Goal: Task Accomplishment & Management: Manage account settings

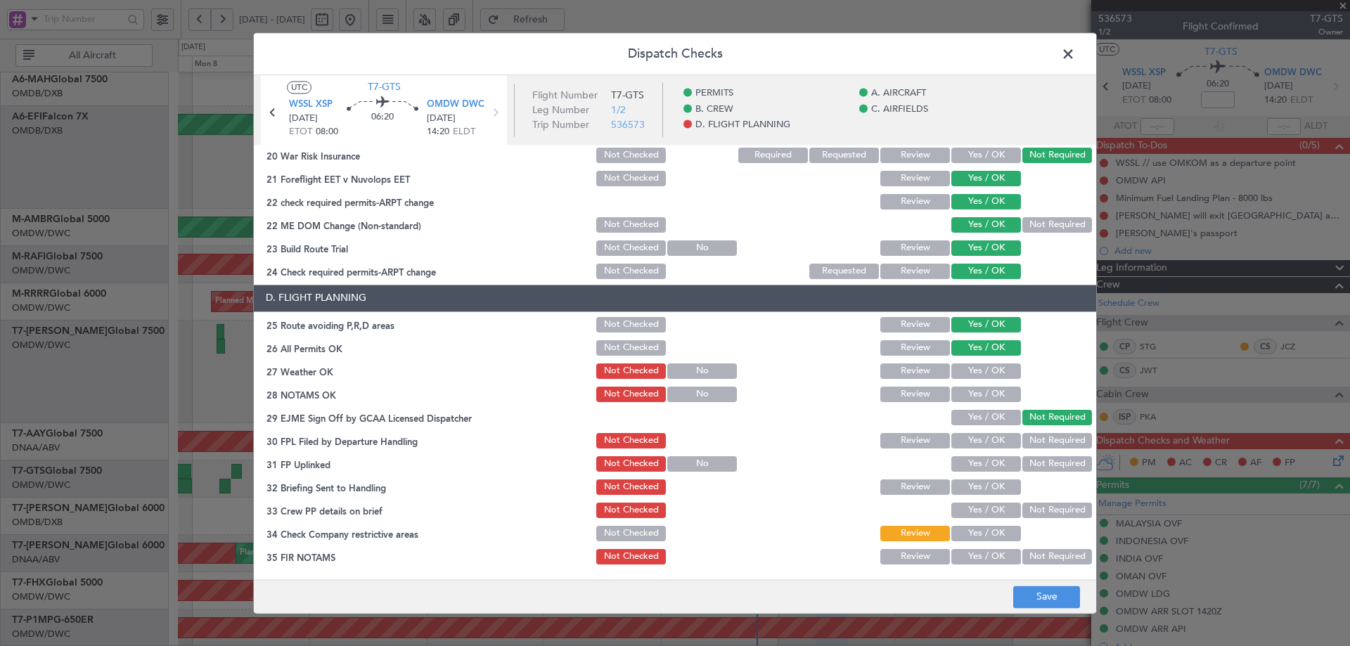
click at [970, 375] on button "Yes / OK" at bounding box center [986, 371] width 70 height 15
click at [970, 385] on div "Yes / OK" at bounding box center [984, 395] width 71 height 20
click at [971, 396] on button "Yes / OK" at bounding box center [986, 394] width 70 height 15
drag, startPoint x: 968, startPoint y: 420, endPoint x: 968, endPoint y: 440, distance: 19.7
click at [968, 422] on button "Yes / OK" at bounding box center [986, 417] width 70 height 15
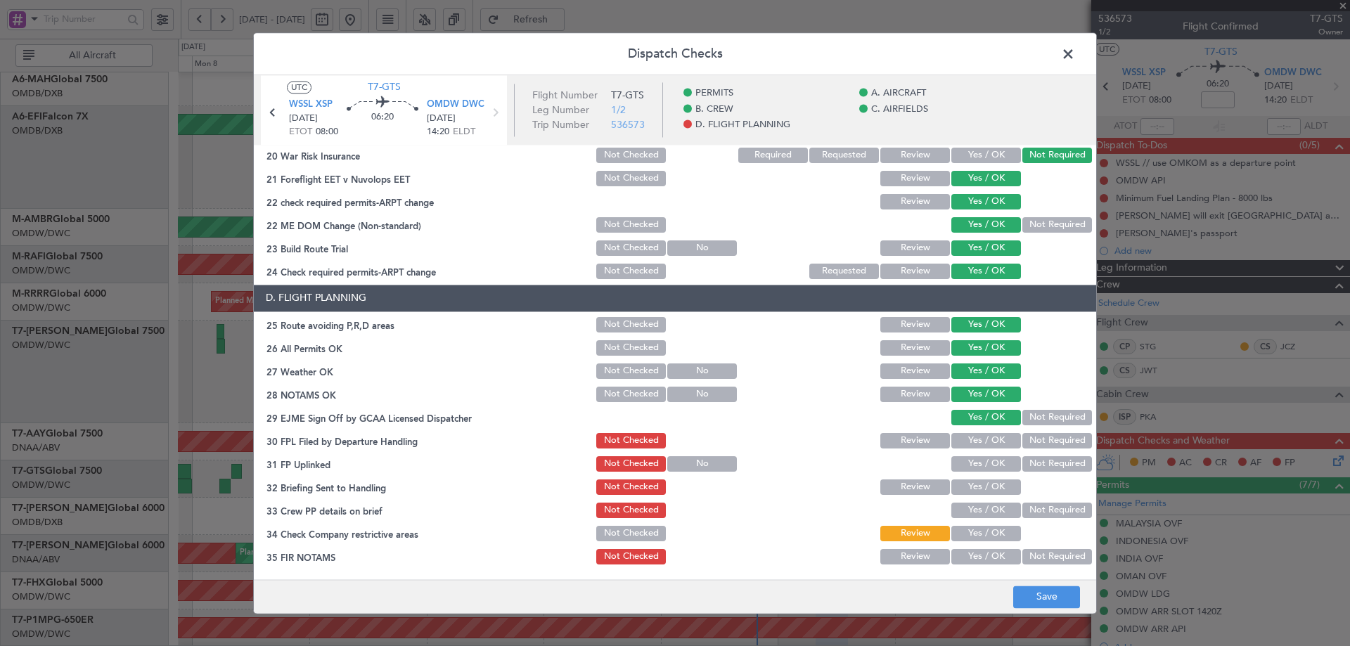
drag, startPoint x: 968, startPoint y: 440, endPoint x: 968, endPoint y: 459, distance: 19.7
click at [968, 443] on button "Yes / OK" at bounding box center [986, 440] width 70 height 15
drag
click at [968, 464] on button "Yes / OK" at bounding box center [986, 463] width 70 height 15
click at [970, 490] on button "Yes / OK" at bounding box center [986, 487] width 70 height 15
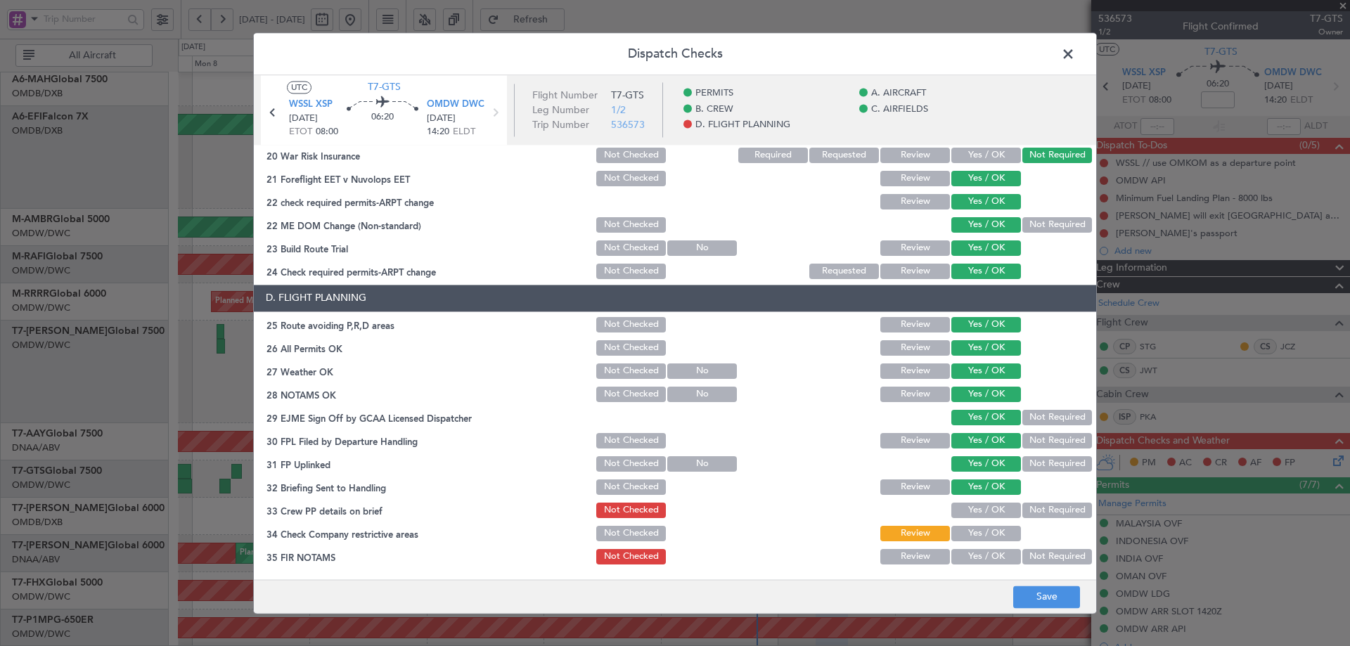
click at [970, 511] on button "Yes / OK" at bounding box center [986, 510] width 70 height 15
click at [964, 534] on button "Yes / OK" at bounding box center [986, 533] width 70 height 15
click at [961, 556] on button "Yes / OK" at bounding box center [986, 556] width 70 height 15
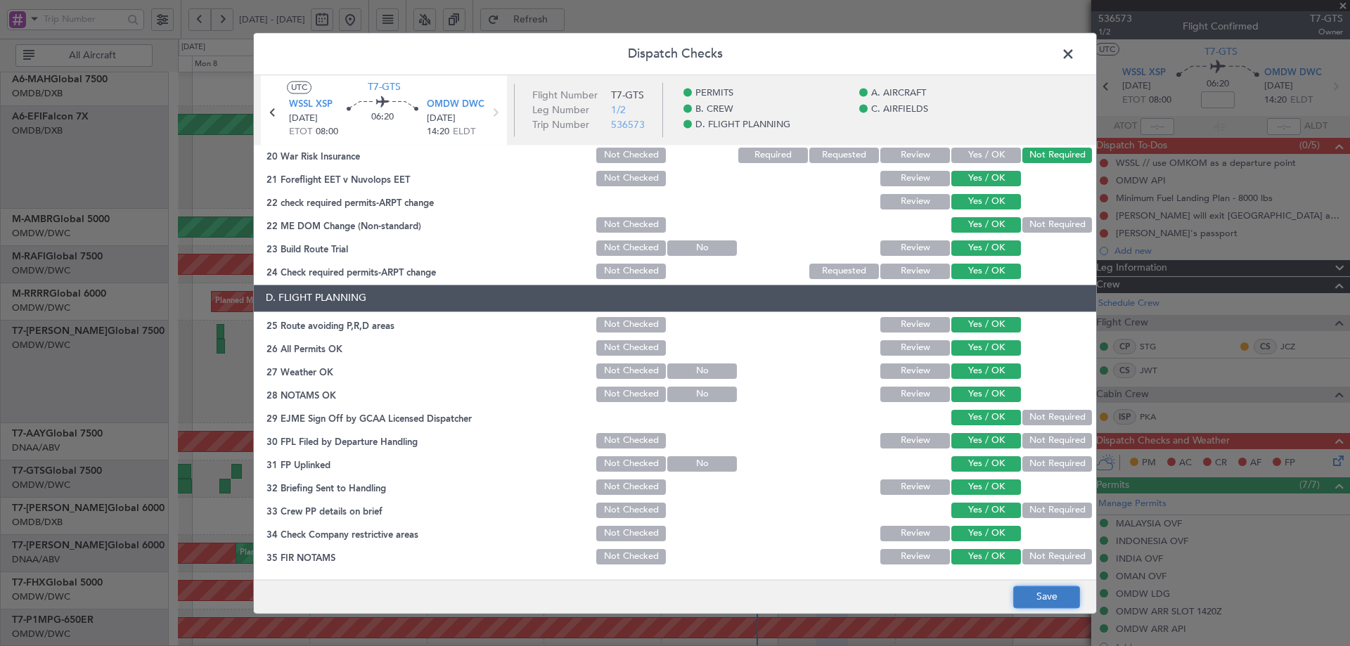
click at [1051, 599] on button "Save" at bounding box center [1046, 597] width 67 height 23
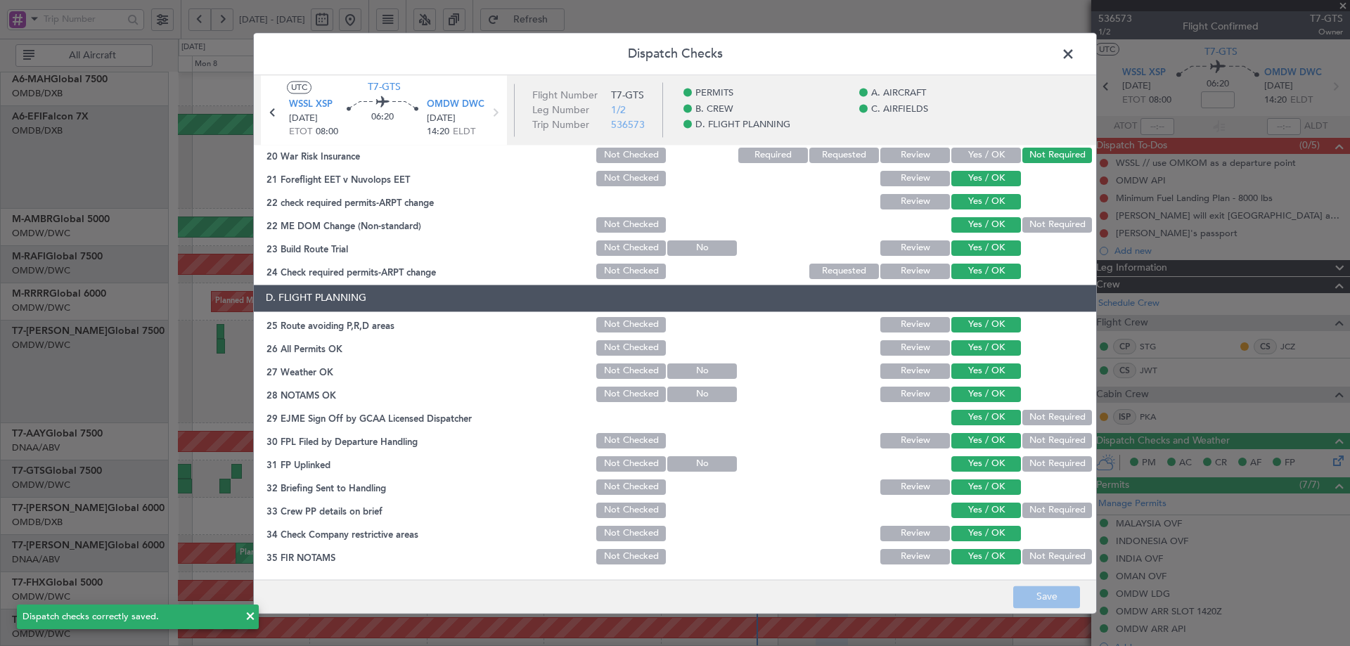
click at [1075, 55] on span at bounding box center [1075, 58] width 0 height 28
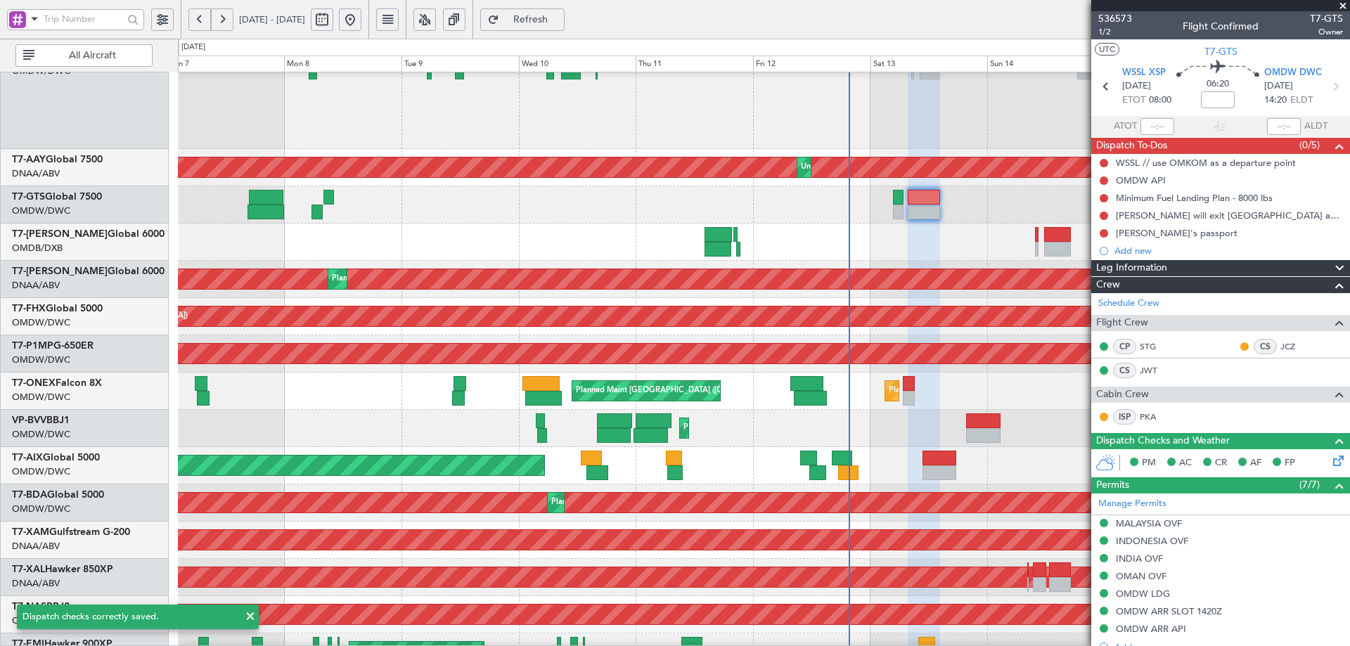
scroll to position [376, 0]
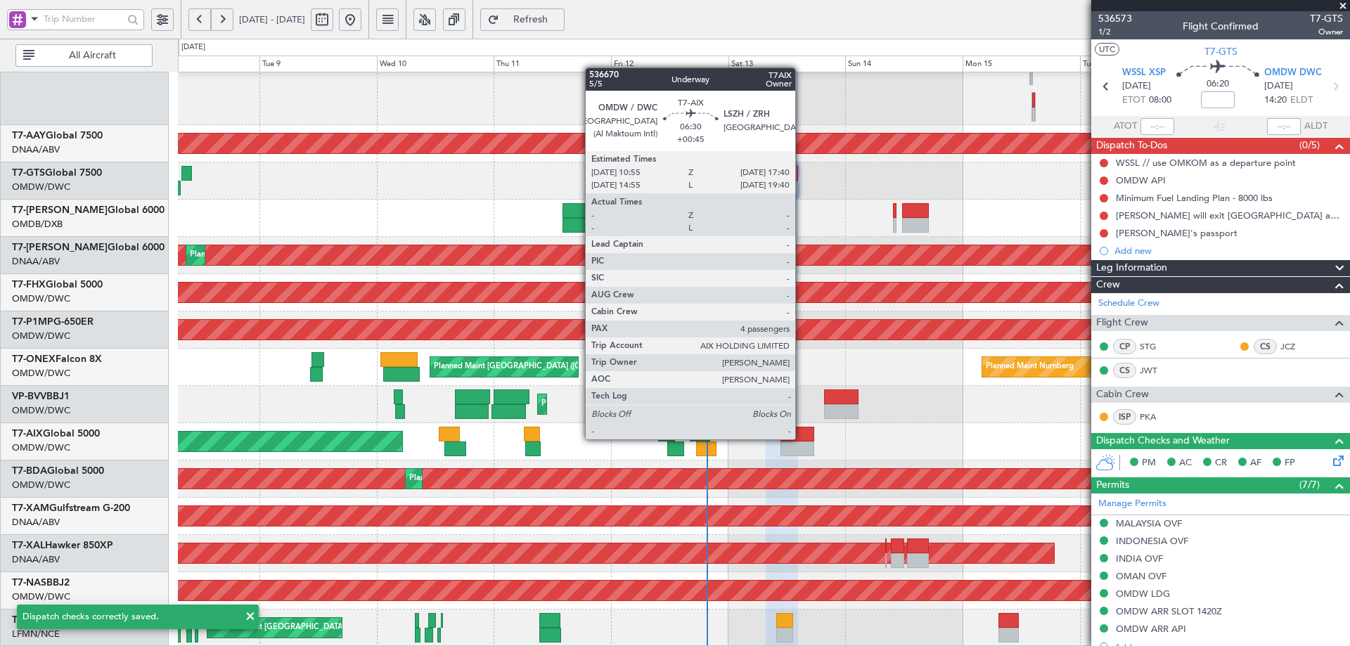
click at [802, 438] on div at bounding box center [797, 434] width 33 height 15
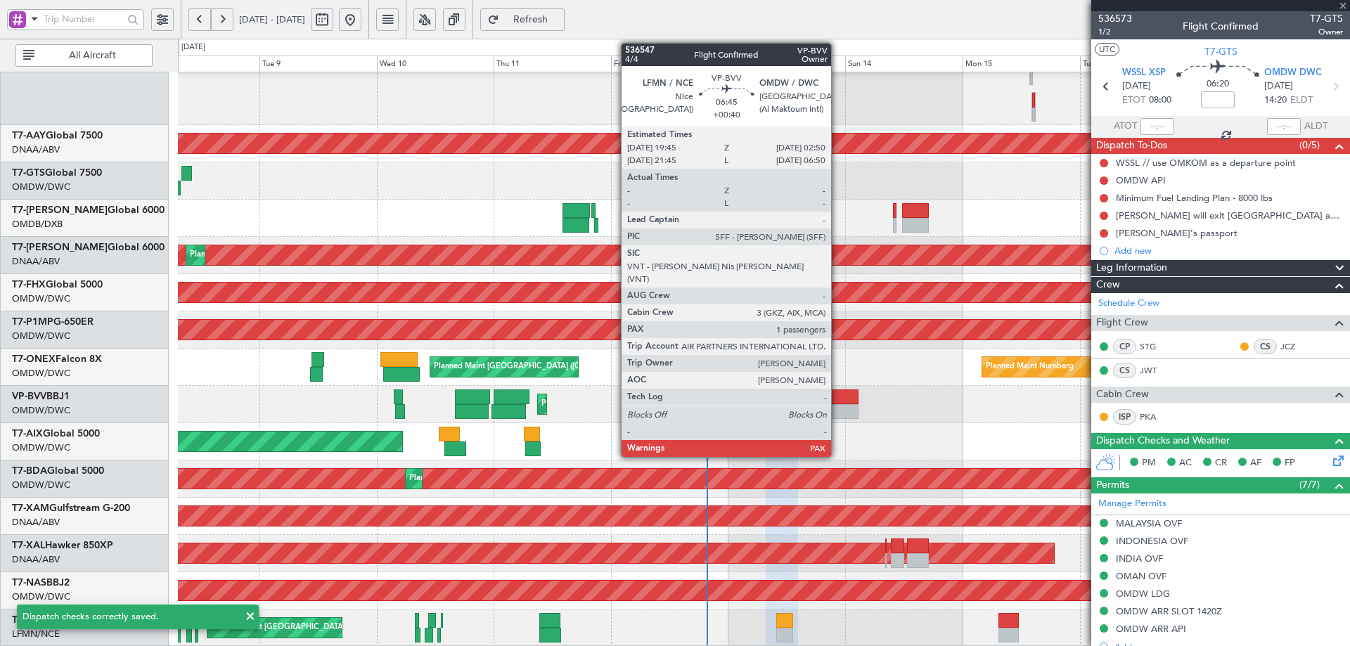
click at [838, 404] on div at bounding box center [841, 397] width 35 height 15
type input "+00:45"
type input "4"
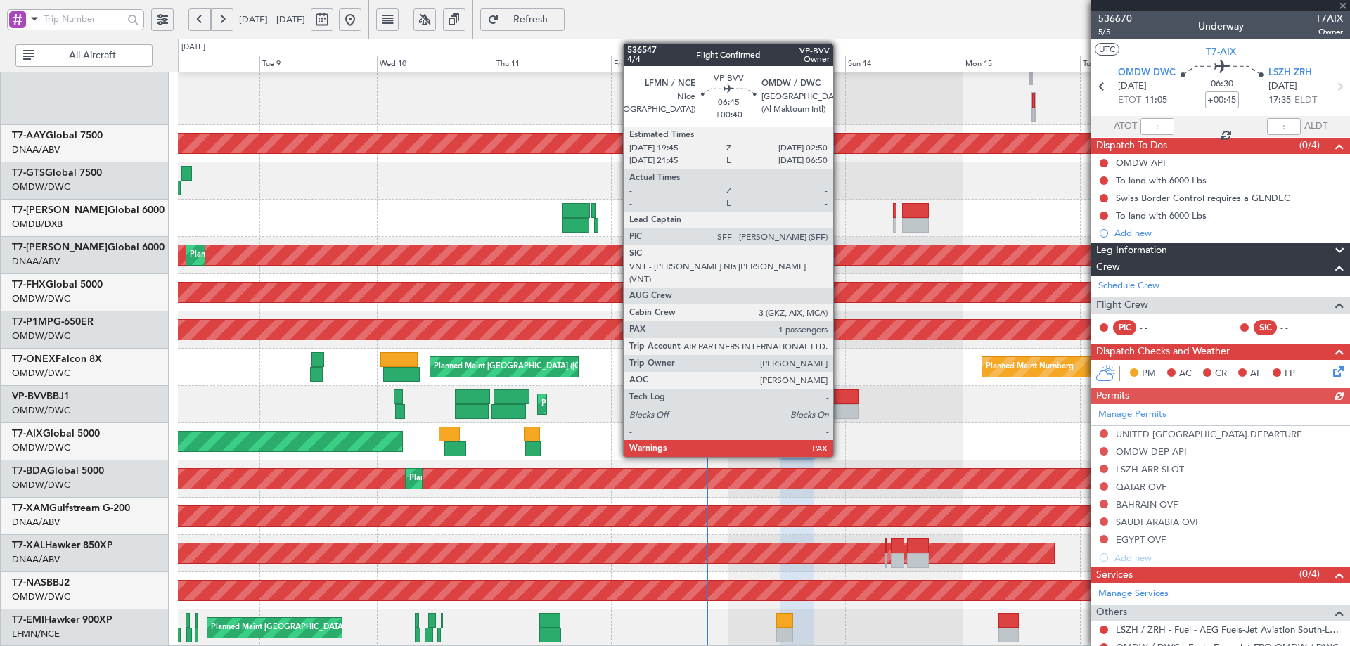
type input "+00:40"
type input "1"
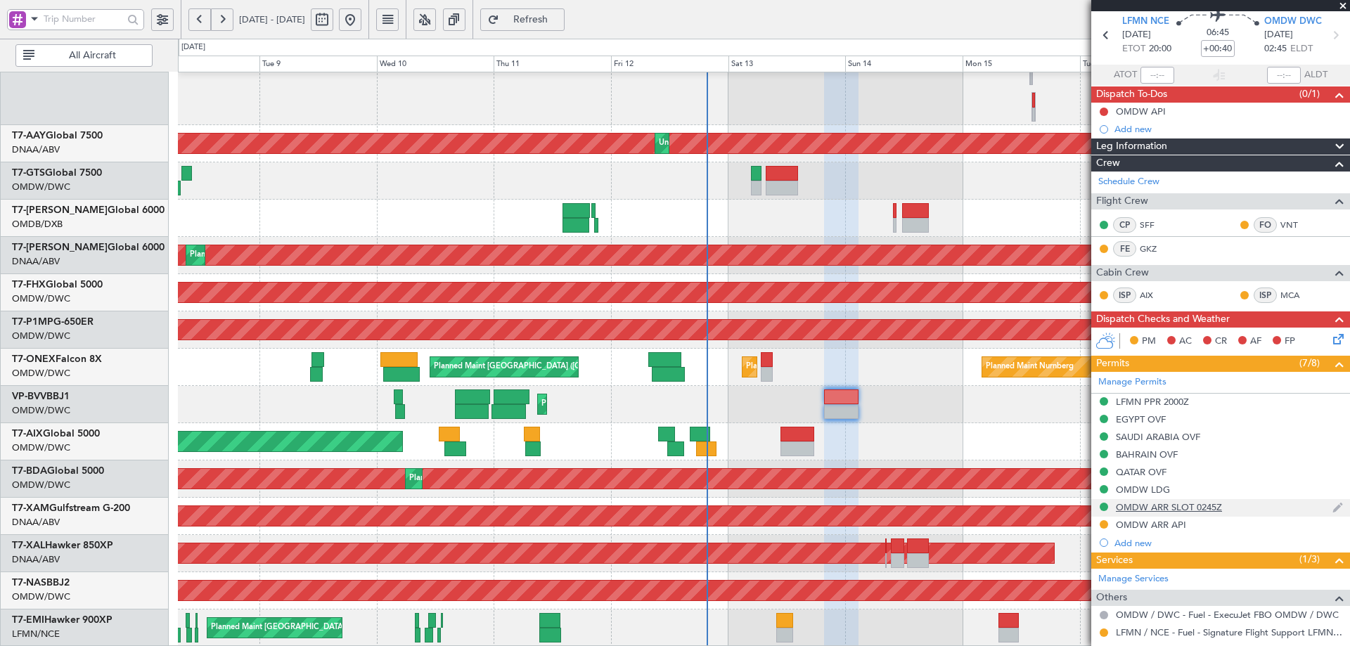
scroll to position [153, 0]
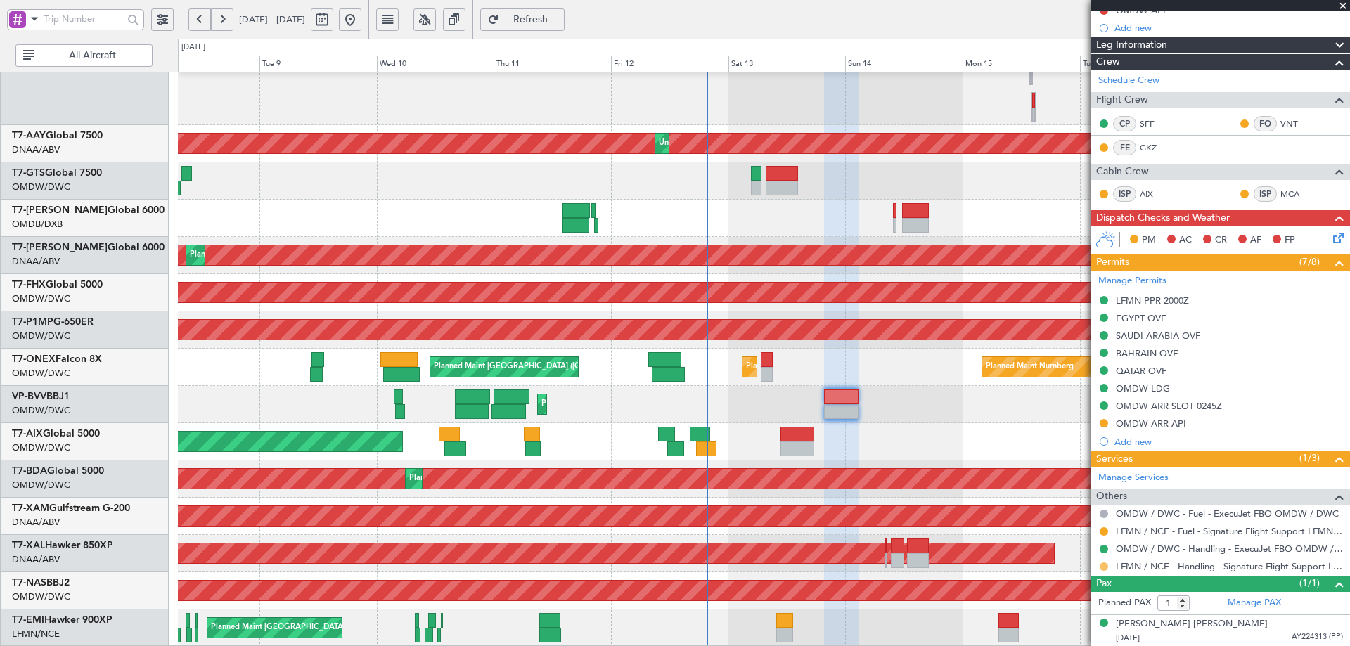
click at [1102, 565] on button at bounding box center [1104, 567] width 8 height 8
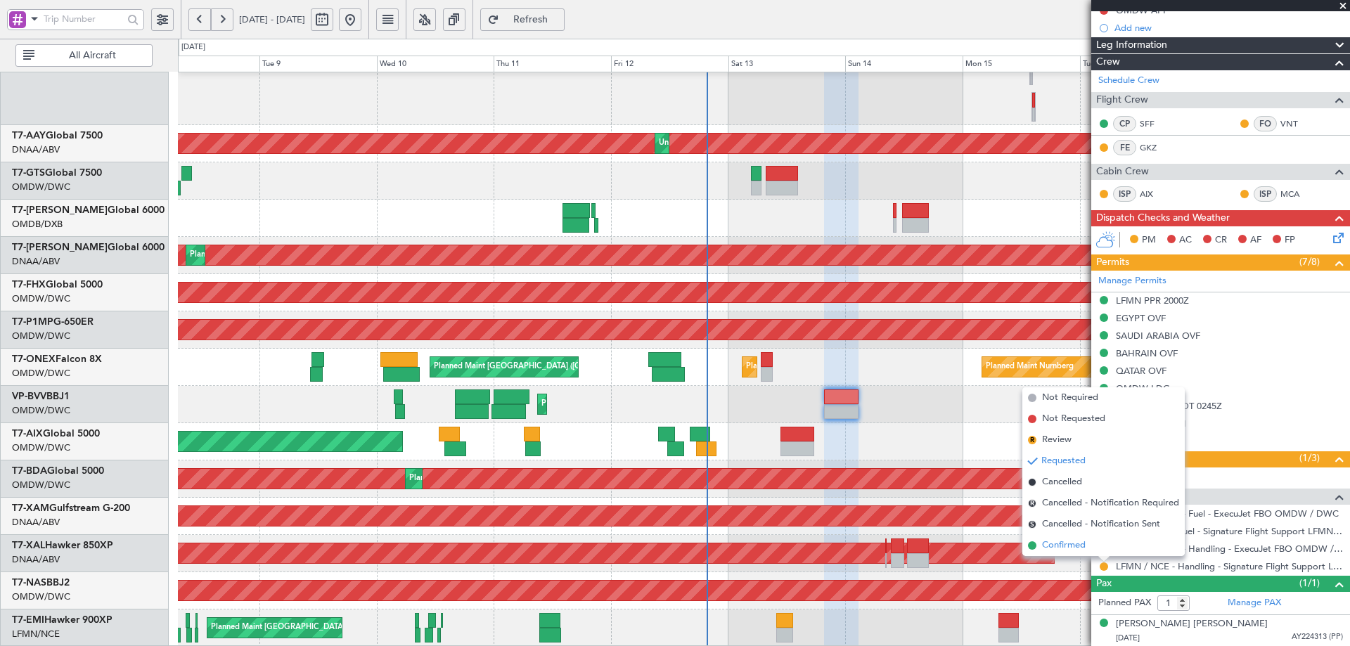
click at [1068, 542] on span "Confirmed" at bounding box center [1064, 546] width 44 height 14
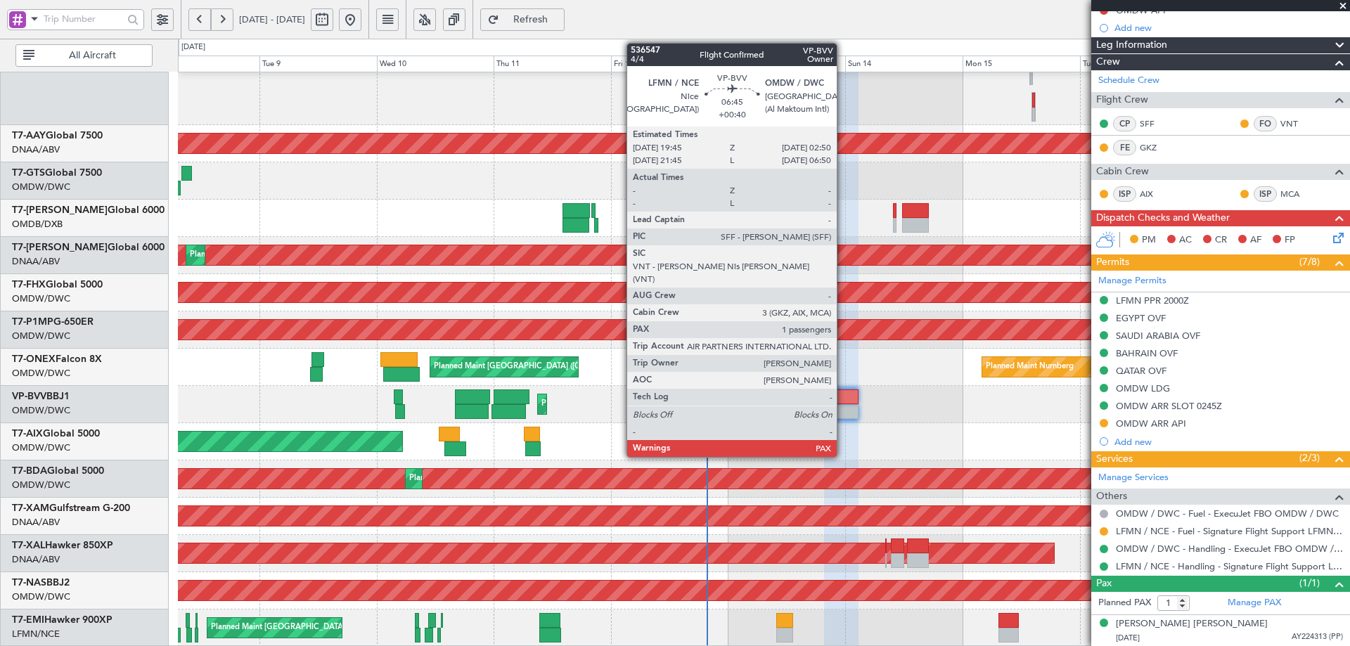
click at [843, 407] on div at bounding box center [841, 411] width 35 height 15
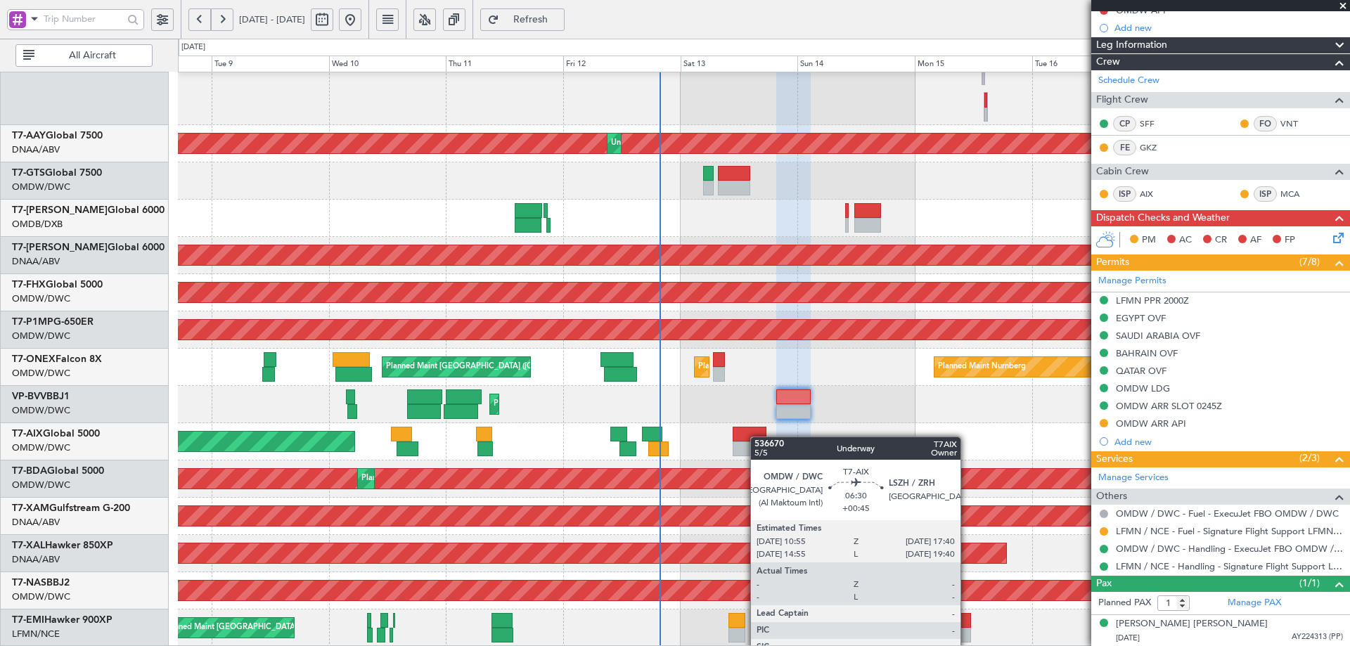
click at [757, 432] on div "Planned Maint Dubai (Al Maktoum Intl) Unplanned Maint Dubai (Al Maktoum Intl) U…" at bounding box center [764, 171] width 1172 height 951
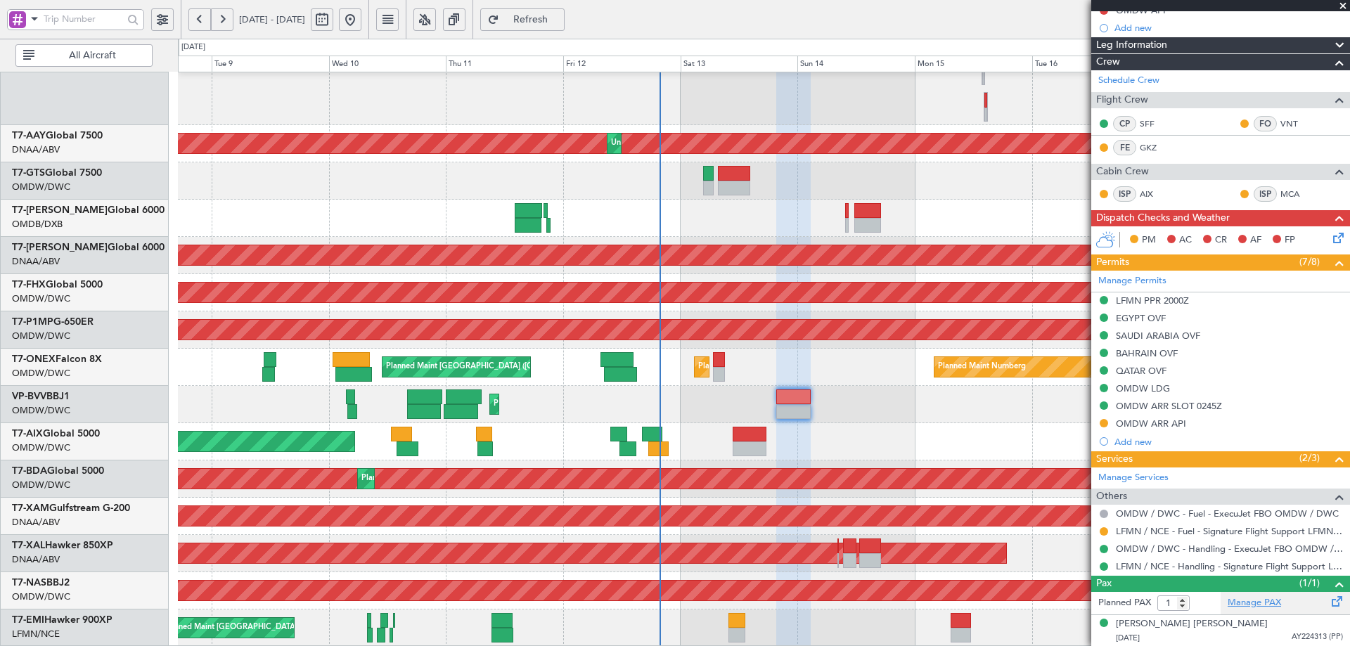
click at [1247, 608] on link "Manage PAX" at bounding box center [1254, 603] width 53 height 14
click at [560, 17] on span "Refresh" at bounding box center [531, 20] width 58 height 10
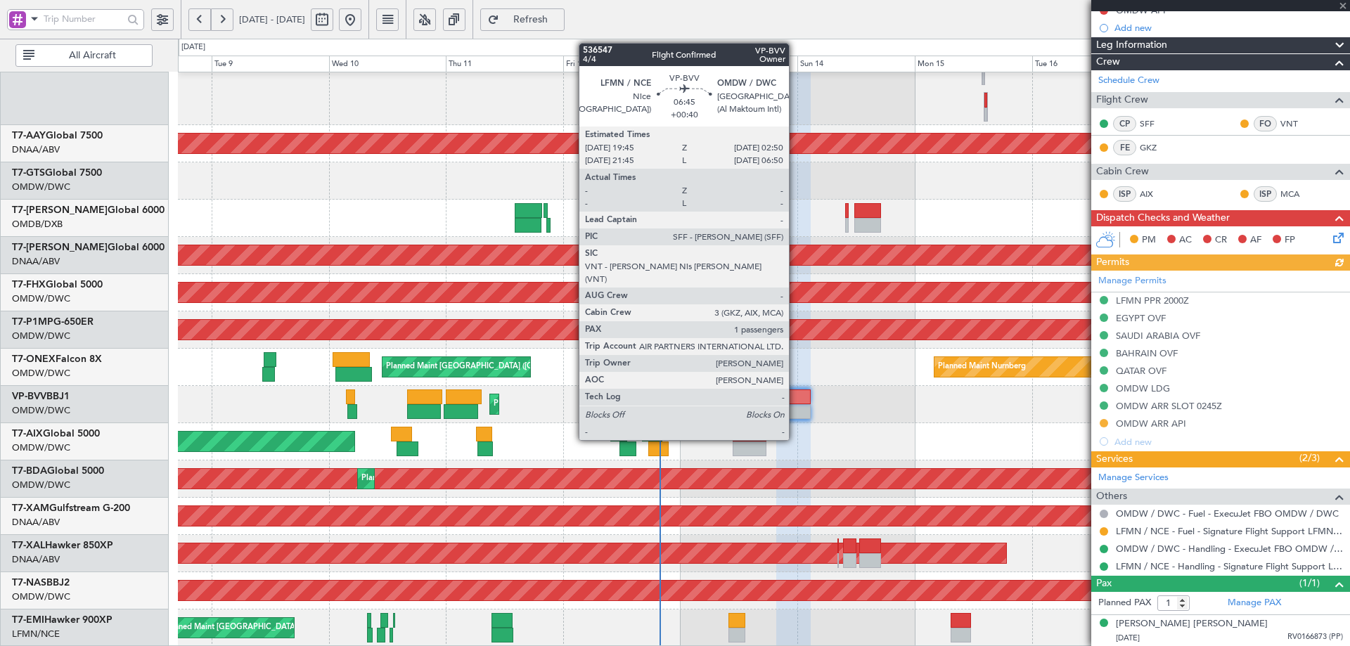
click at [795, 399] on div at bounding box center [793, 397] width 35 height 15
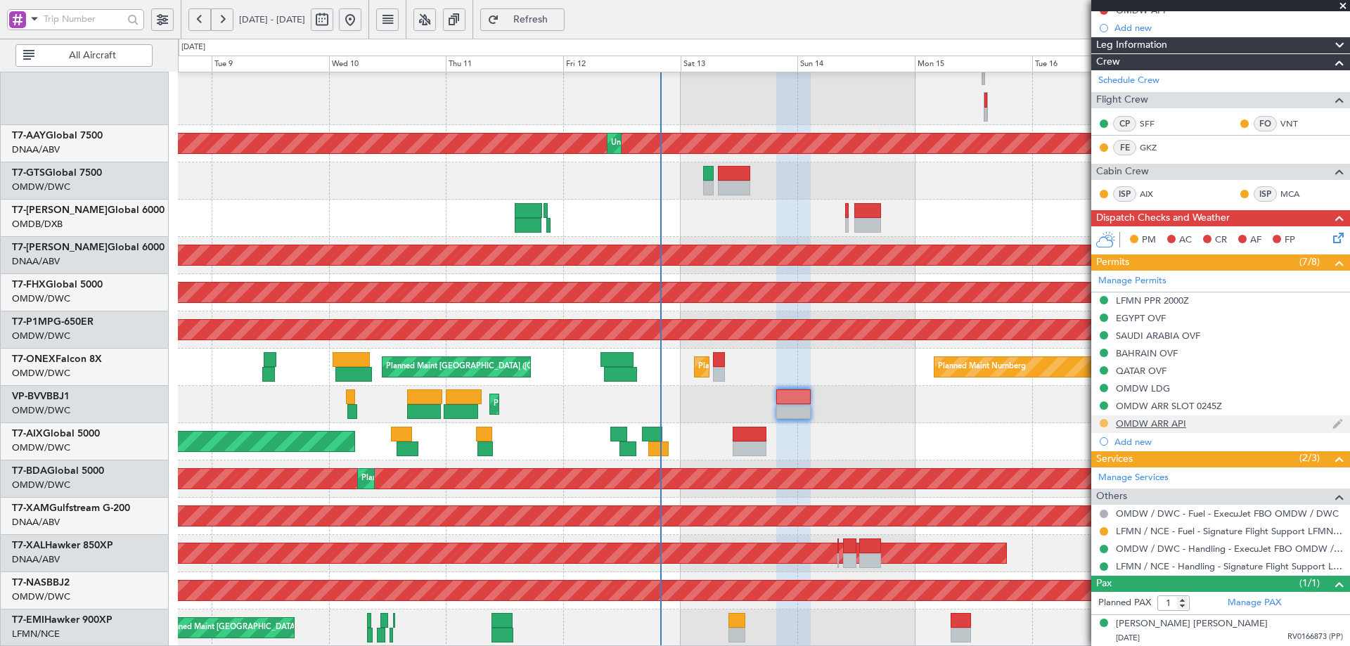
click at [1105, 424] on button at bounding box center [1104, 423] width 8 height 8
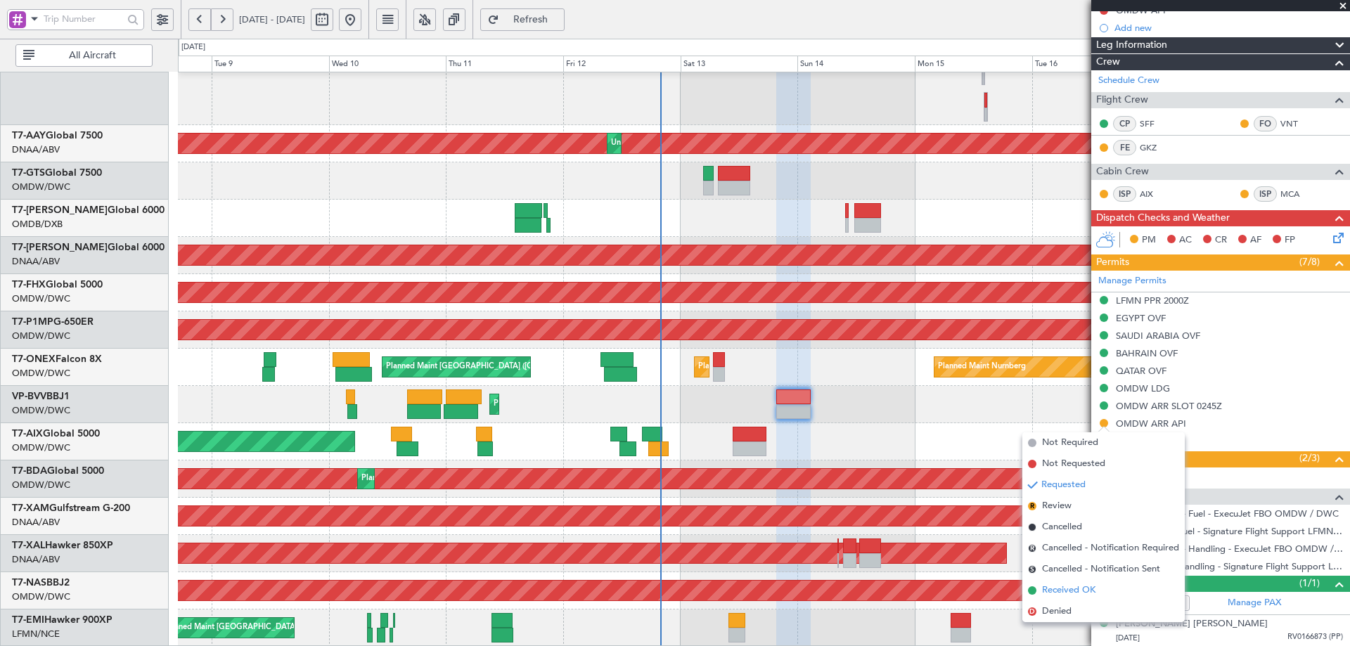
click at [1063, 587] on span "Received OK" at bounding box center [1068, 591] width 53 height 14
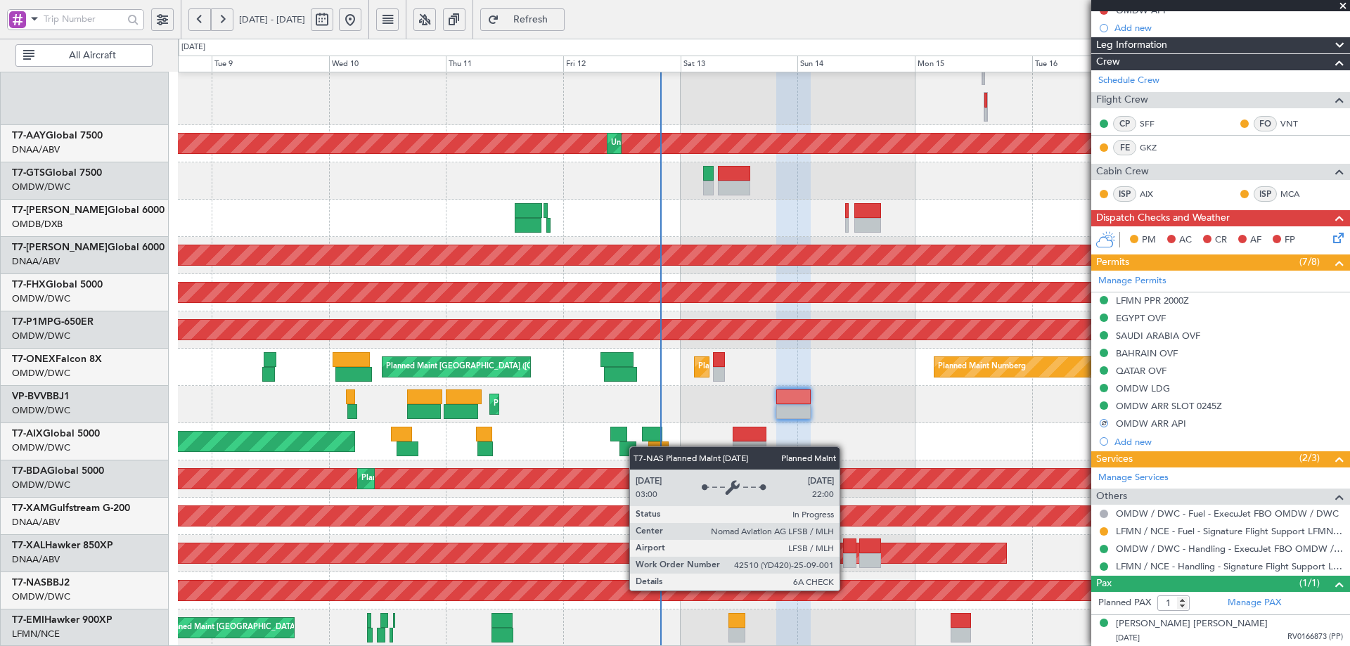
click at [846, 590] on div "Planned Maint [GEOGRAPHIC_DATA]-[GEOGRAPHIC_DATA]" at bounding box center [623, 591] width 1733 height 20
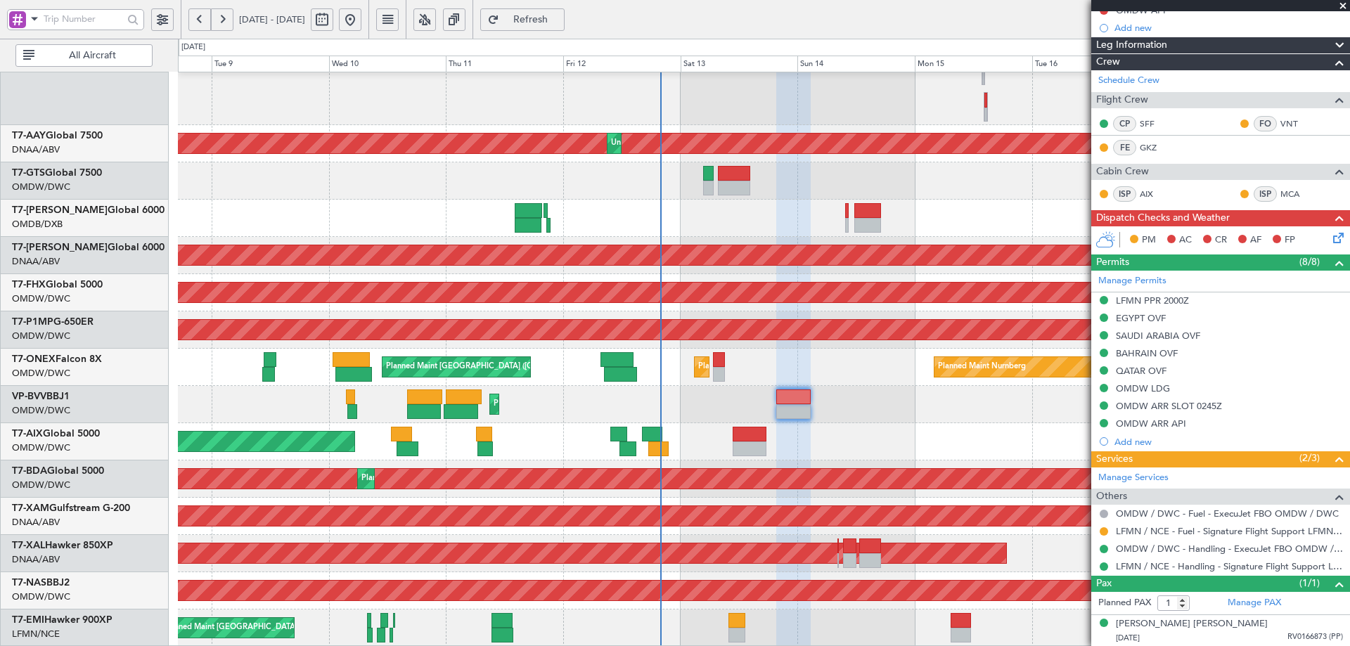
click at [560, 20] on span "Refresh" at bounding box center [531, 20] width 58 height 10
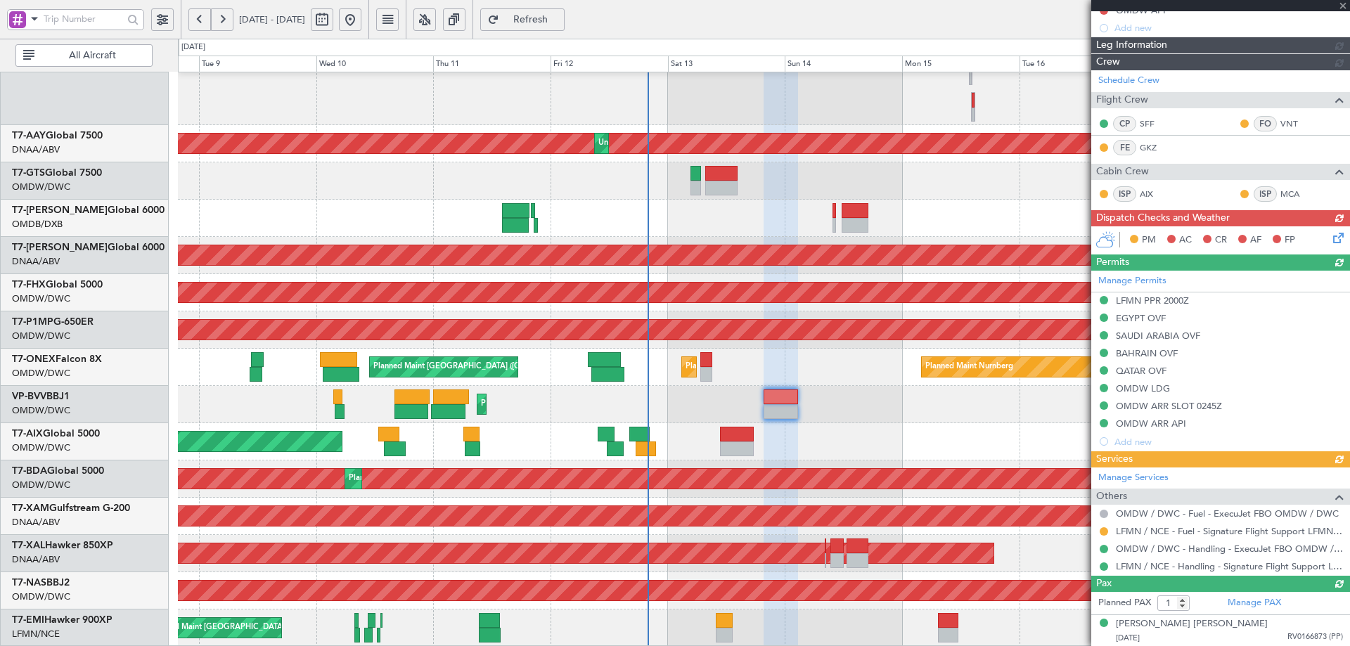
scroll to position [376, 0]
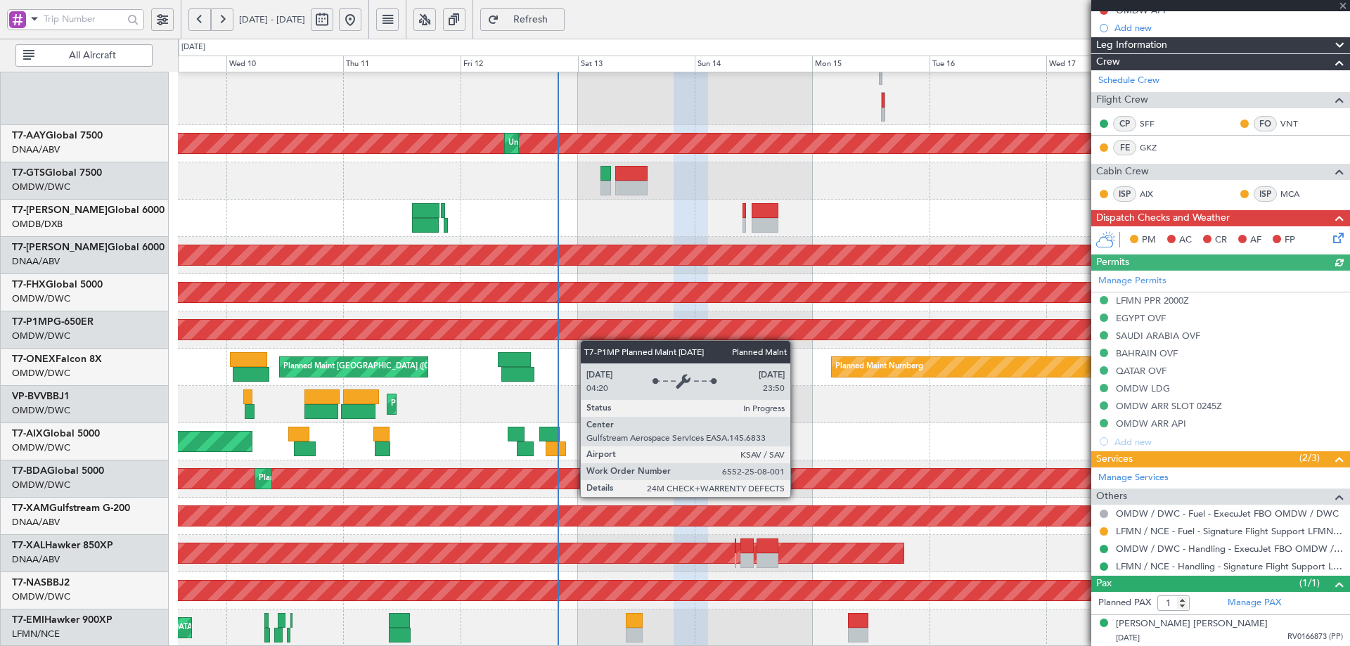
click at [586, 338] on div "Planned Maint Dubai (Al Maktoum Intl) Unplanned Maint Dubai (Al Maktoum Intl) U…" at bounding box center [764, 171] width 1172 height 951
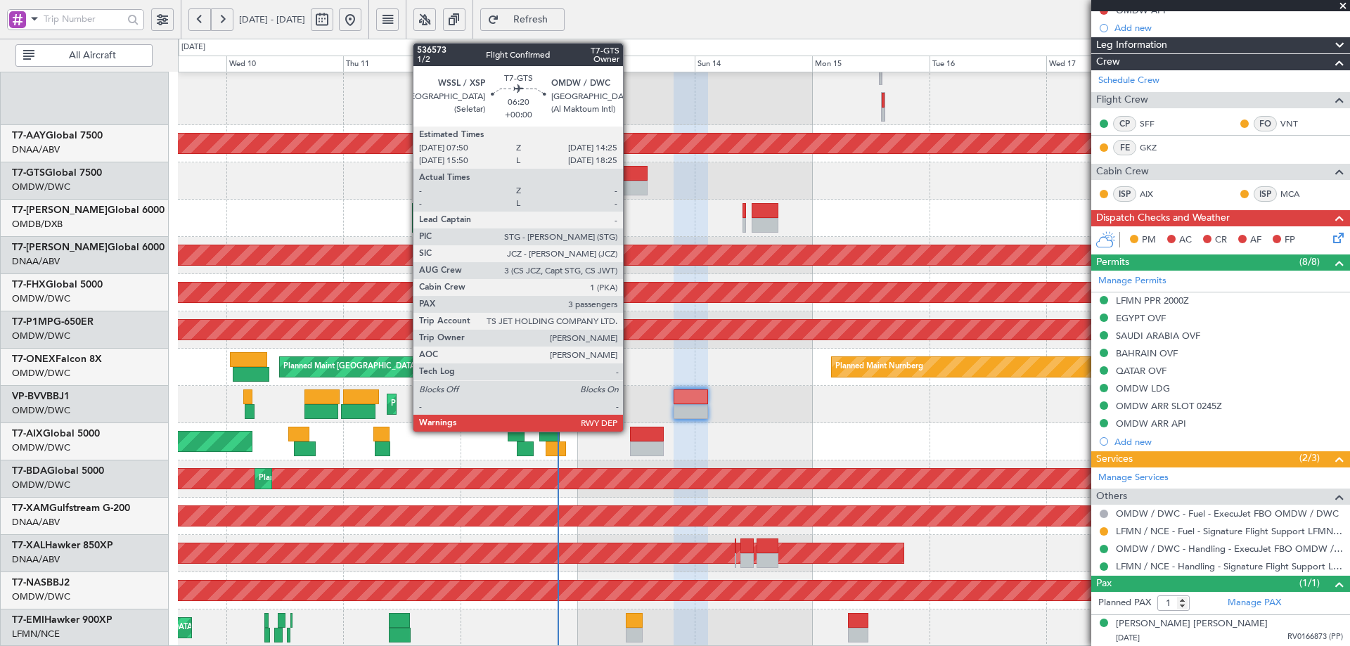
click at [629, 183] on div at bounding box center [631, 188] width 32 height 15
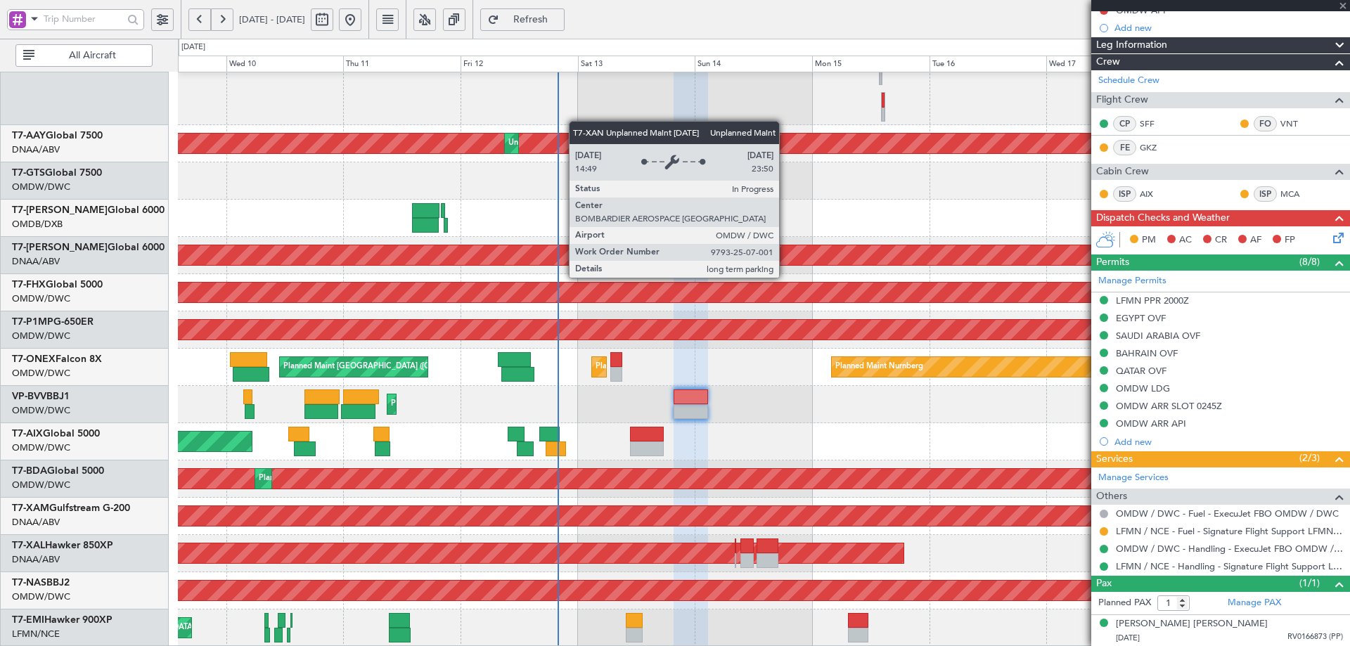
type input "3"
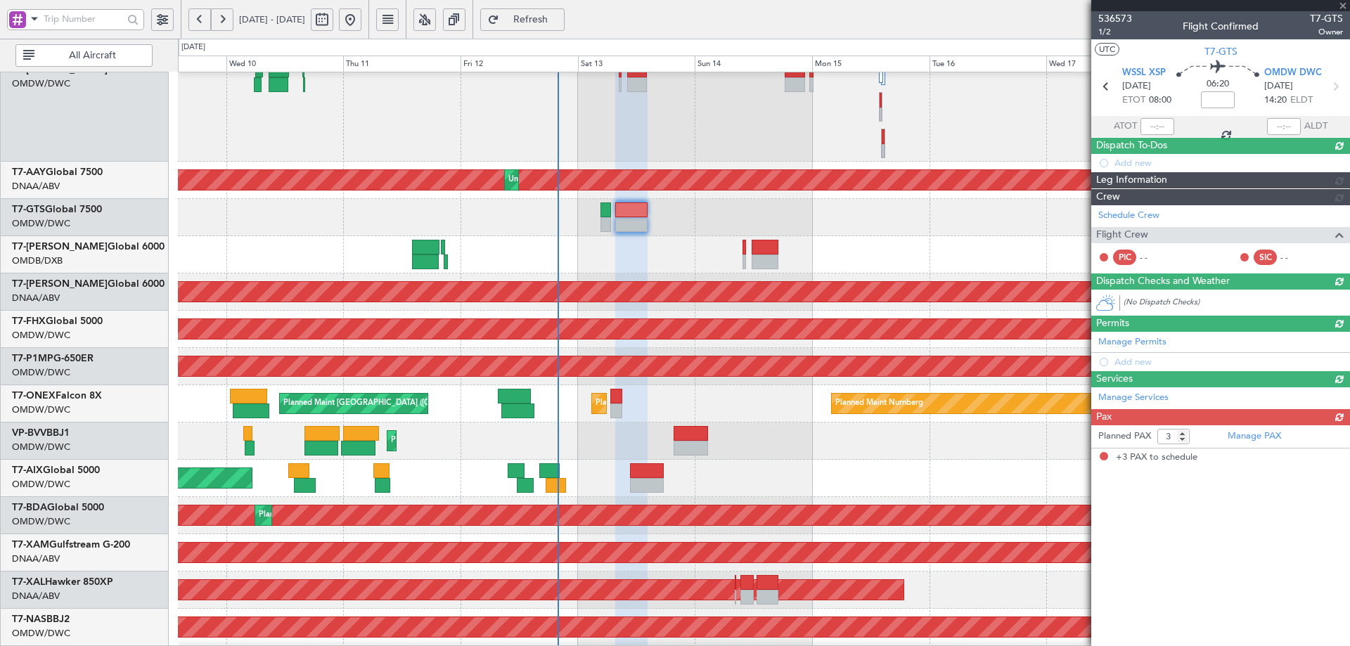
scroll to position [0, 0]
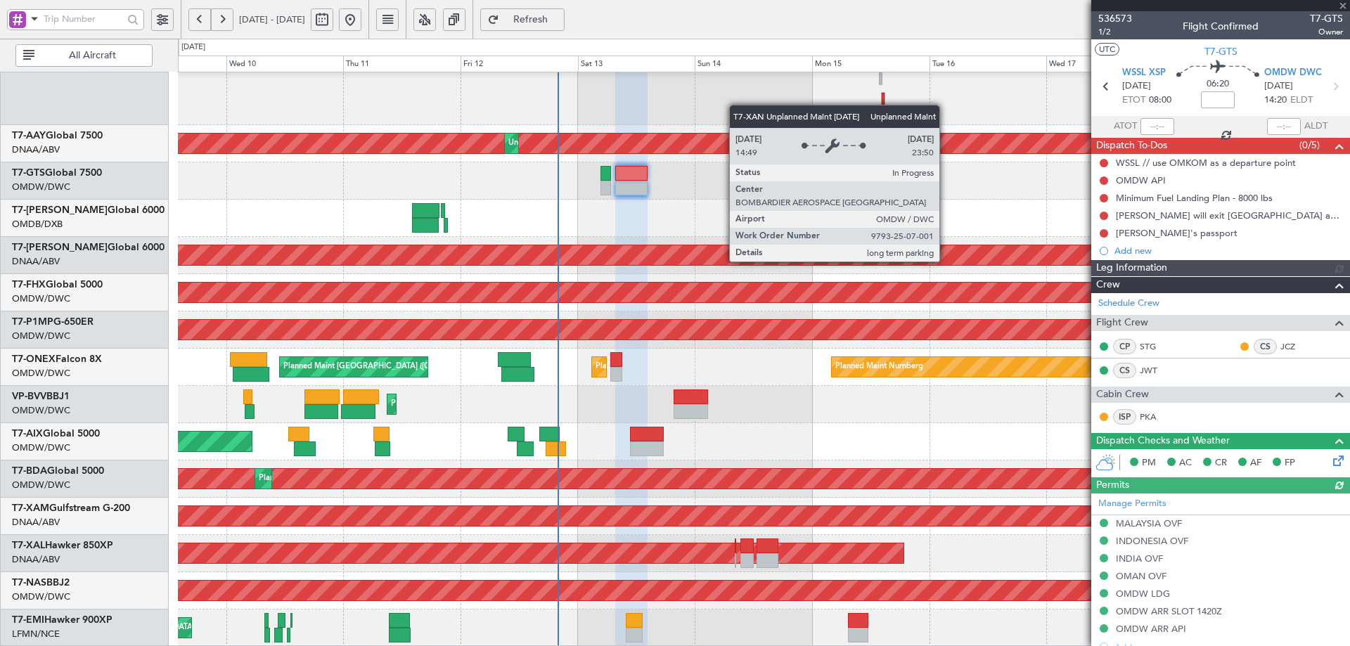
type input "[PERSON_NAME] (ANI)"
type input "7241"
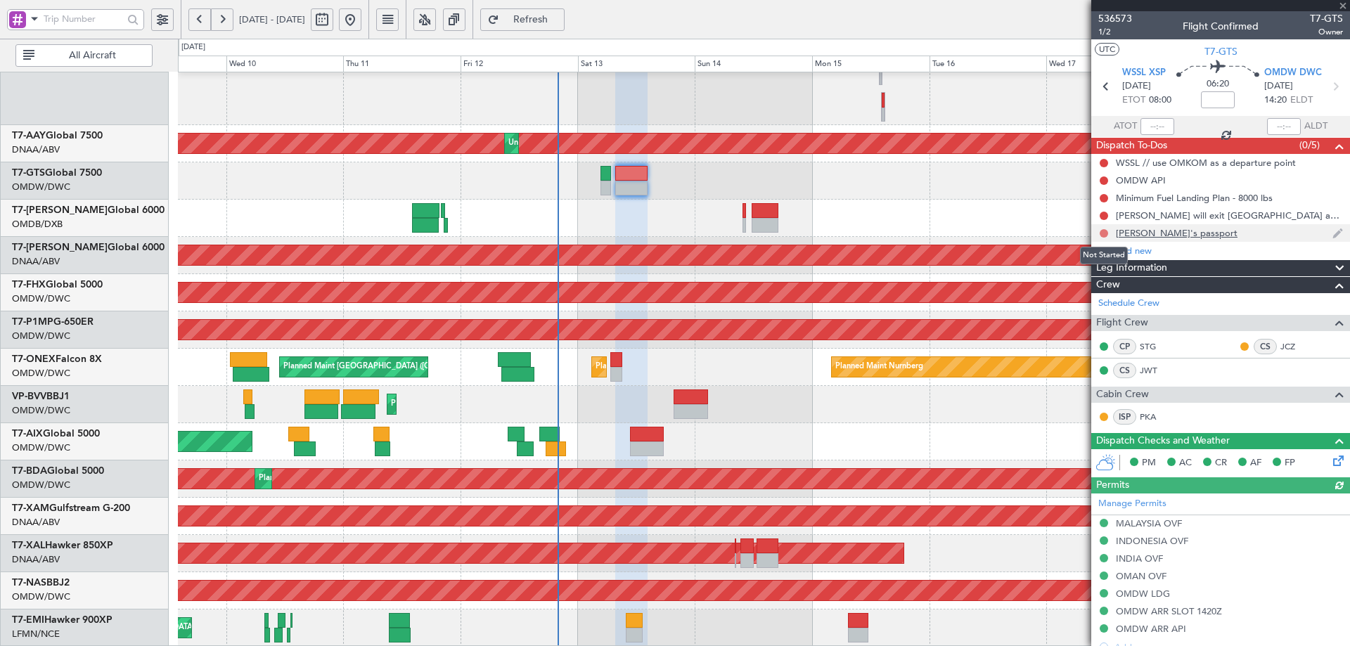
click at [1105, 232] on button at bounding box center [1104, 233] width 8 height 8
click at [1090, 290] on span "Completed" at bounding box center [1110, 295] width 46 height 14
click at [1104, 213] on button at bounding box center [1104, 216] width 8 height 8
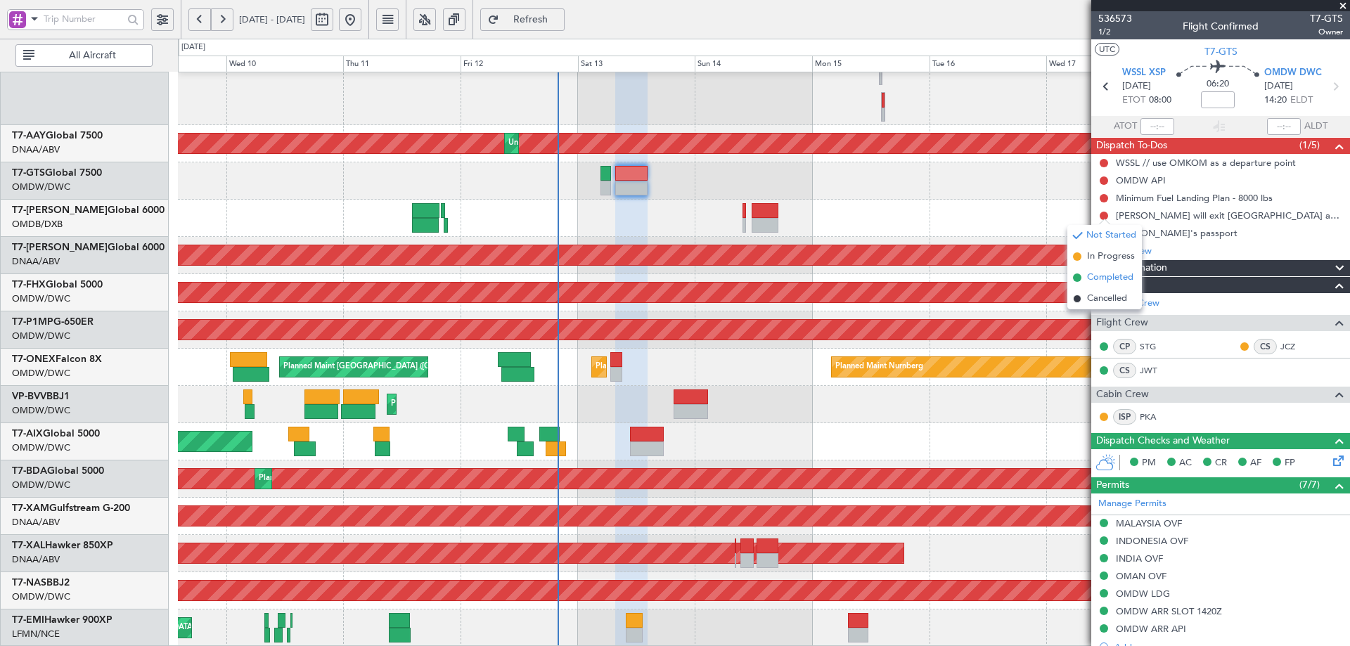
click at [1091, 276] on span "Completed" at bounding box center [1110, 278] width 46 height 14
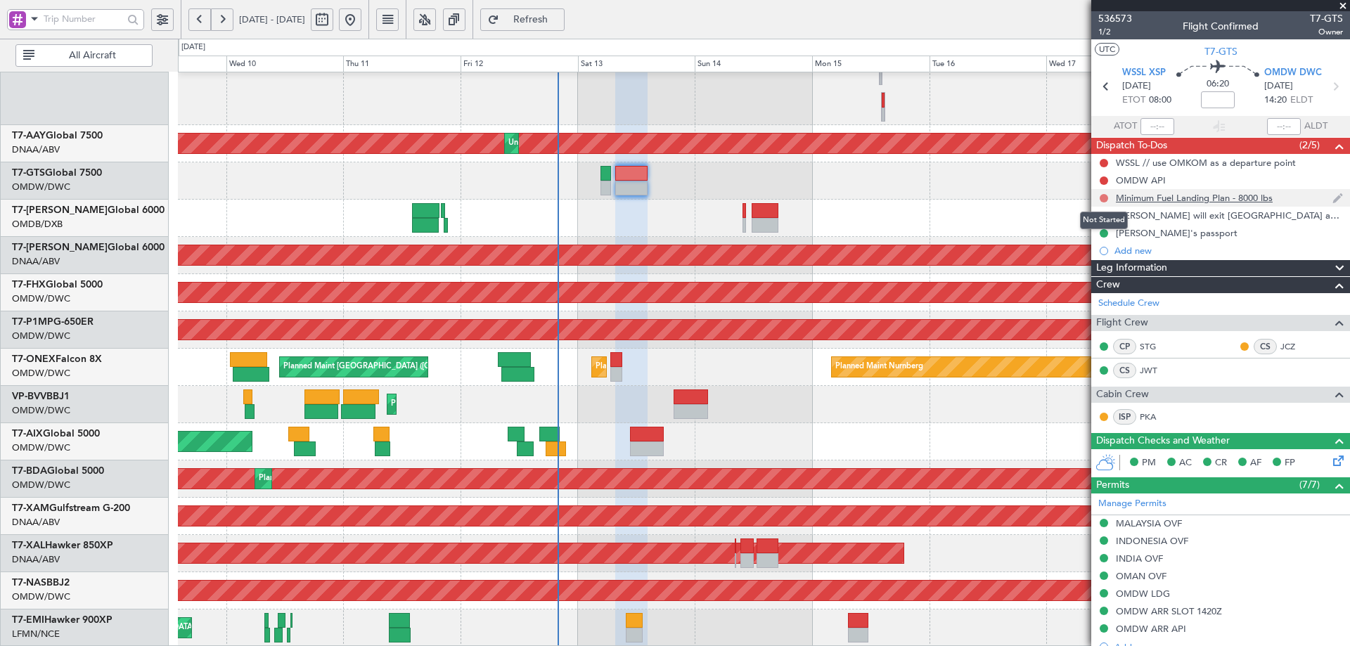
click at [1101, 198] on button at bounding box center [1104, 198] width 8 height 8
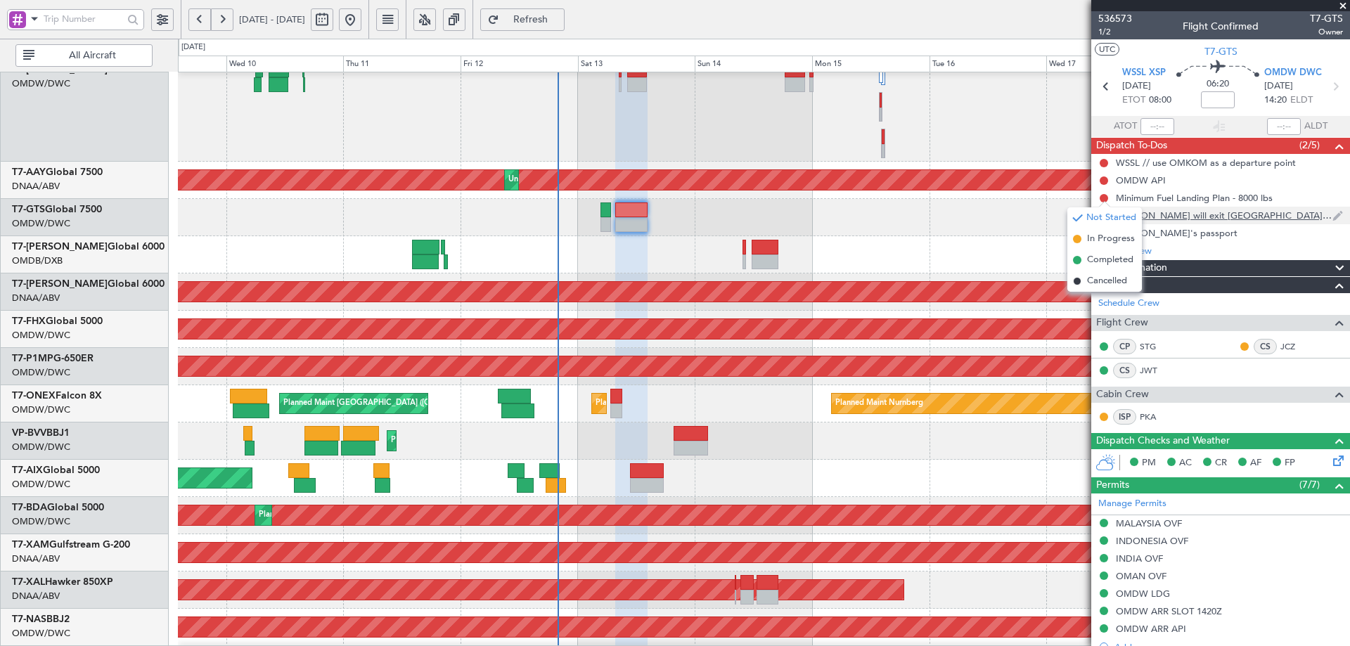
drag, startPoint x: 1100, startPoint y: 263, endPoint x: 1110, endPoint y: 213, distance: 51.0
click at [1101, 259] on span "Completed" at bounding box center [1110, 260] width 46 height 14
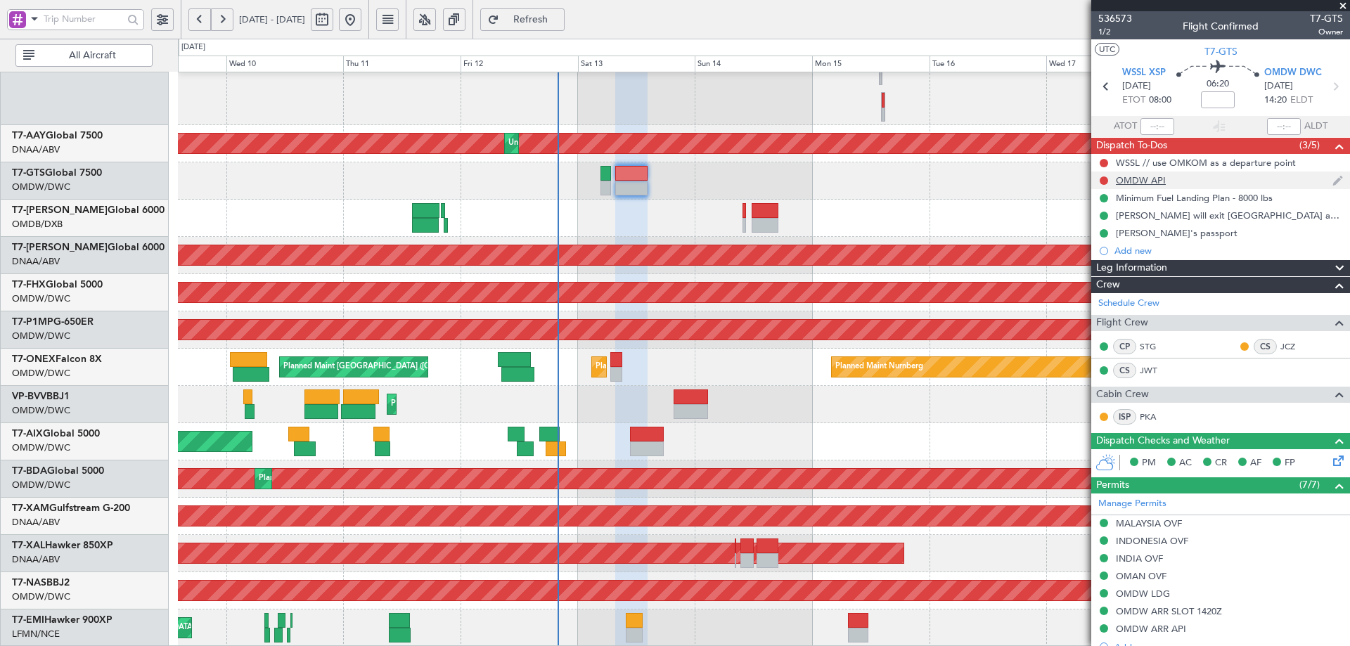
click at [1098, 180] on div at bounding box center [1103, 180] width 11 height 11
click at [1102, 181] on button at bounding box center [1104, 181] width 8 height 8
click at [1091, 245] on span "Completed" at bounding box center [1110, 243] width 46 height 14
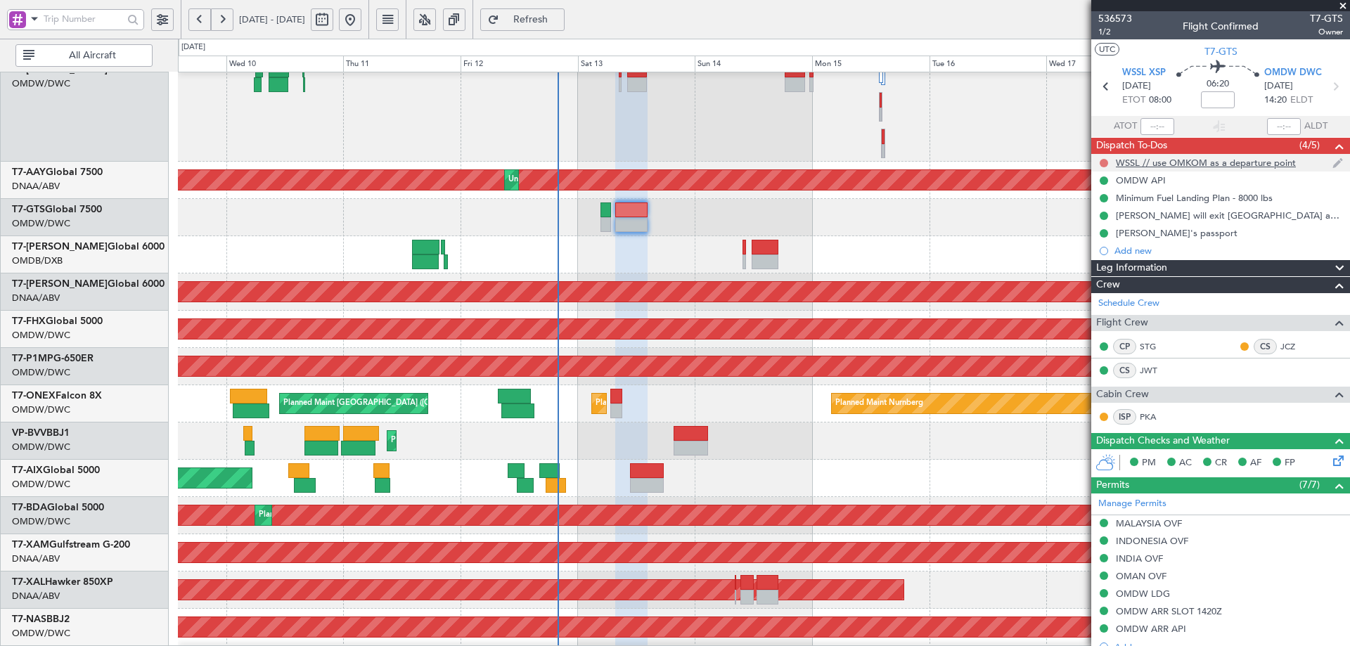
click at [1104, 162] on button at bounding box center [1104, 163] width 8 height 8
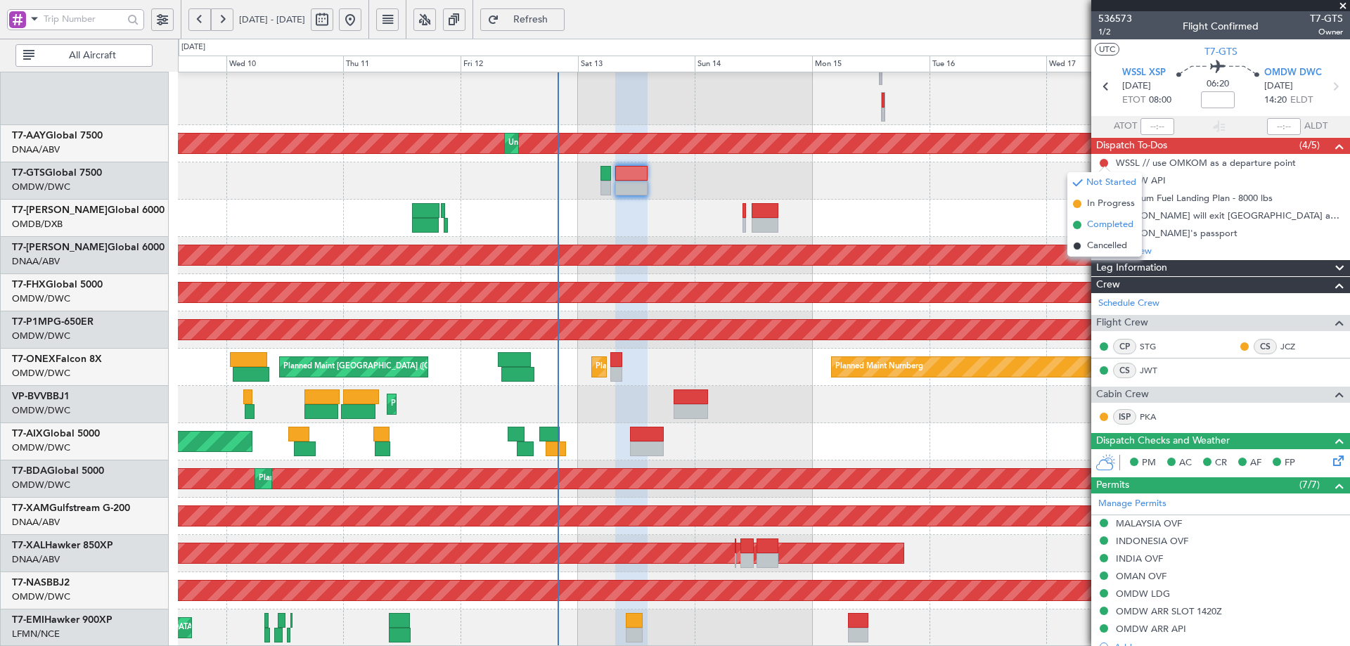
click at [1094, 228] on span "Completed" at bounding box center [1110, 225] width 46 height 14
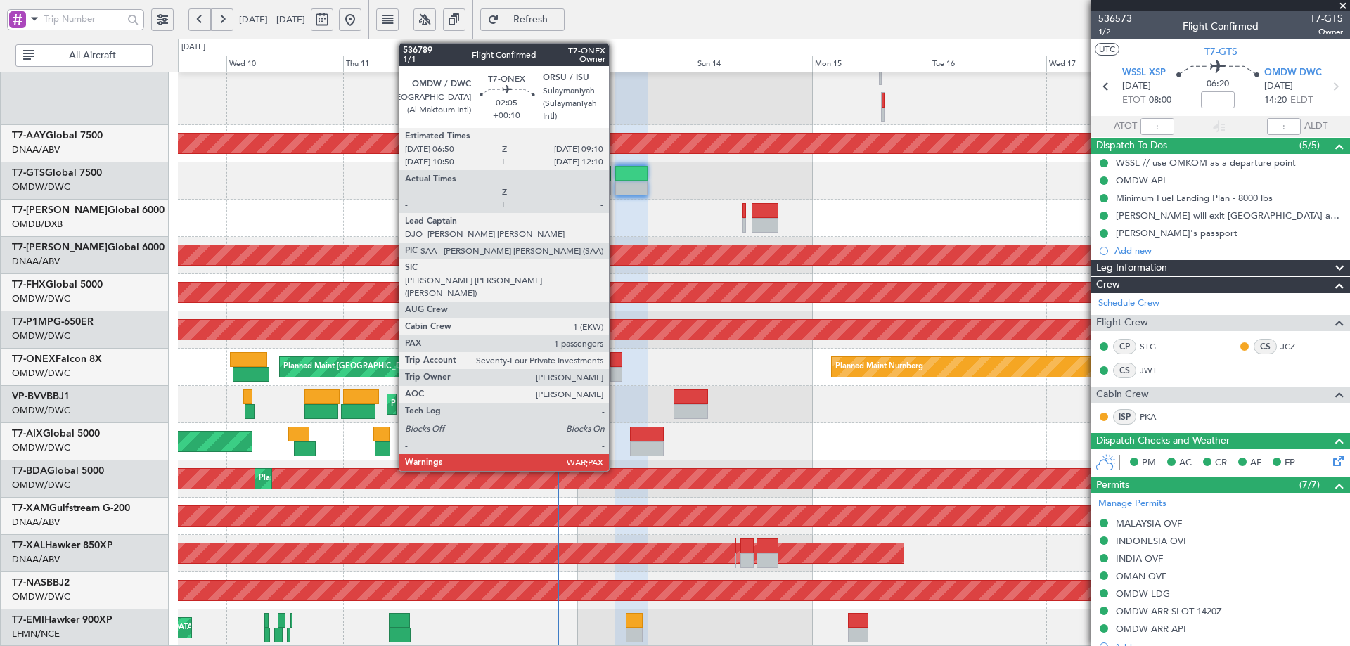
click at [615, 361] on div at bounding box center [616, 359] width 12 height 15
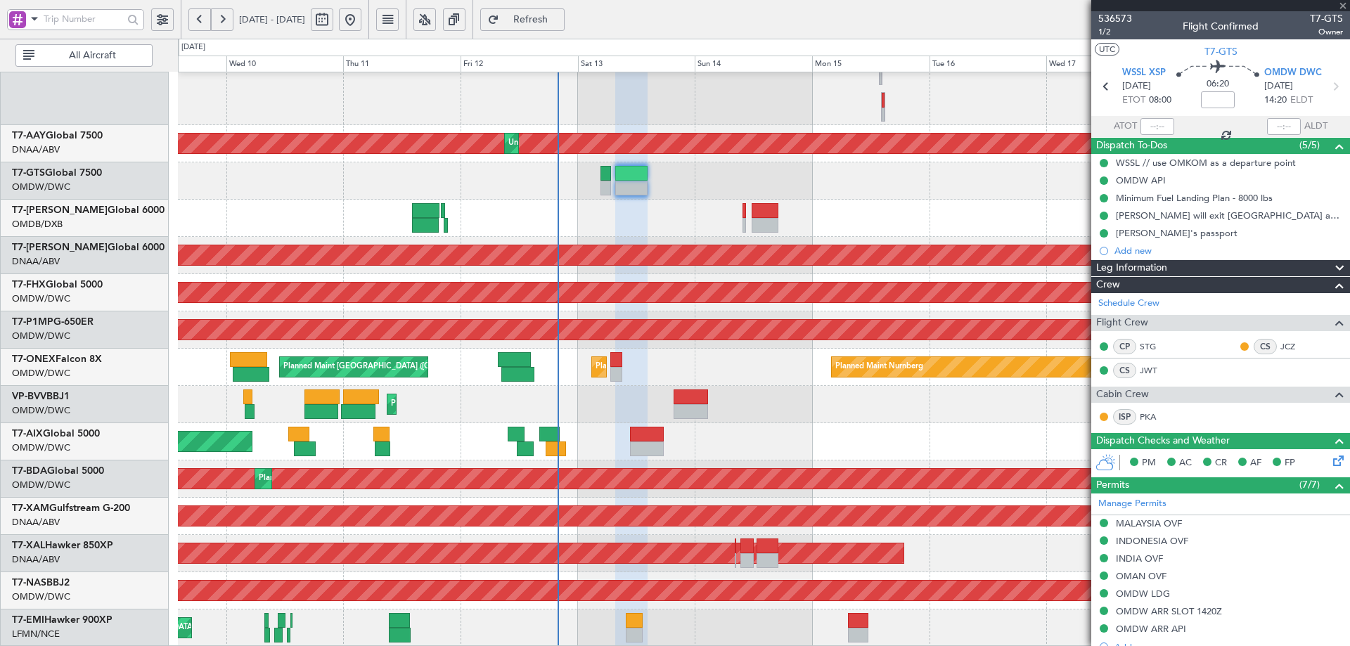
type input "+00:10"
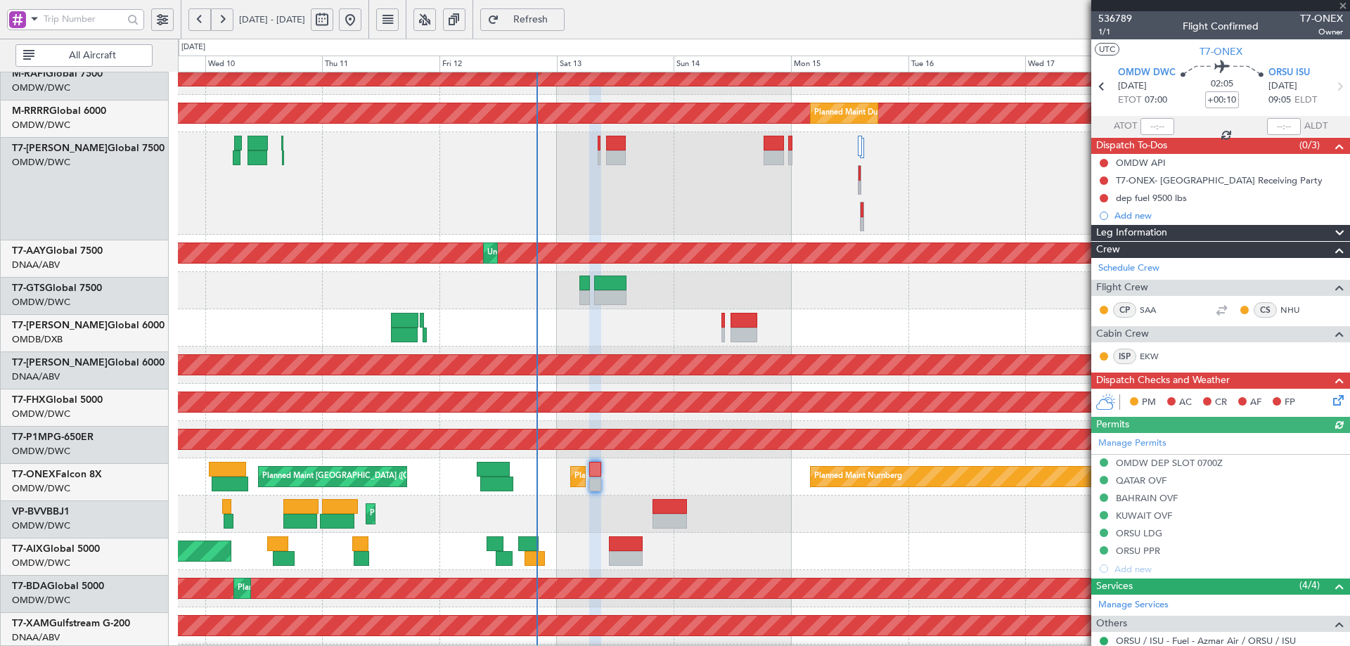
scroll to position [257, 0]
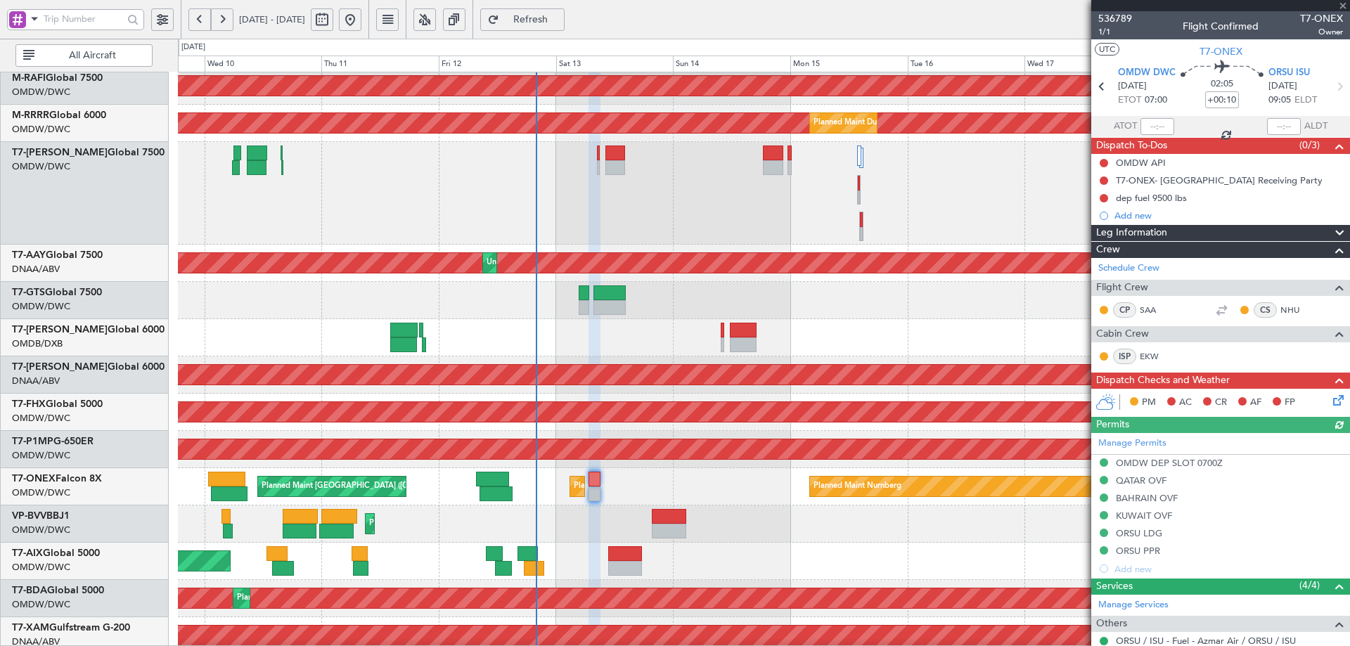
click at [580, 235] on div "Planned Maint Dubai (Al Maktoum Intl)" at bounding box center [764, 193] width 1172 height 103
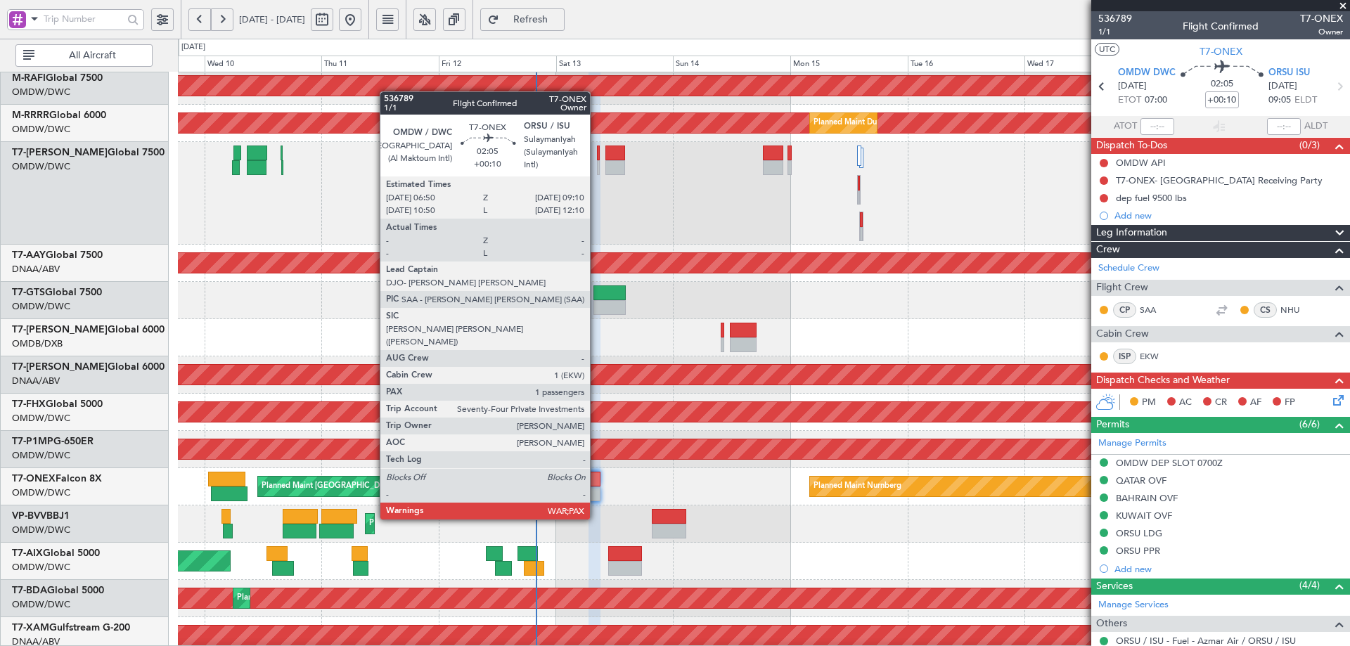
click at [596, 480] on div at bounding box center [595, 479] width 12 height 15
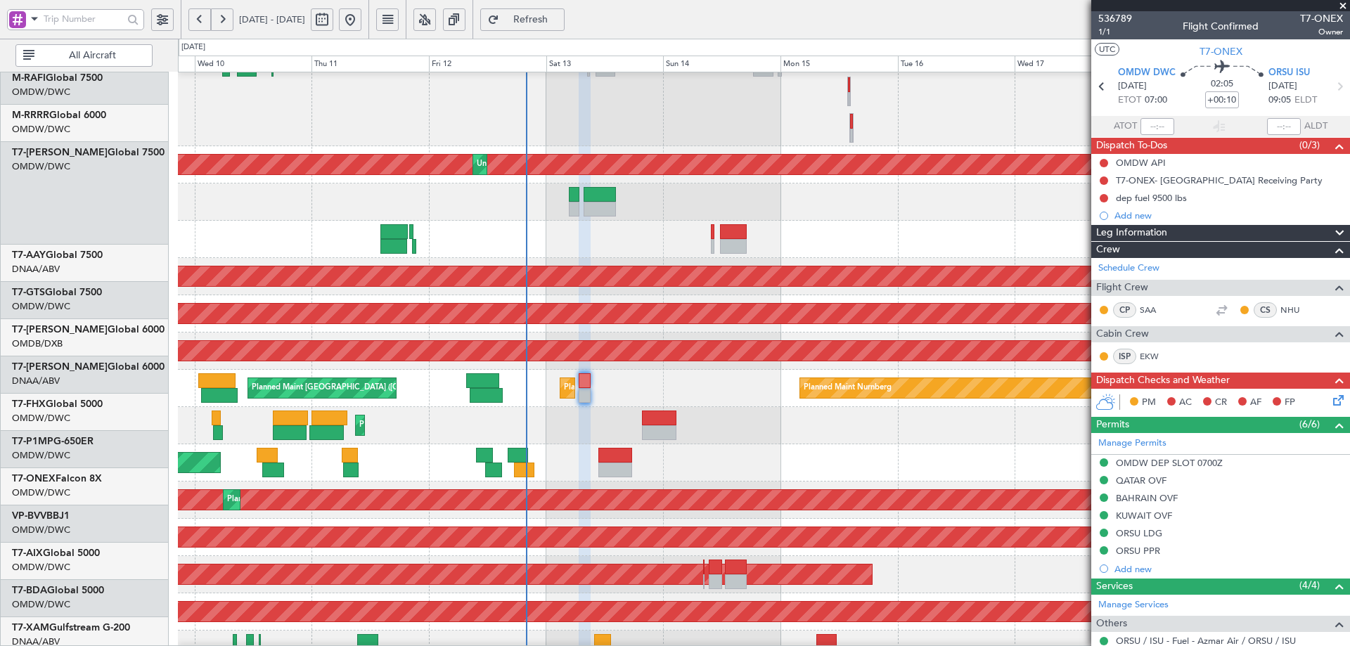
scroll to position [376, 0]
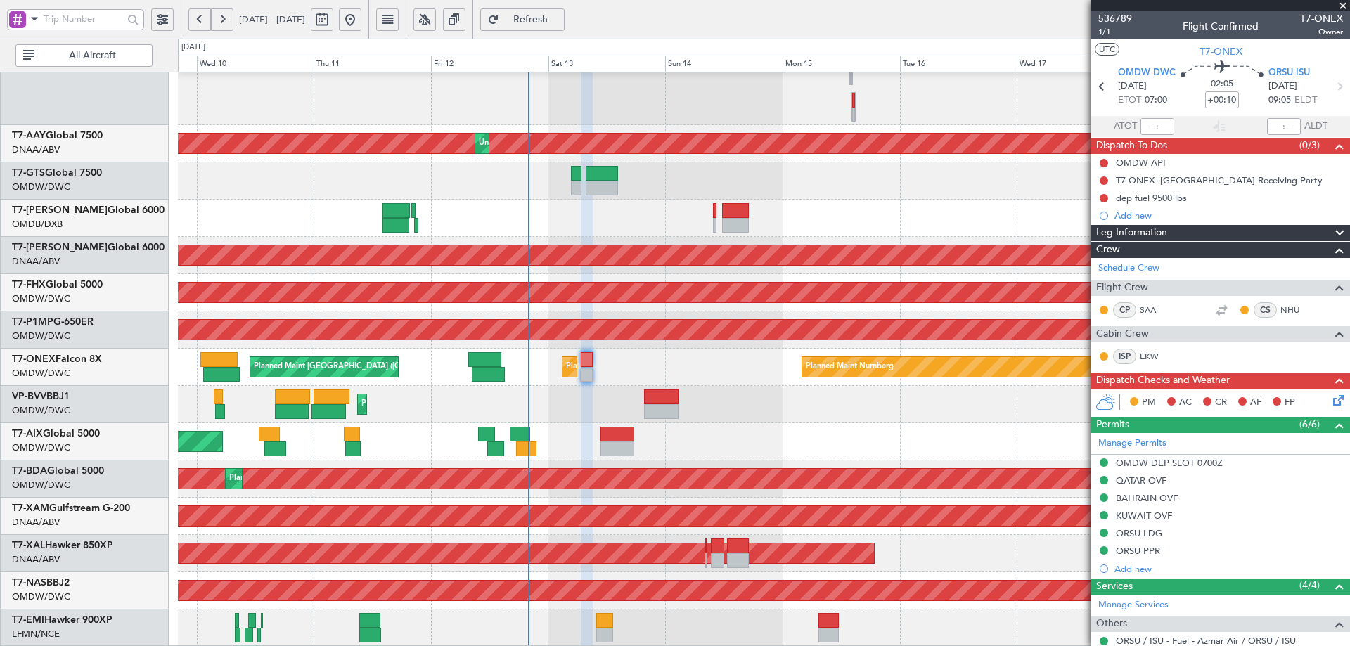
click at [559, 365] on div "Planned Maint Dubai (Al Maktoum Intl) Unplanned Maint Dubai (Al Maktoum Intl) U…" at bounding box center [764, 171] width 1172 height 951
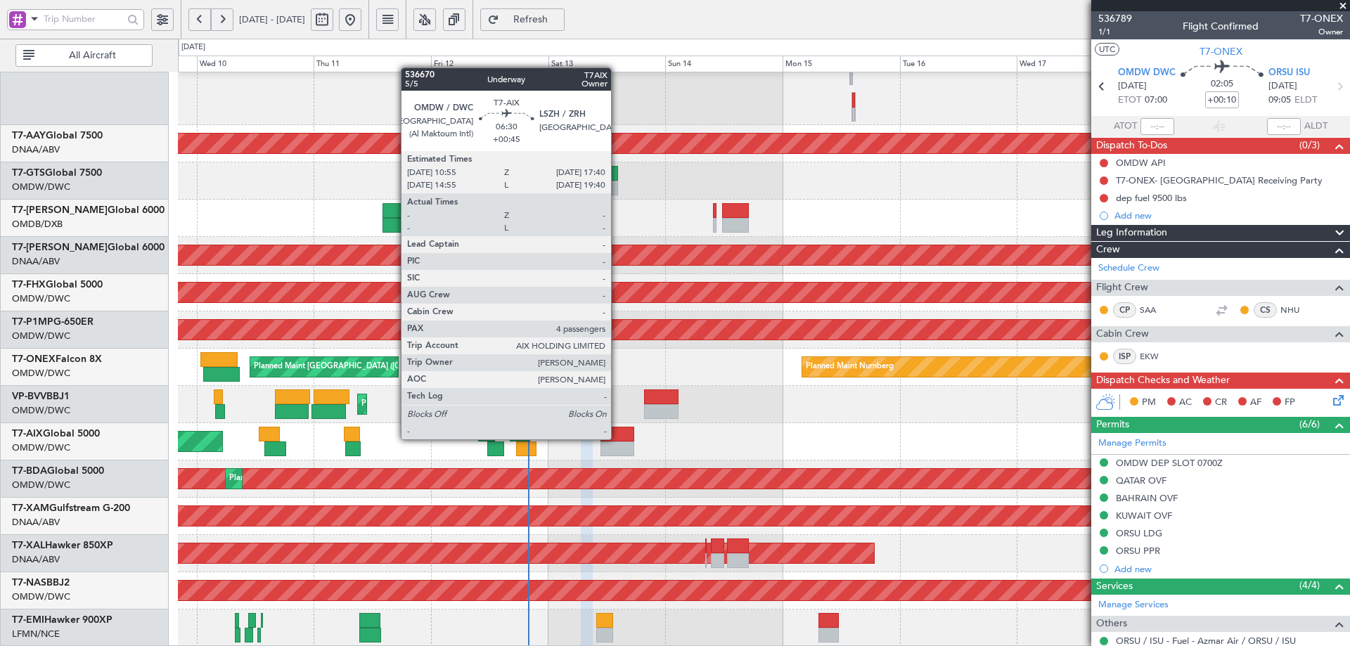
click at [616, 438] on div at bounding box center [617, 434] width 33 height 15
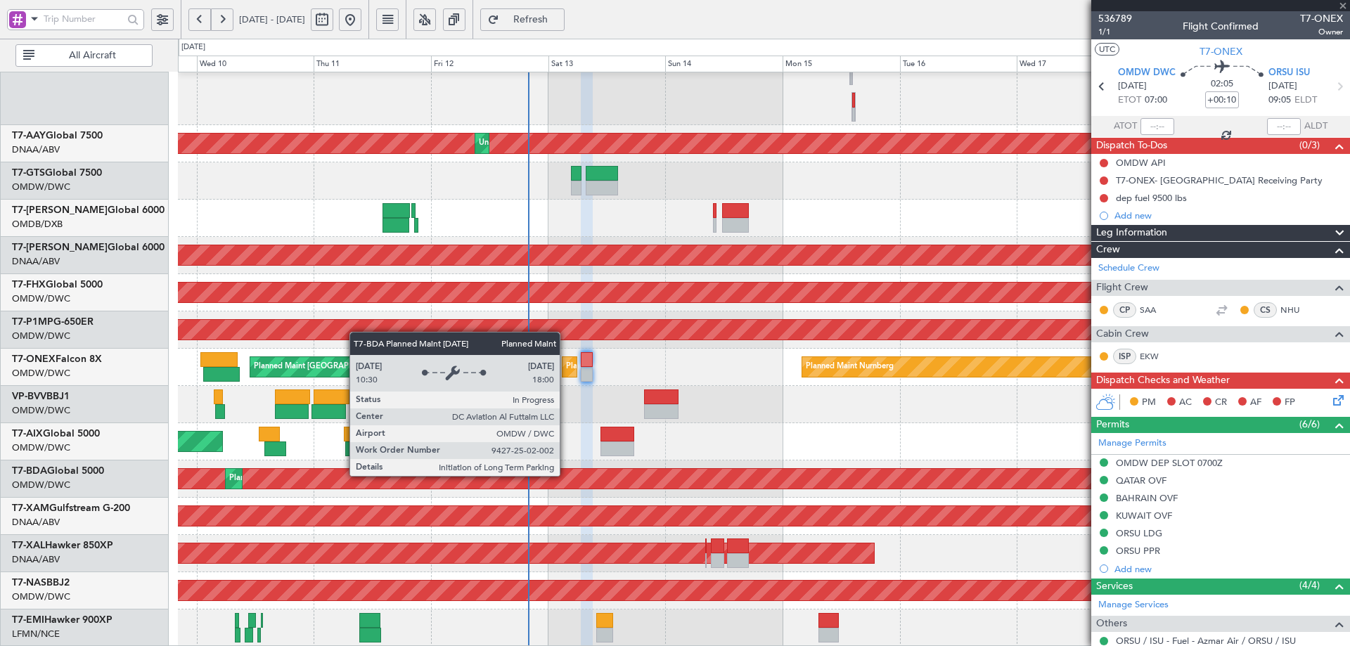
type input "+00:45"
type input "4"
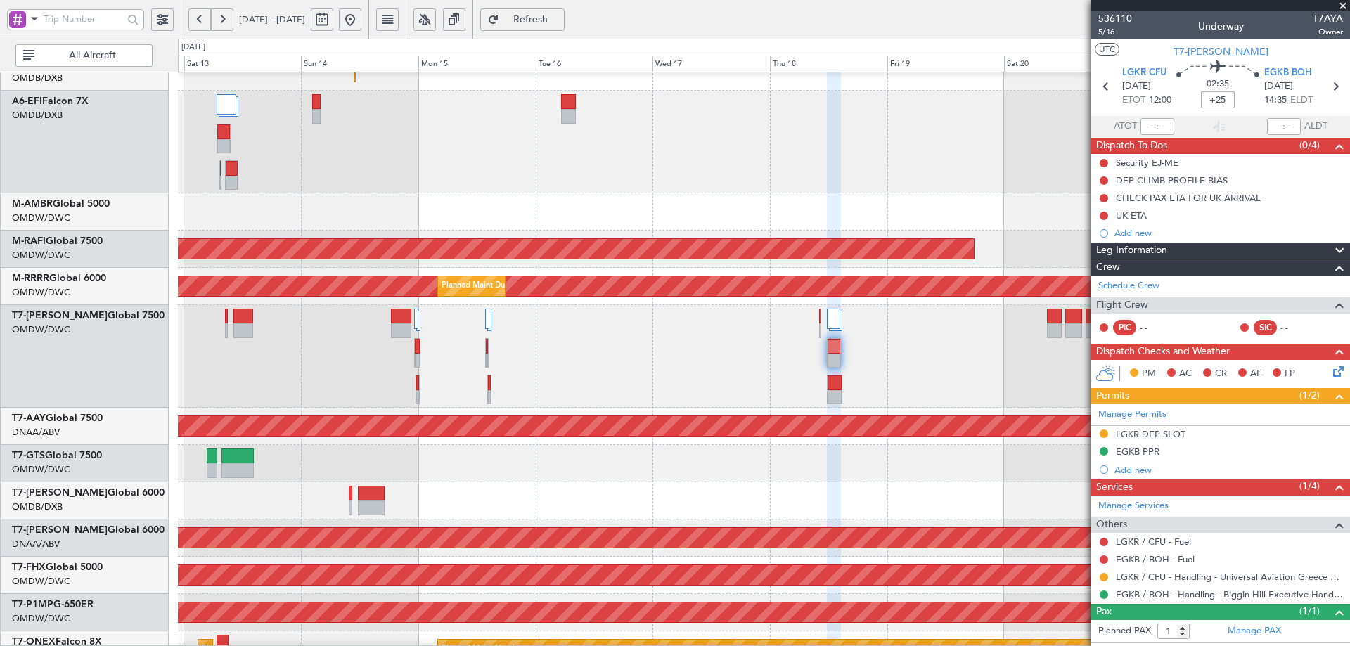
type input "+00:25"
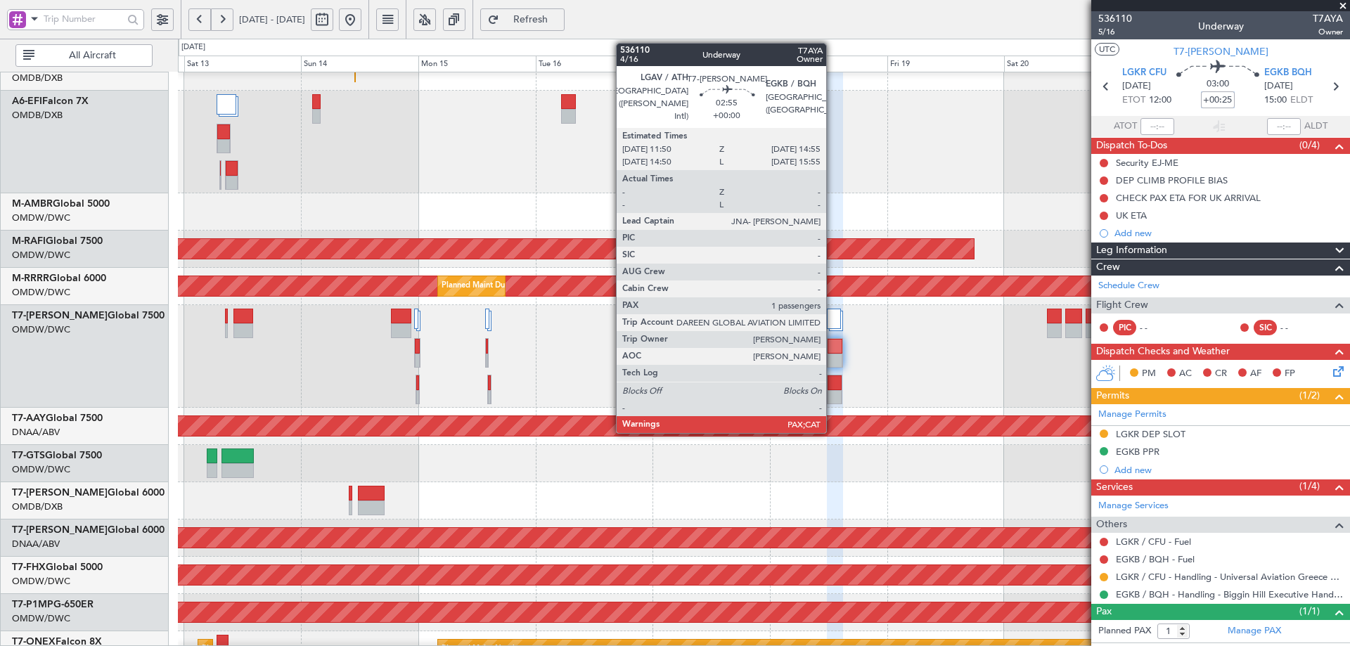
click at [833, 393] on div at bounding box center [835, 397] width 14 height 15
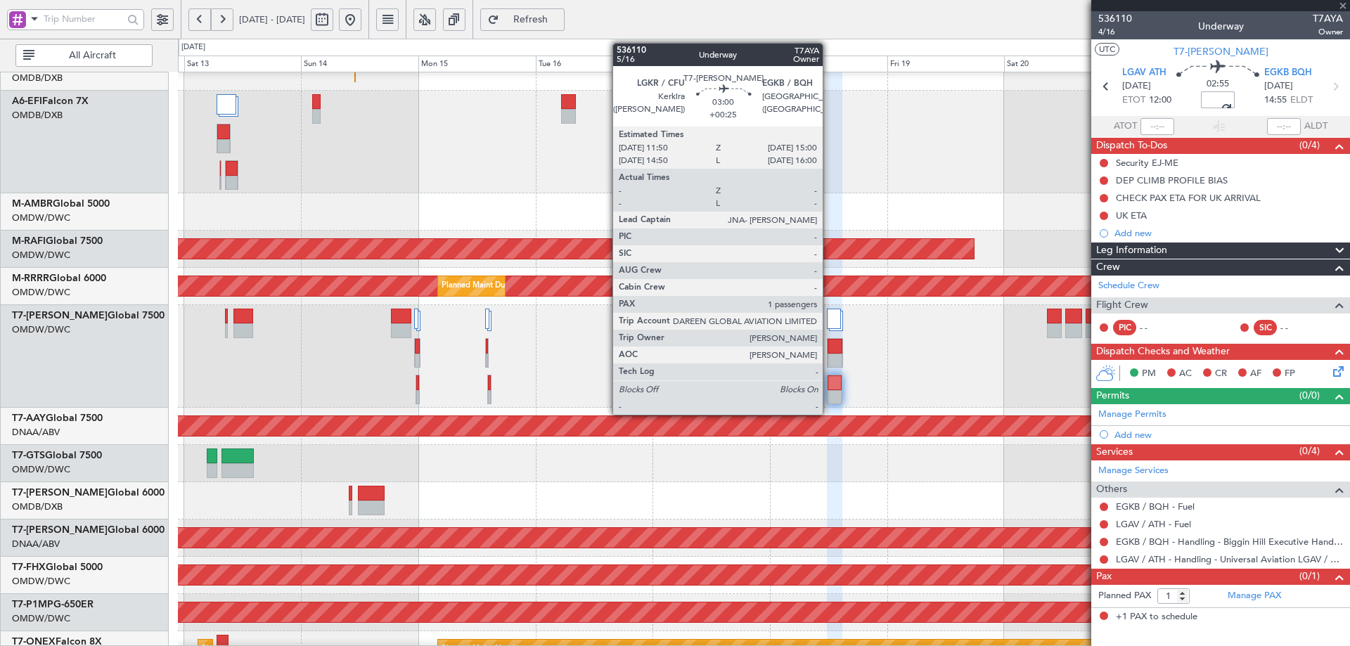
click at [829, 358] on div at bounding box center [835, 361] width 14 height 15
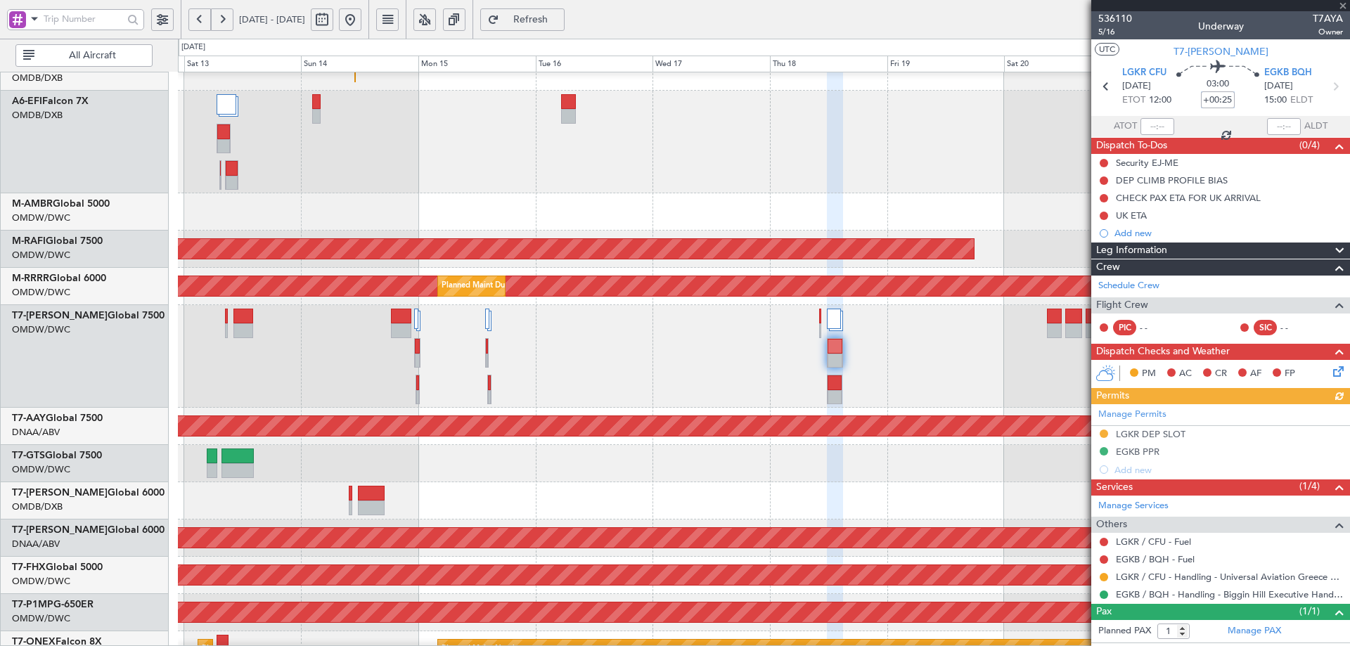
click at [1221, 99] on input "+00:25" at bounding box center [1218, 99] width 34 height 17
click at [1147, 108] on body "12 Sep 2025 - 22 Sep 2025 Refresh Quick Links All Aircraft Planned Maint Dubai …" at bounding box center [675, 323] width 1350 height 646
click at [920, 149] on div "Planned Maint Dubai (Al Maktoum Intl)" at bounding box center [764, 142] width 1172 height 103
type input "+00:00"
click at [860, 162] on div "Planned Maint Dubai (Al Maktoum Intl)" at bounding box center [764, 142] width 1172 height 103
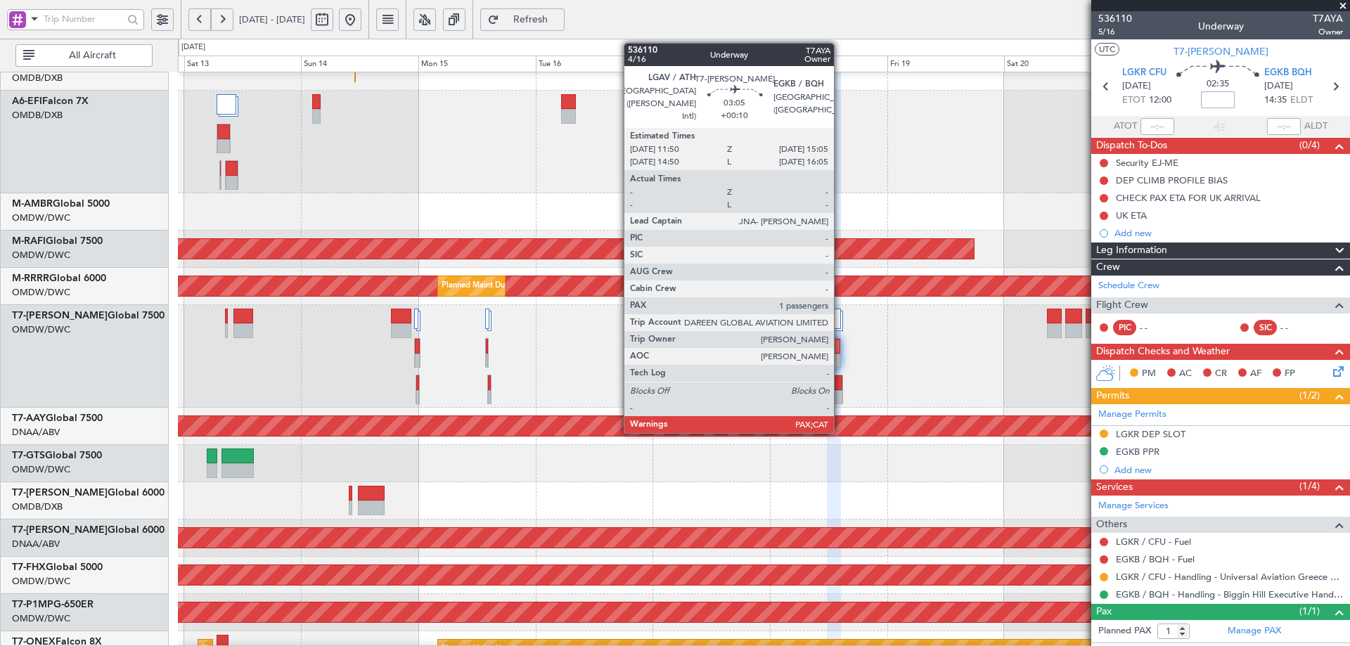
click at [840, 385] on div at bounding box center [835, 383] width 15 height 15
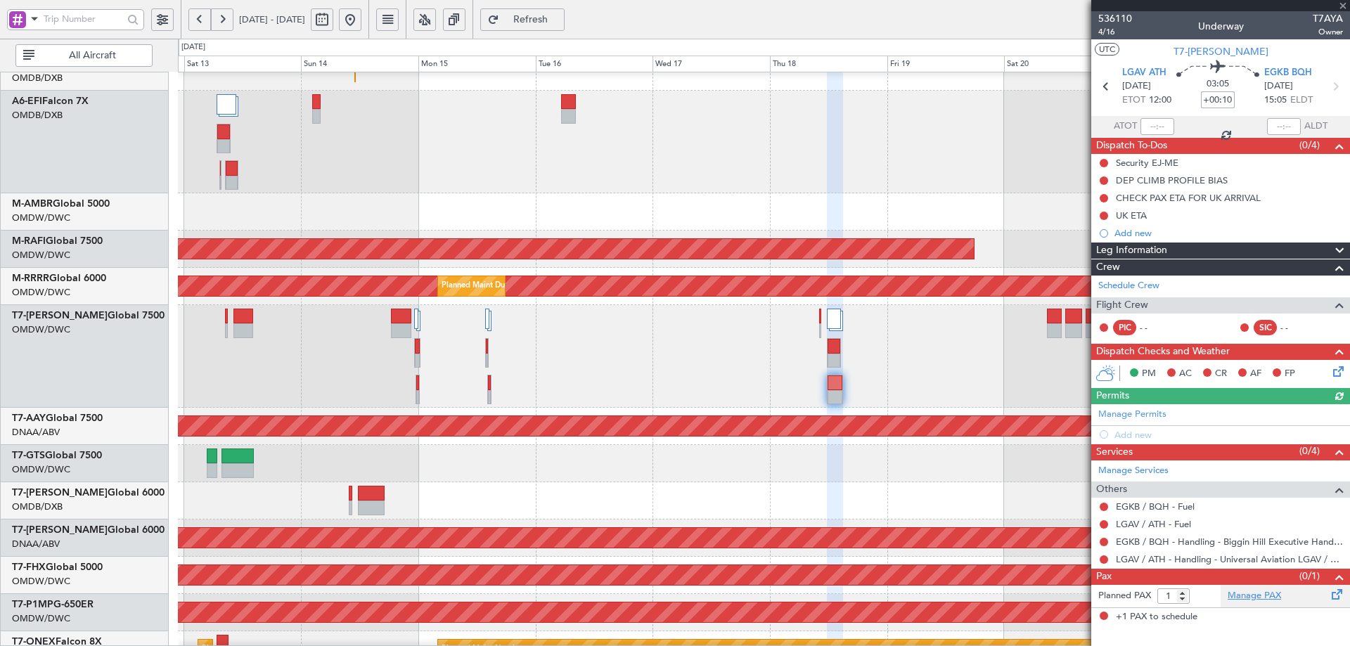
type input "+00:10"
click at [1251, 600] on link "Manage PAX" at bounding box center [1254, 596] width 53 height 14
click at [560, 21] on span "Refresh" at bounding box center [531, 20] width 58 height 10
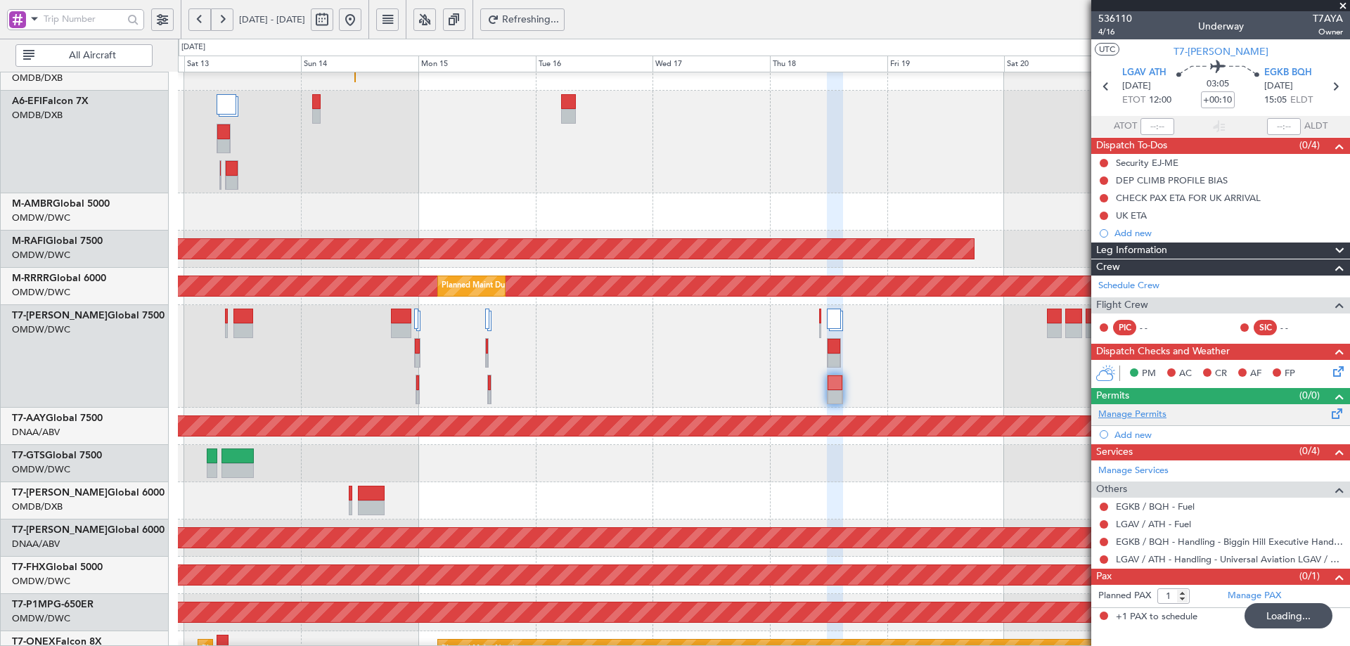
click at [1124, 414] on div "Manage Permits Add new" at bounding box center [1220, 423] width 259 height 39
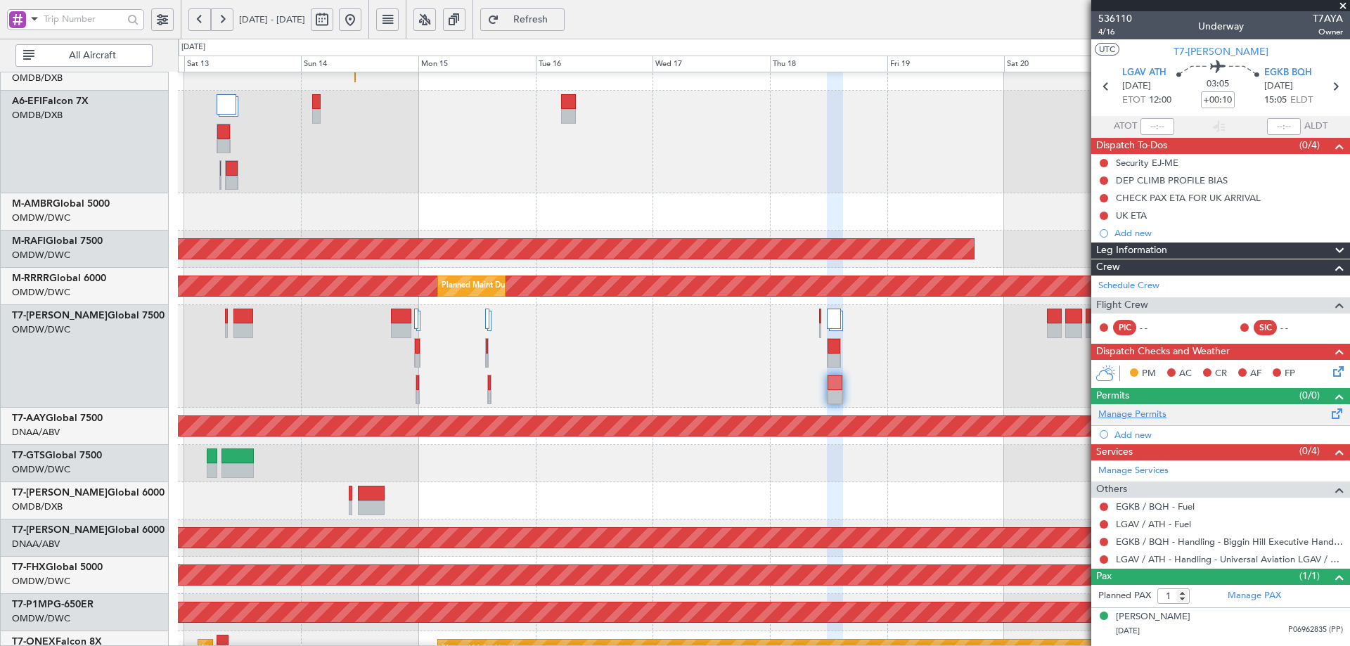
click at [1156, 416] on link "Manage Permits" at bounding box center [1132, 415] width 68 height 14
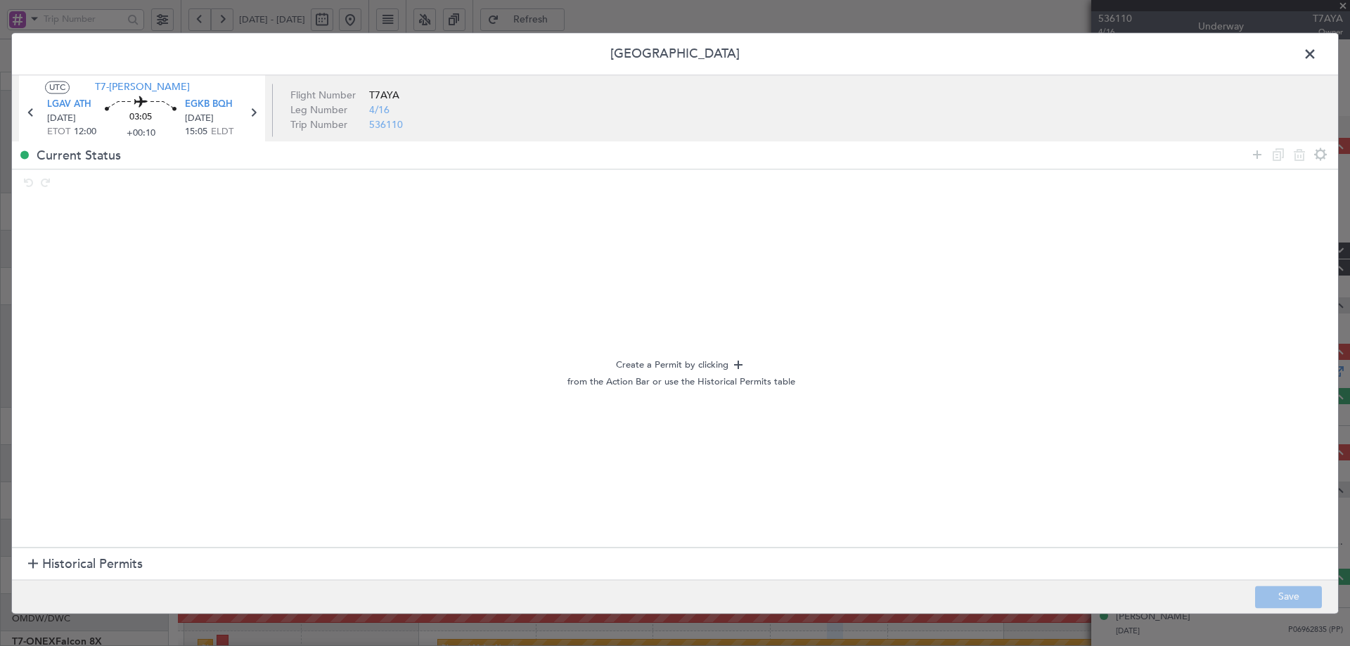
click at [124, 566] on span "Historical Permits" at bounding box center [92, 565] width 101 height 19
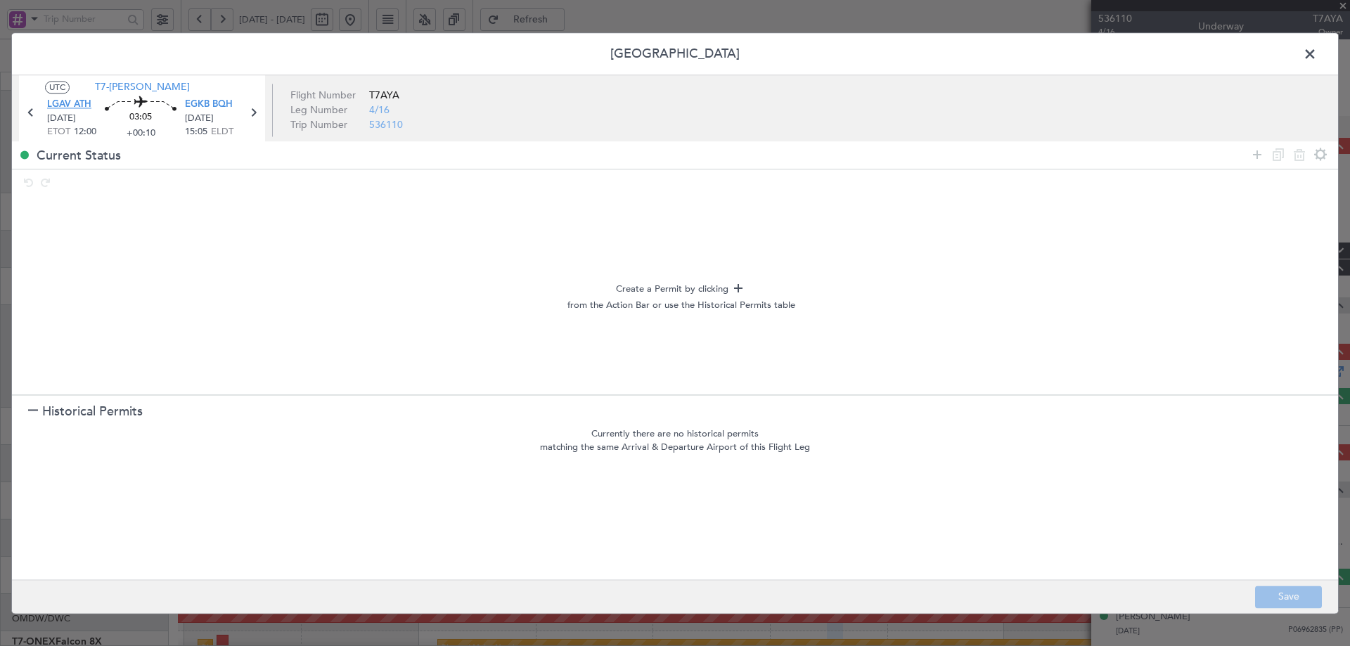
click at [81, 107] on span "LGAV ATH" at bounding box center [69, 105] width 44 height 14
click at [1254, 153] on icon at bounding box center [1257, 154] width 17 height 17
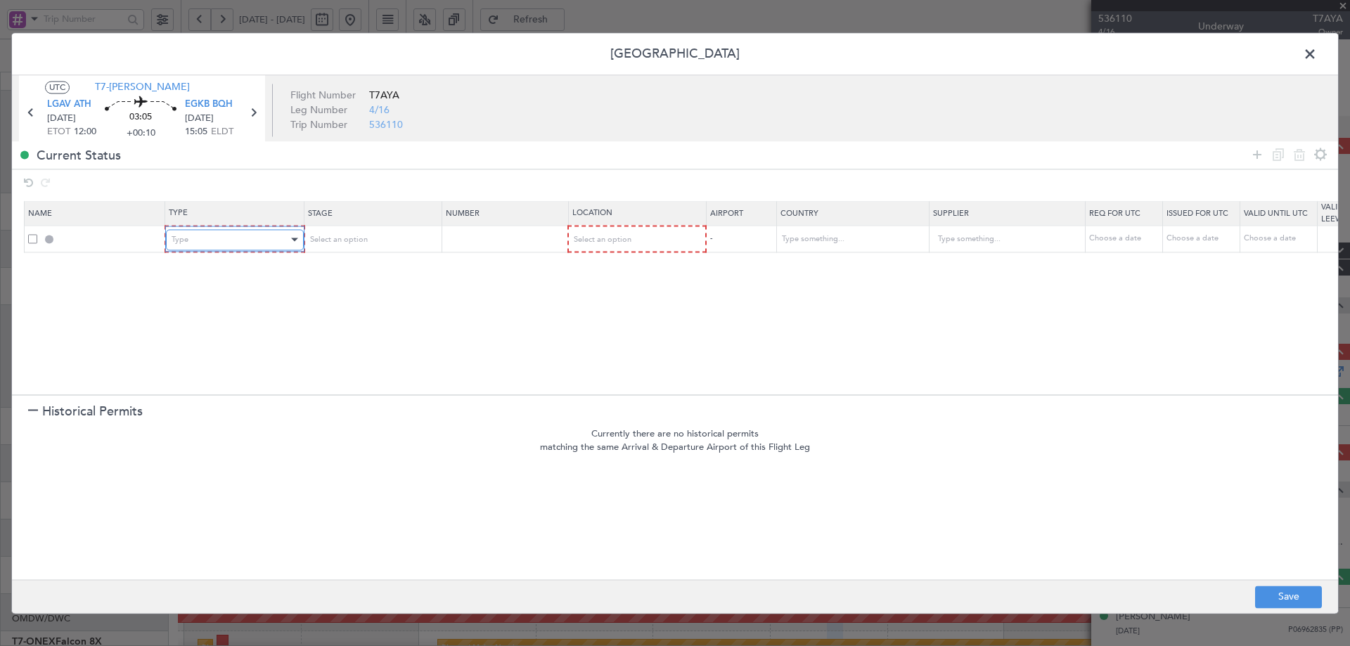
click at [196, 240] on div "Type" at bounding box center [230, 239] width 117 height 21
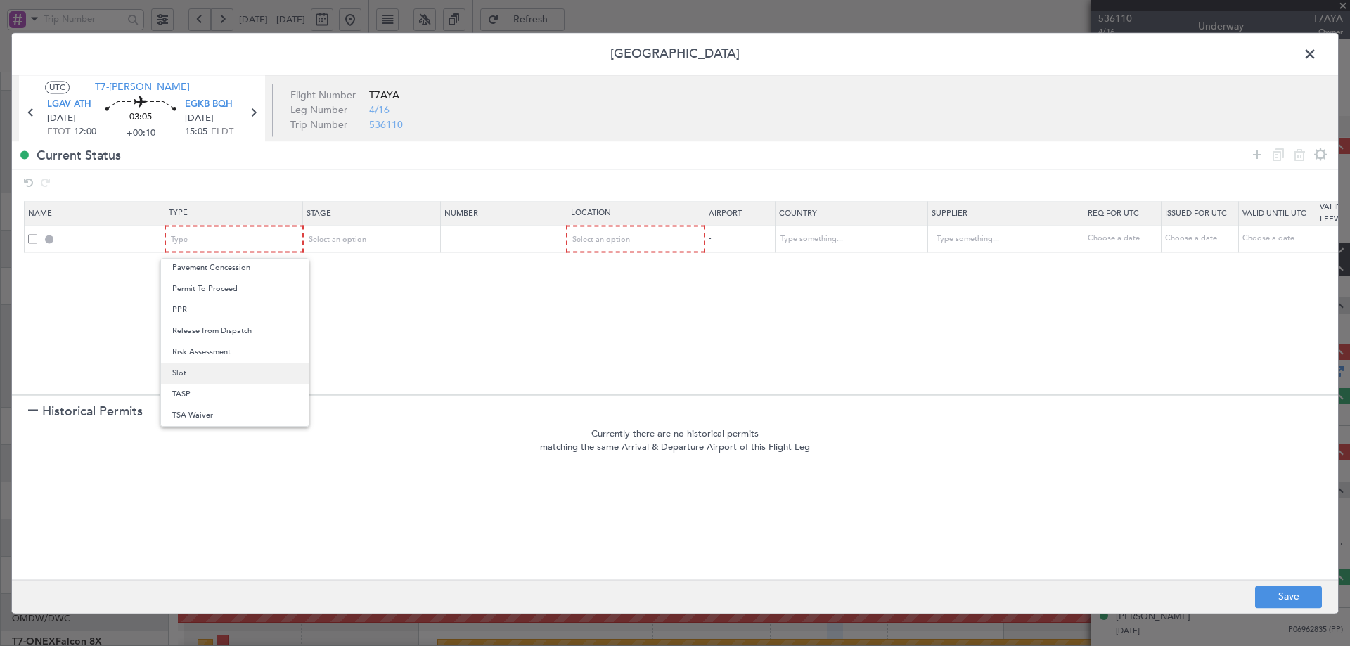
click at [186, 371] on span "Slot" at bounding box center [234, 373] width 125 height 21
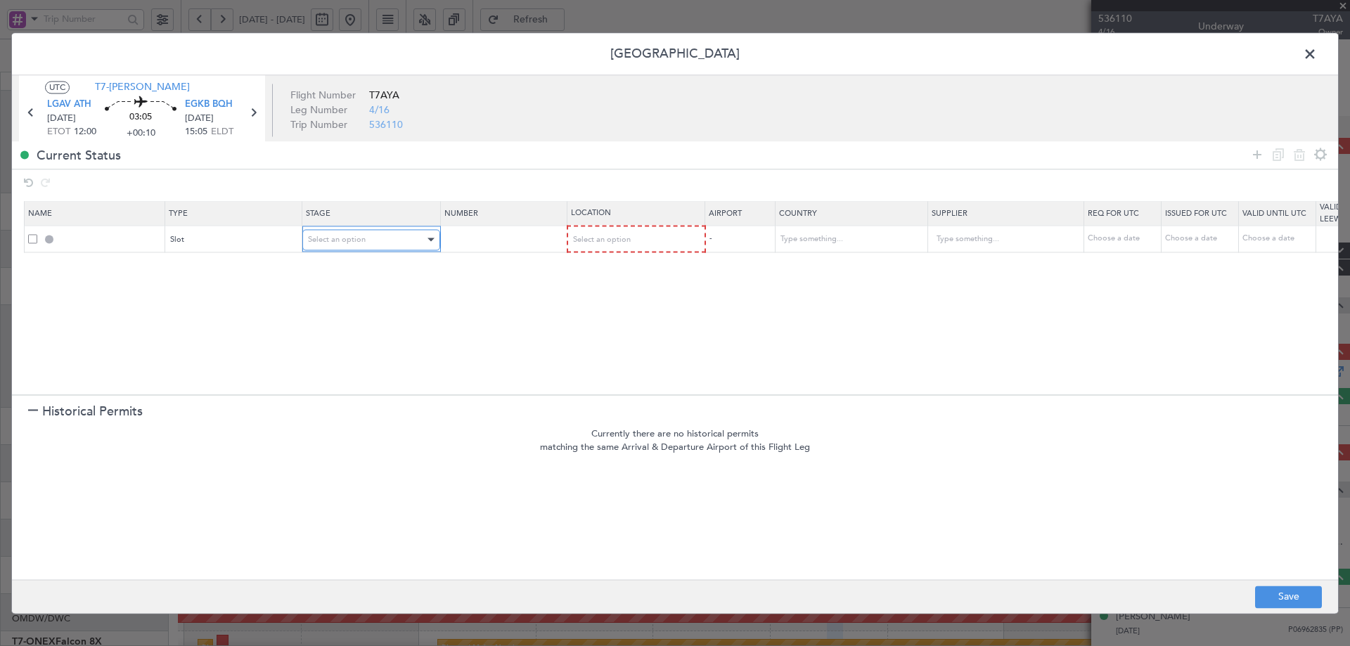
click at [347, 238] on span "Select an option" at bounding box center [337, 239] width 58 height 11
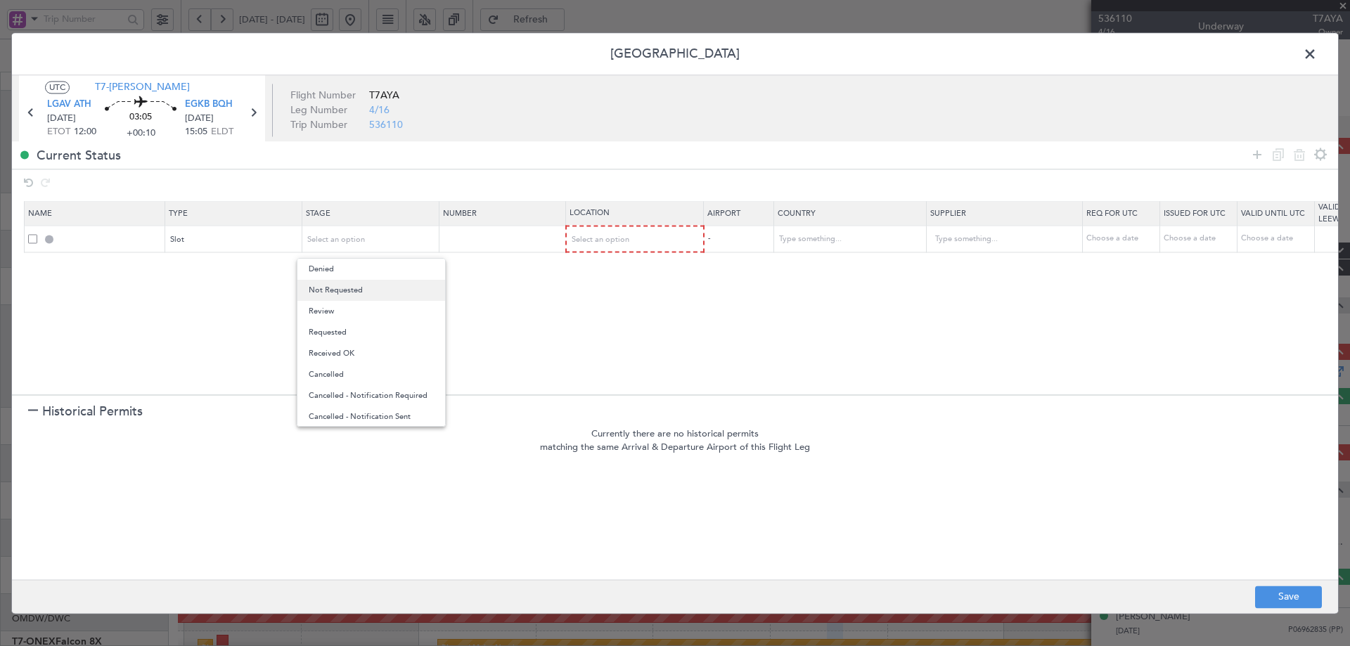
click at [344, 288] on span "Not Requested" at bounding box center [371, 290] width 125 height 21
click at [34, 409] on div at bounding box center [33, 412] width 10 height 10
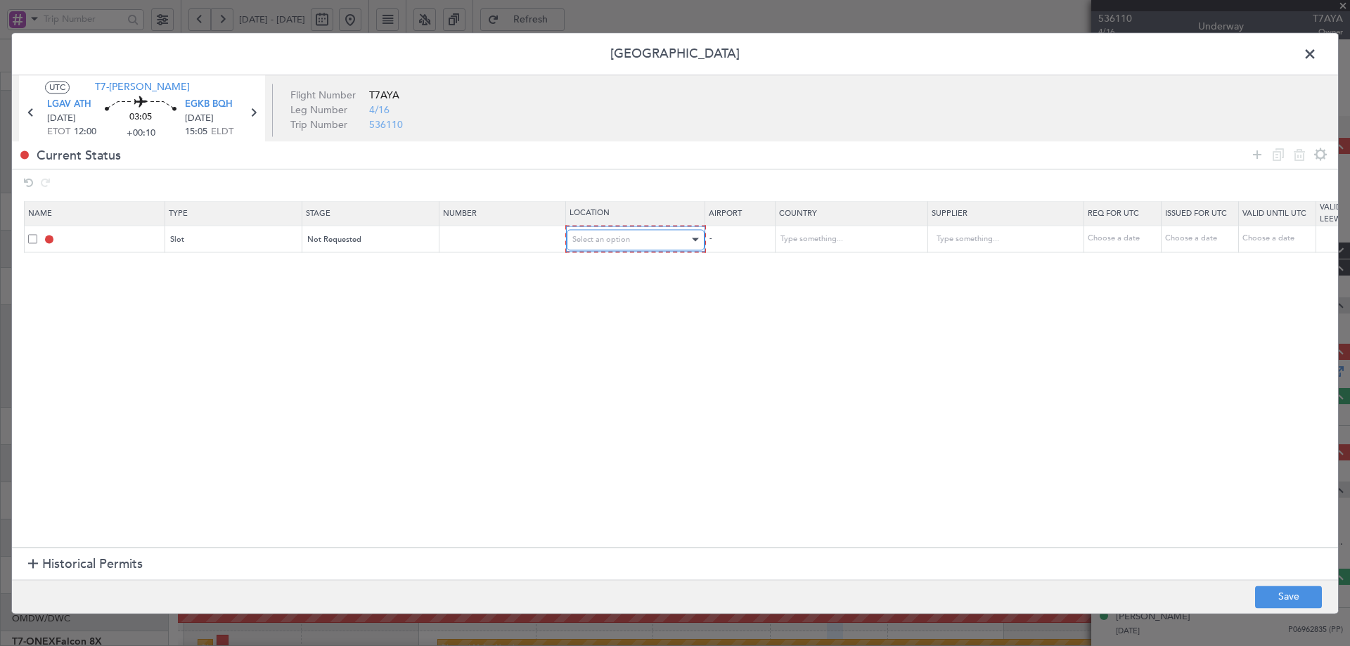
click at [609, 237] on span "Select an option" at bounding box center [601, 239] width 58 height 11
click at [603, 264] on span "Departure" at bounding box center [635, 269] width 125 height 21
click at [1256, 156] on icon at bounding box center [1257, 154] width 17 height 17
click at [179, 276] on div "Type" at bounding box center [230, 265] width 117 height 21
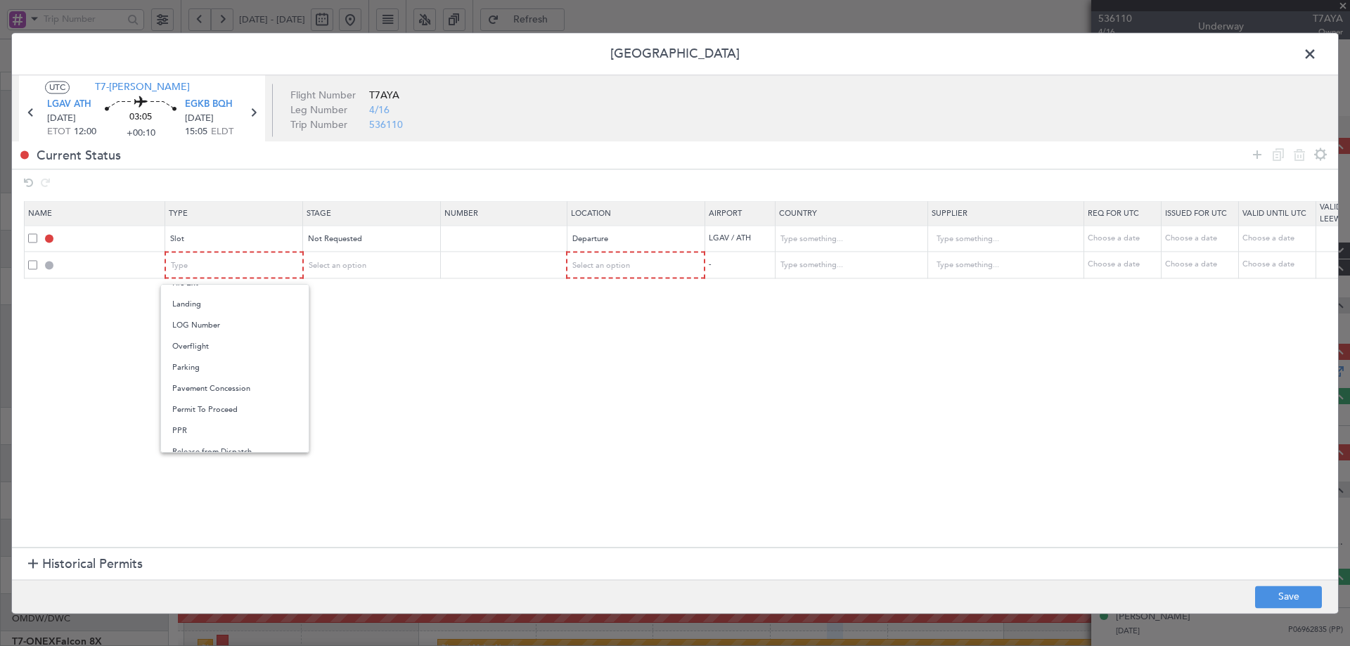
click at [192, 426] on span "PPR" at bounding box center [234, 431] width 125 height 21
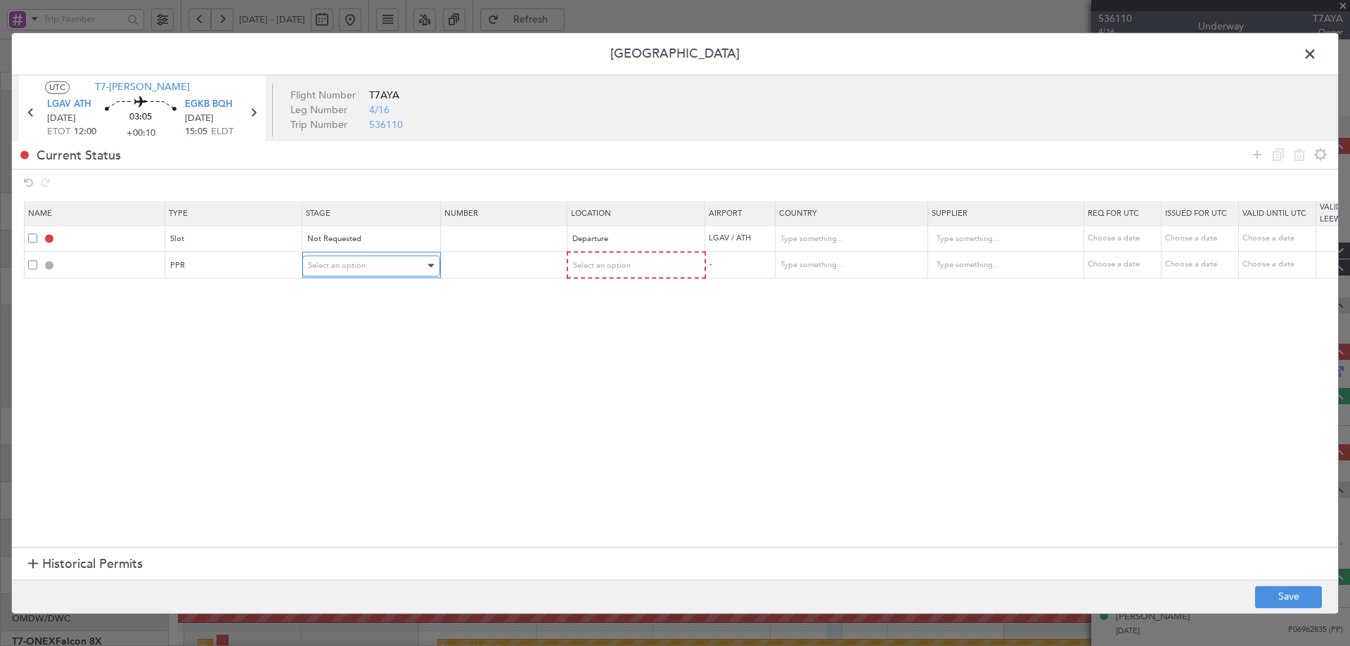
click at [354, 263] on span "Select an option" at bounding box center [337, 265] width 58 height 11
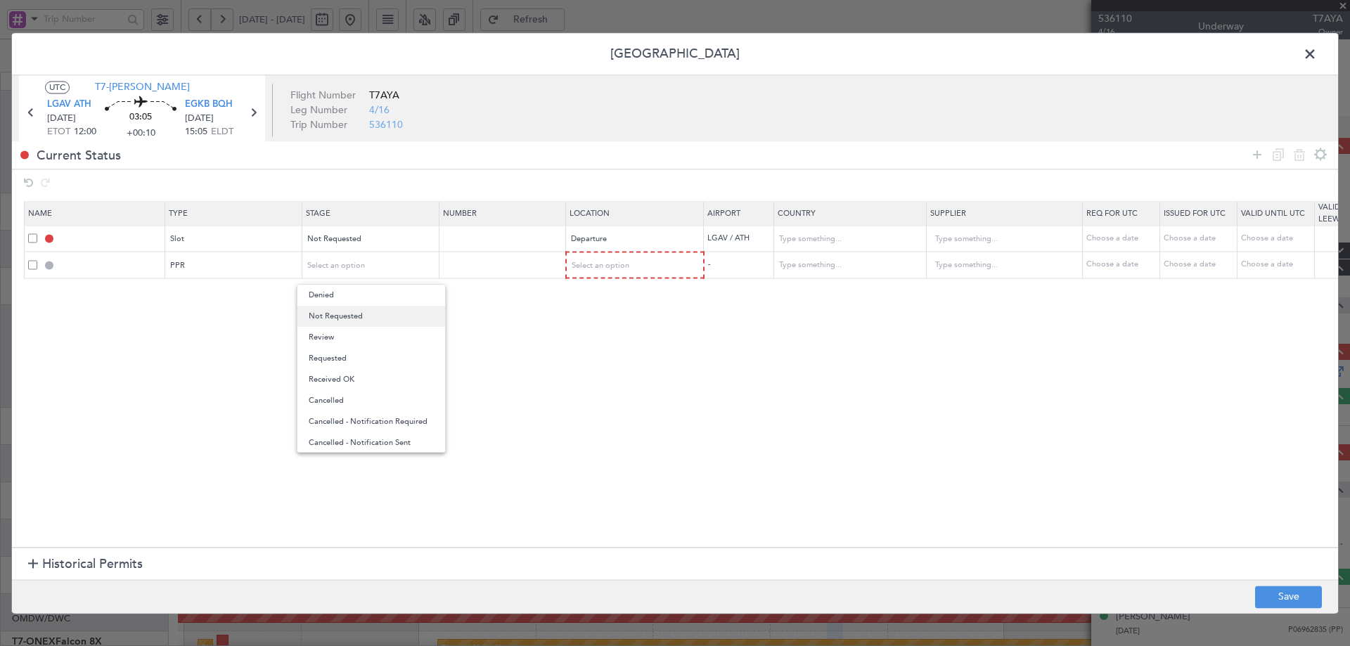
click at [354, 312] on span "Not Requested" at bounding box center [371, 316] width 125 height 21
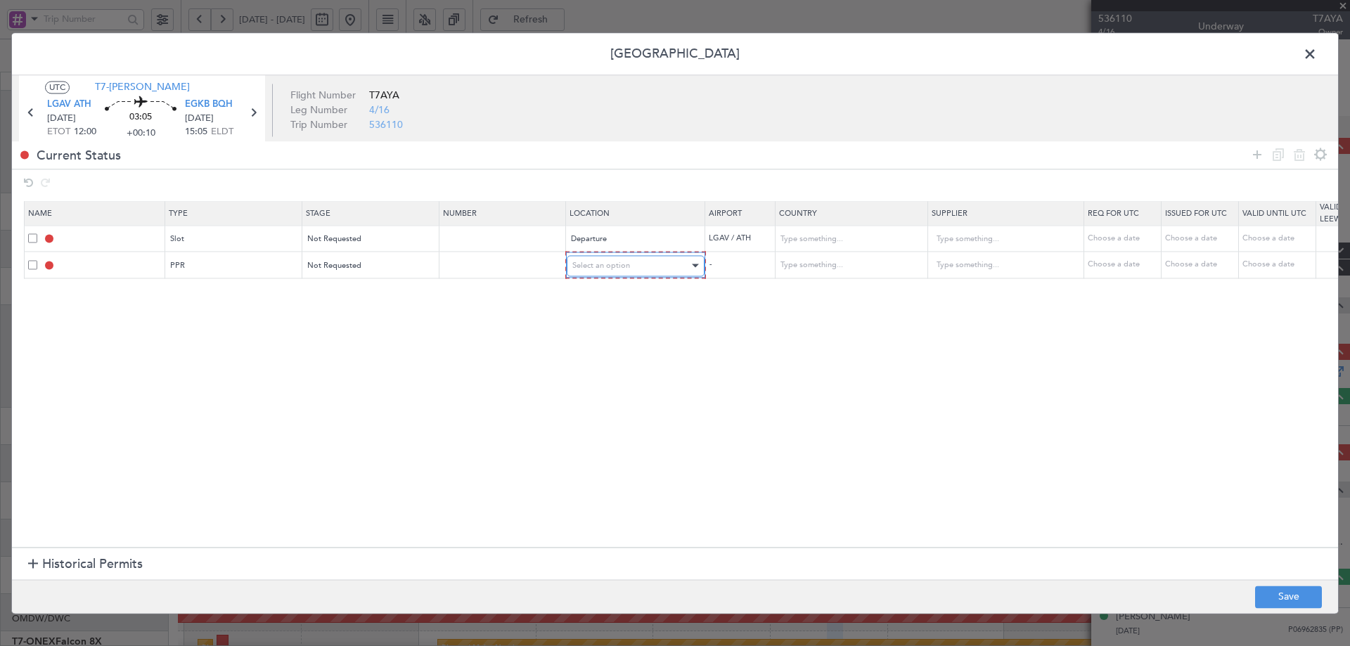
click at [653, 265] on div "Select an option" at bounding box center [630, 265] width 117 height 21
click at [601, 296] on span "Departure" at bounding box center [635, 295] width 125 height 21
click at [1255, 154] on icon at bounding box center [1257, 154] width 17 height 17
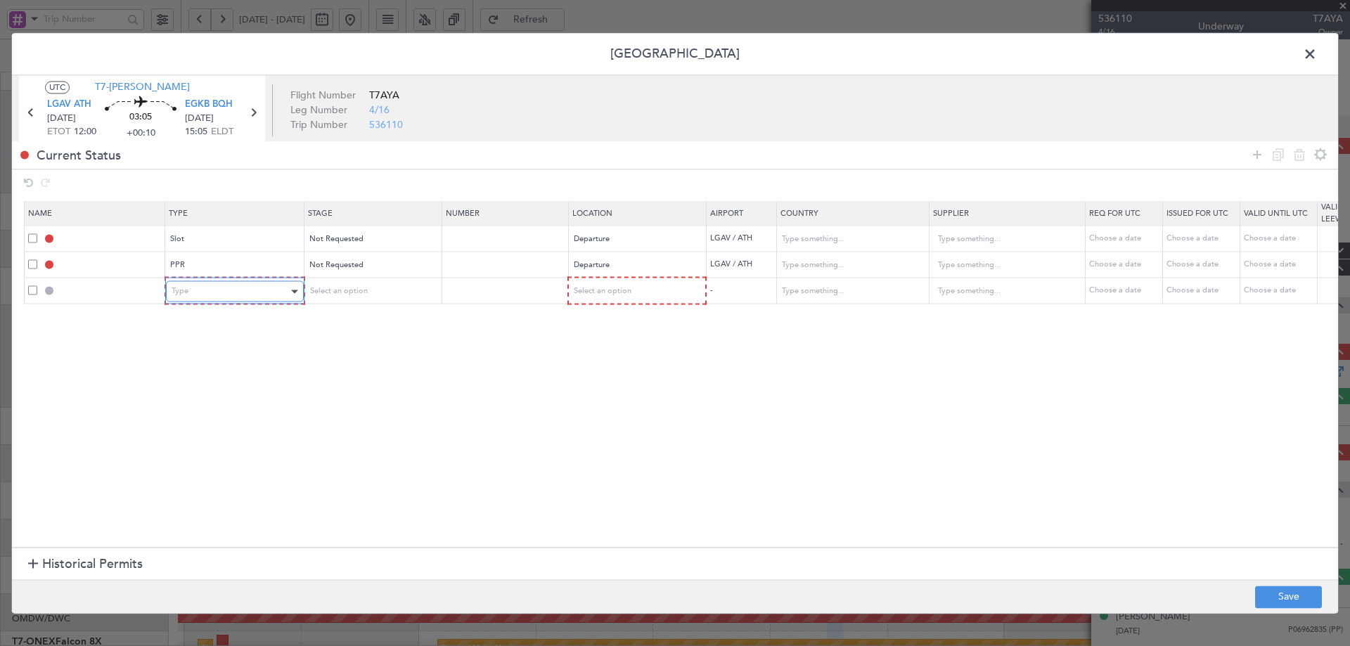
click at [202, 292] on div "Type" at bounding box center [230, 291] width 117 height 21
click at [223, 103] on div at bounding box center [675, 323] width 1350 height 646
click at [223, 103] on span "EGKB BQH" at bounding box center [209, 105] width 48 height 14
click at [227, 292] on div "Type" at bounding box center [230, 291] width 117 height 21
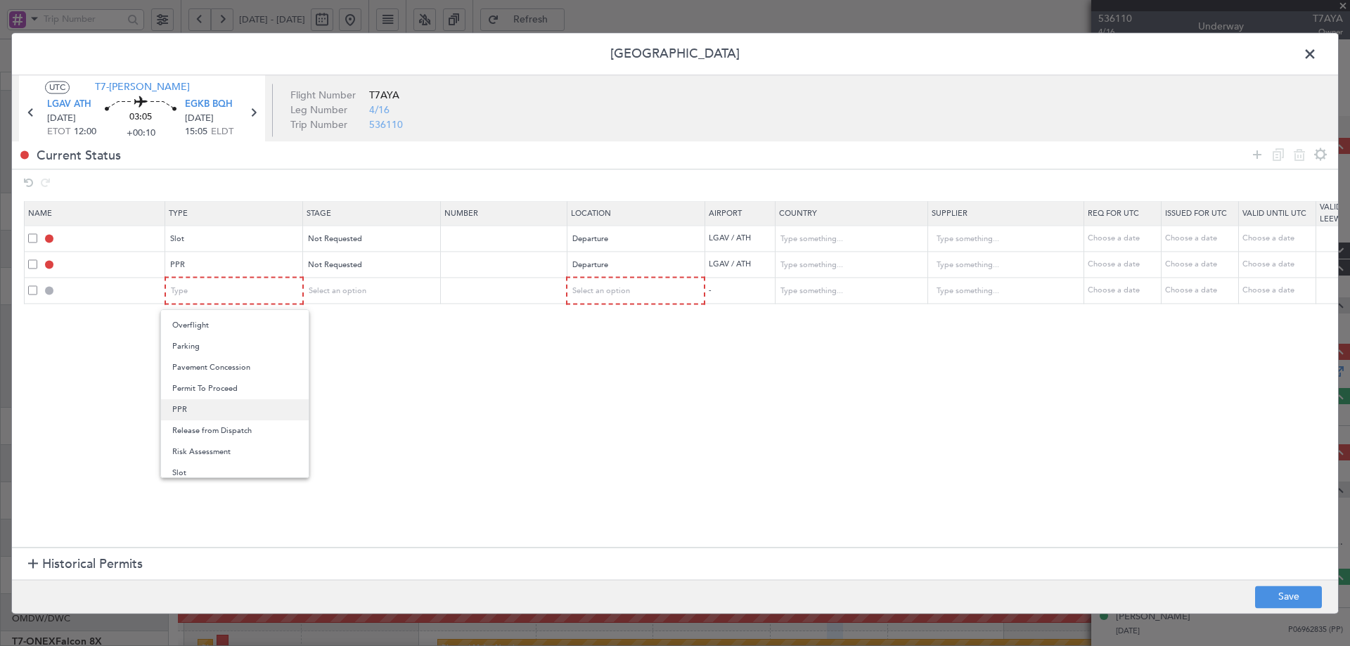
click at [193, 411] on span "PPR" at bounding box center [234, 409] width 125 height 21
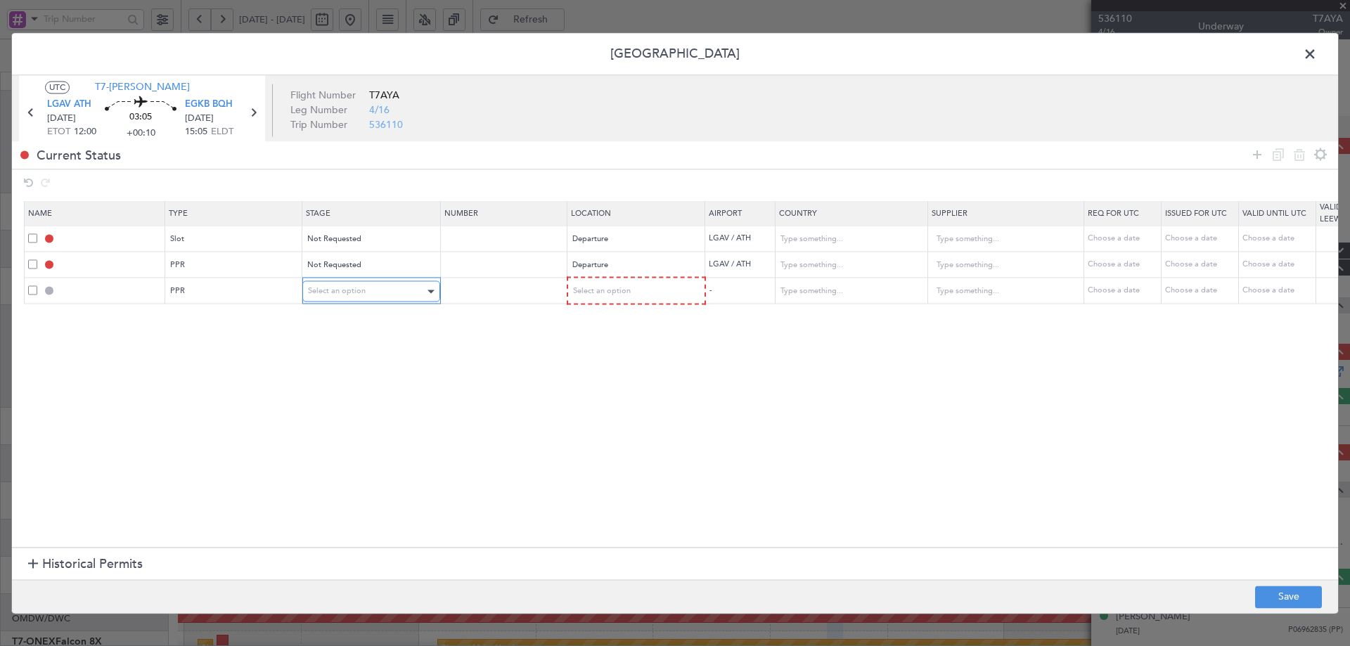
click at [365, 290] on div "Select an option" at bounding box center [366, 291] width 117 height 21
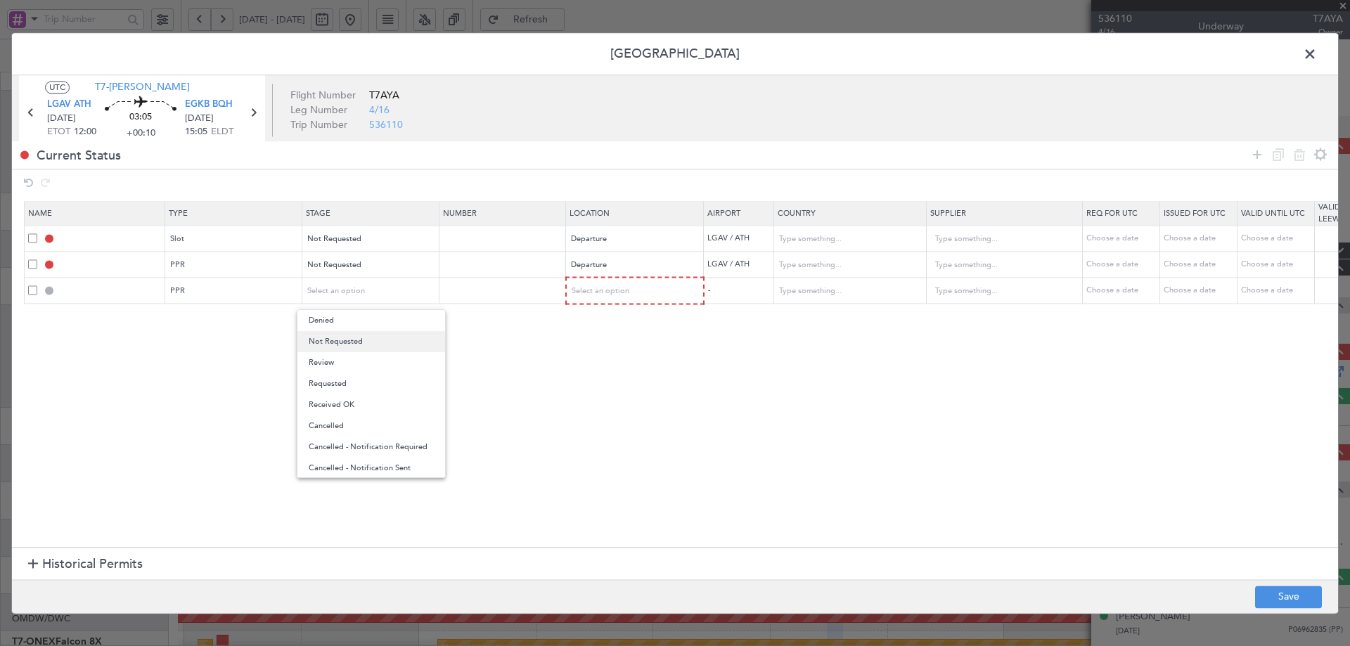
click at [354, 340] on span "Not Requested" at bounding box center [371, 341] width 125 height 21
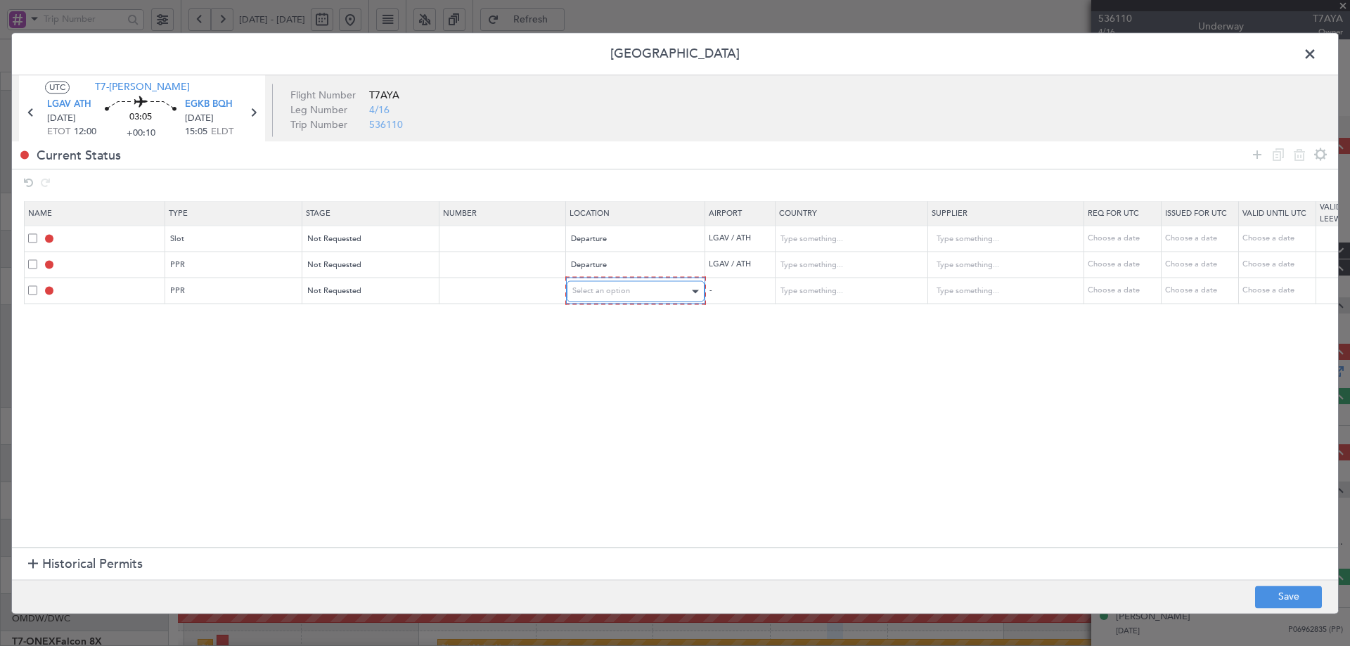
click at [665, 294] on div "Select an option" at bounding box center [630, 291] width 117 height 21
click at [598, 357] on span "Arrival" at bounding box center [635, 362] width 125 height 21
drag, startPoint x: 914, startPoint y: 404, endPoint x: 1202, endPoint y: 582, distance: 338.2
click at [916, 404] on section "Name Type Stage Number Location Airport Country Supplier Req For Utc Issued For…" at bounding box center [675, 373] width 1326 height 350
click at [1275, 594] on button "Save" at bounding box center [1288, 597] width 67 height 23
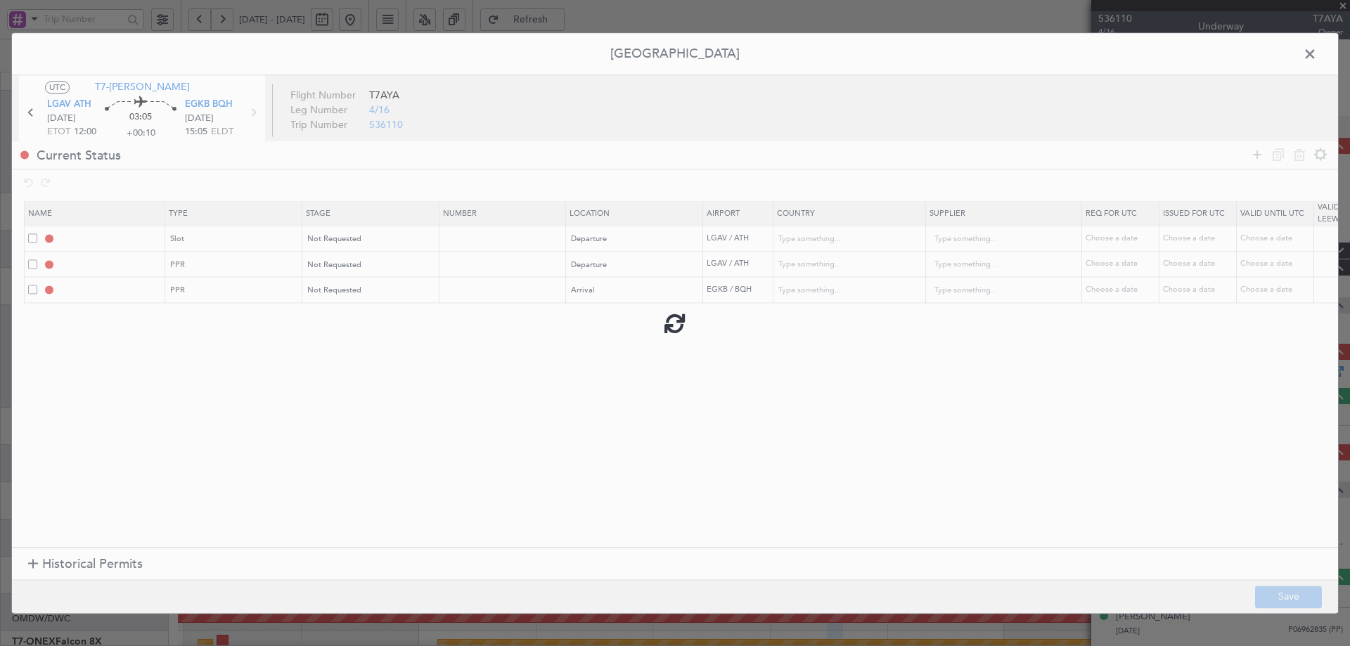
type input "LGAV DEP SLOT"
type input "Greece"
type input "NNN"
type input "LGAV PPR"
type input "Greece"
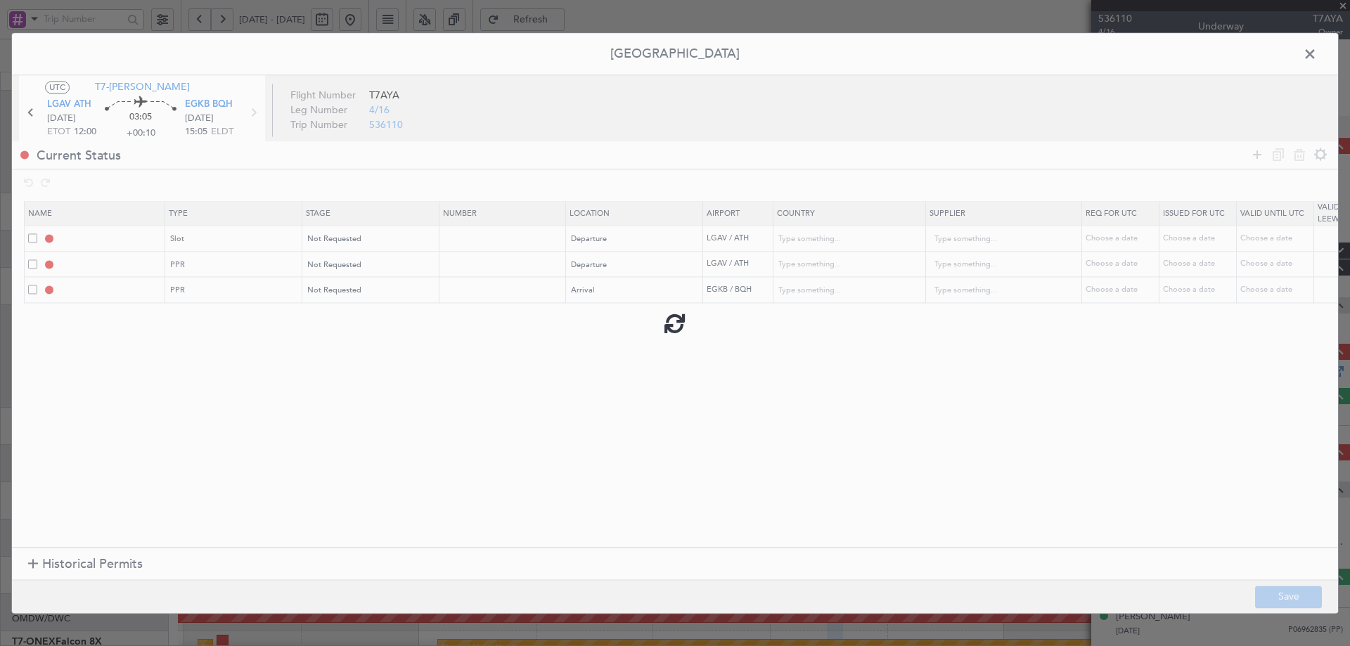
type input "NNN"
type input "EGKB PPR"
type input "[GEOGRAPHIC_DATA]"
type input "NNN"
type input "2"
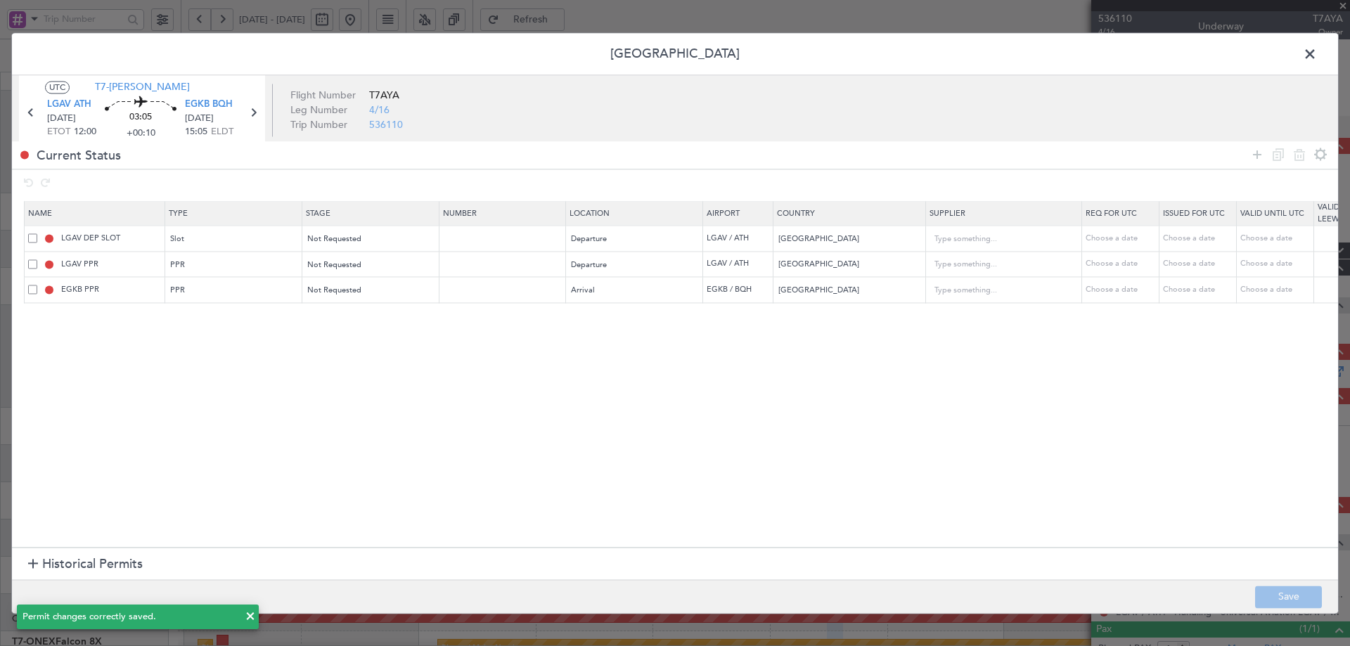
click at [1317, 49] on span at bounding box center [1317, 58] width 0 height 28
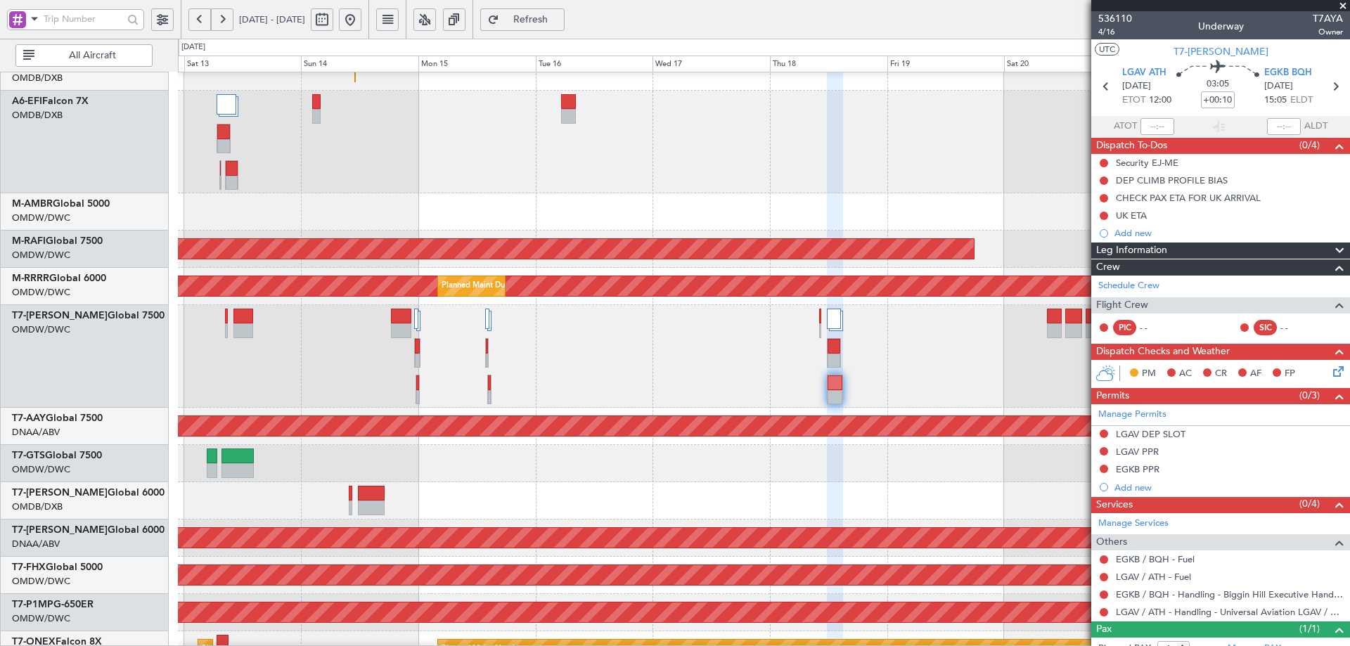
click at [560, 12] on button "Refresh" at bounding box center [522, 19] width 84 height 23
click at [1179, 615] on link "LGAV / ATH - Handling - Universal Aviation LGAV / ATH" at bounding box center [1229, 612] width 227 height 12
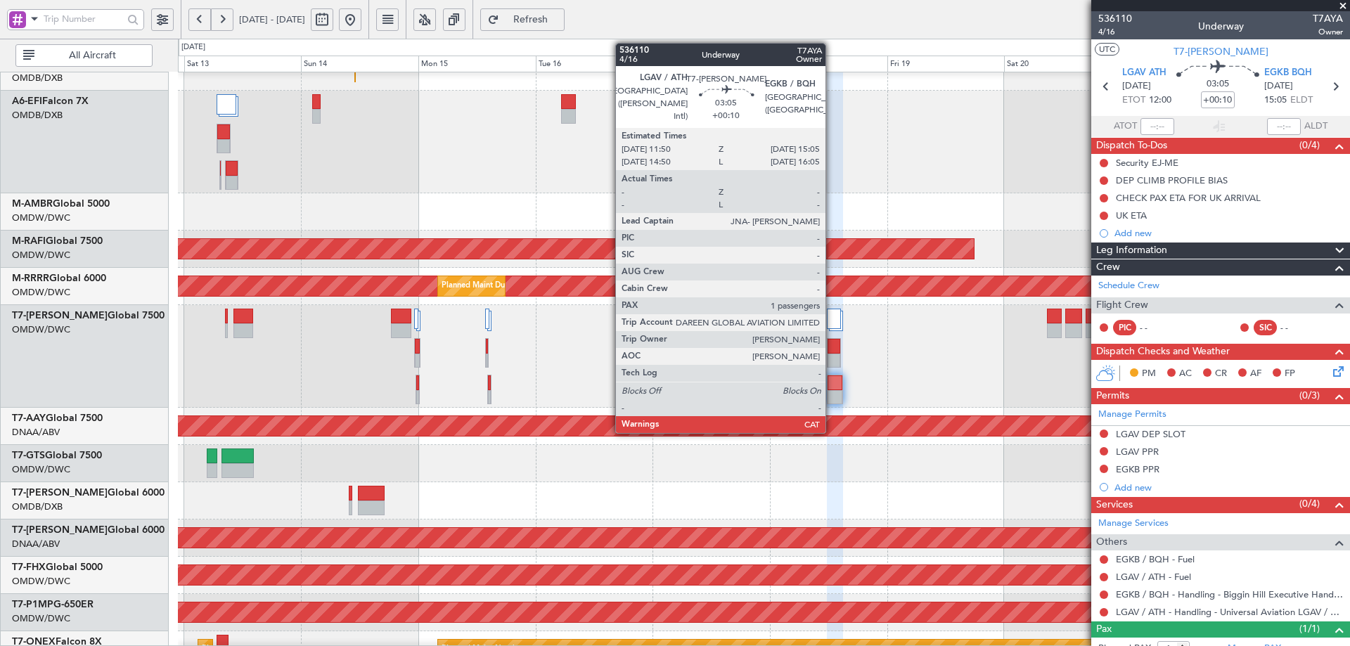
click at [832, 384] on div at bounding box center [835, 383] width 15 height 15
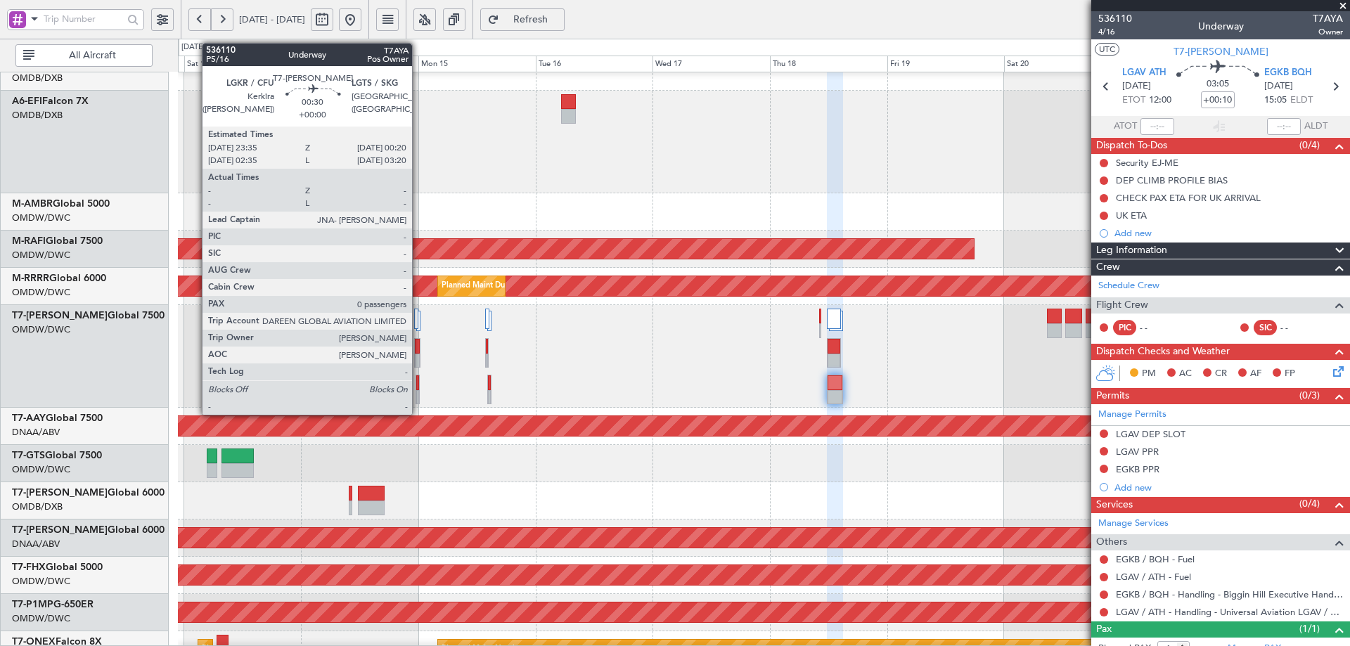
click at [418, 380] on div at bounding box center [417, 383] width 3 height 15
click at [418, 383] on div at bounding box center [417, 383] width 3 height 15
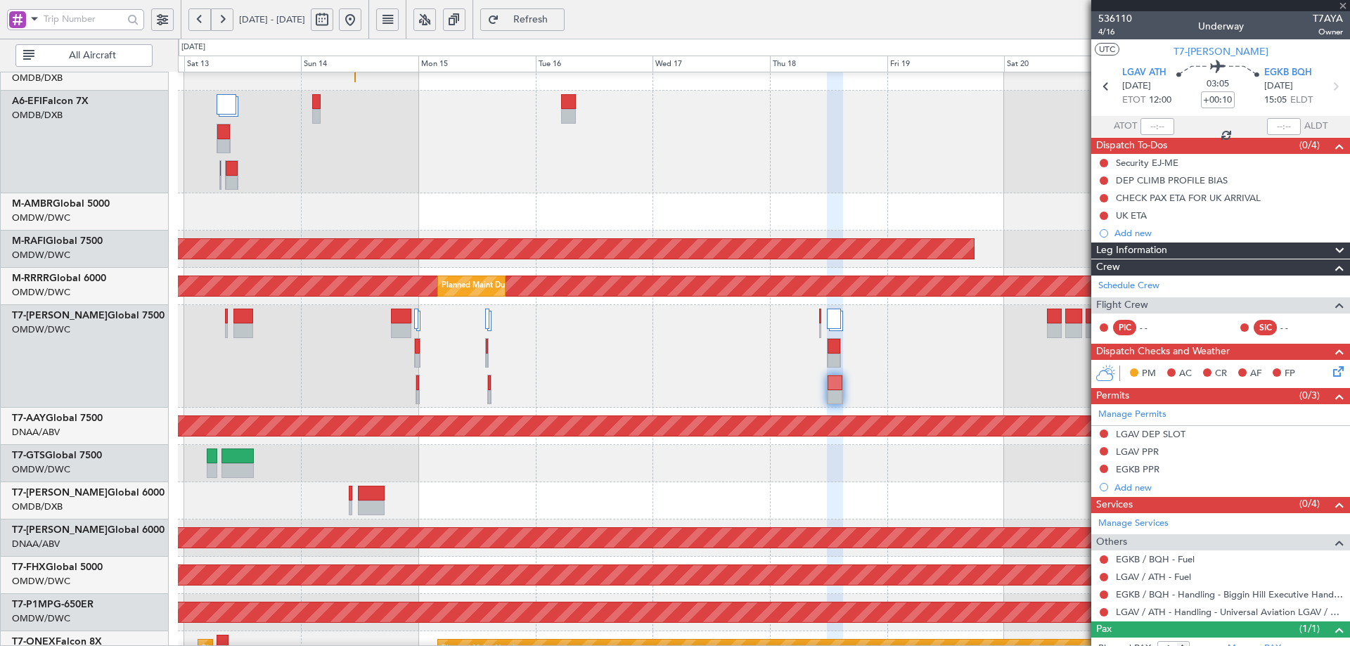
type input "0"
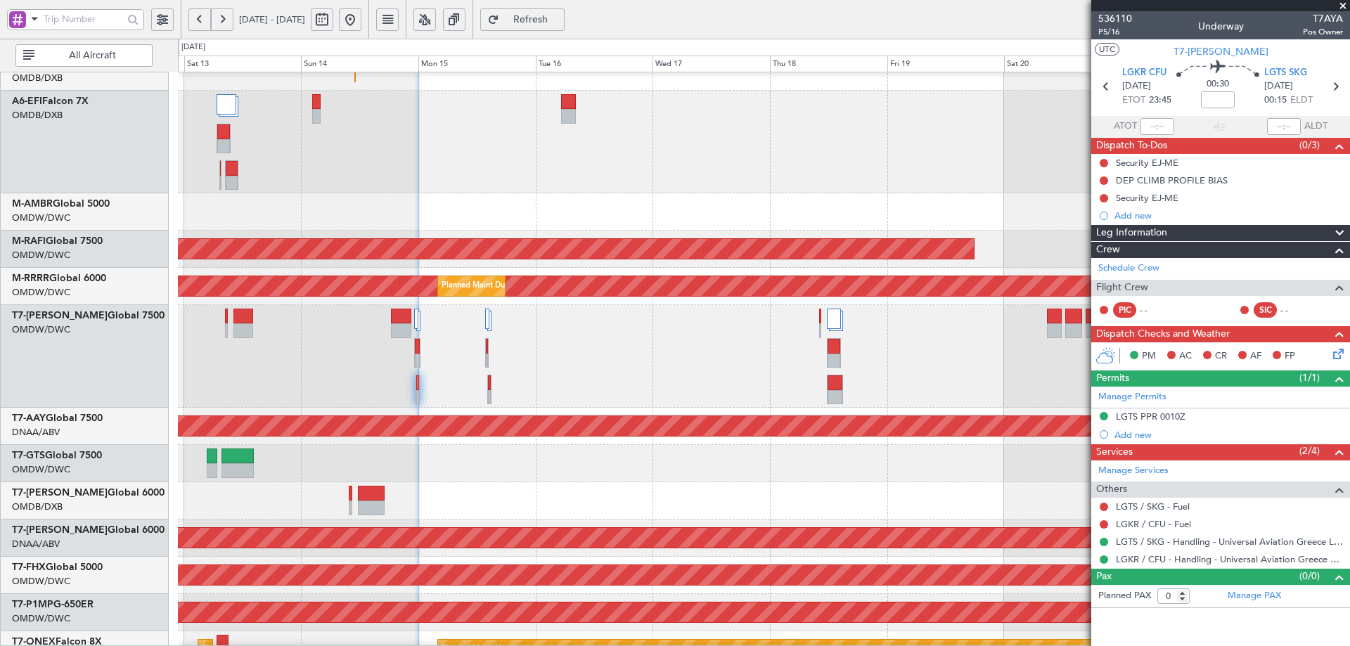
click at [560, 17] on span "Refresh" at bounding box center [531, 20] width 58 height 10
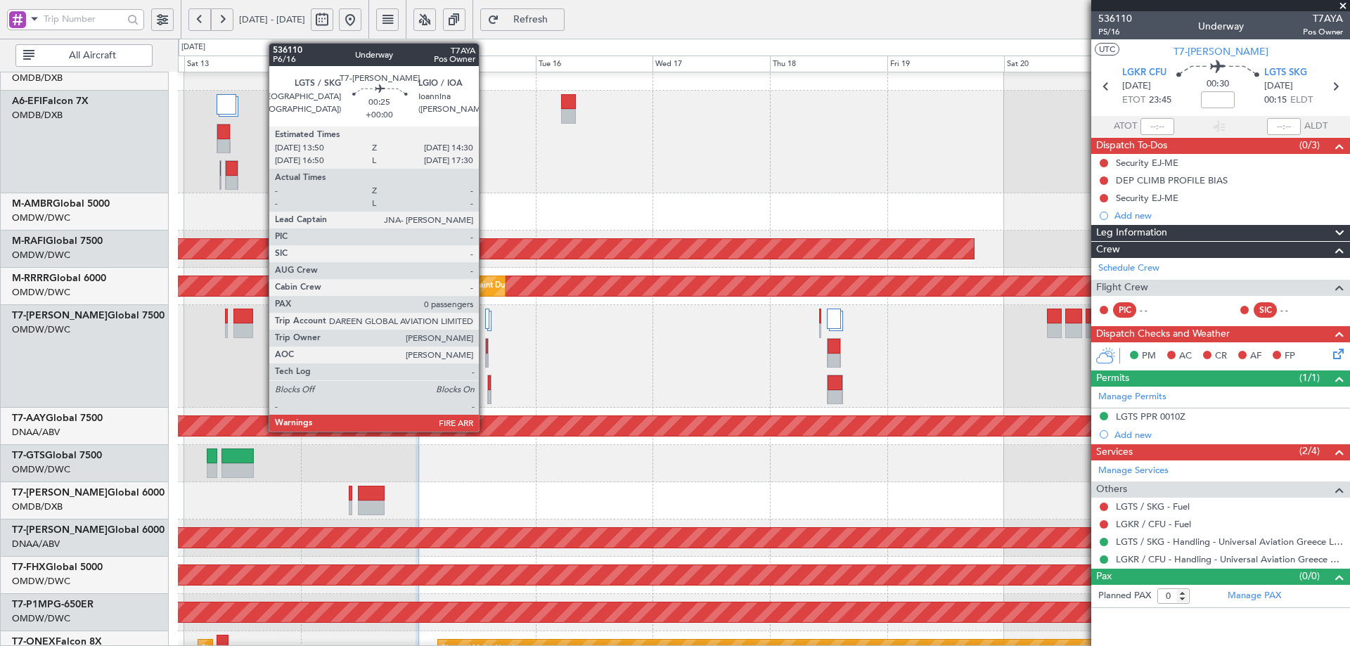
click at [485, 348] on div at bounding box center [487, 353] width 4 height 30
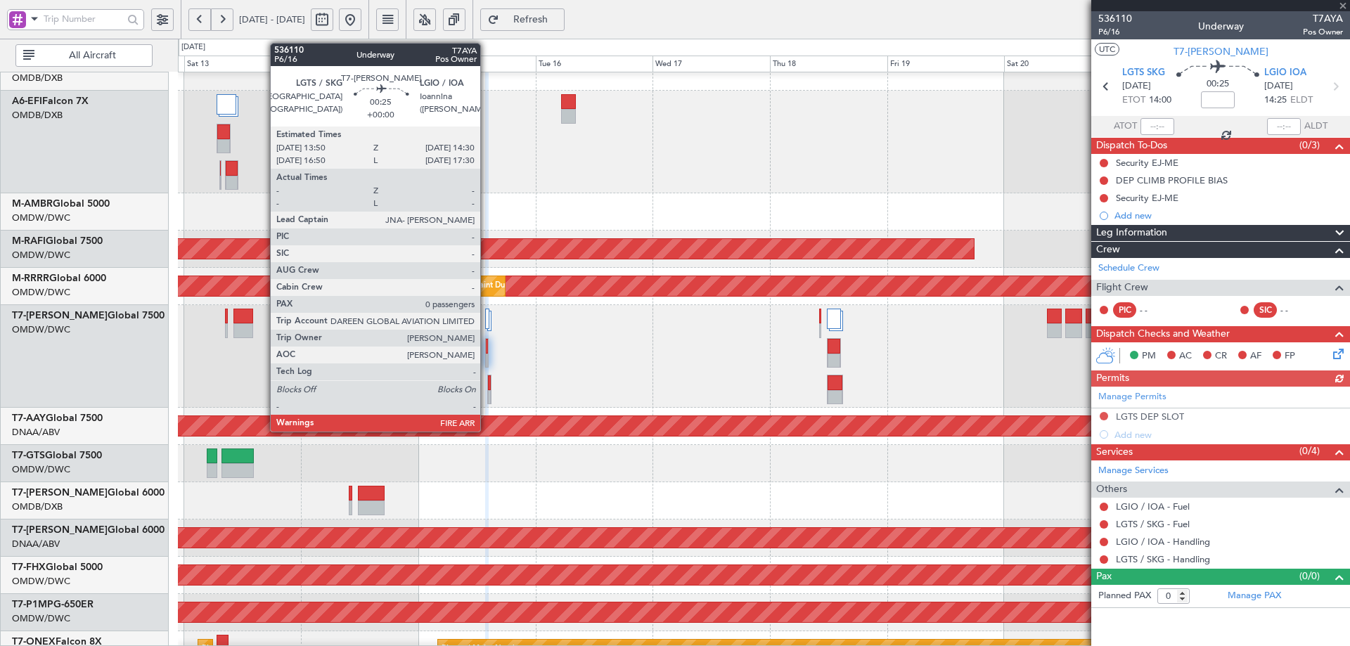
click at [487, 347] on div at bounding box center [487, 346] width 2 height 15
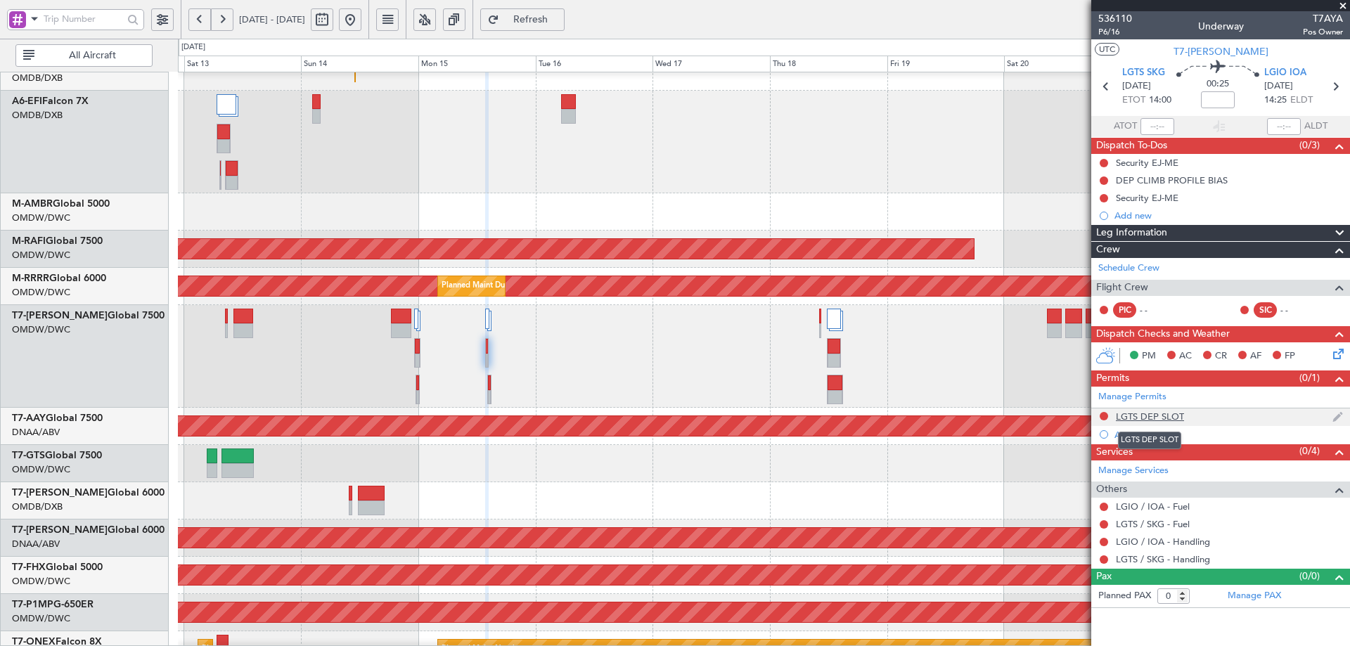
click at [1129, 417] on div "LGTS DEP SLOT" at bounding box center [1150, 417] width 68 height 12
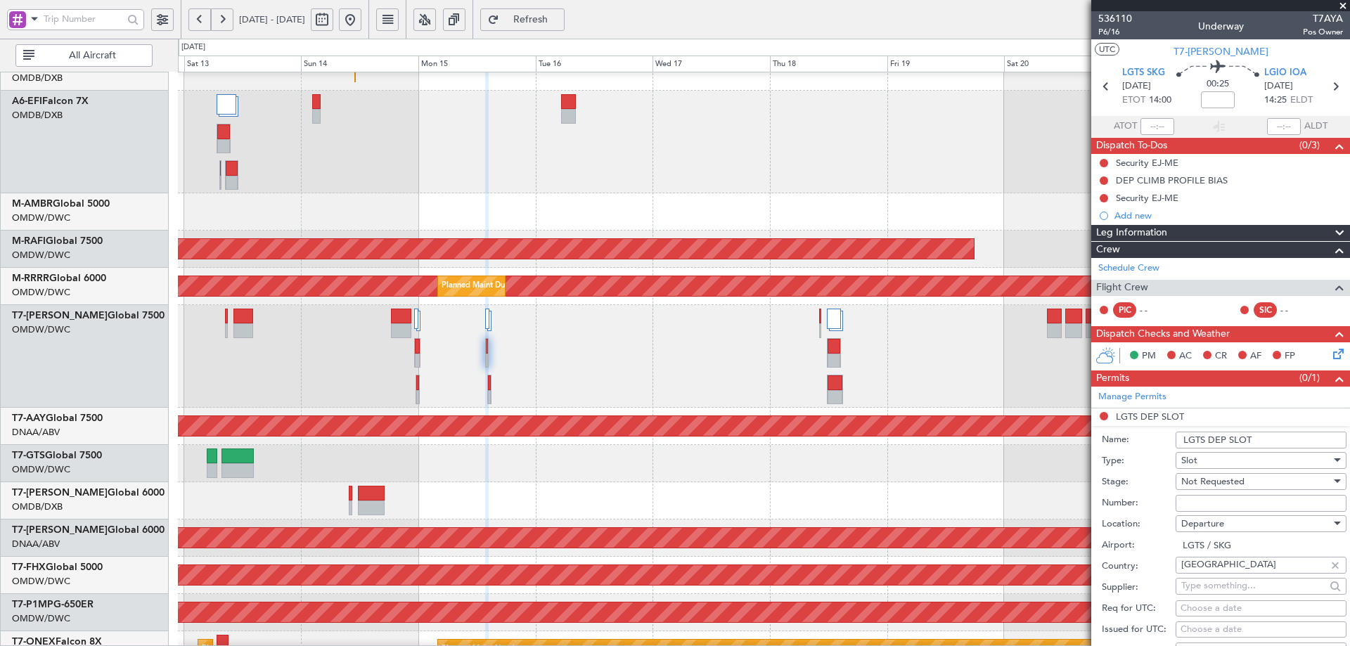
click at [1184, 505] on input "Number:" at bounding box center [1261, 503] width 171 height 17
paste input "LGTSDUVA084700"
type input "LGTSDUVA084700"
click at [1245, 480] on div "Not Requested" at bounding box center [1256, 481] width 150 height 21
click at [1213, 598] on span "Received OK" at bounding box center [1256, 594] width 148 height 21
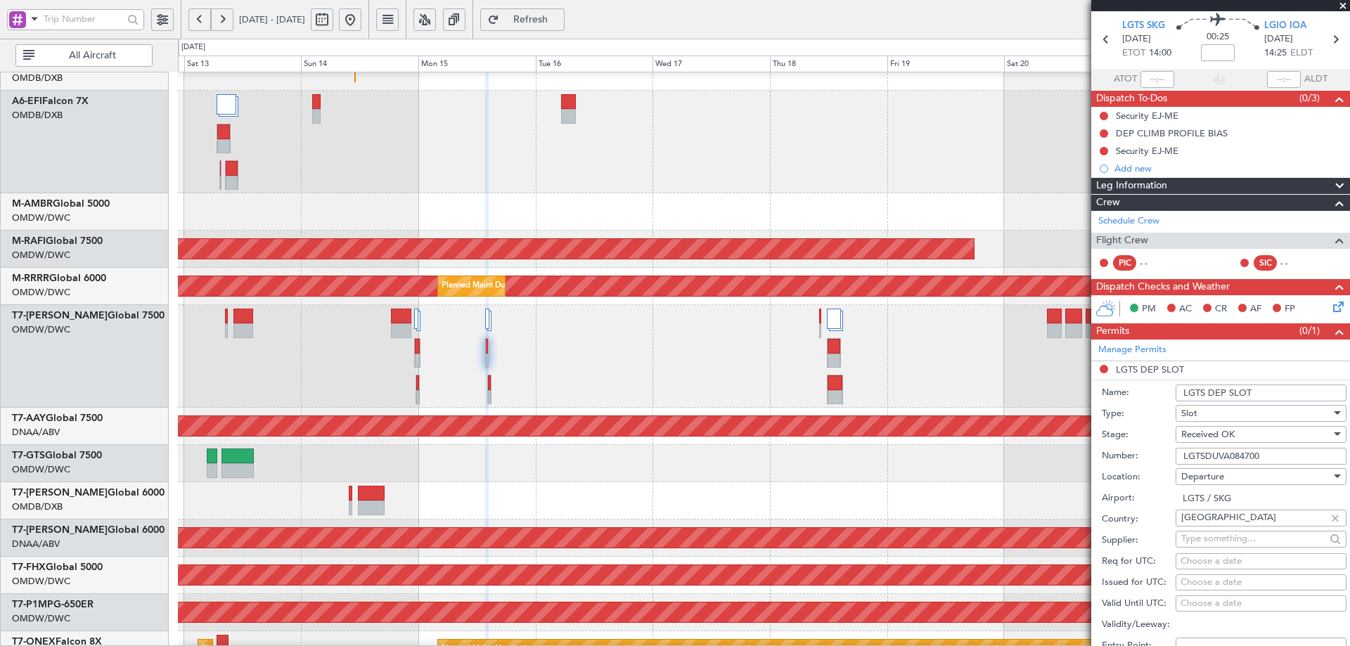
scroll to position [234, 0]
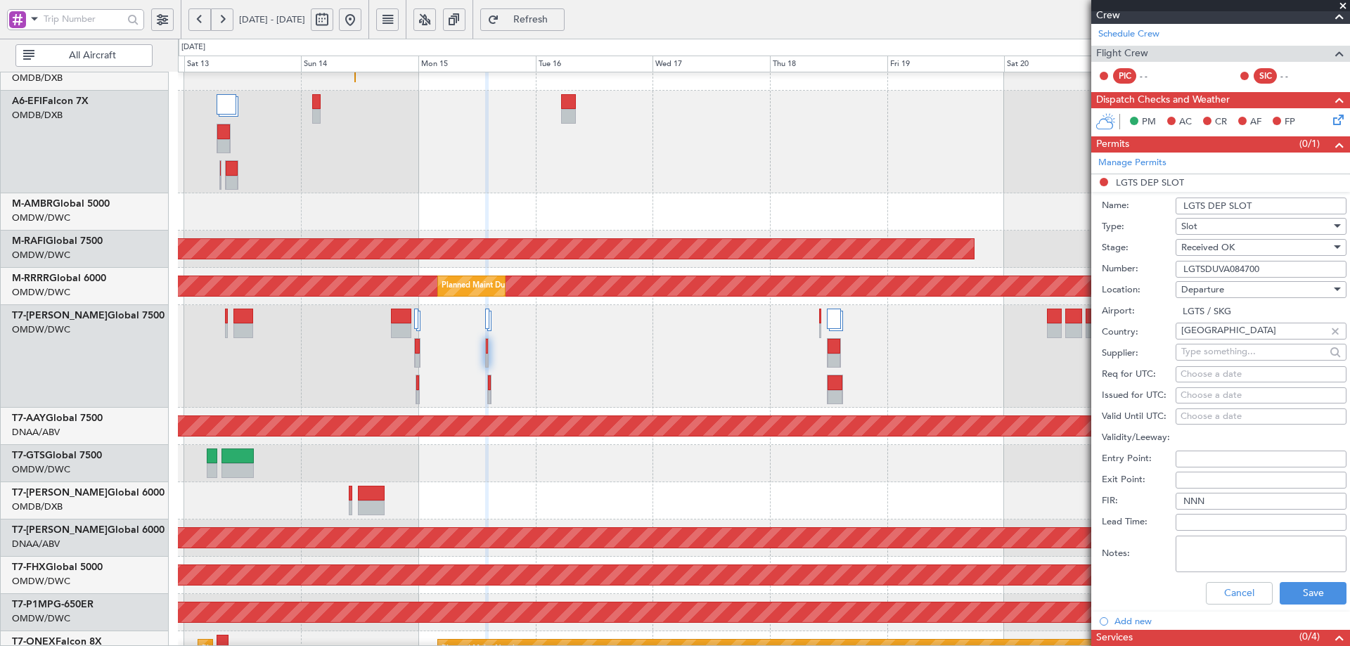
click at [1202, 375] on div "Choose a date" at bounding box center [1261, 375] width 161 height 14
select select "9"
select select "2025"
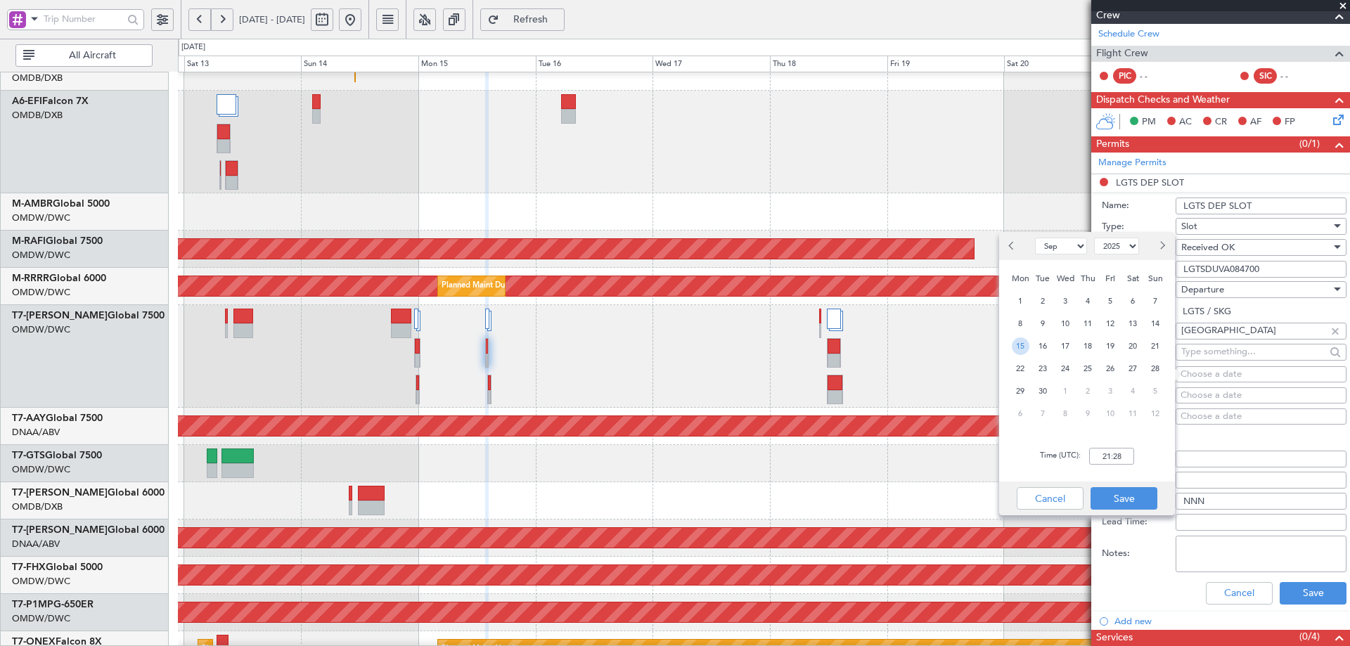
click at [1018, 347] on span "15" at bounding box center [1021, 347] width 18 height 18
click at [1123, 452] on input "00:00" at bounding box center [1111, 456] width 45 height 17
type input "14:00"
click at [1051, 492] on button "Cancel" at bounding box center [1050, 498] width 67 height 23
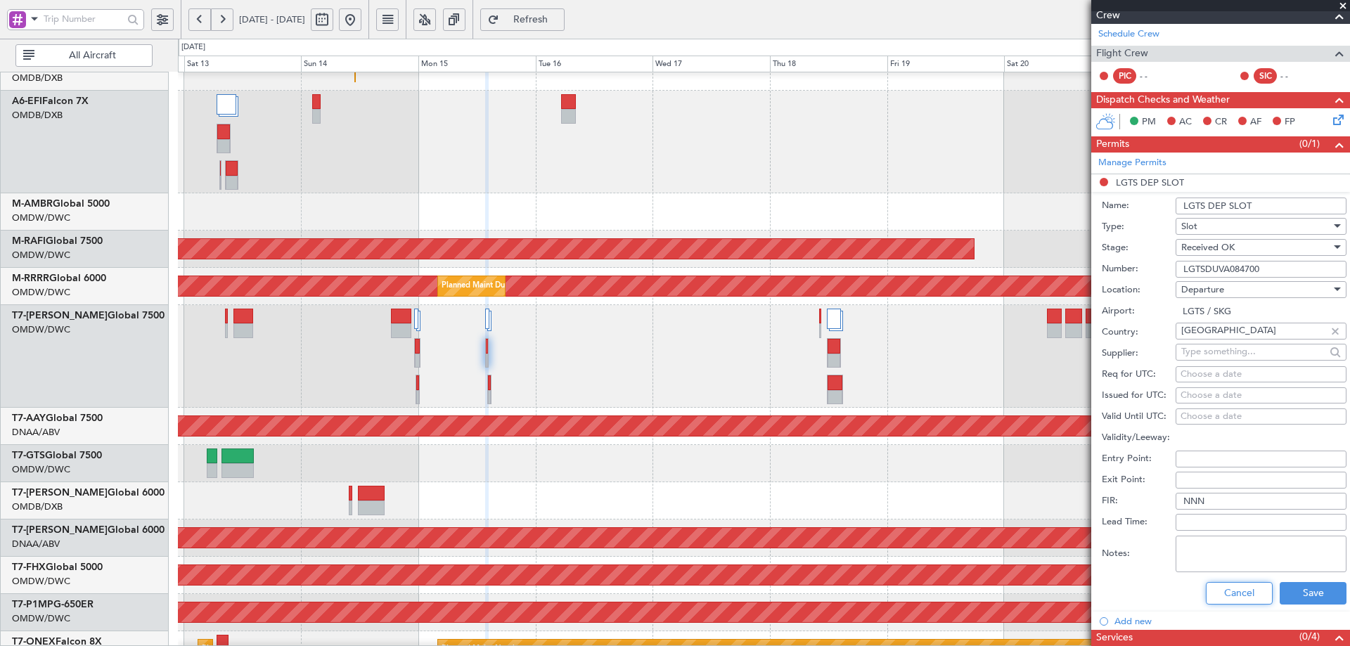
click at [1219, 590] on button "Cancel" at bounding box center [1239, 593] width 67 height 23
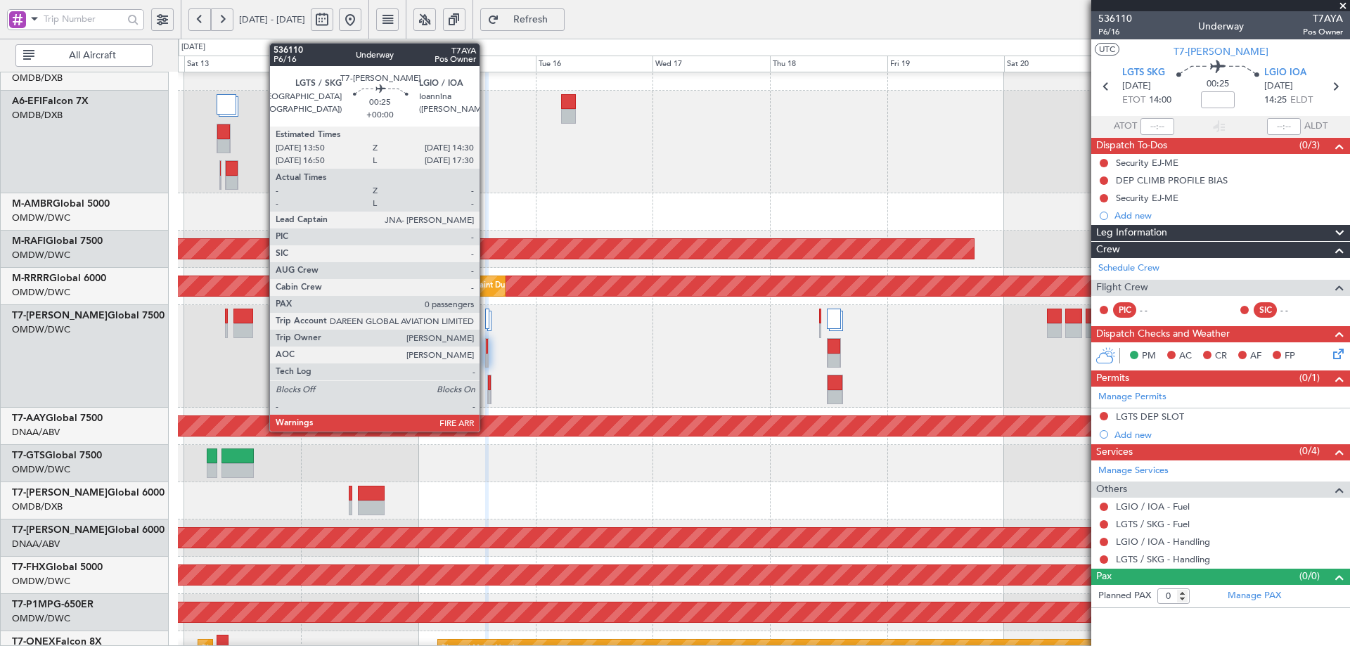
click at [486, 345] on div at bounding box center [487, 346] width 2 height 15
click at [487, 345] on div at bounding box center [487, 346] width 2 height 15
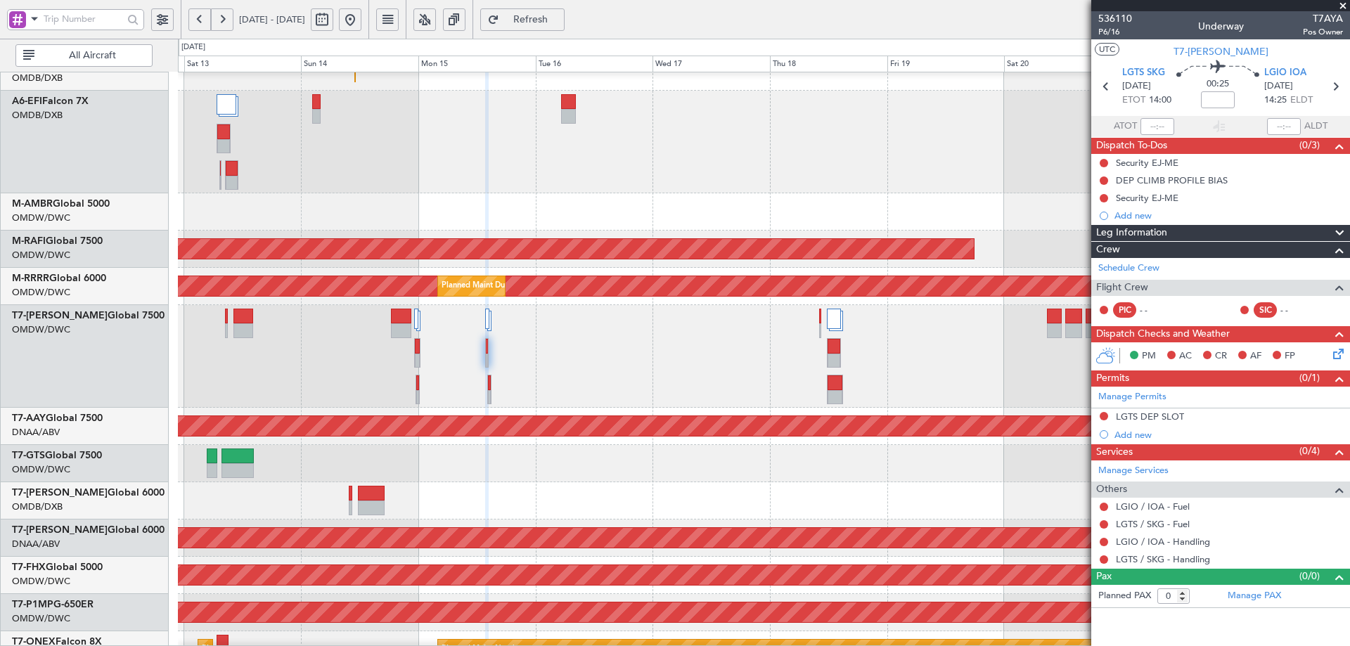
click at [560, 18] on span "Refresh" at bounding box center [531, 20] width 58 height 10
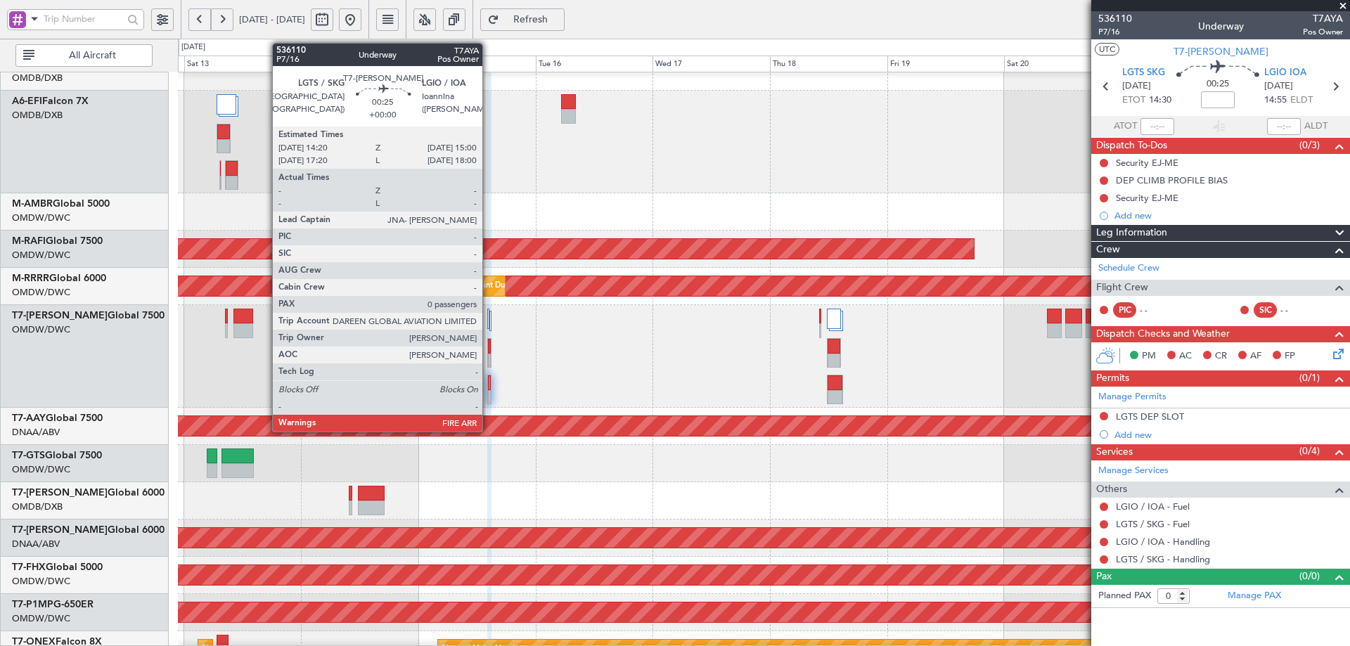
click at [489, 385] on div at bounding box center [489, 383] width 2 height 15
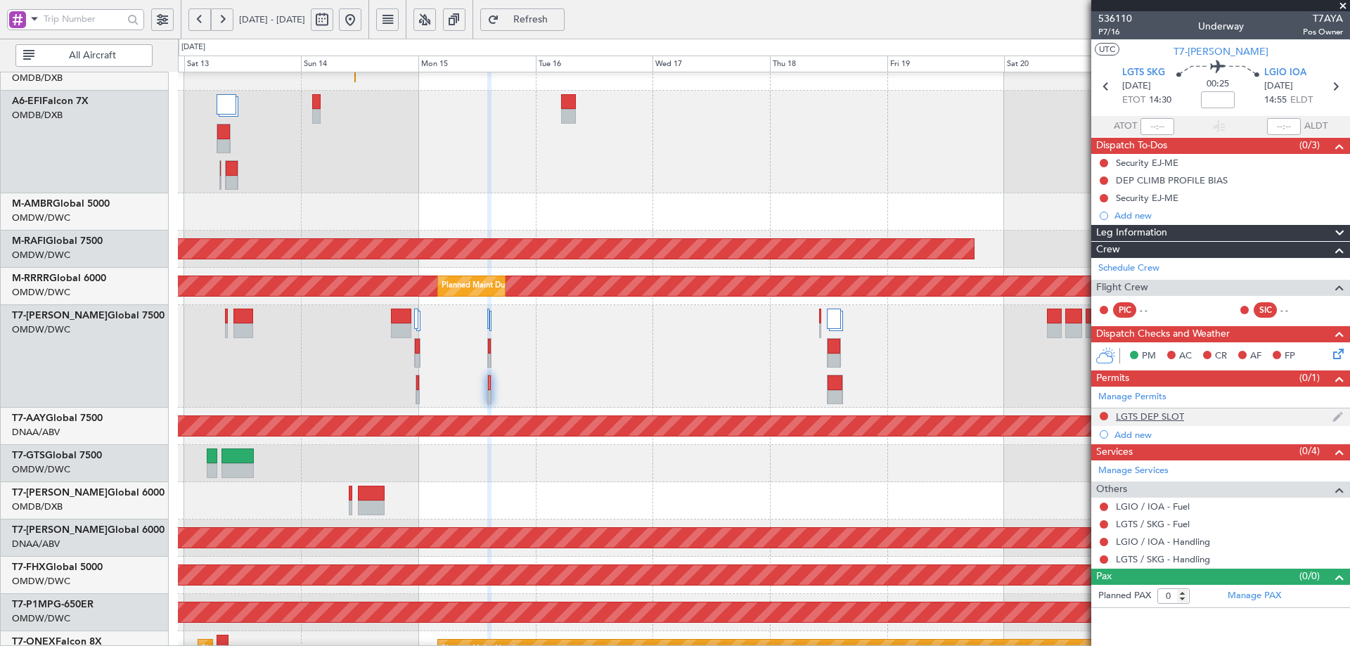
click at [1154, 423] on div "LGTS DEP SLOT" at bounding box center [1220, 418] width 259 height 18
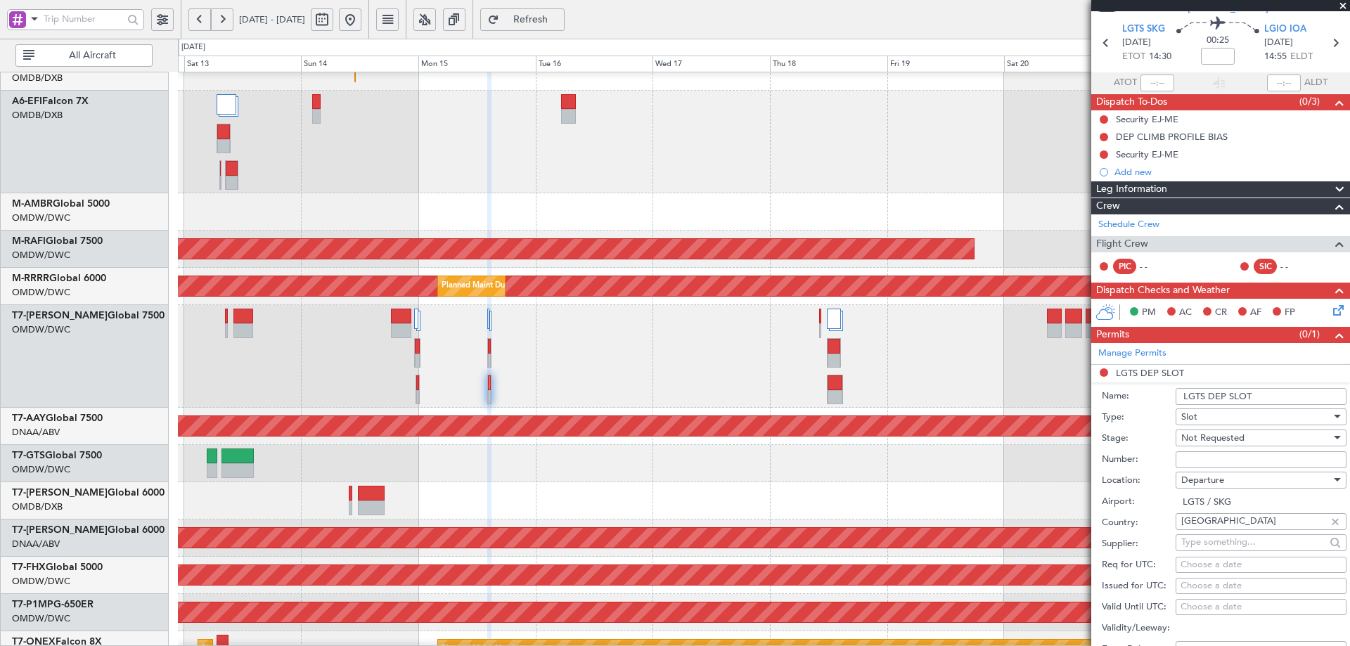
scroll to position [94, 0]
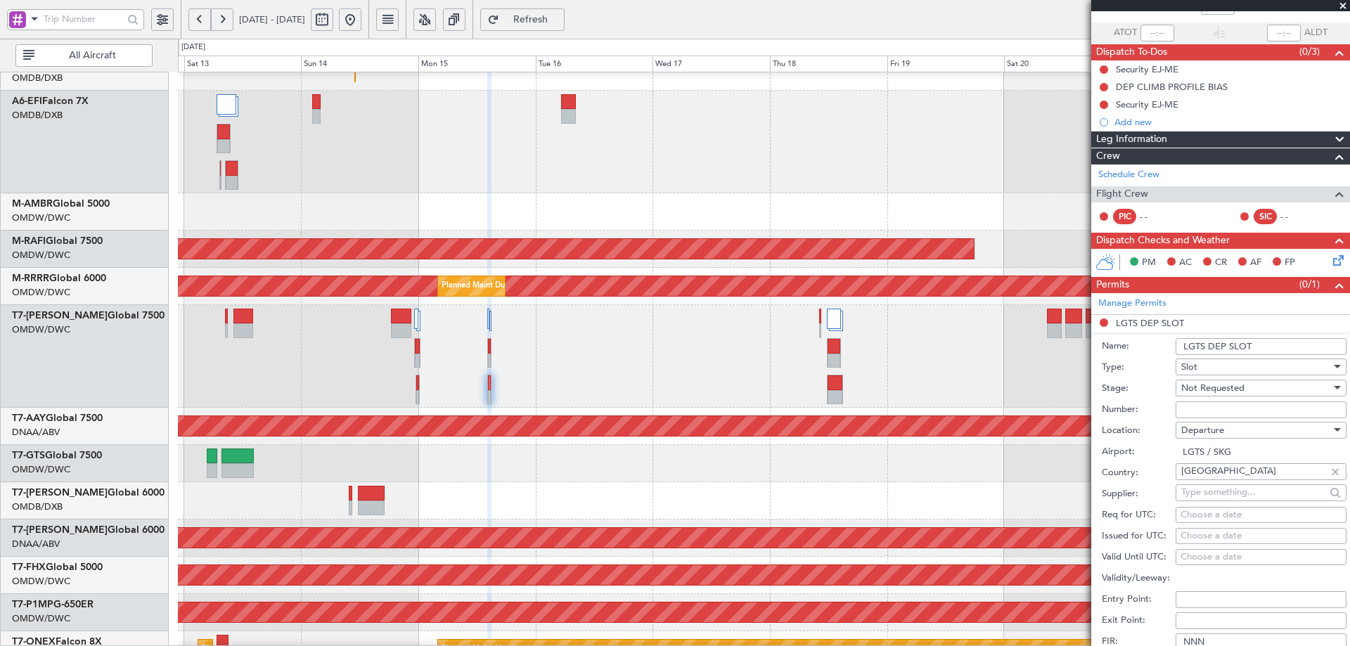
click at [1225, 408] on input "Number:" at bounding box center [1261, 410] width 171 height 17
paste input "LGTSDUVA084700"
type input "LGTSDUVA084700"
click at [1240, 390] on span "Not Requested" at bounding box center [1212, 388] width 63 height 13
click at [1238, 501] on span "Received OK" at bounding box center [1256, 500] width 148 height 21
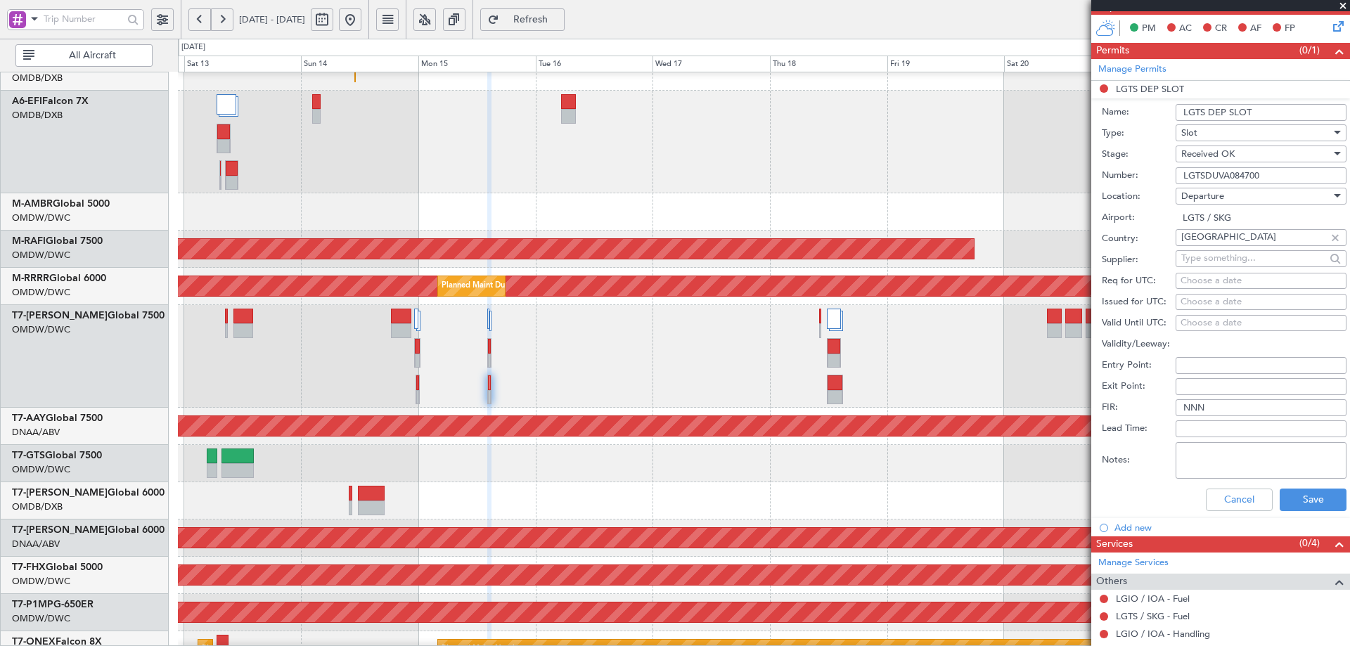
scroll to position [328, 0]
click at [1207, 281] on div "Choose a date" at bounding box center [1261, 281] width 161 height 14
select select "9"
select select "2025"
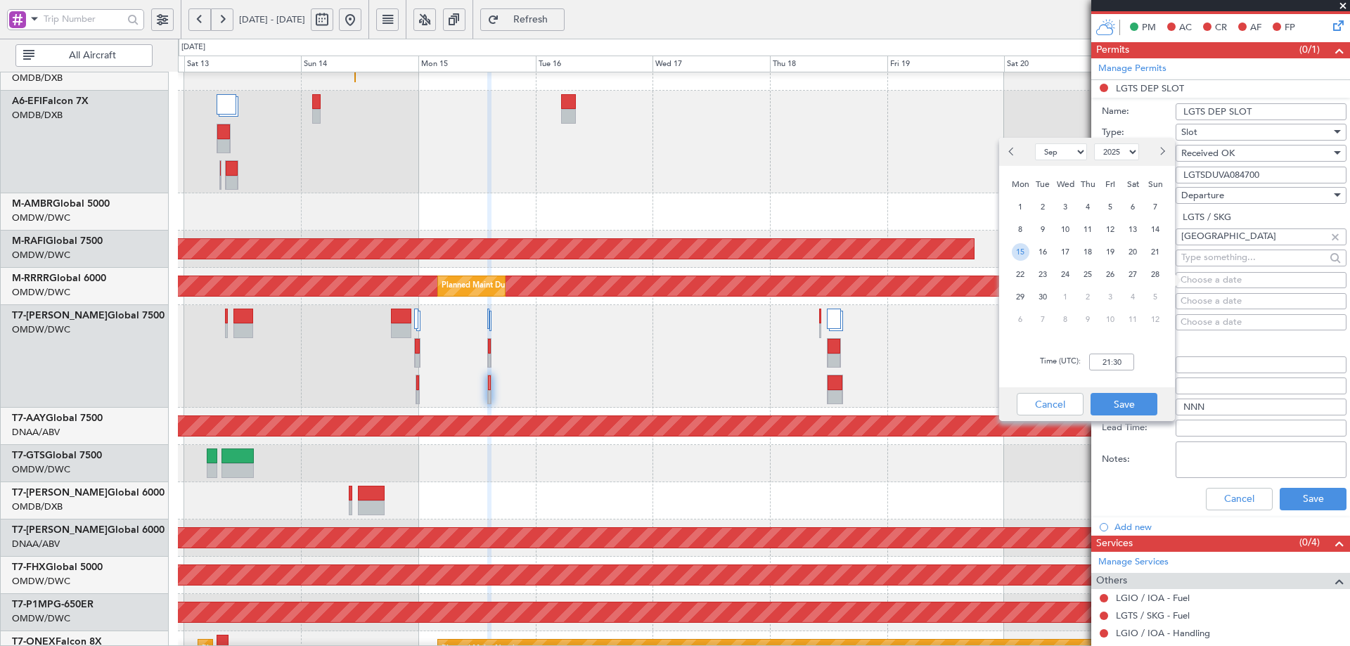
click at [1015, 250] on span "15" at bounding box center [1021, 252] width 18 height 18
click at [1106, 359] on input "00:00" at bounding box center [1111, 362] width 45 height 17
type input "14:25"
drag, startPoint x: 1131, startPoint y: 406, endPoint x: 1196, endPoint y: 316, distance: 110.3
click at [1132, 406] on button "Save" at bounding box center [1124, 404] width 67 height 23
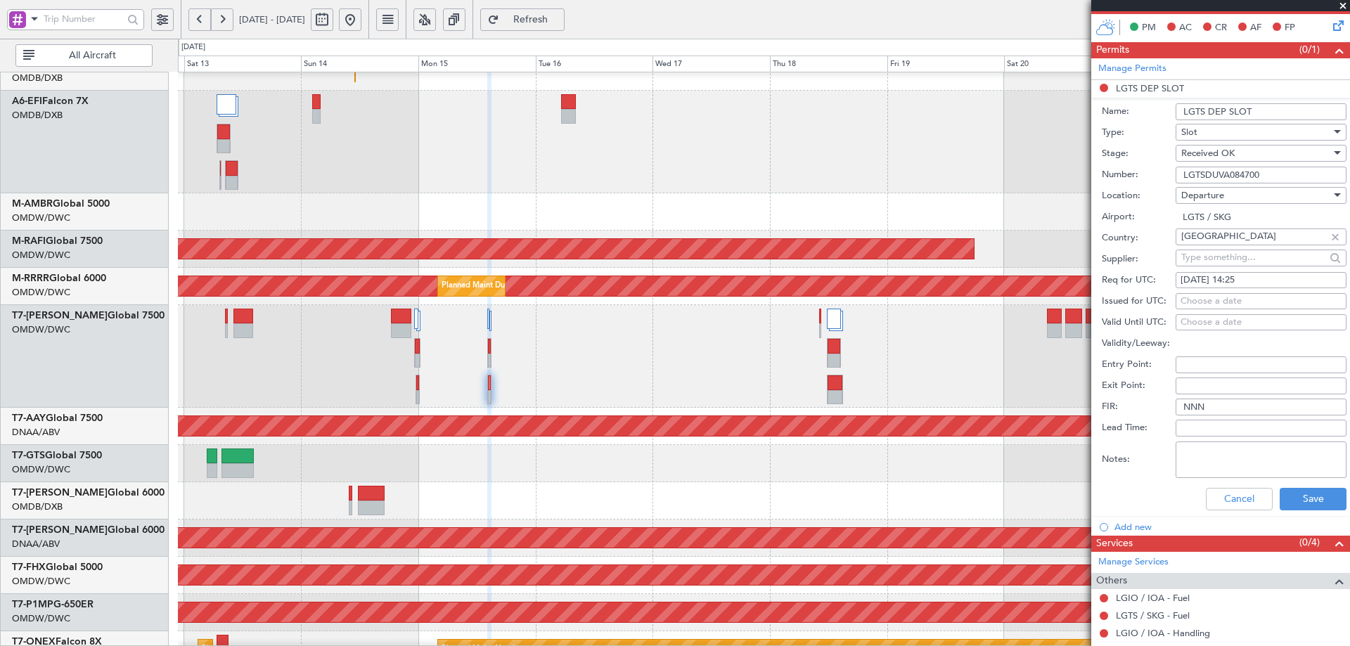
click at [1205, 304] on div "Choose a date" at bounding box center [1261, 302] width 161 height 14
select select "9"
select select "2025"
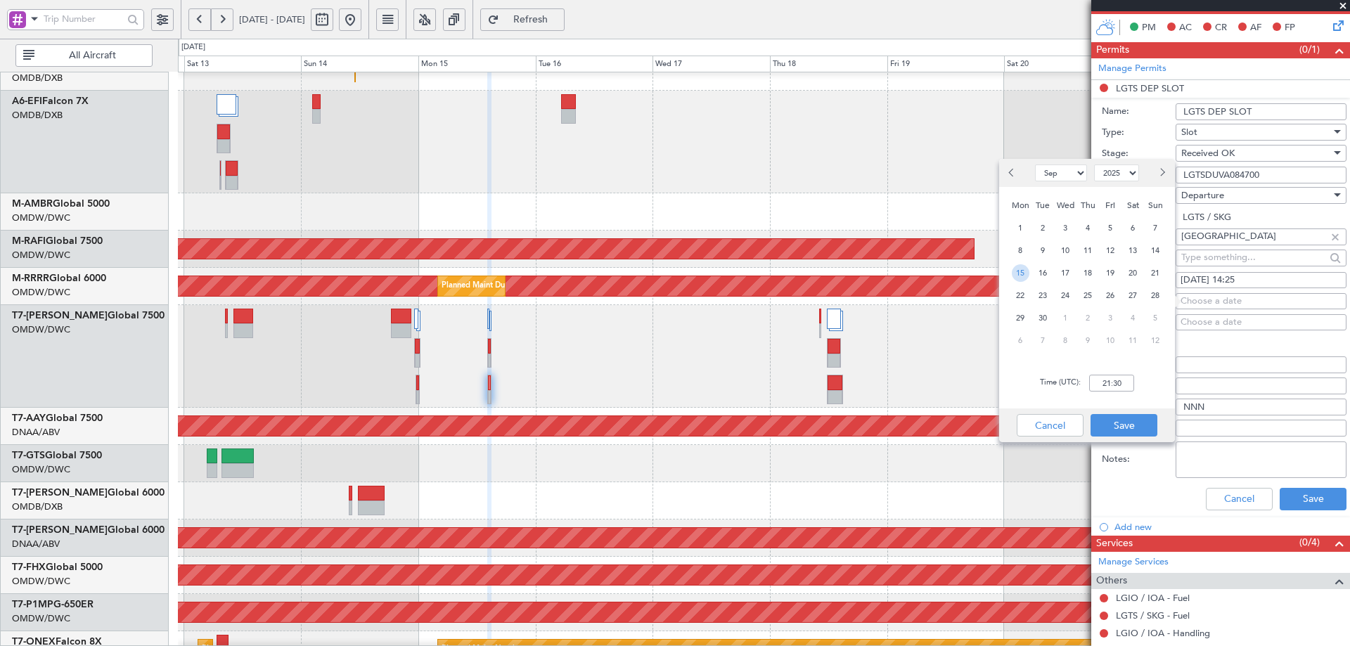
drag, startPoint x: 1022, startPoint y: 276, endPoint x: 1037, endPoint y: 288, distance: 18.6
click at [1023, 276] on span "15" at bounding box center [1021, 273] width 18 height 18
click at [1108, 385] on input "00:00" at bounding box center [1111, 383] width 45 height 17
type input "14:25"
click at [1139, 425] on button "Save" at bounding box center [1124, 425] width 67 height 23
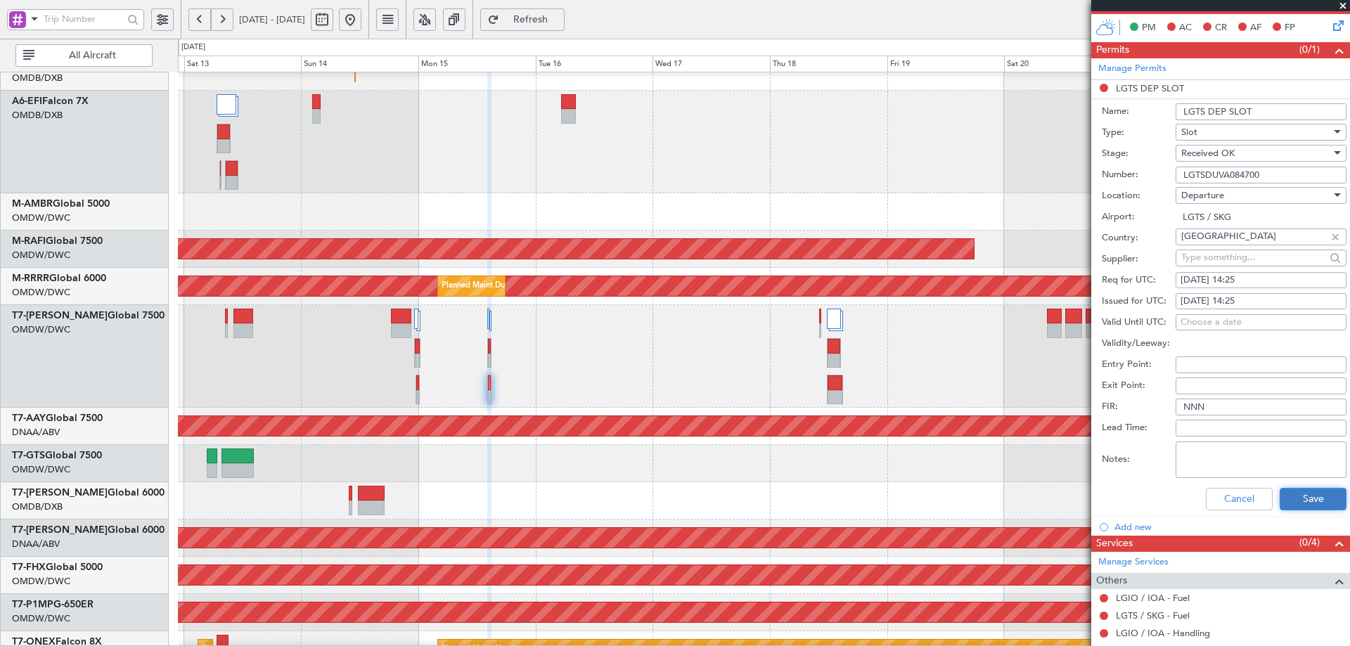
click at [1306, 494] on button "Save" at bounding box center [1313, 499] width 67 height 23
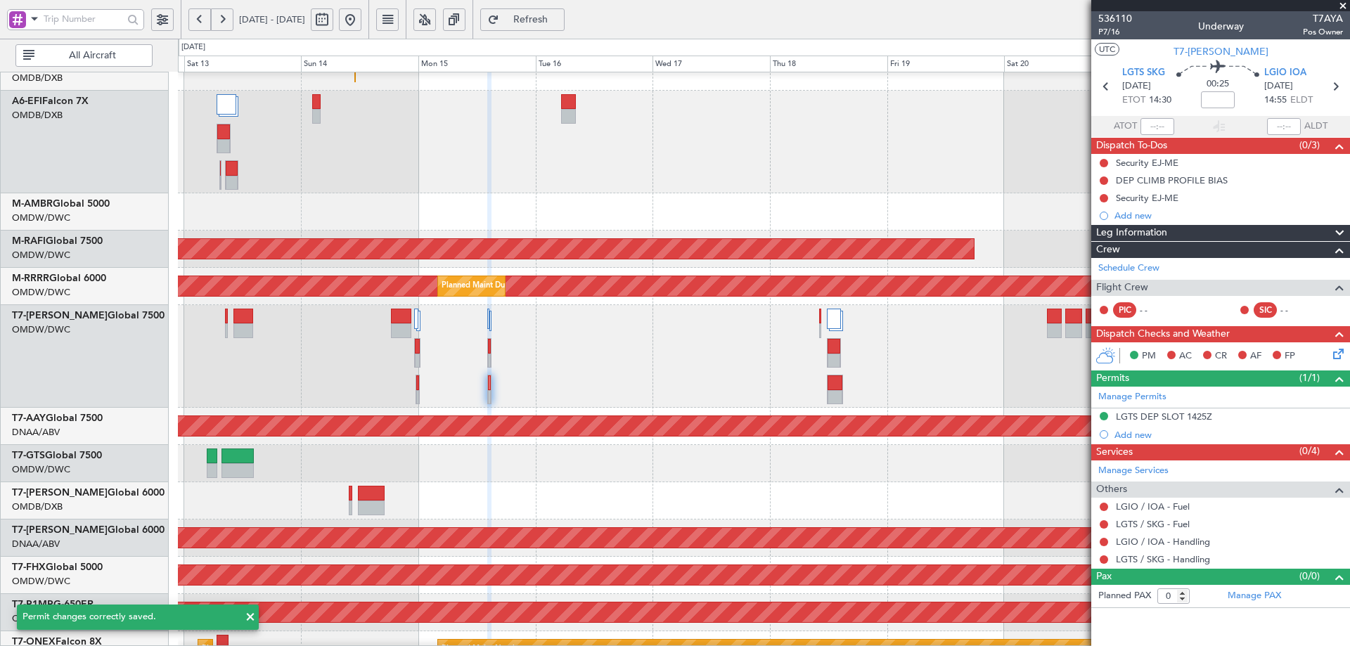
scroll to position [0, 0]
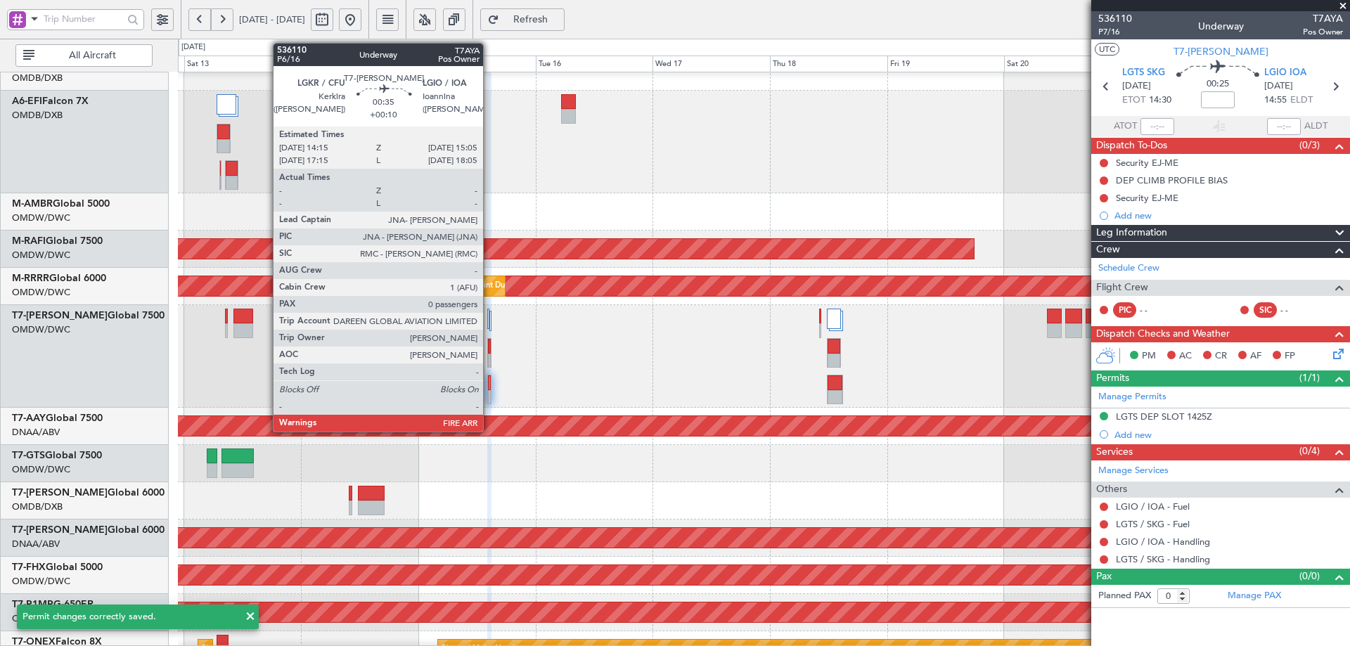
click at [489, 354] on div at bounding box center [489, 361] width 3 height 15
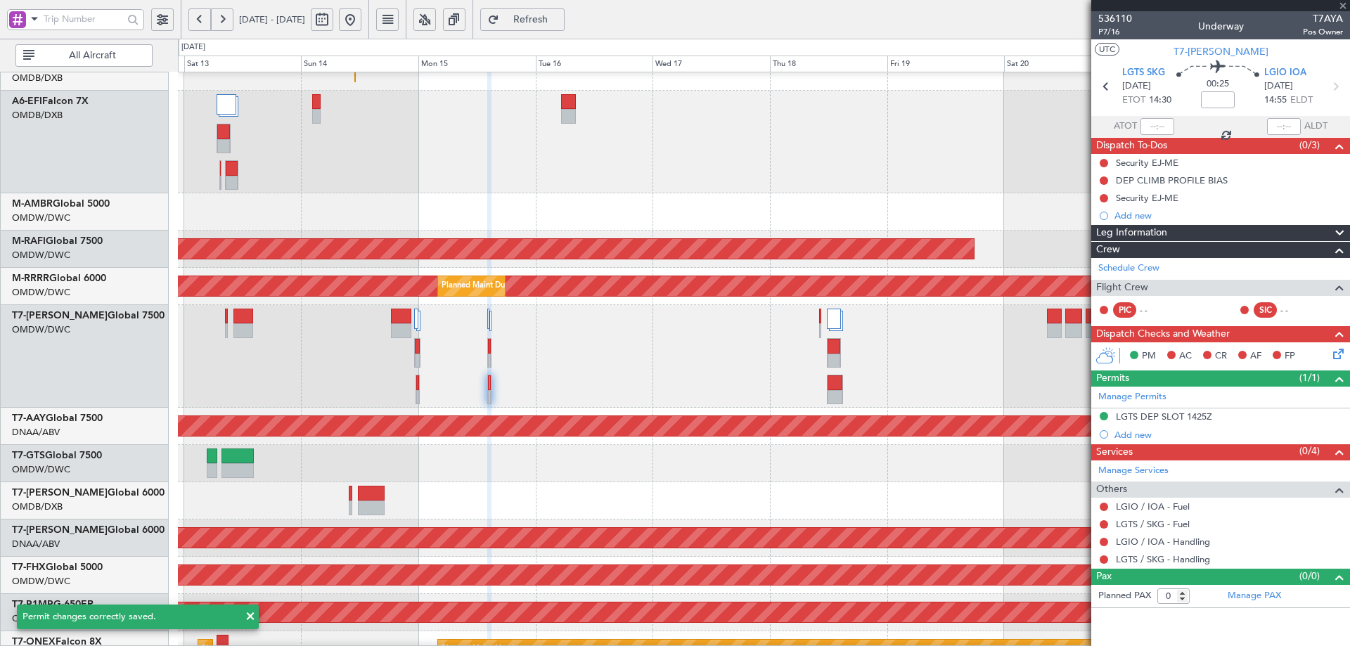
type input "+00:10"
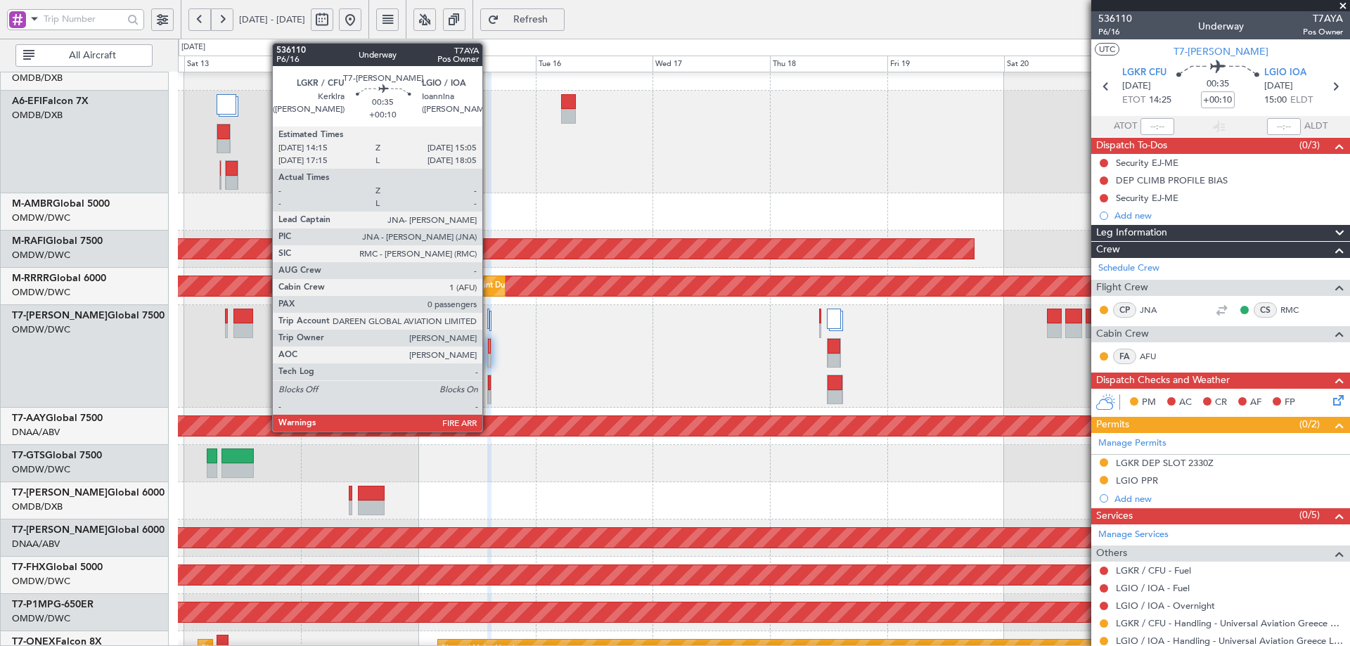
click at [489, 342] on div at bounding box center [489, 346] width 3 height 15
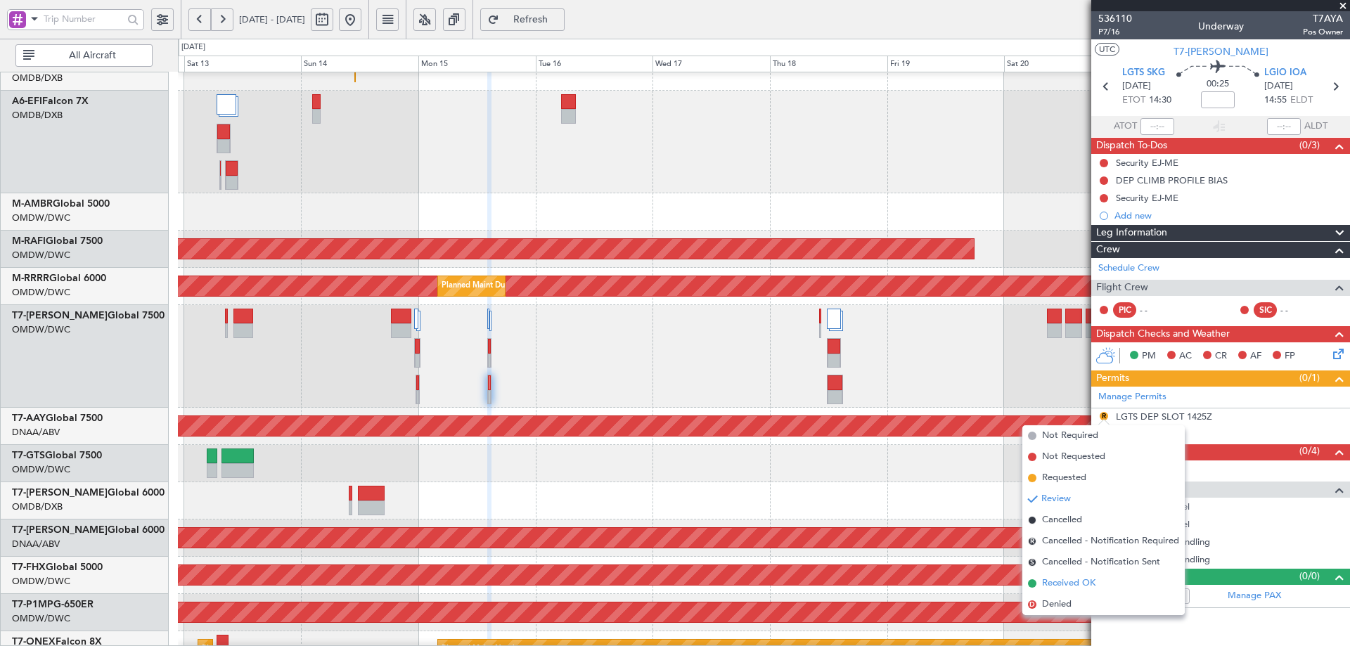
click at [1049, 585] on span "Received OK" at bounding box center [1068, 584] width 53 height 14
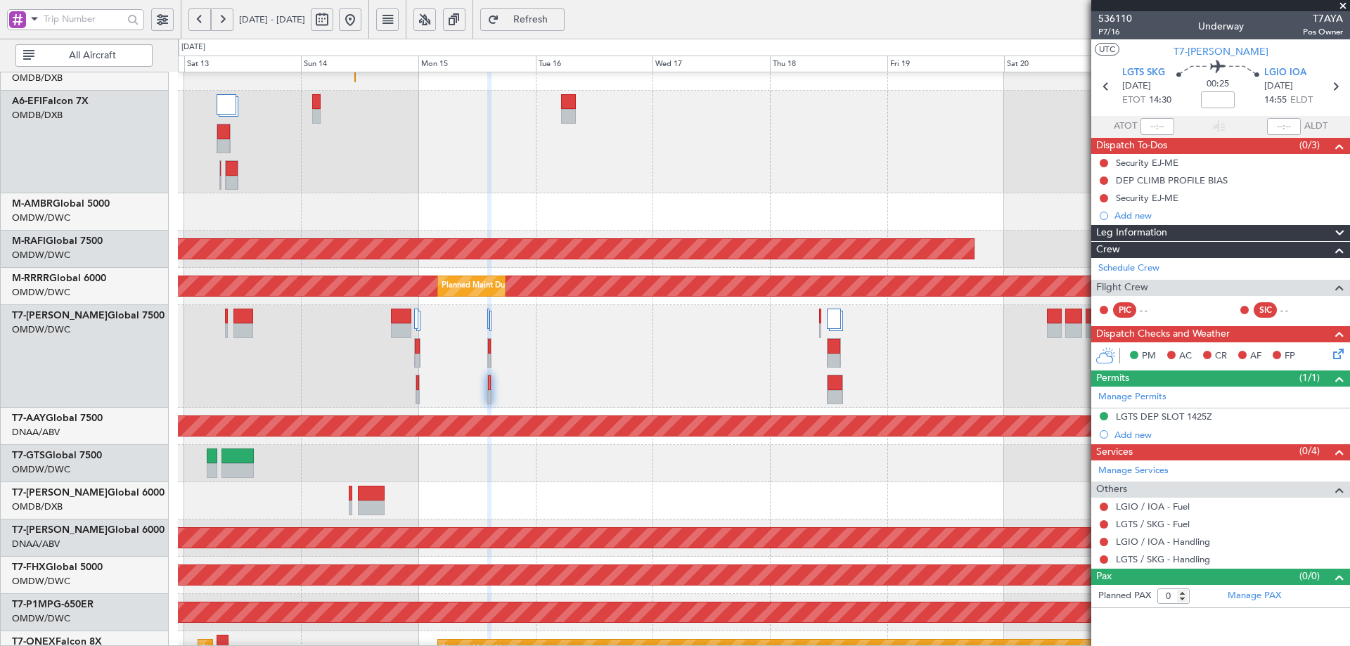
click at [560, 15] on span "Refresh" at bounding box center [531, 20] width 58 height 10
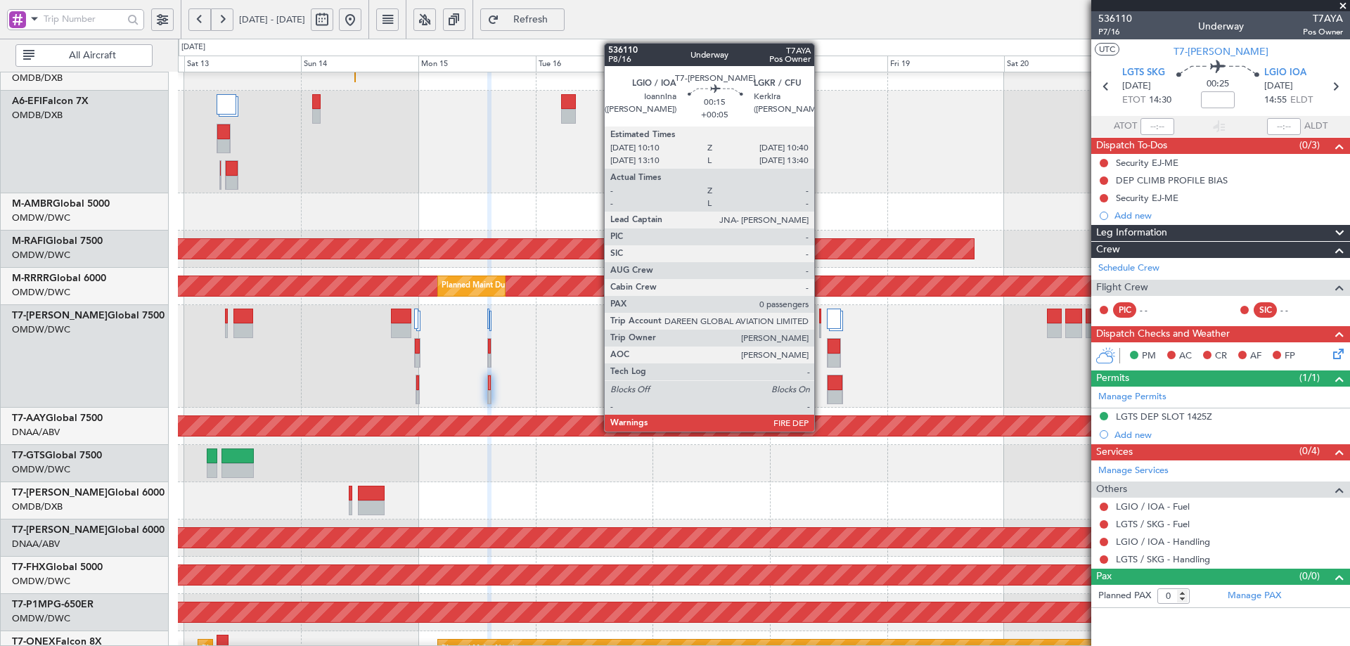
click at [821, 316] on div at bounding box center [820, 316] width 3 height 15
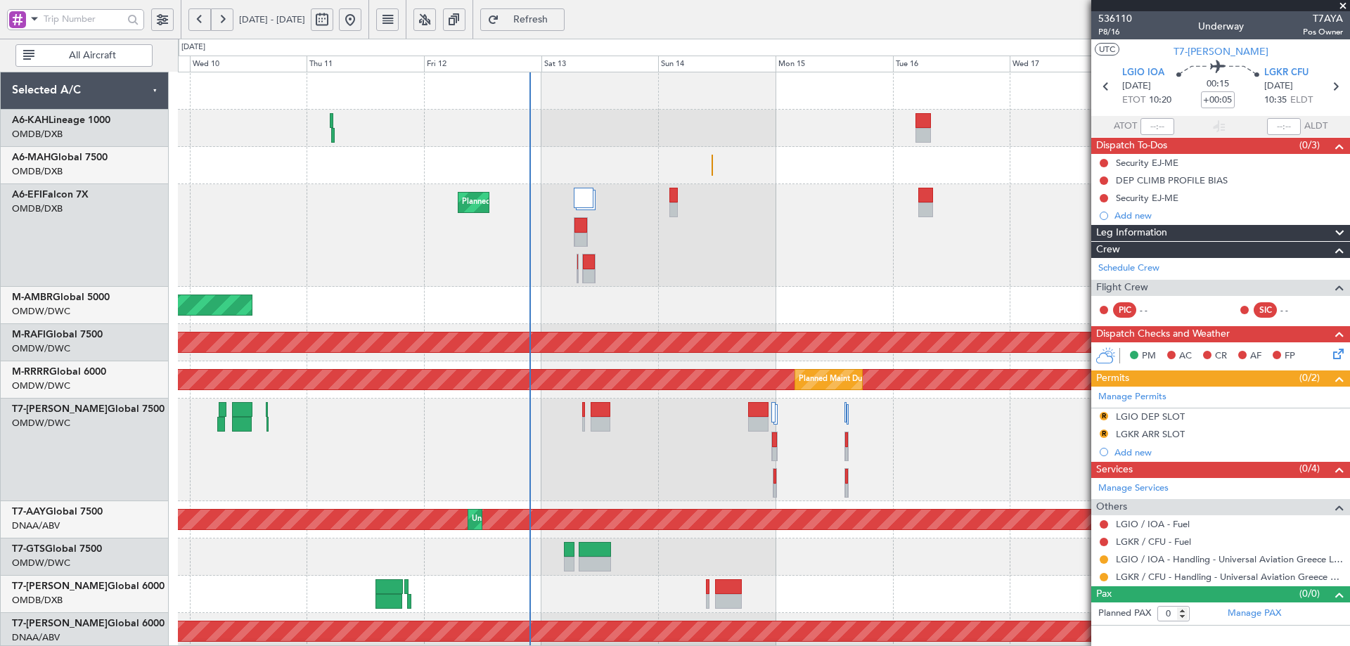
click at [744, 435] on div "Planned Maint [GEOGRAPHIC_DATA] ([GEOGRAPHIC_DATA] Intl) Planned Maint [GEOGRAP…" at bounding box center [764, 547] width 1172 height 951
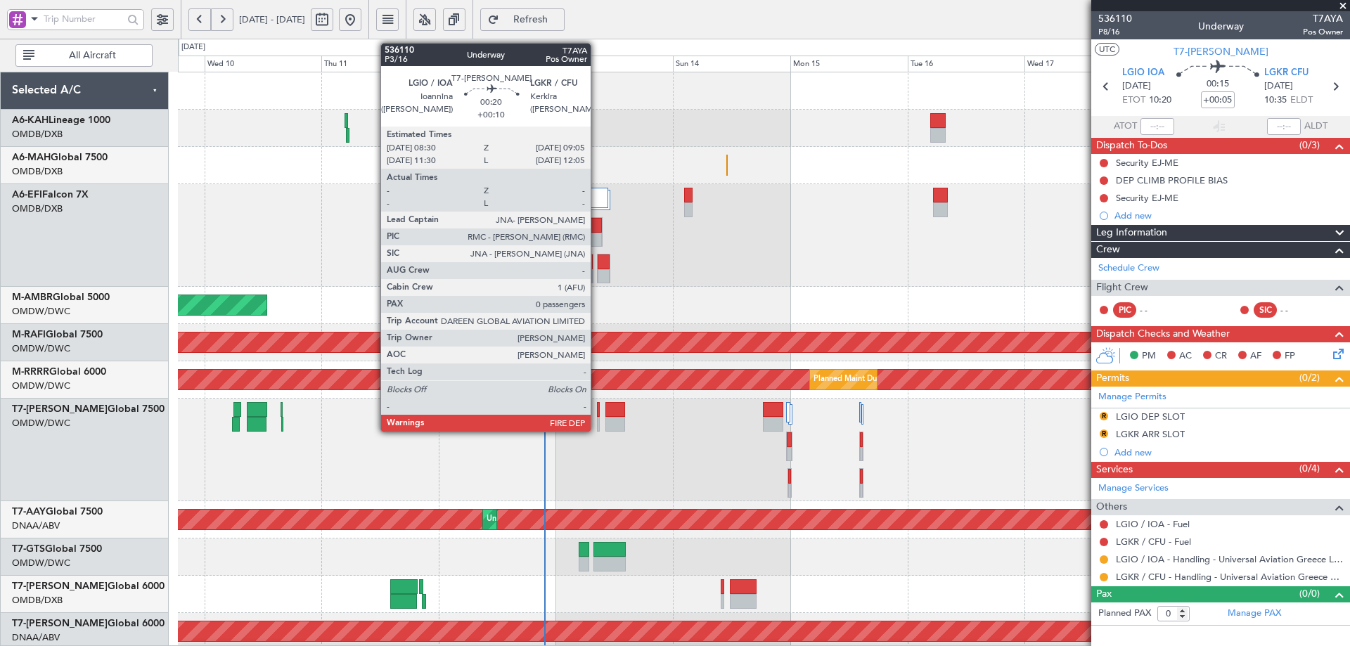
click at [597, 406] on div at bounding box center [599, 409] width 4 height 15
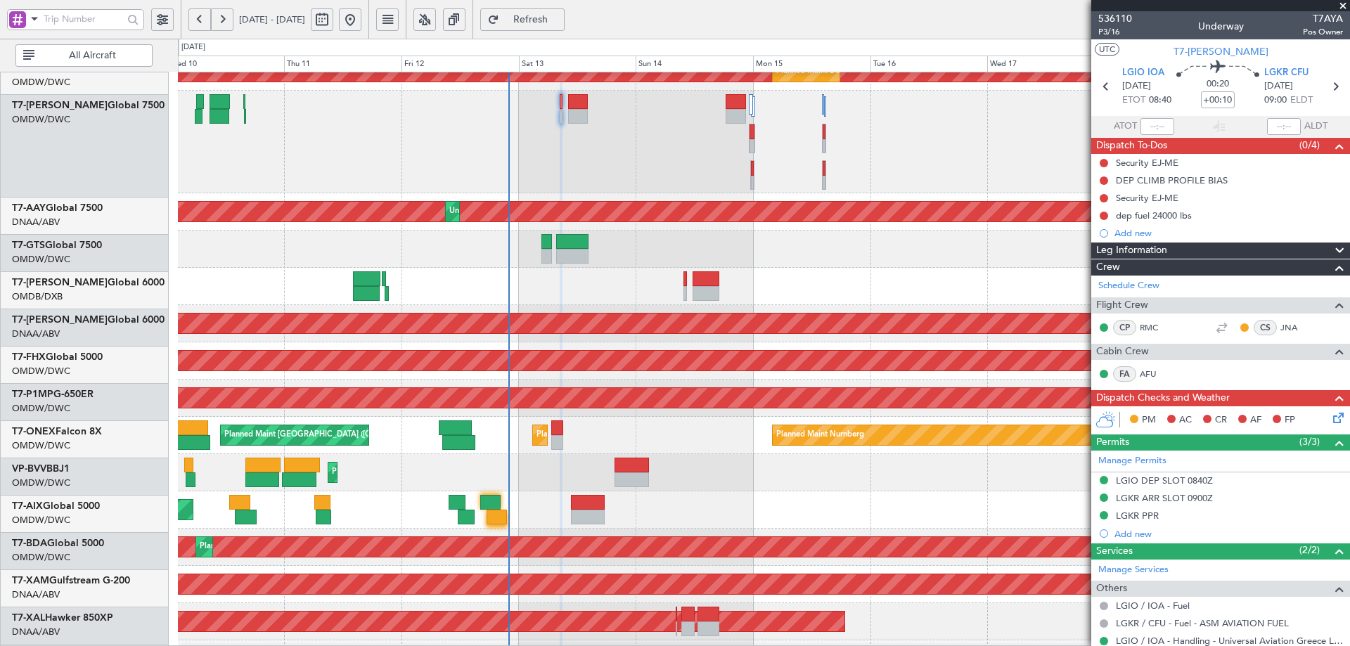
scroll to position [312, 0]
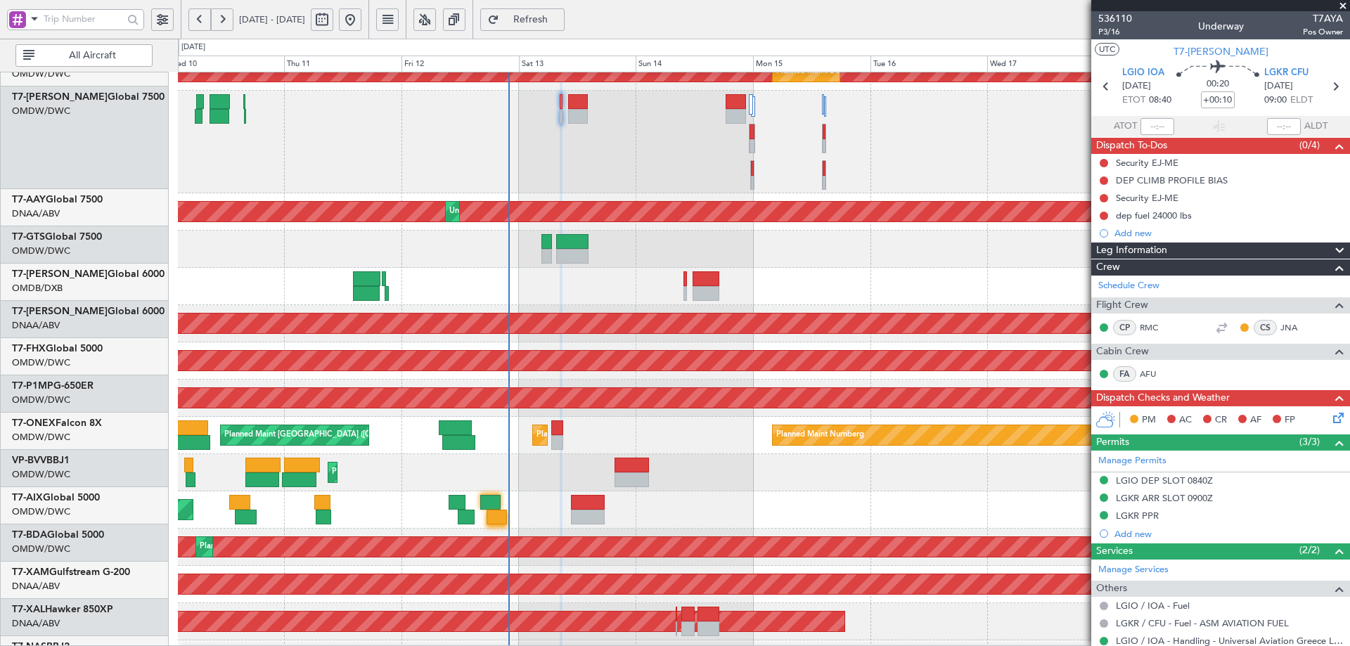
click at [508, 233] on div at bounding box center [764, 249] width 1172 height 37
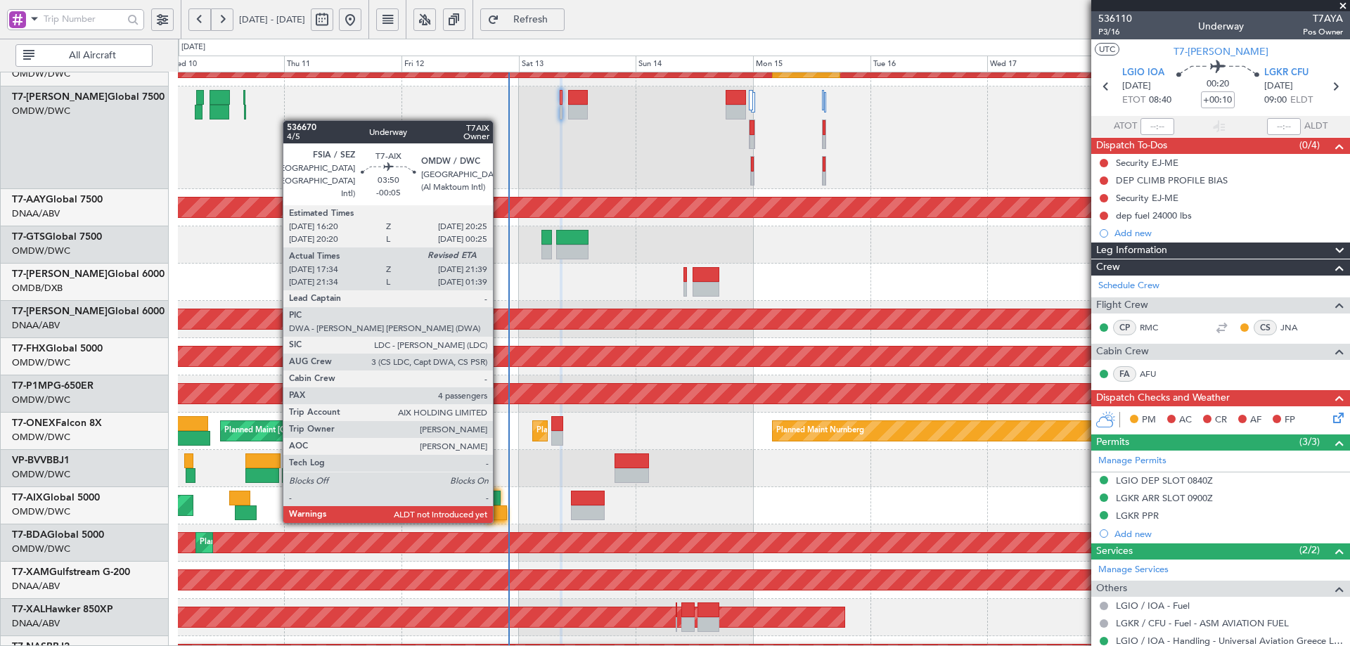
click at [499, 508] on div at bounding box center [497, 513] width 20 height 15
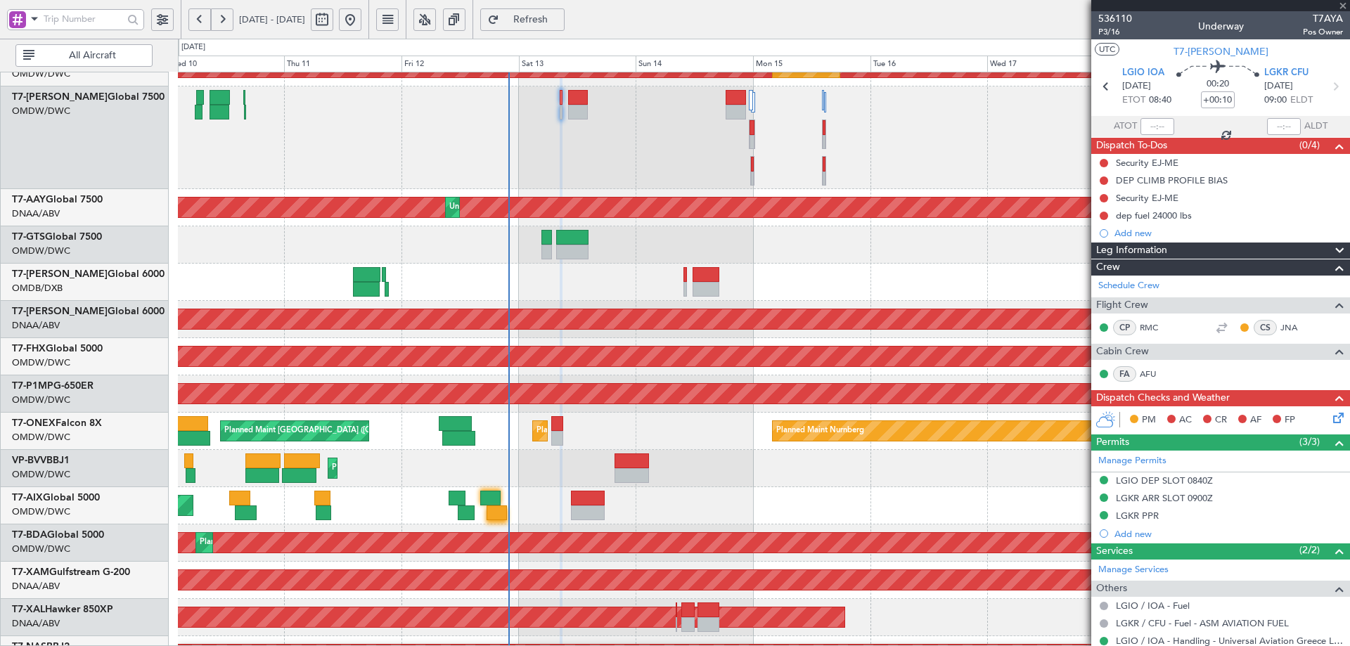
type input "-00:05"
type input "17:44"
type input "4"
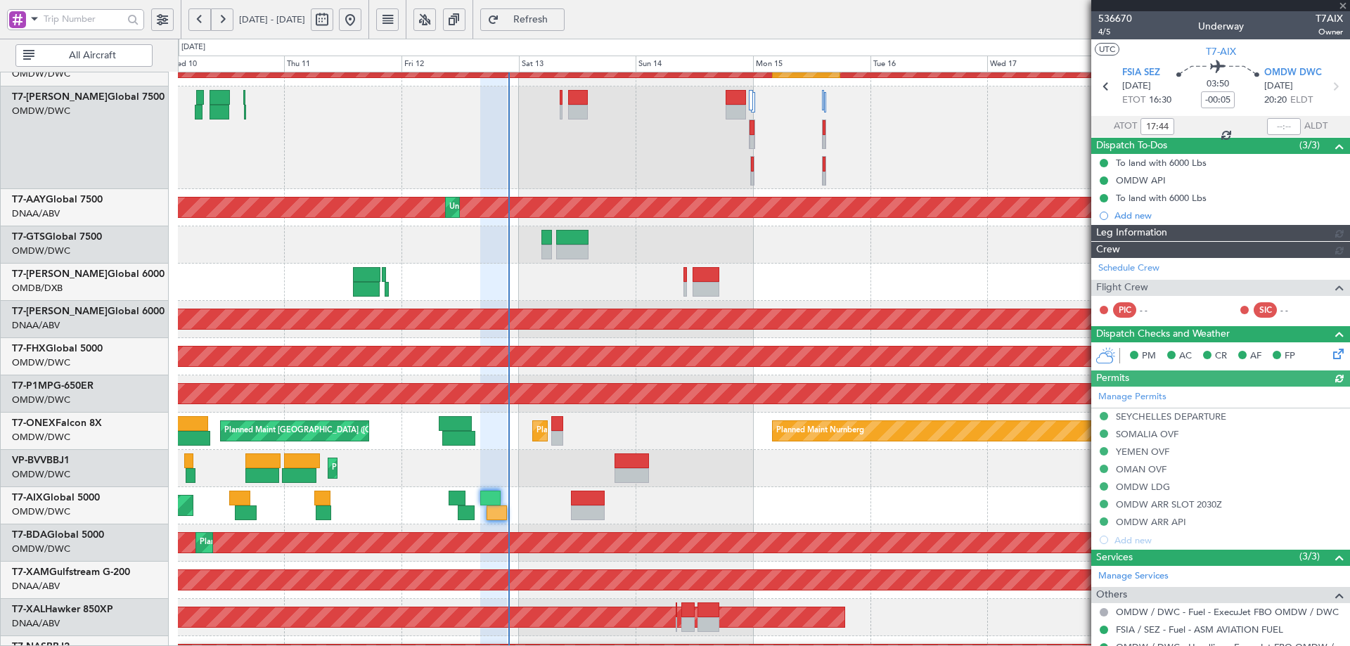
type input "[PERSON_NAME] (ANI)"
type input "7256"
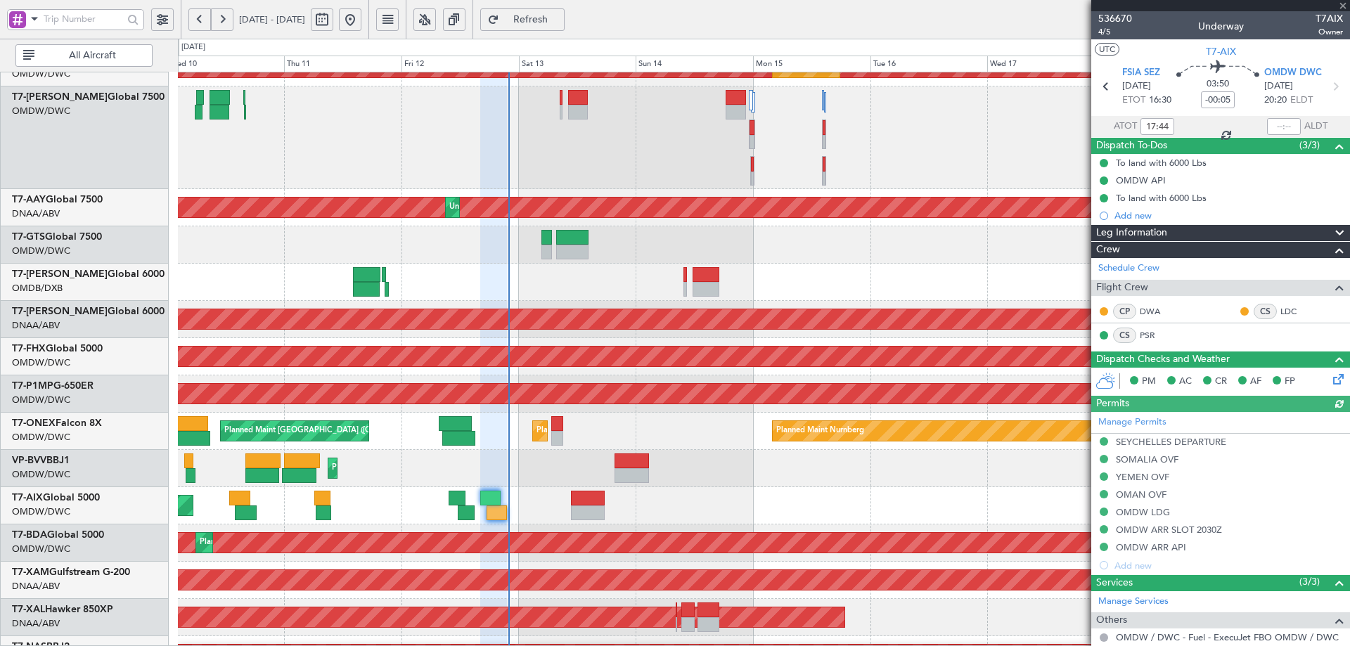
click at [1274, 123] on div at bounding box center [1284, 126] width 34 height 17
click at [1274, 127] on input "text" at bounding box center [1284, 126] width 34 height 17
type input "21:54"
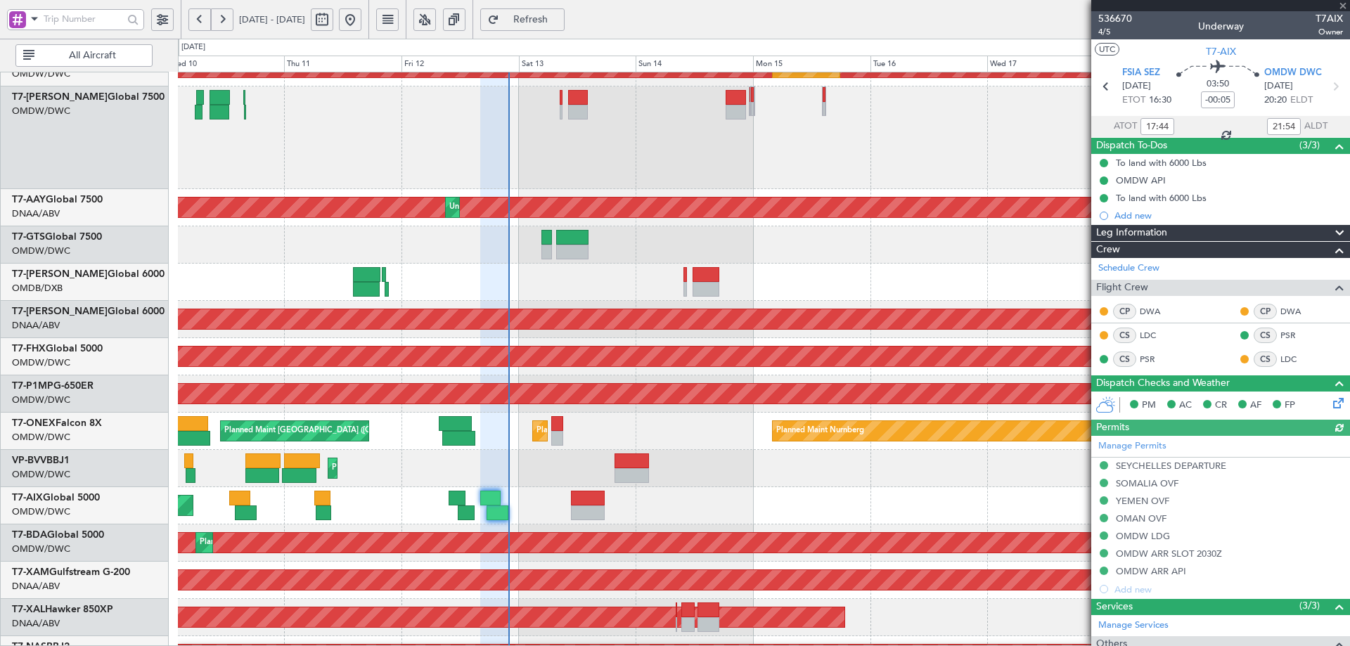
type input "[PERSON_NAME] (ANI)"
type input "7256"
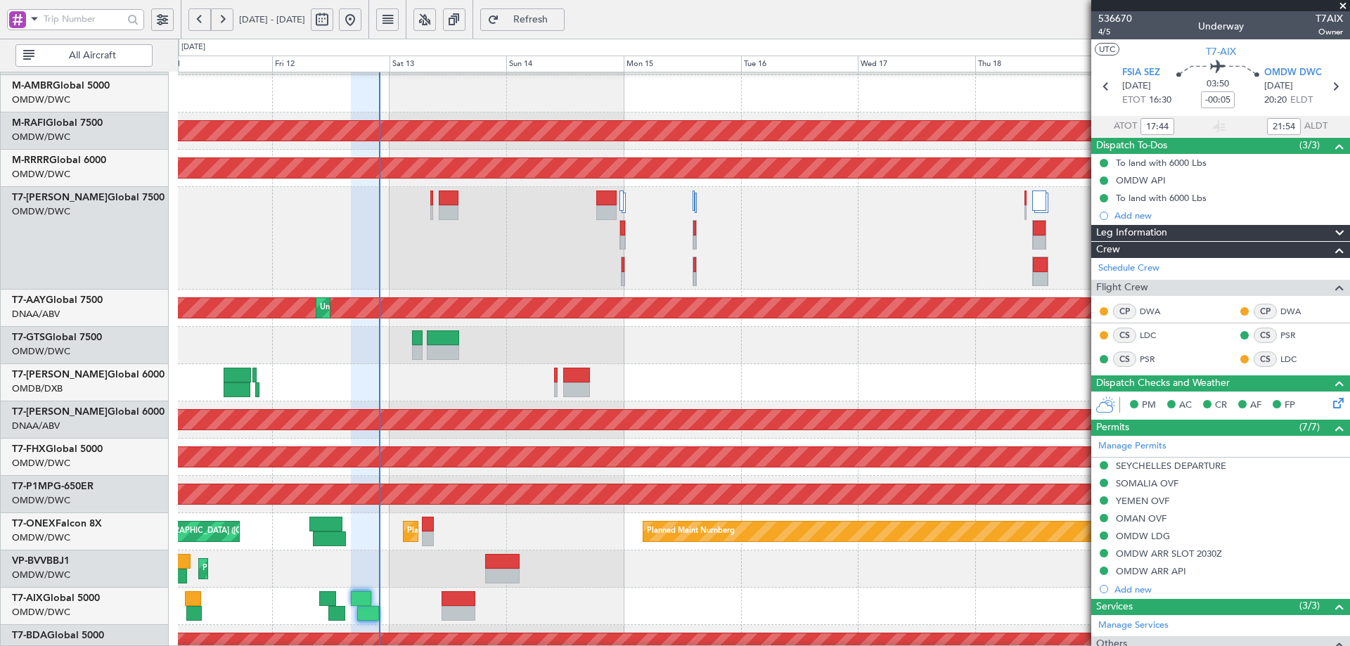
click at [507, 401] on div "Planned Maint Dubai (Al Maktoum Intl) Planned Maint [GEOGRAPHIC_DATA] (Al Makto…" at bounding box center [764, 336] width 1172 height 951
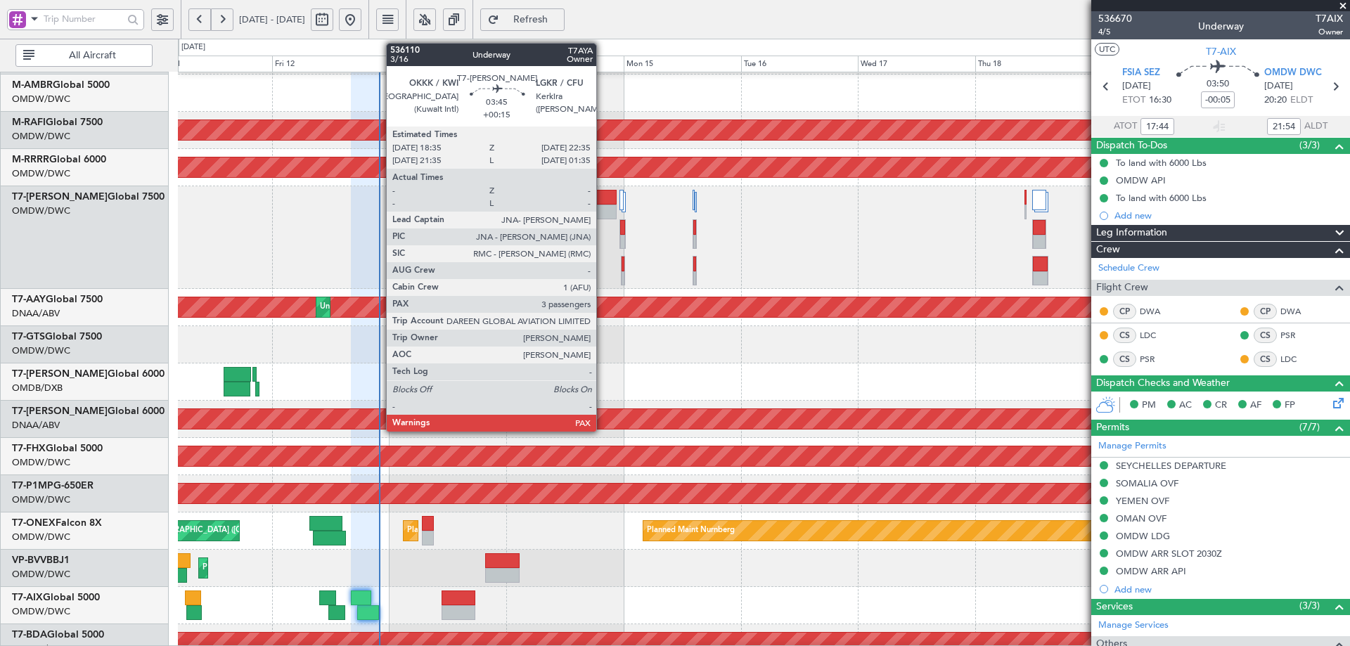
click at [603, 198] on div at bounding box center [606, 197] width 20 height 15
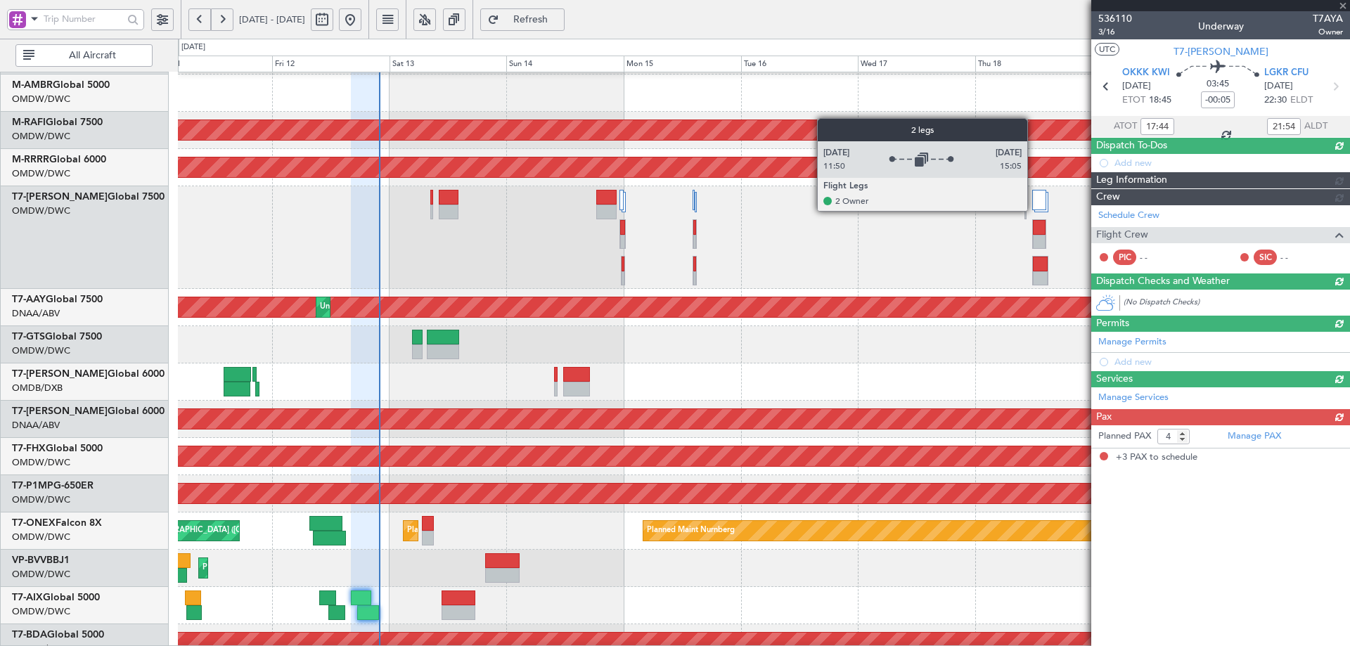
type input "+00:15"
type input "3"
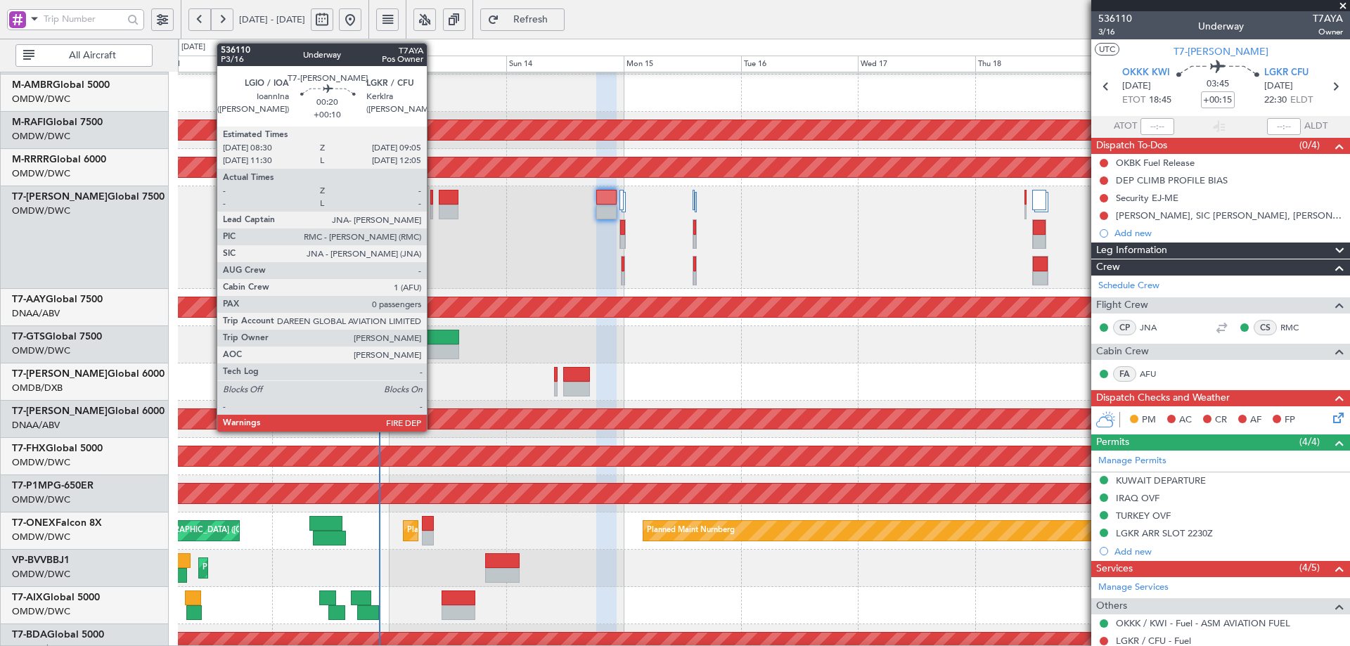
click at [433, 198] on div at bounding box center [432, 197] width 4 height 15
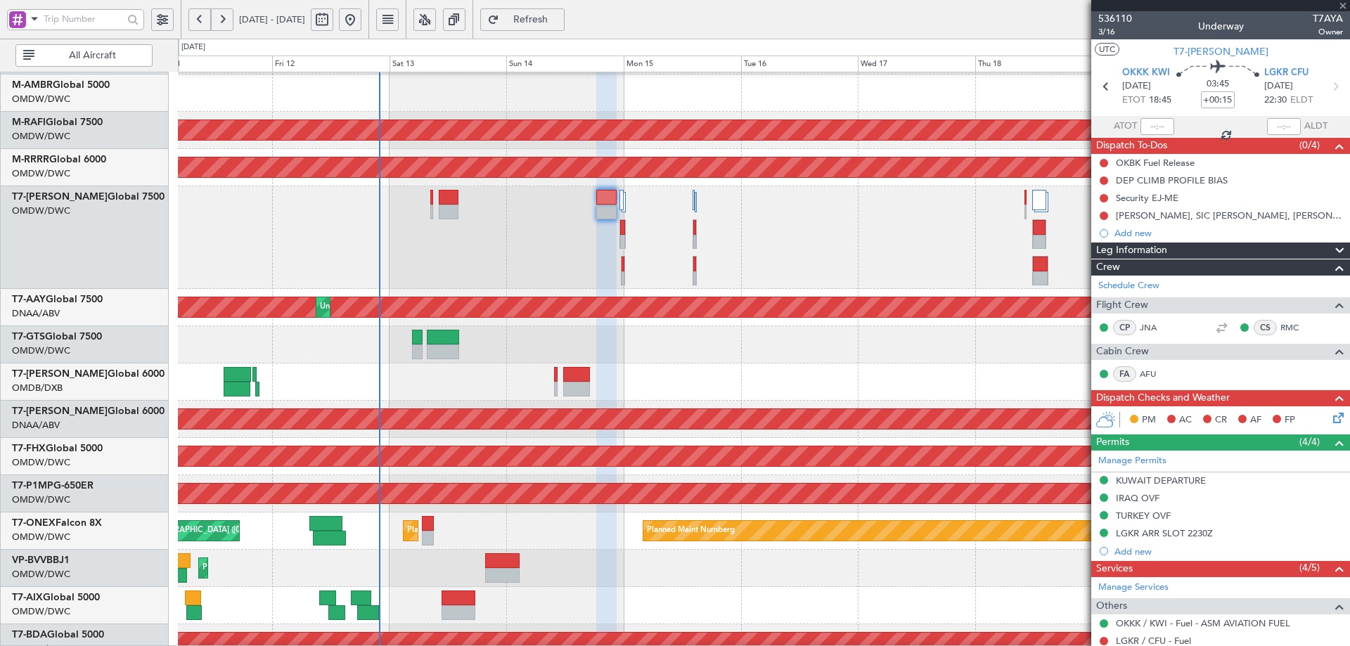
type input "+00:10"
type input "0"
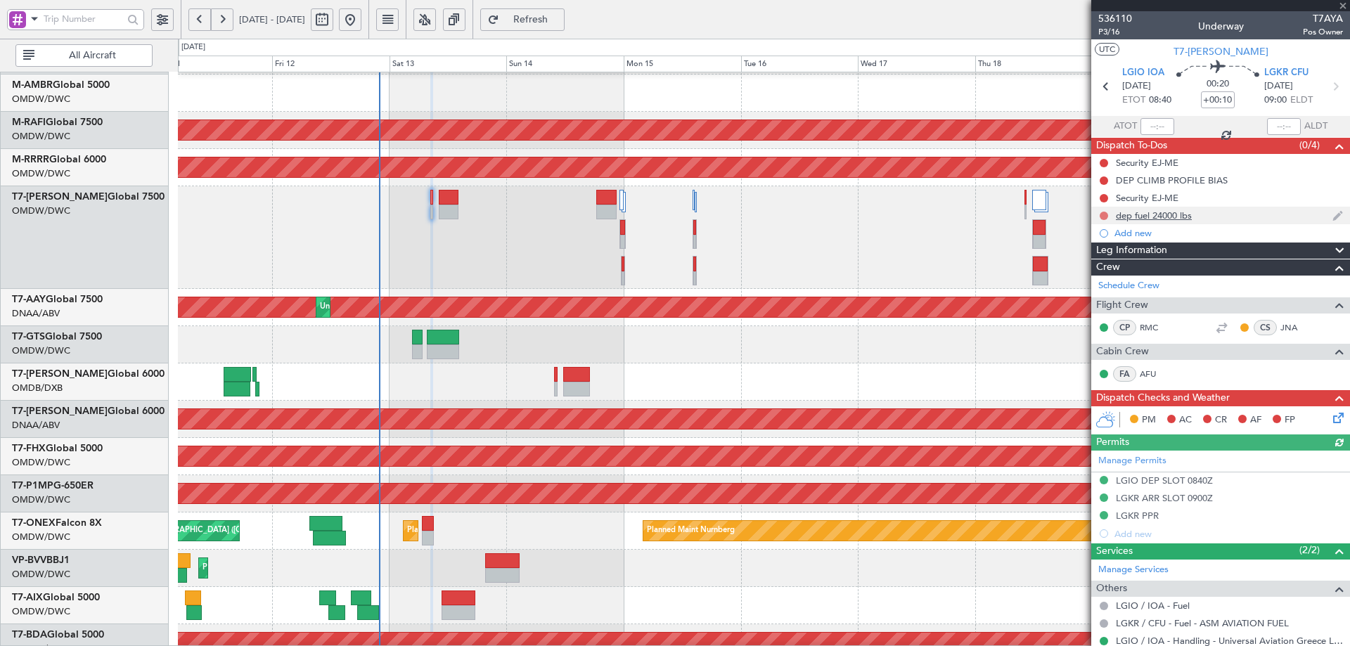
click at [1104, 212] on button at bounding box center [1104, 216] width 8 height 8
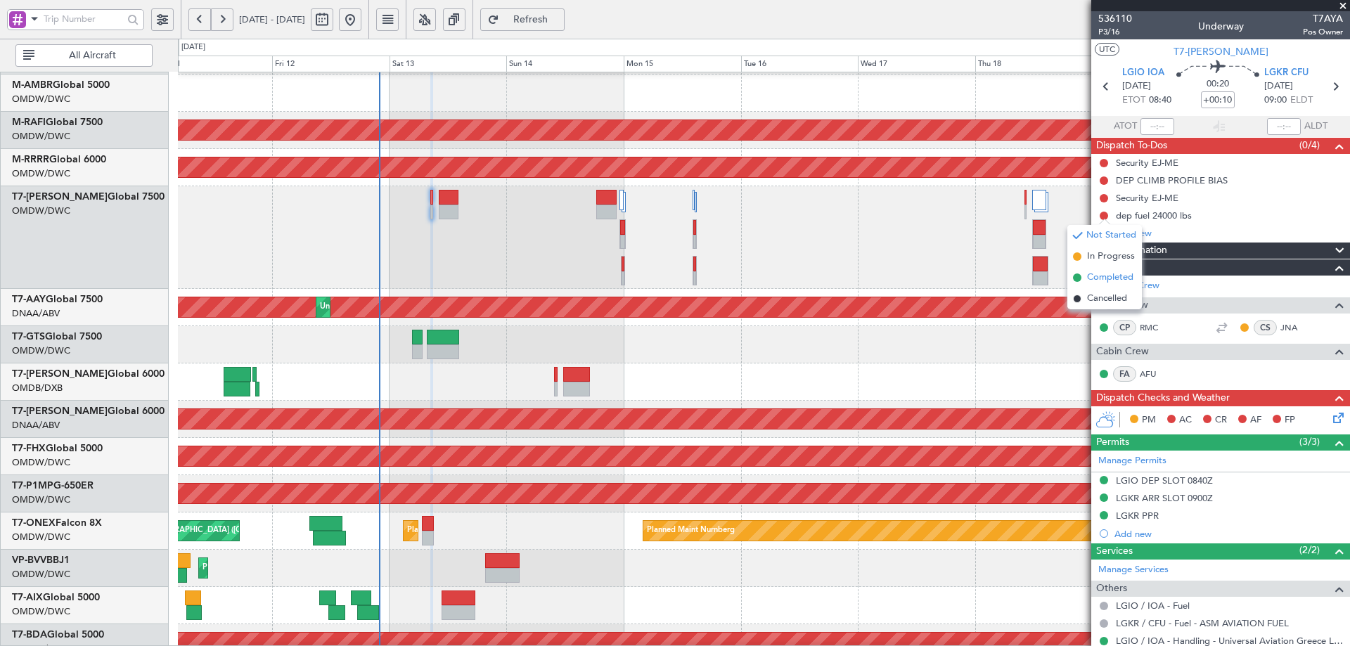
click at [1073, 279] on span at bounding box center [1077, 278] width 8 height 8
click at [1104, 202] on mat-tooltip-component "Not Started" at bounding box center [1104, 220] width 68 height 37
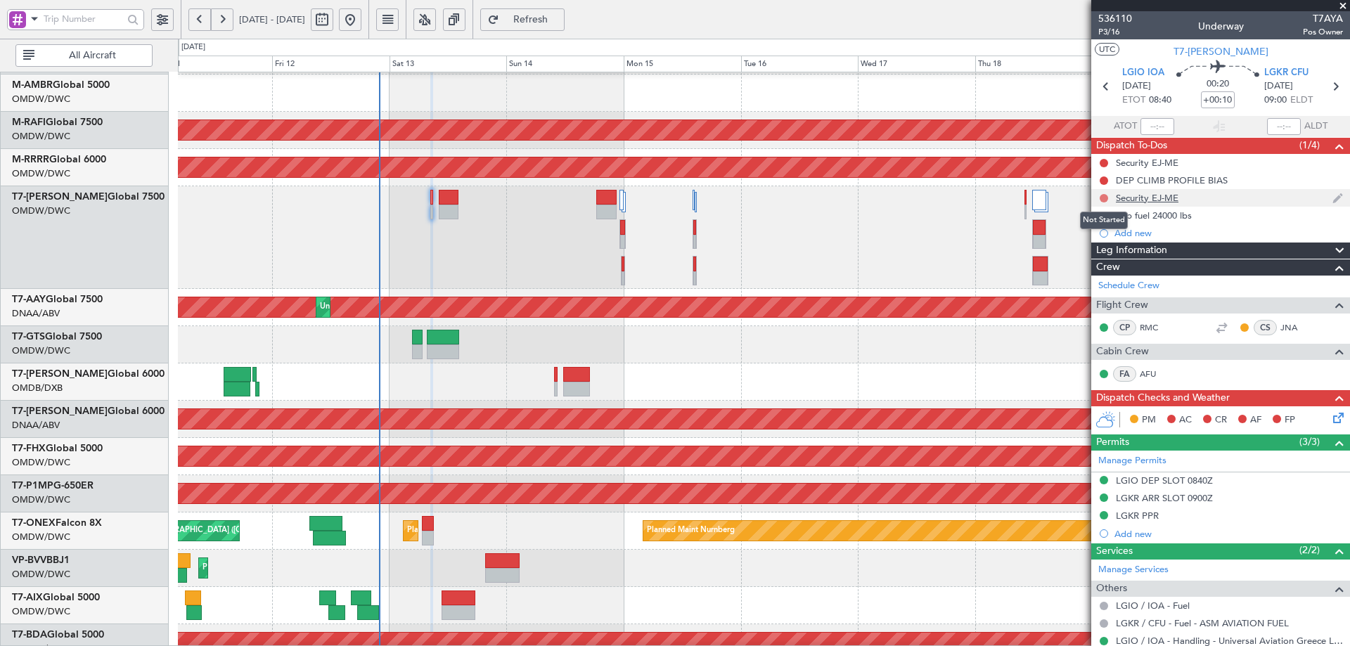
click at [1103, 196] on button at bounding box center [1104, 198] width 8 height 8
click at [1089, 255] on span "Completed" at bounding box center [1110, 260] width 46 height 14
click at [1103, 179] on button at bounding box center [1104, 181] width 8 height 8
click at [1093, 240] on span "Completed" at bounding box center [1110, 243] width 46 height 14
click at [1104, 161] on button at bounding box center [1104, 163] width 8 height 8
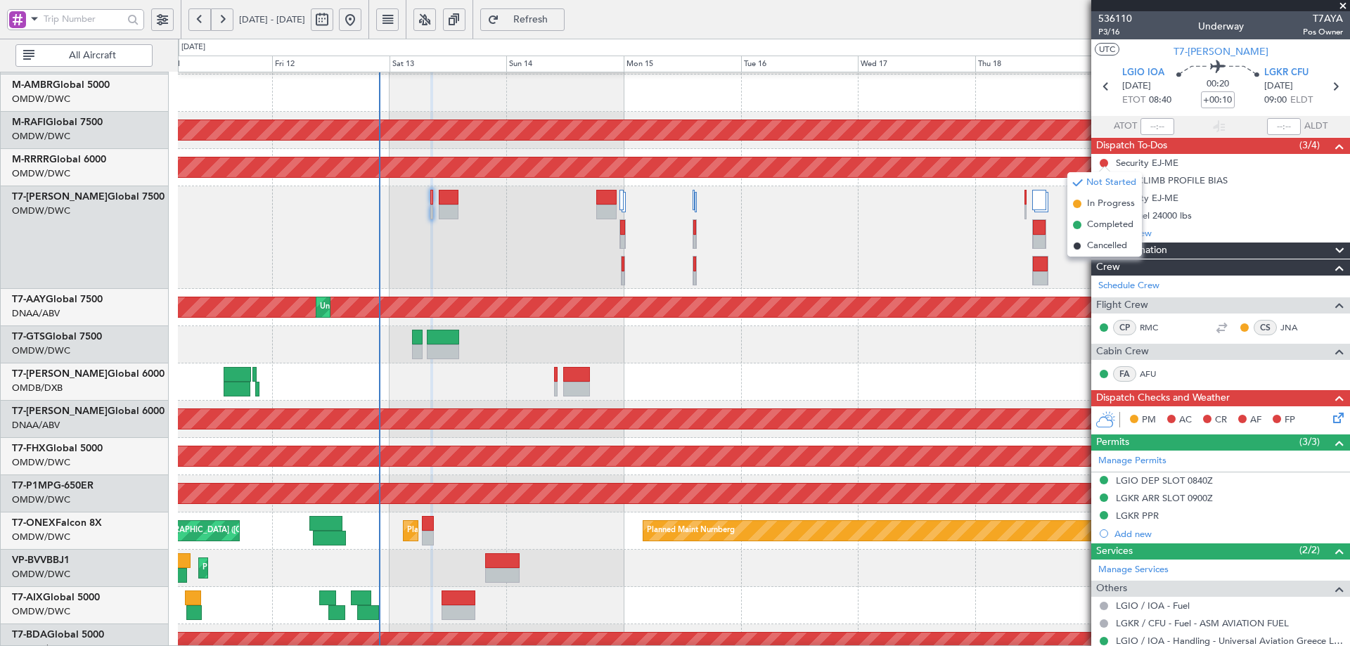
click at [1089, 228] on span "Completed" at bounding box center [1110, 225] width 46 height 14
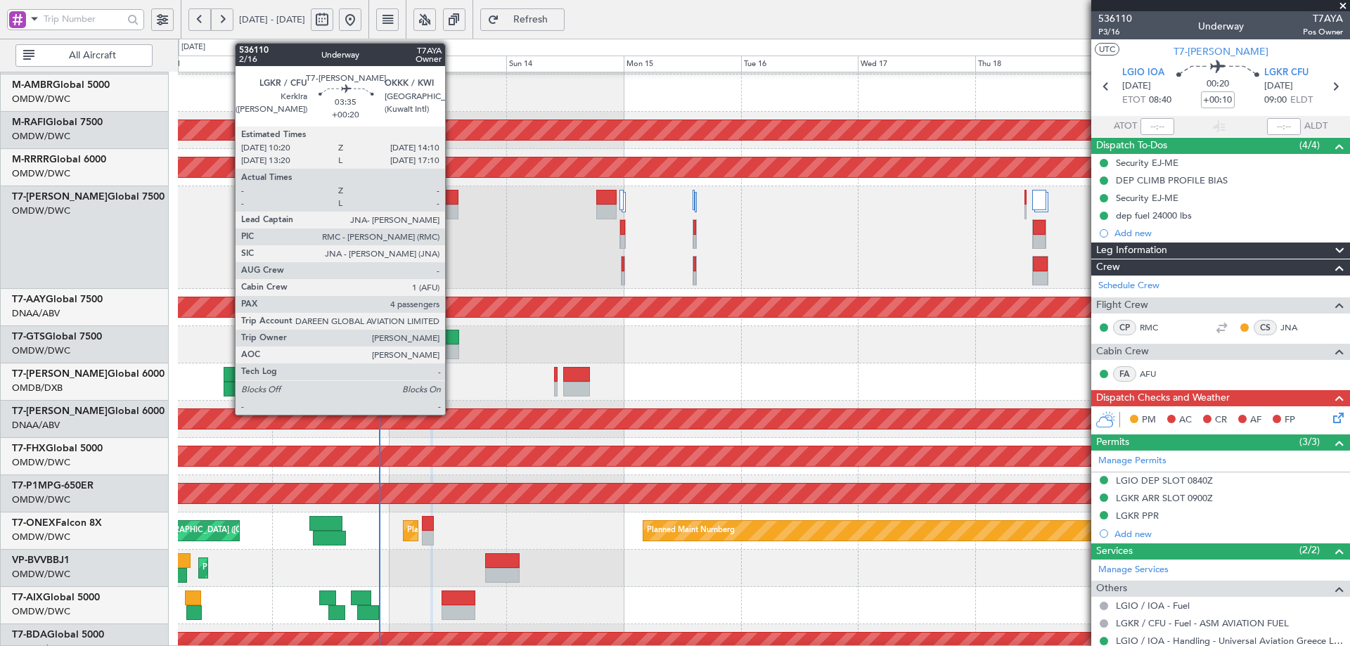
click at [449, 206] on div at bounding box center [448, 212] width 19 height 15
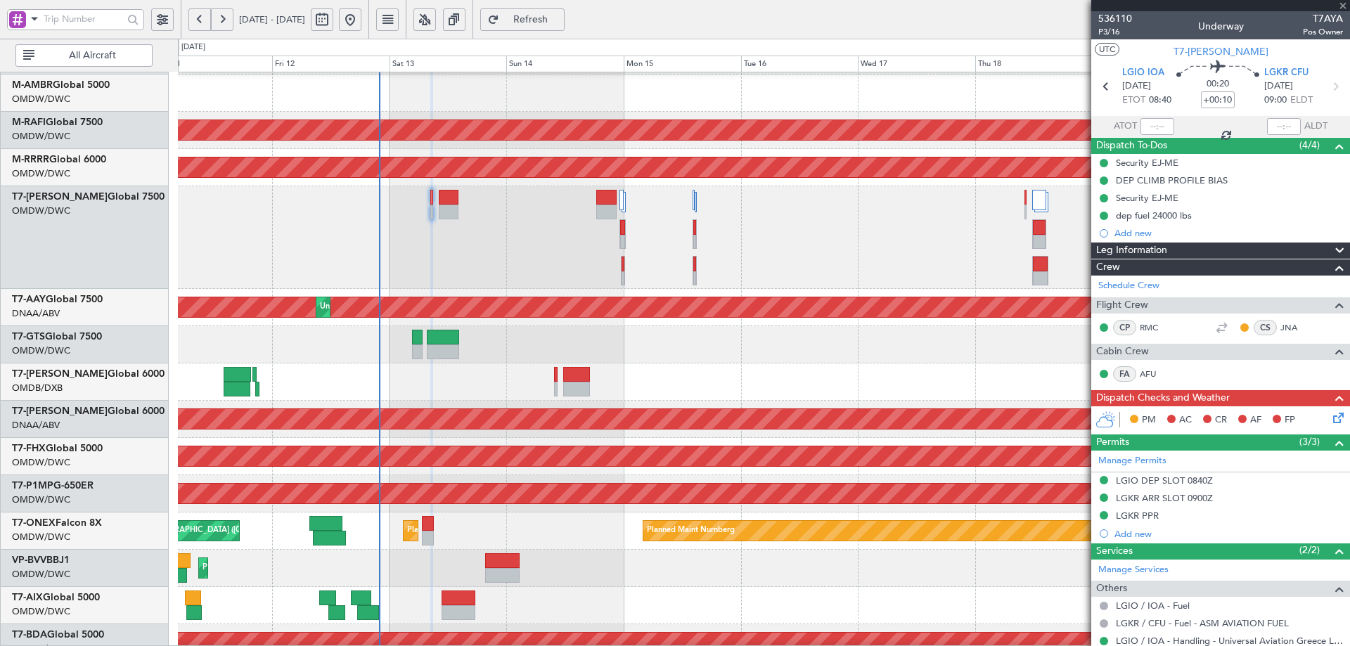
type input "+00:20"
type input "4"
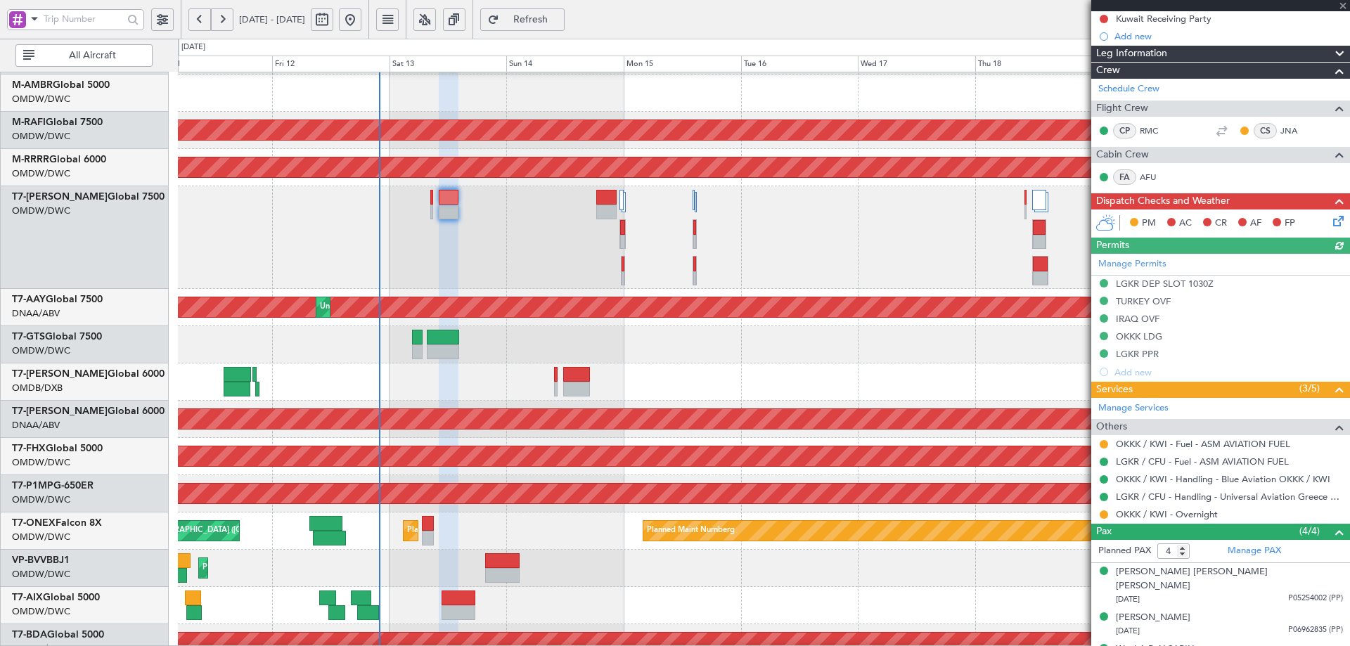
scroll to position [188, 0]
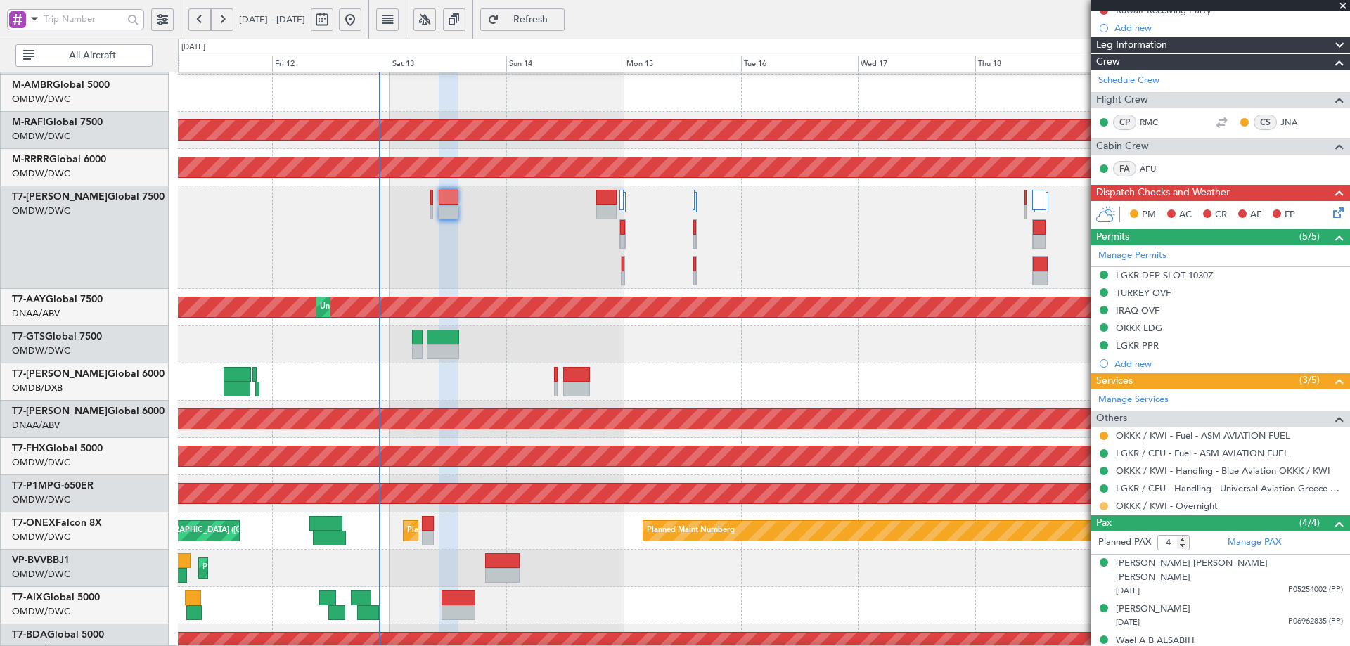
click at [1106, 505] on button at bounding box center [1104, 506] width 8 height 8
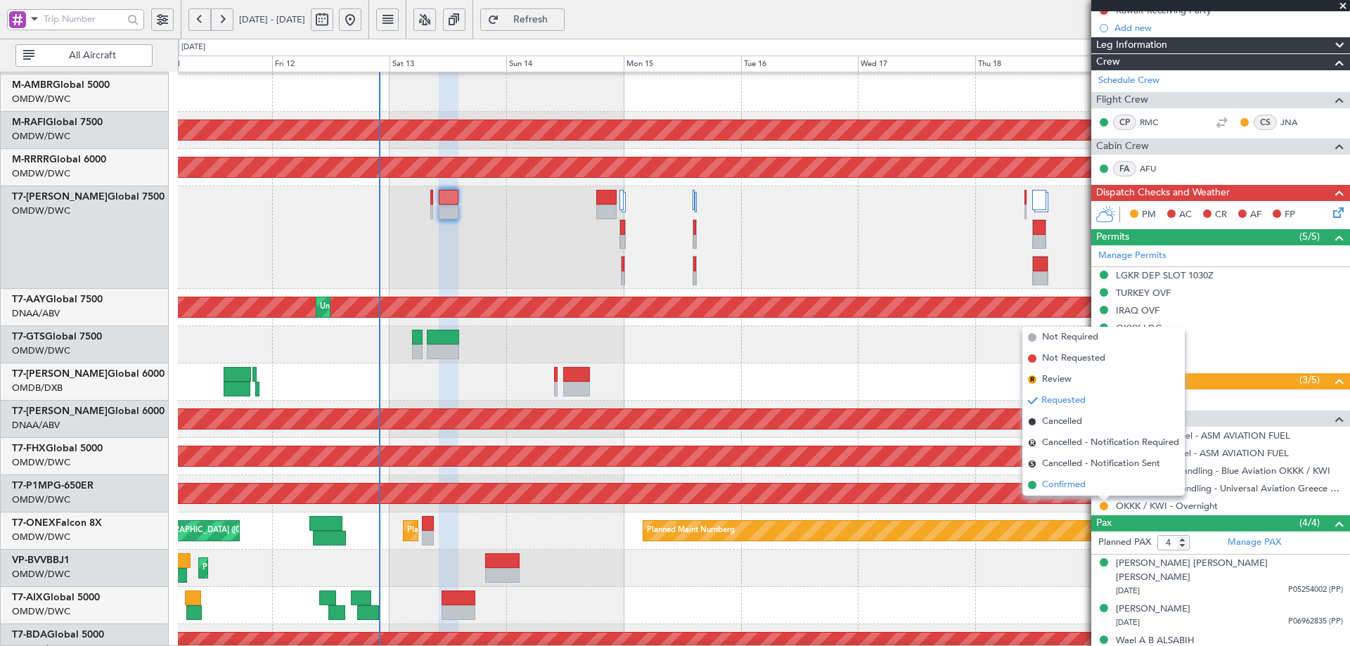
click at [1056, 485] on span "Confirmed" at bounding box center [1064, 485] width 44 height 14
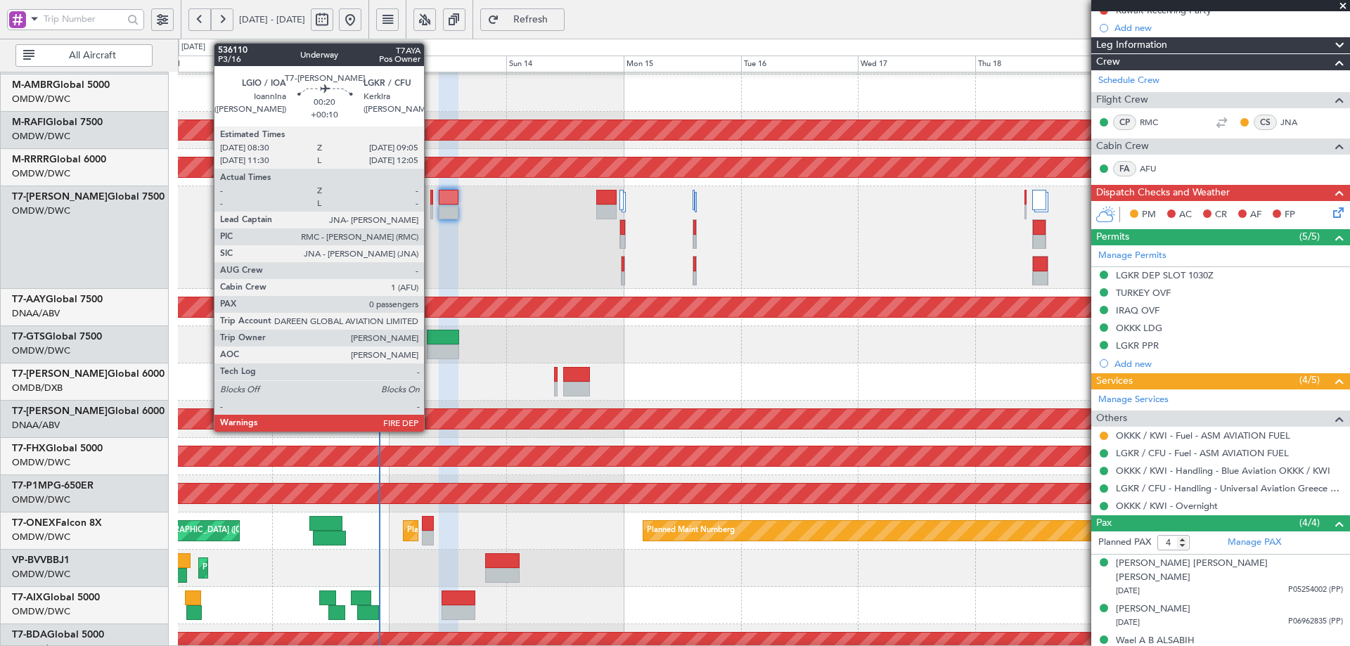
click at [430, 201] on div at bounding box center [432, 197] width 4 height 15
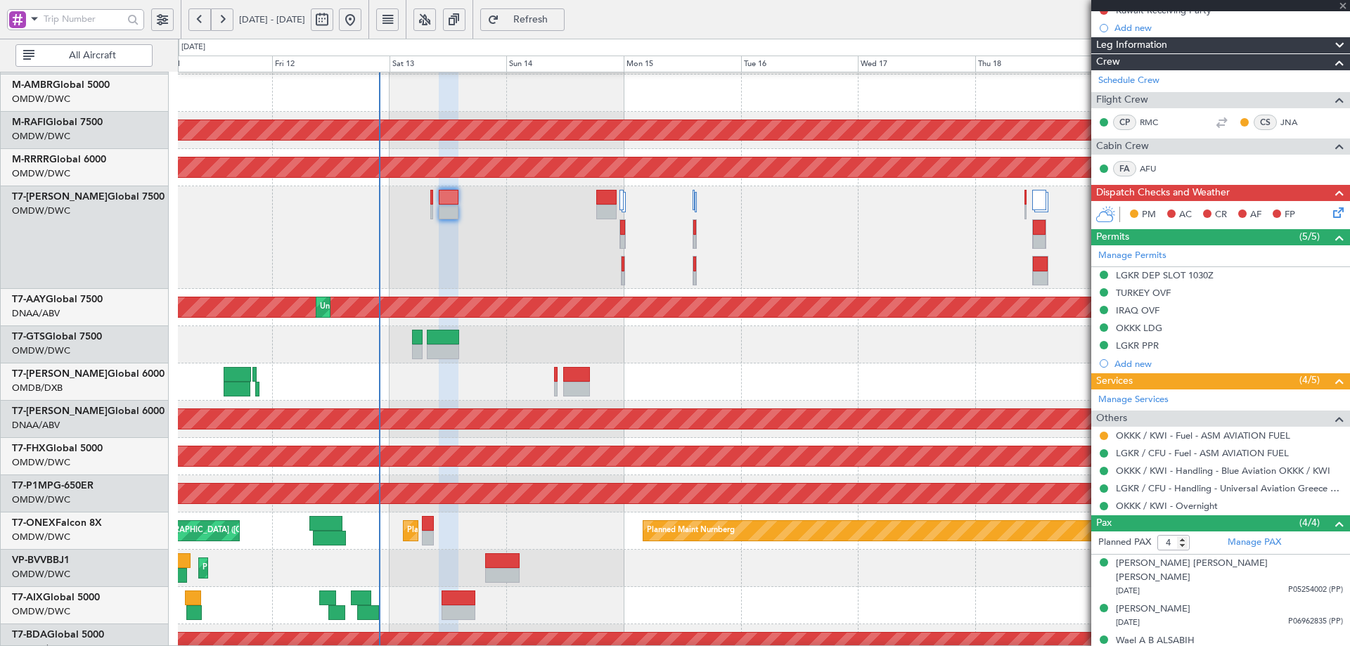
type input "+00:10"
type input "0"
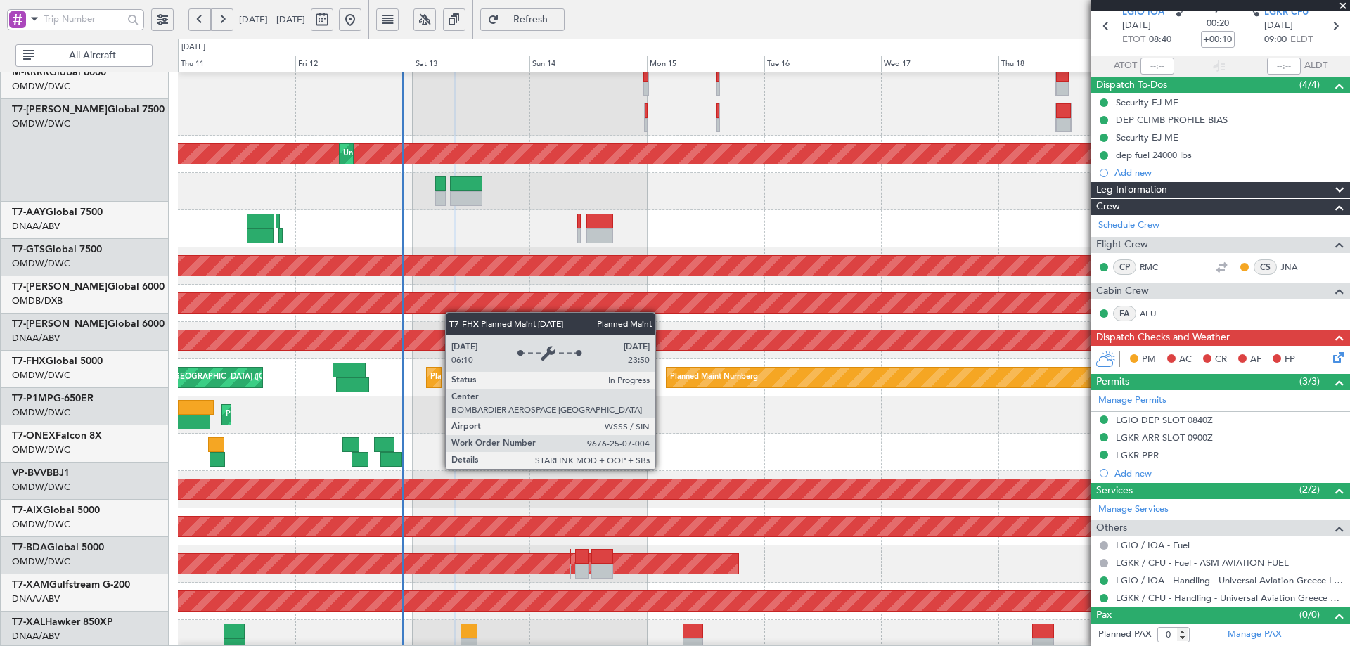
scroll to position [367, 0]
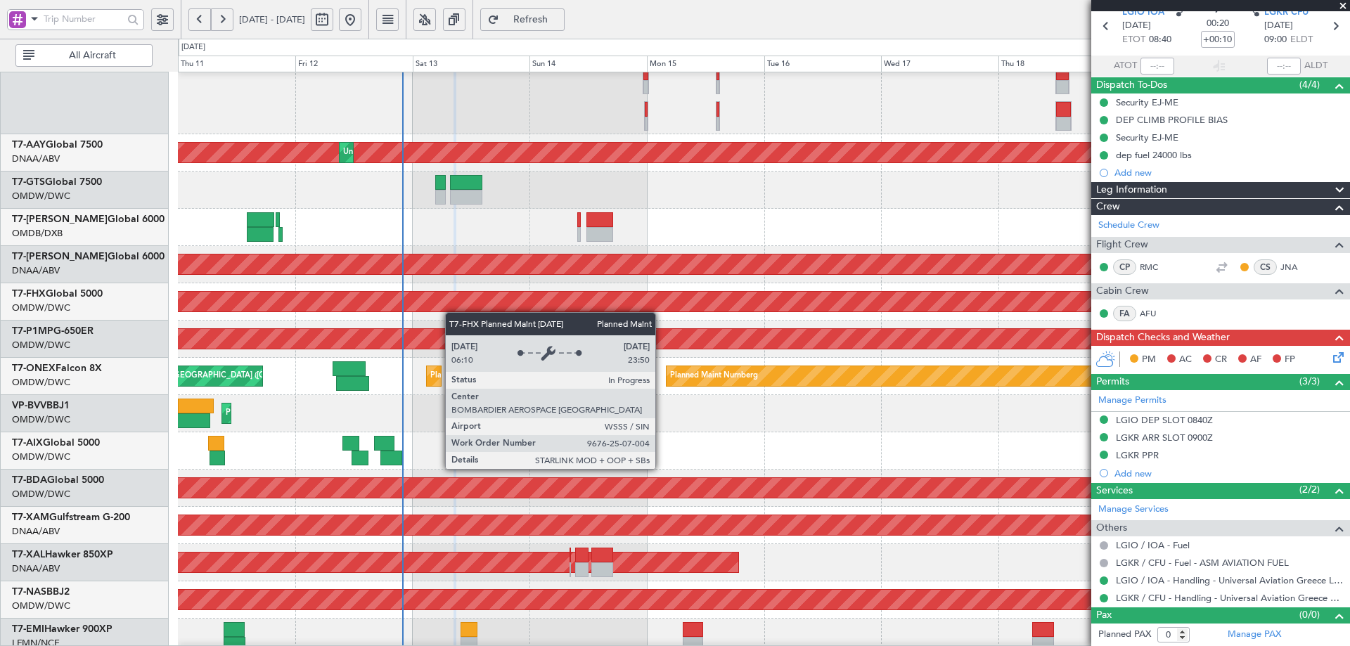
click at [454, 300] on div "Planned Maint [GEOGRAPHIC_DATA] ([GEOGRAPHIC_DATA])" at bounding box center [1013, 302] width 3016 height 20
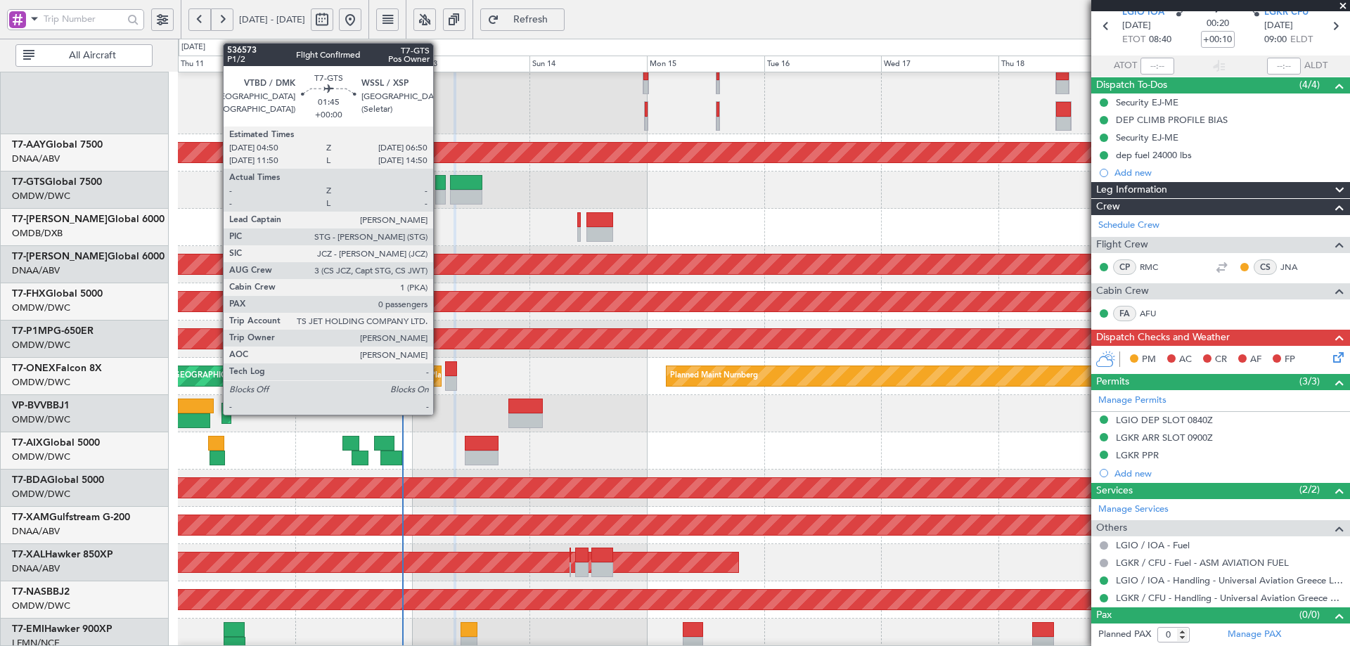
click at [440, 186] on div at bounding box center [440, 182] width 10 height 15
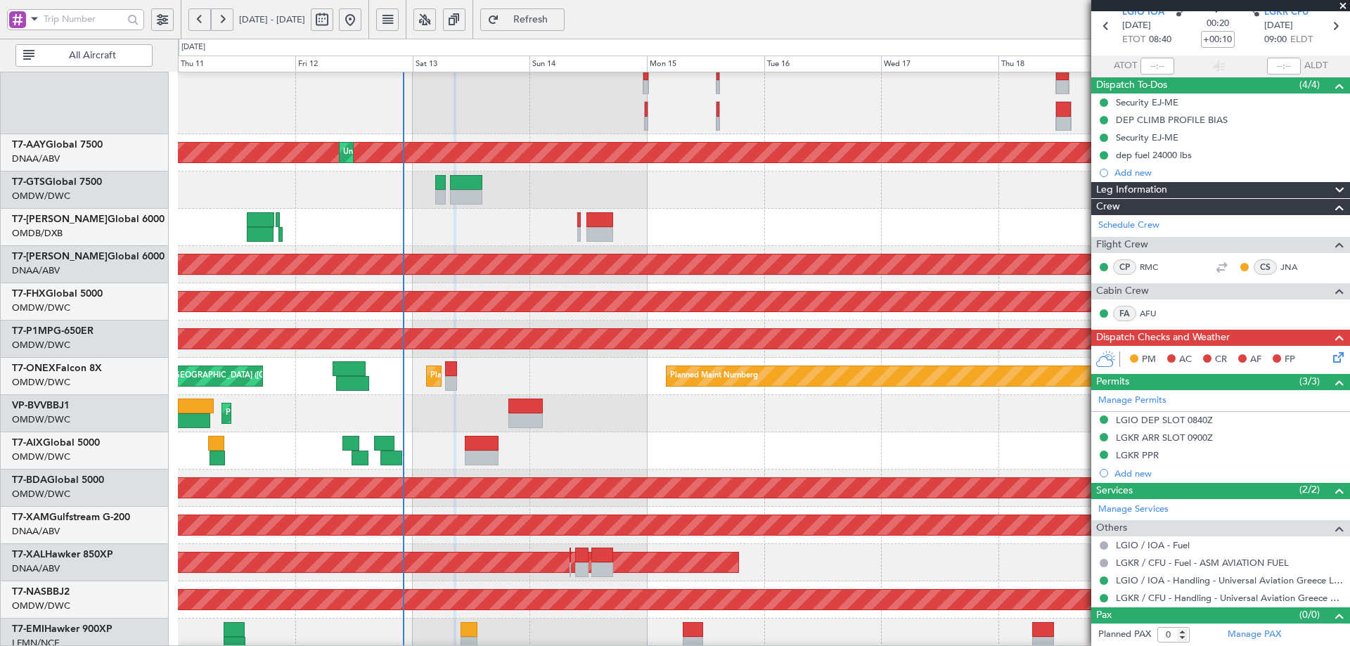
type input "[PERSON_NAME] (ANI)"
type input "7249"
click at [560, 18] on span "Refresh" at bounding box center [531, 20] width 58 height 10
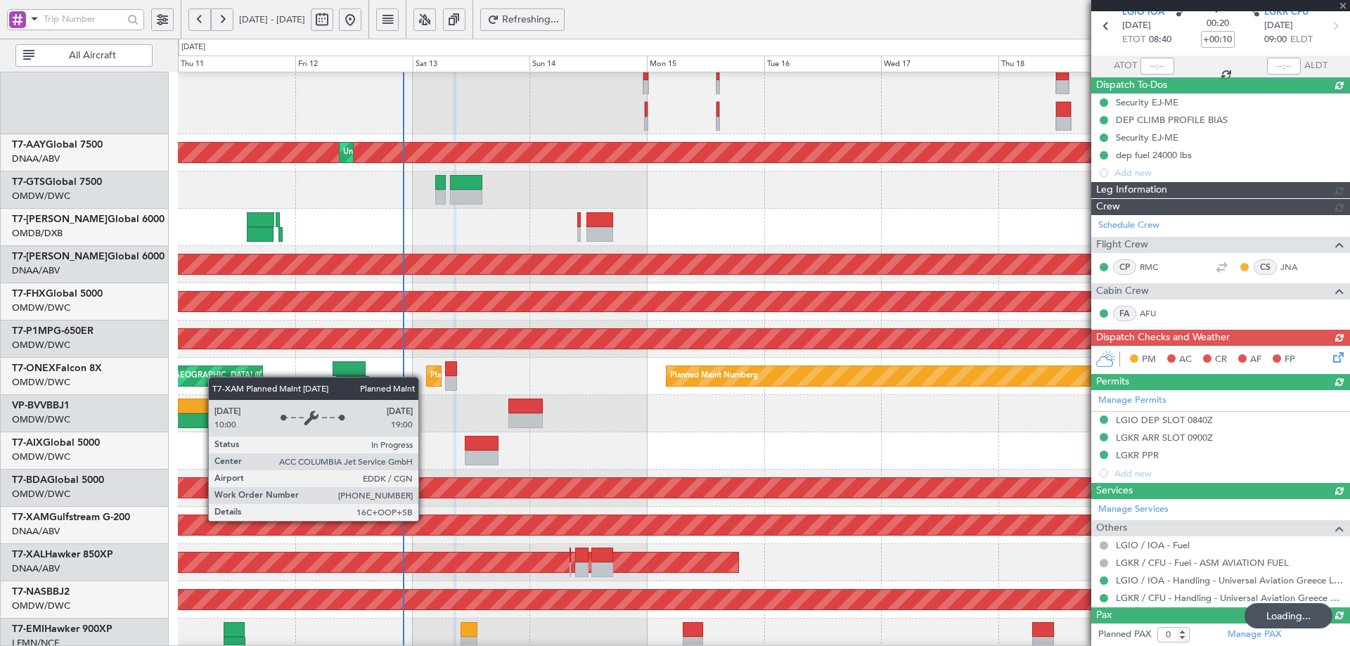
scroll to position [376, 0]
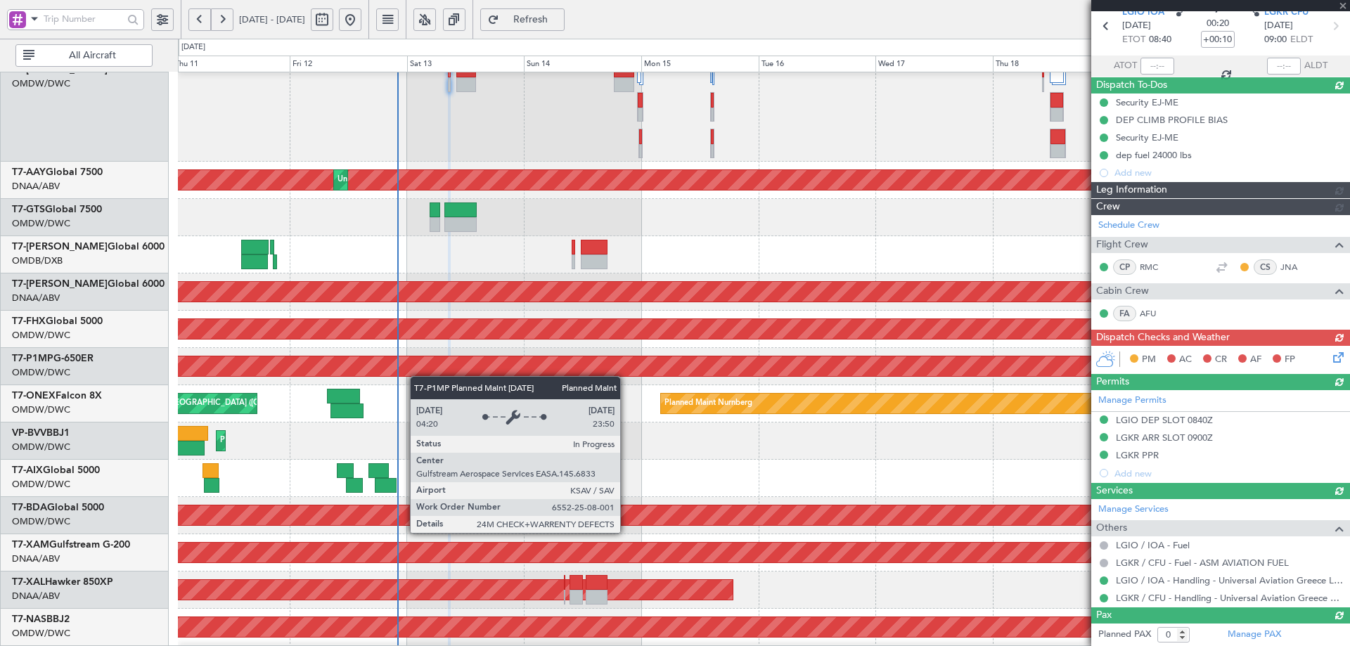
type input "[PERSON_NAME] (ANI)"
type input "7249"
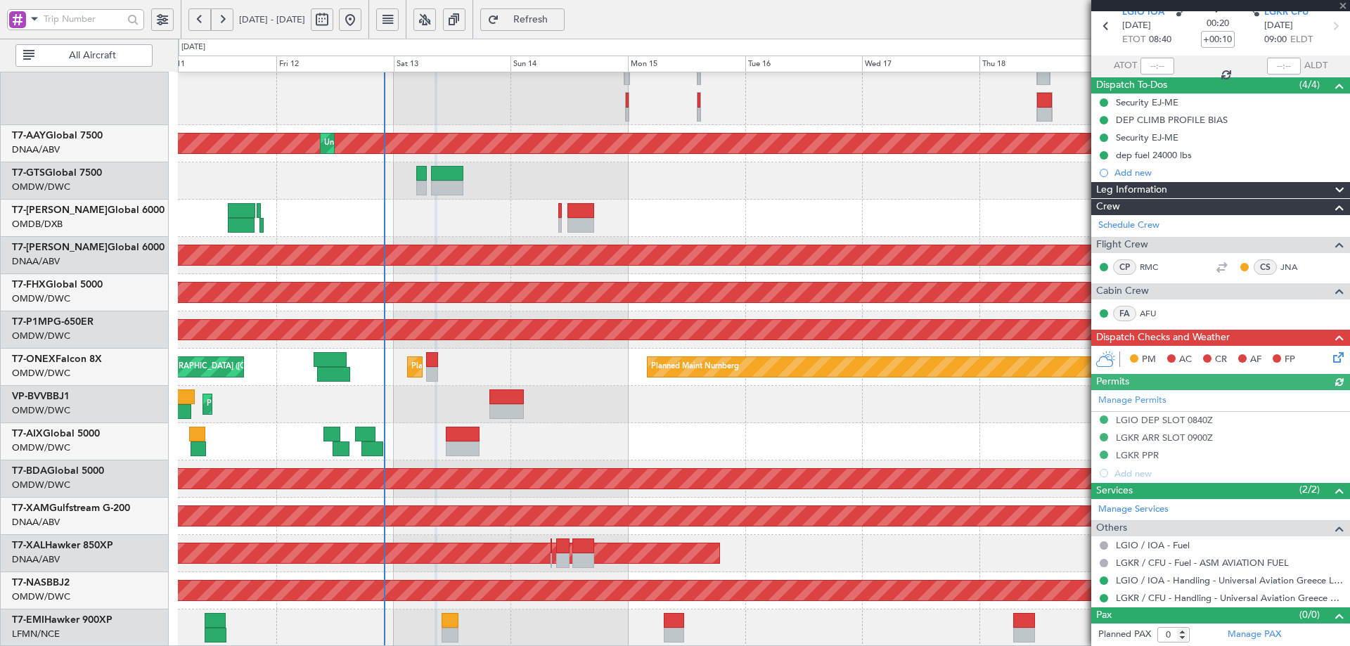
click at [444, 429] on div "Planned Maint Dubai (Al Maktoum Intl) Unplanned Maint [GEOGRAPHIC_DATA] (Al Mak…" at bounding box center [764, 171] width 1172 height 951
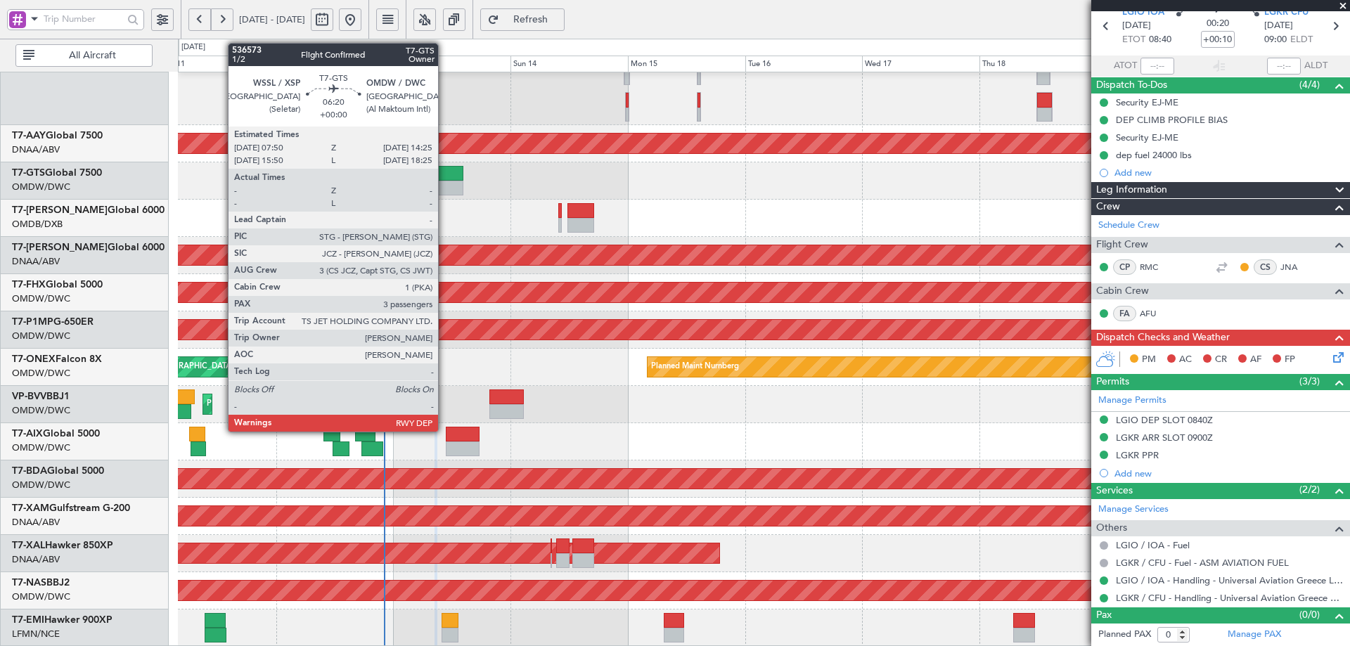
click at [444, 178] on div at bounding box center [447, 173] width 32 height 15
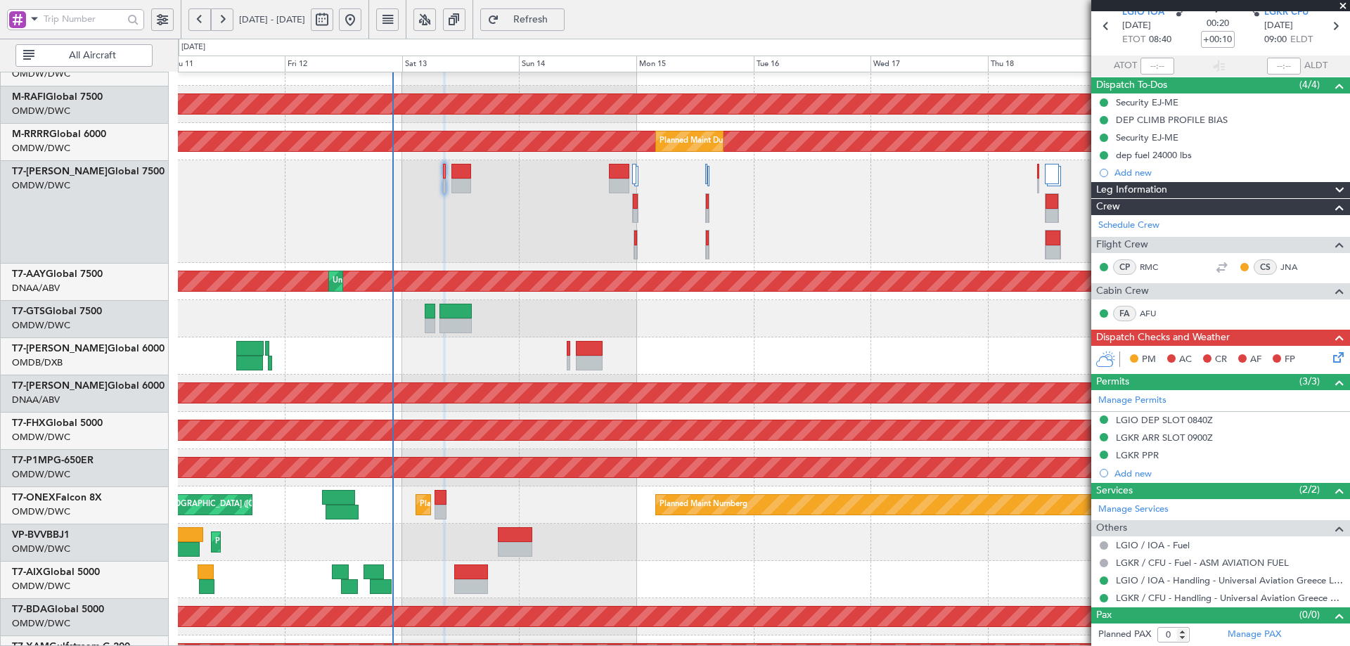
click at [540, 312] on div at bounding box center [764, 318] width 1172 height 37
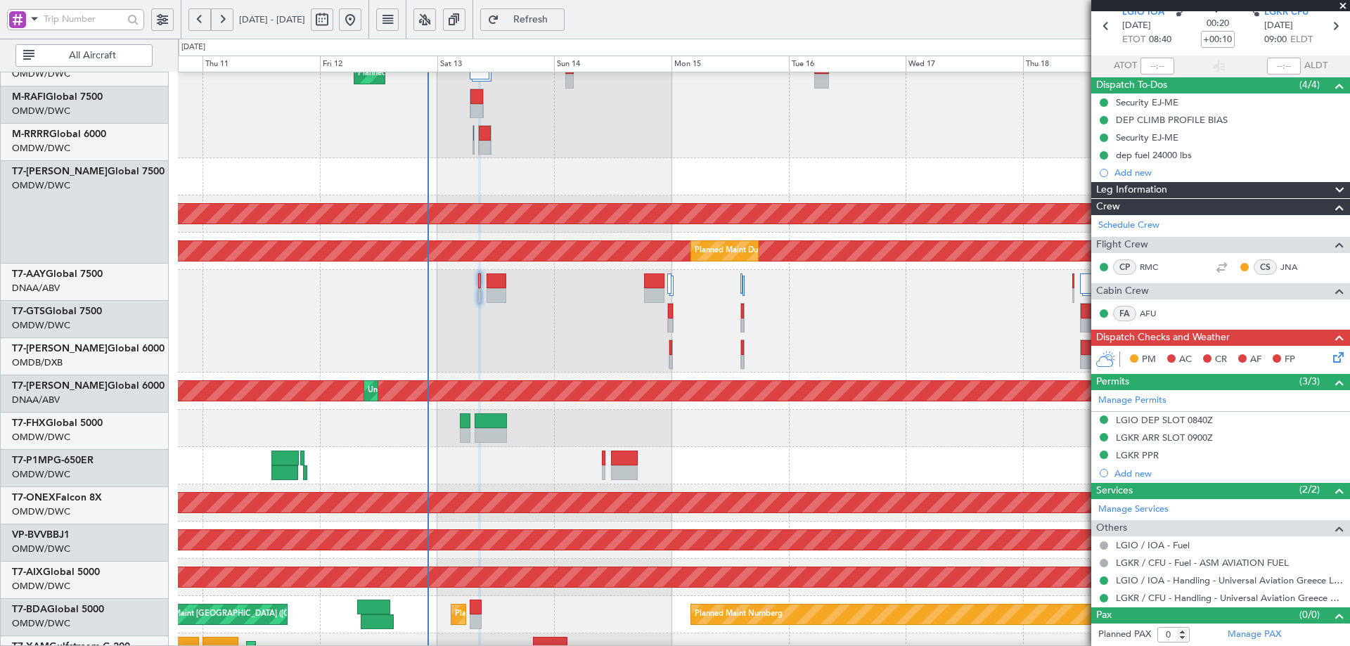
scroll to position [103, 0]
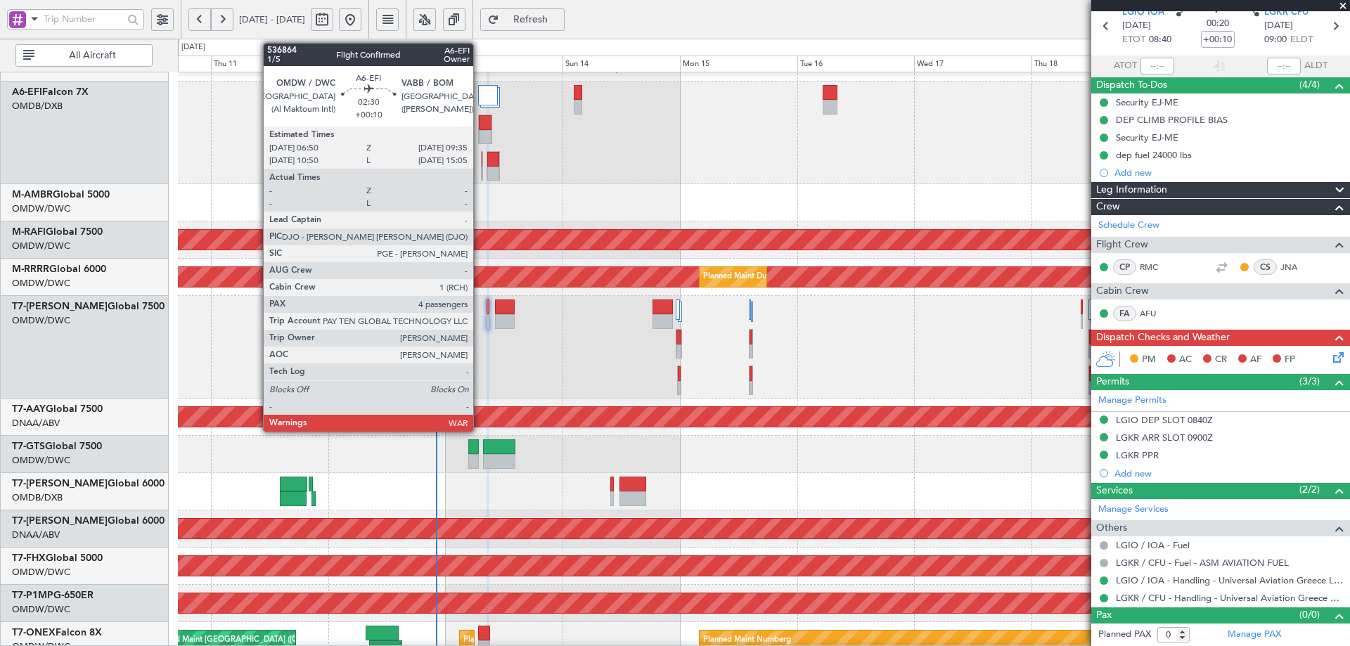
click at [480, 130] on div at bounding box center [485, 137] width 13 height 15
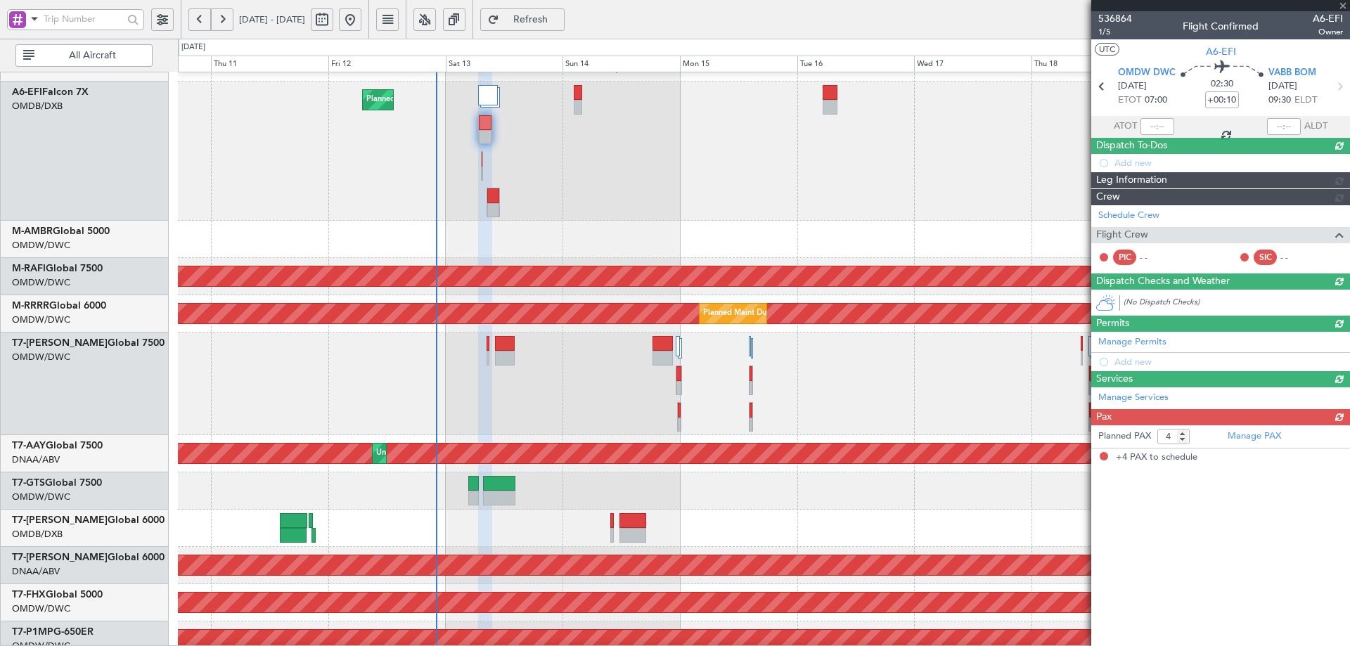
scroll to position [0, 0]
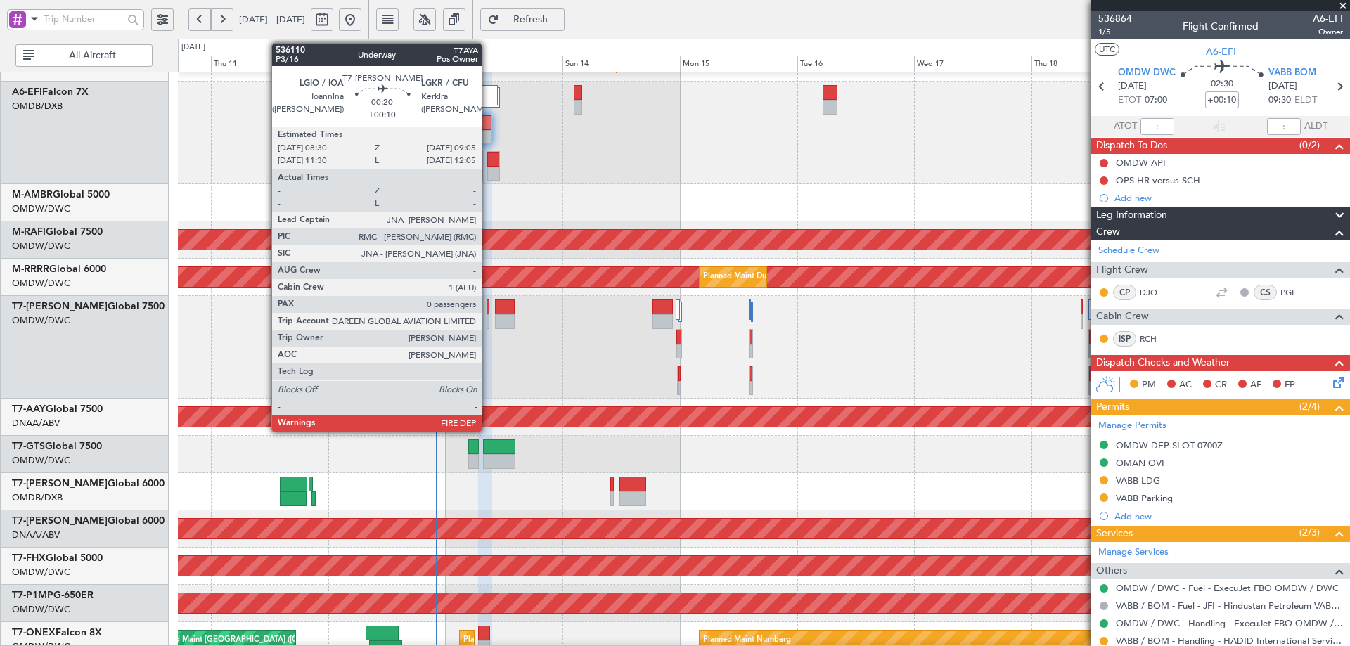
click at [488, 312] on div at bounding box center [489, 307] width 4 height 15
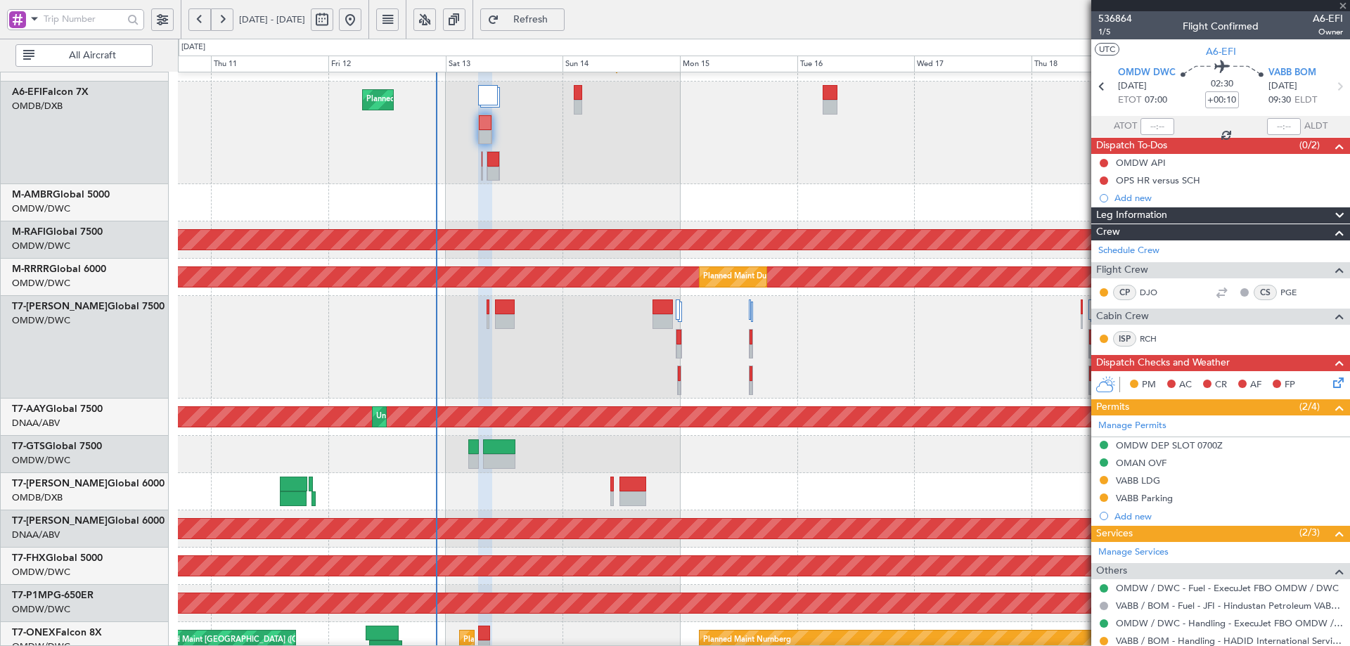
type input "0"
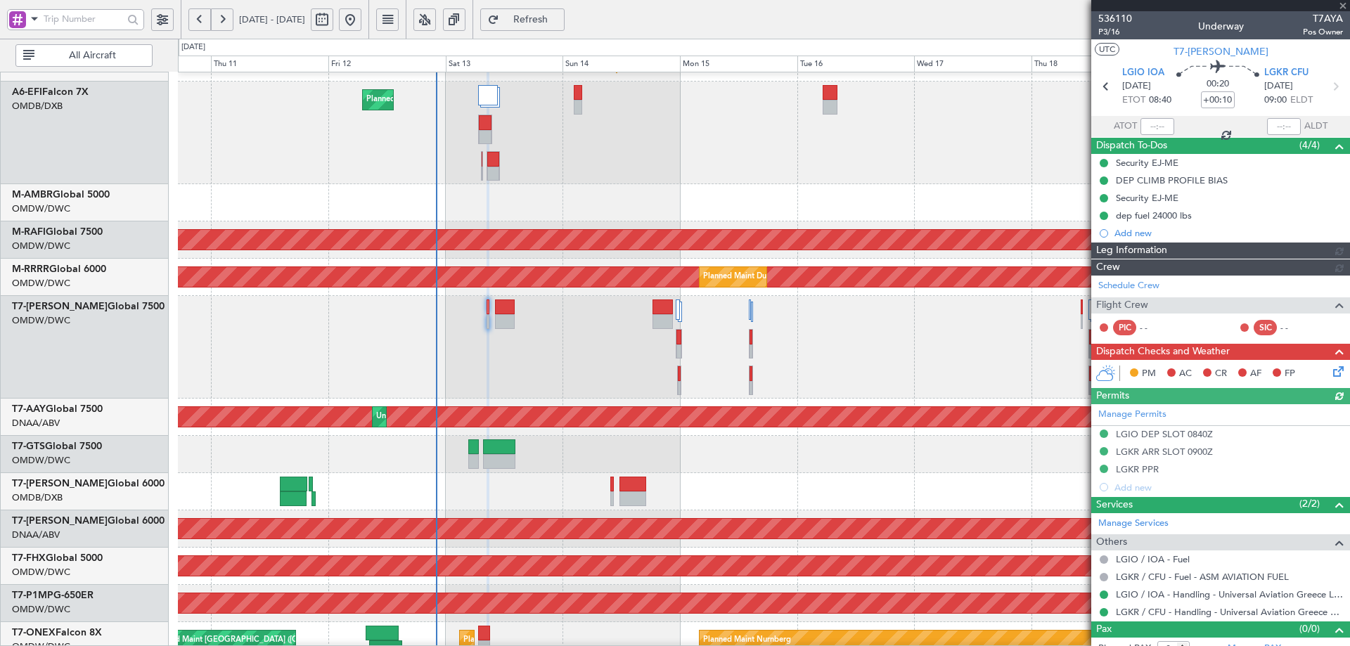
type input "[PERSON_NAME] (ANI)"
type input "7249"
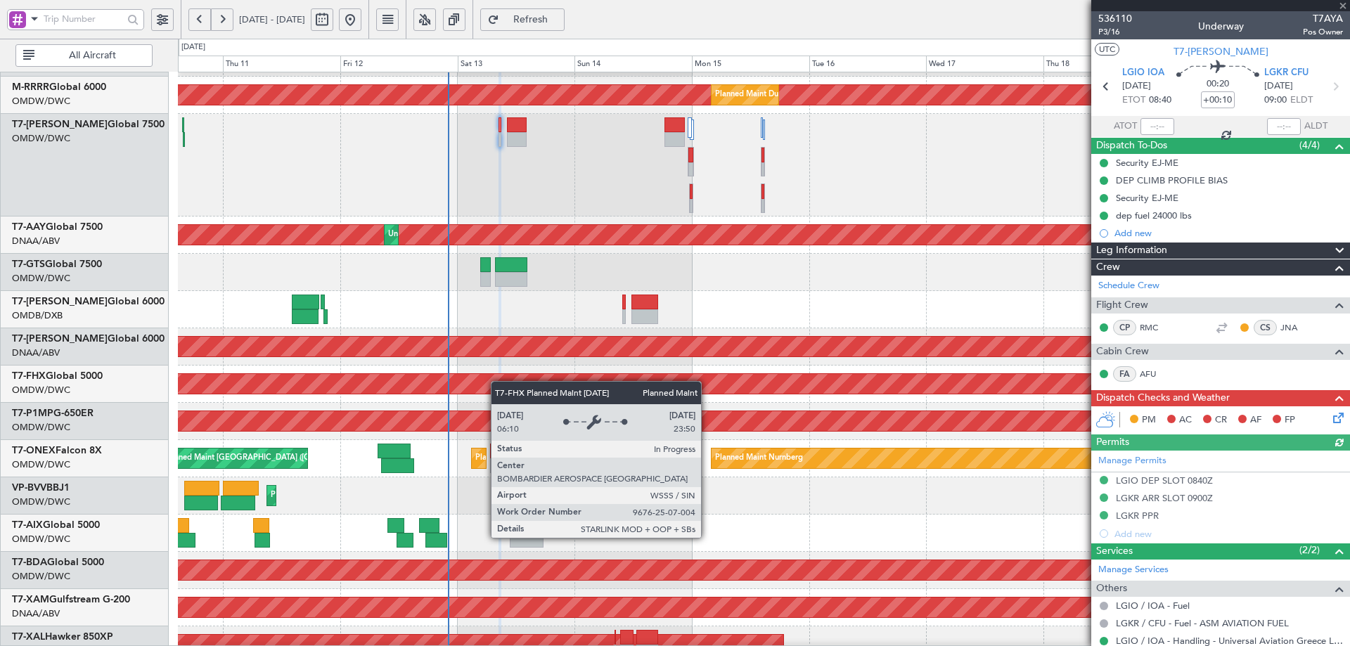
scroll to position [295, 0]
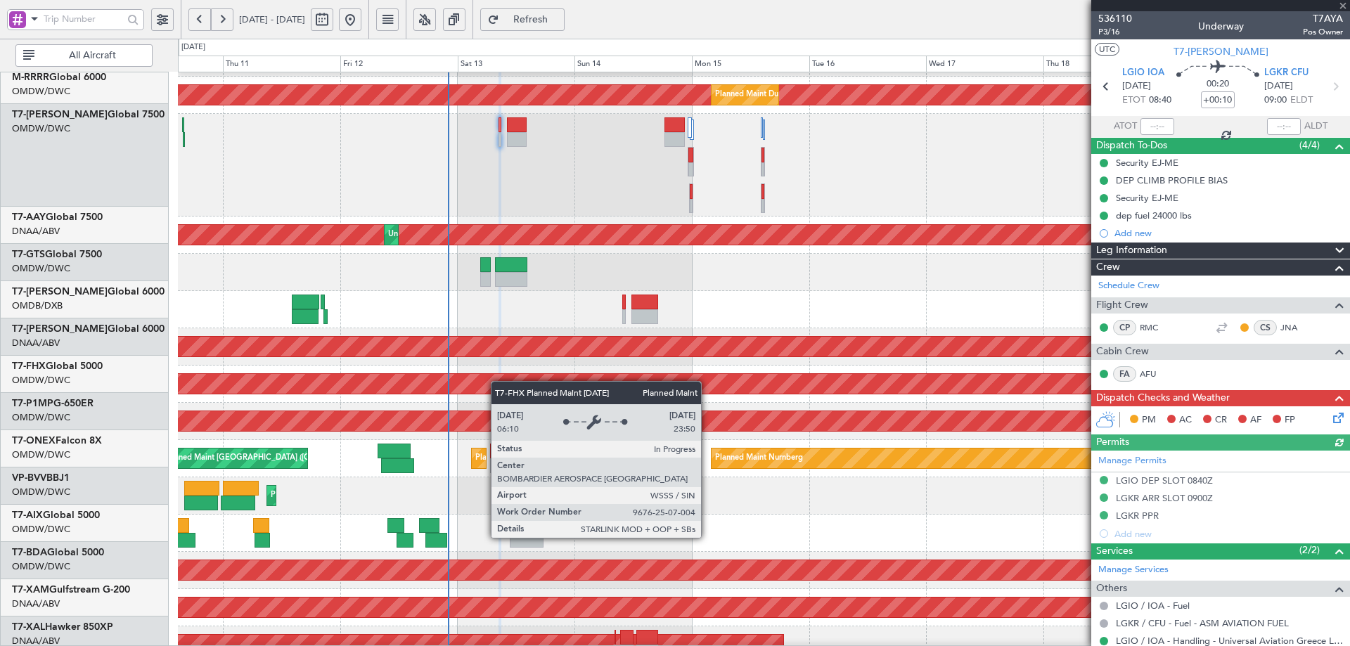
click at [497, 374] on div "Planned Maint [GEOGRAPHIC_DATA] ([GEOGRAPHIC_DATA])" at bounding box center [1035, 384] width 2971 height 20
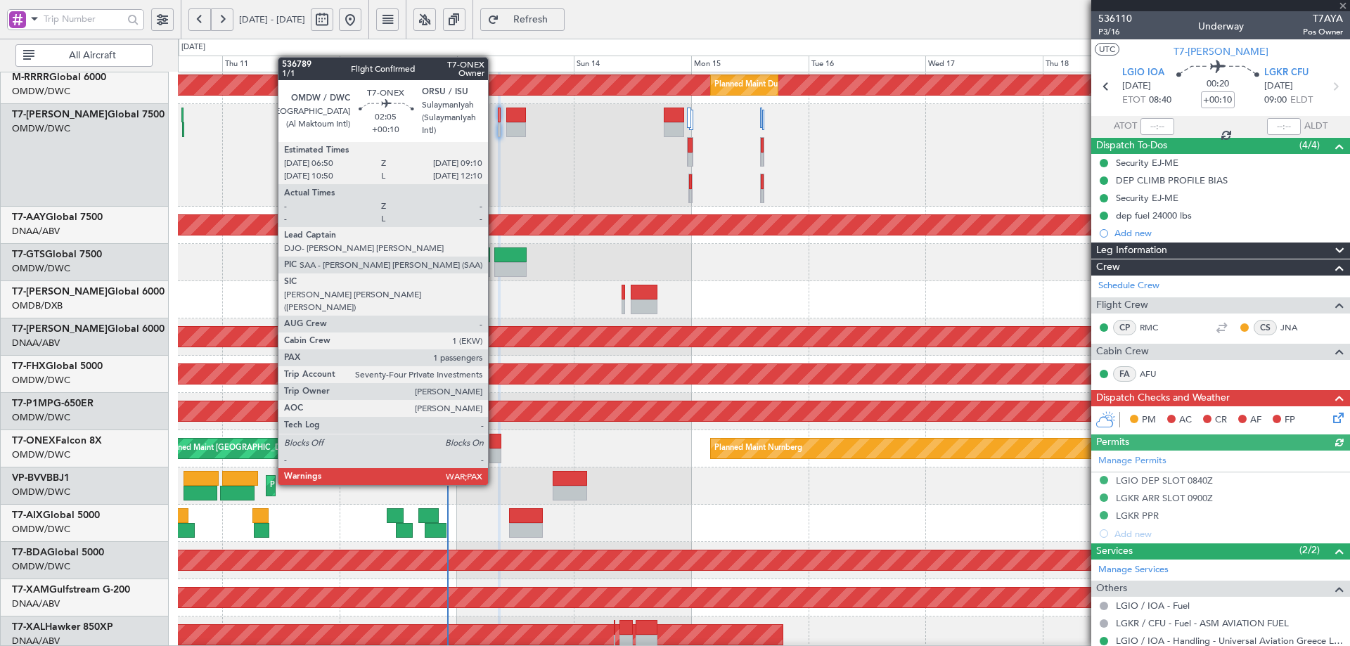
click at [494, 446] on div at bounding box center [495, 441] width 12 height 15
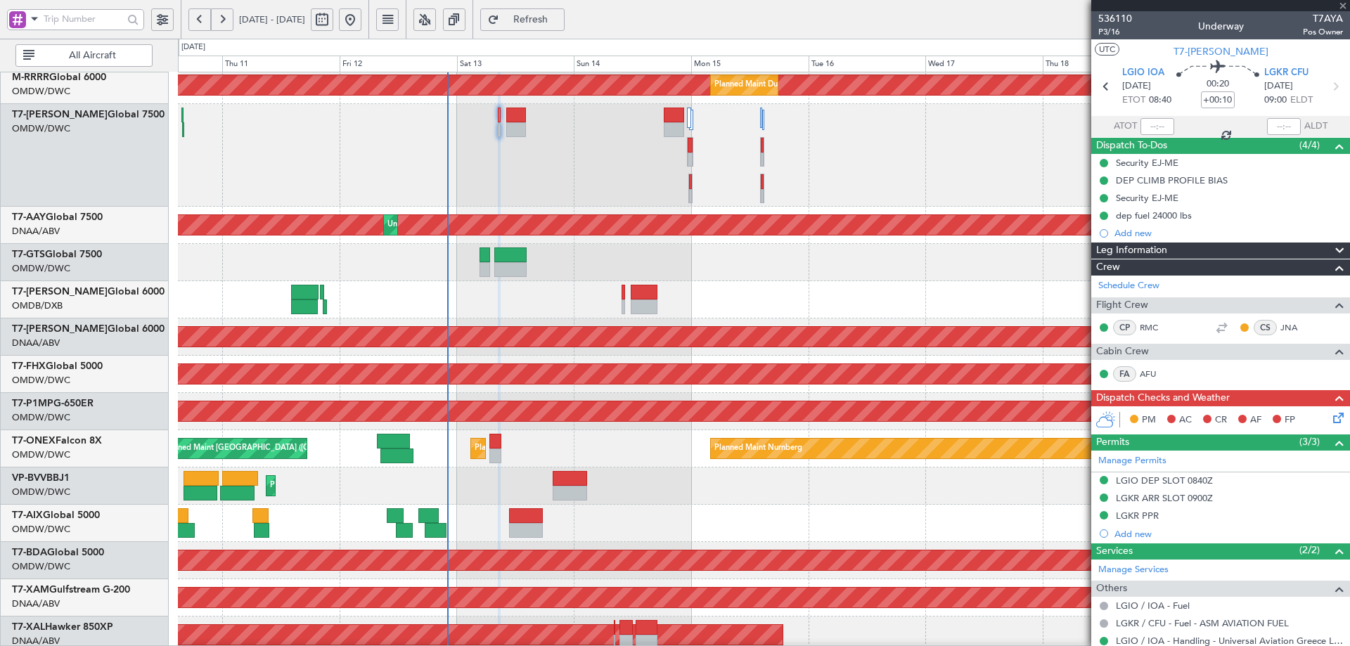
type input "3"
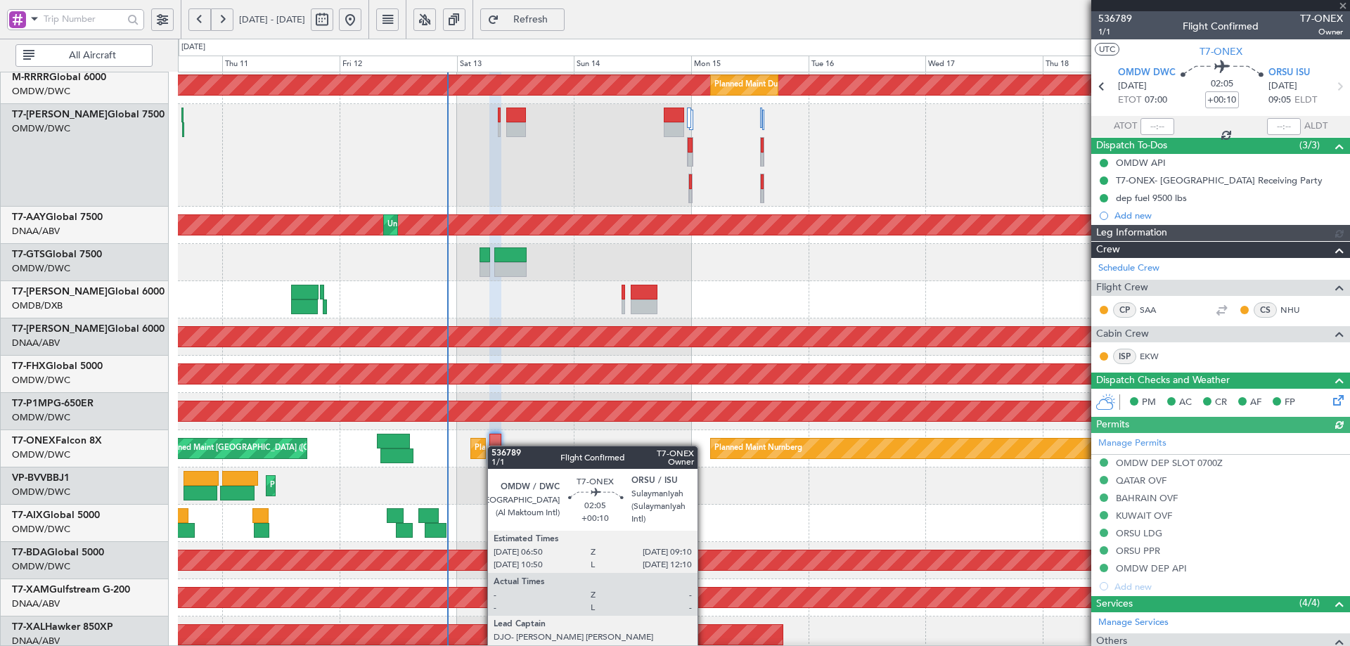
type input "[PERSON_NAME] (ANI)"
type input "7272"
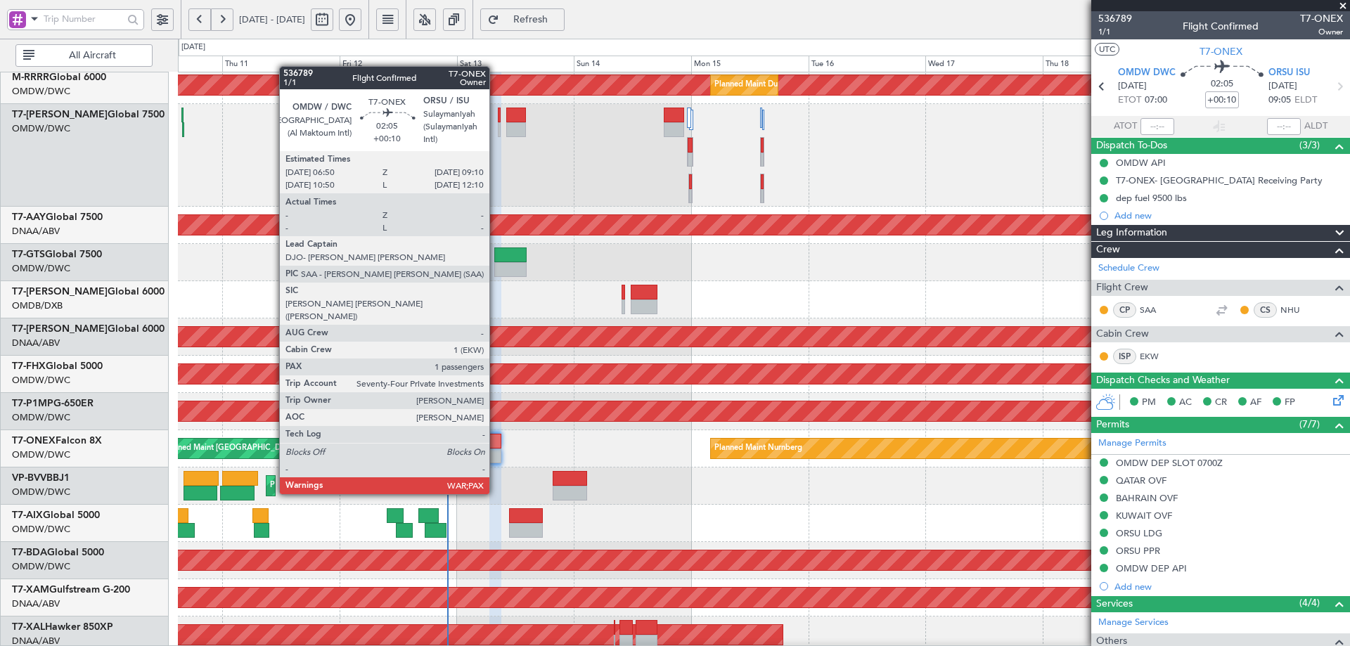
click at [496, 455] on div at bounding box center [495, 456] width 12 height 15
click at [496, 454] on div at bounding box center [495, 456] width 12 height 15
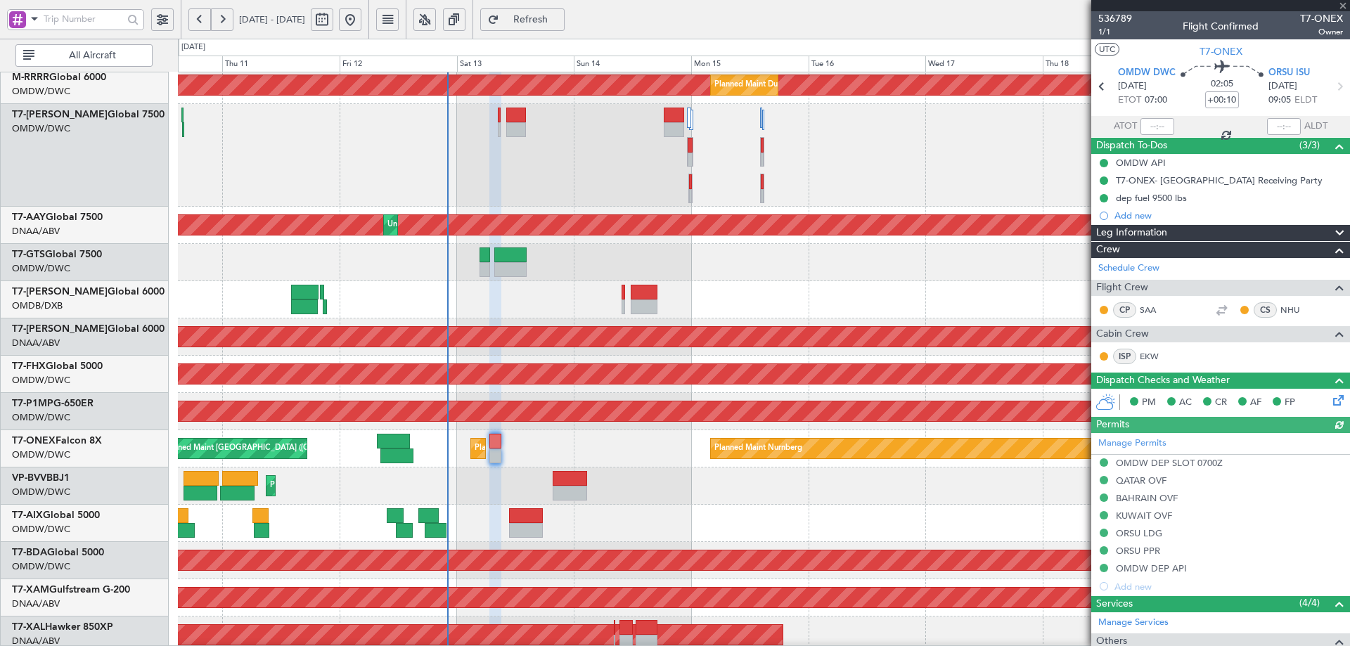
type input "[PERSON_NAME] (ANI)"
type input "7272"
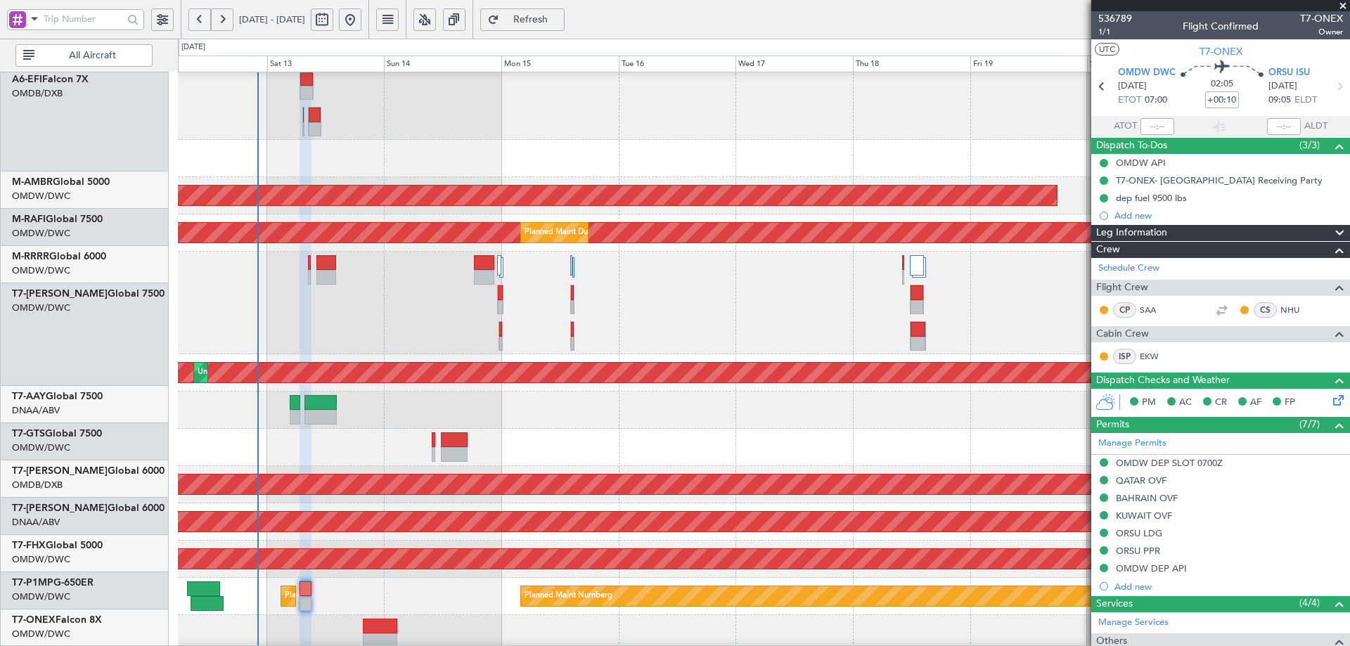
scroll to position [94, 0]
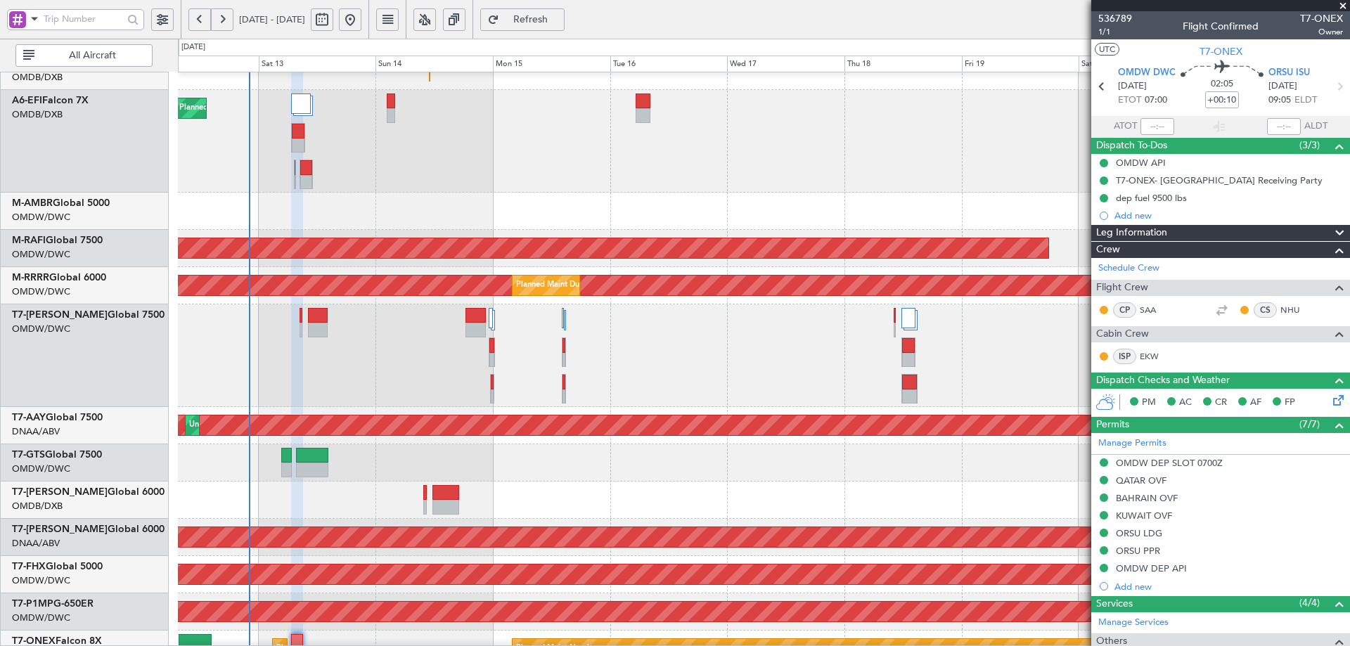
click at [408, 486] on div at bounding box center [764, 500] width 1172 height 37
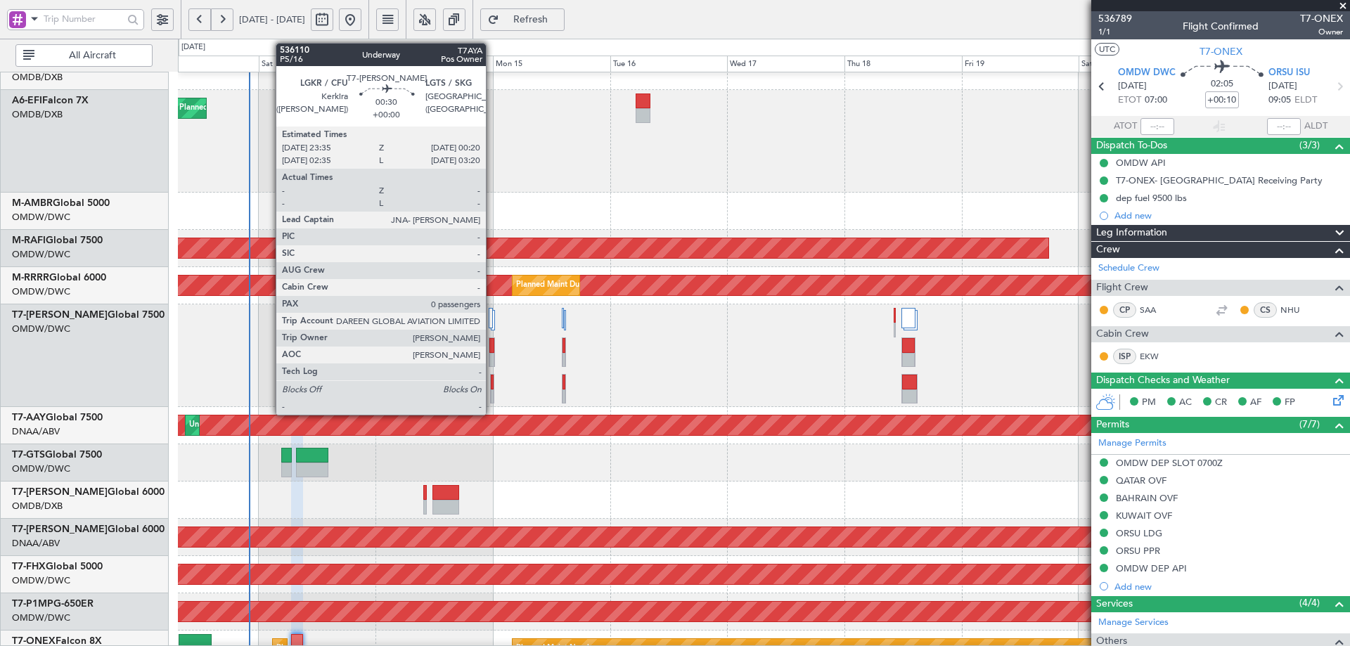
click at [492, 385] on div at bounding box center [492, 382] width 3 height 15
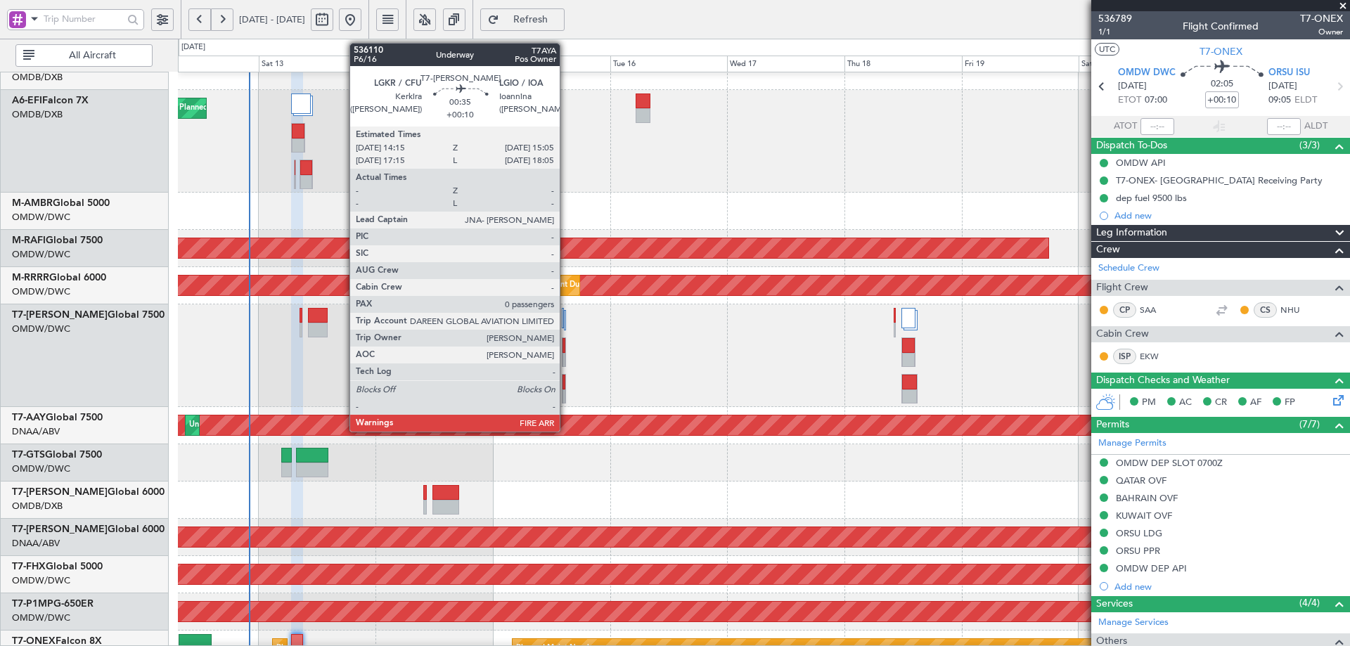
click at [566, 345] on div at bounding box center [564, 353] width 4 height 30
click at [563, 381] on div at bounding box center [564, 382] width 2 height 15
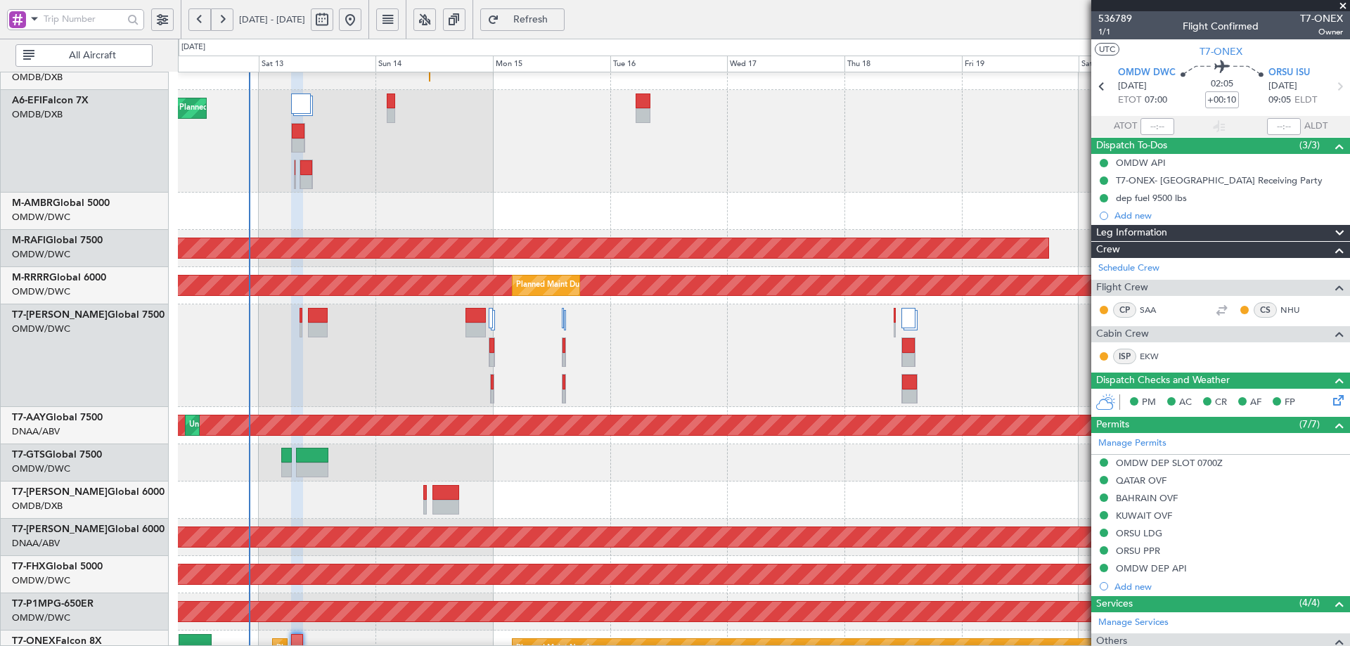
click at [560, 21] on span "Refresh" at bounding box center [531, 20] width 58 height 10
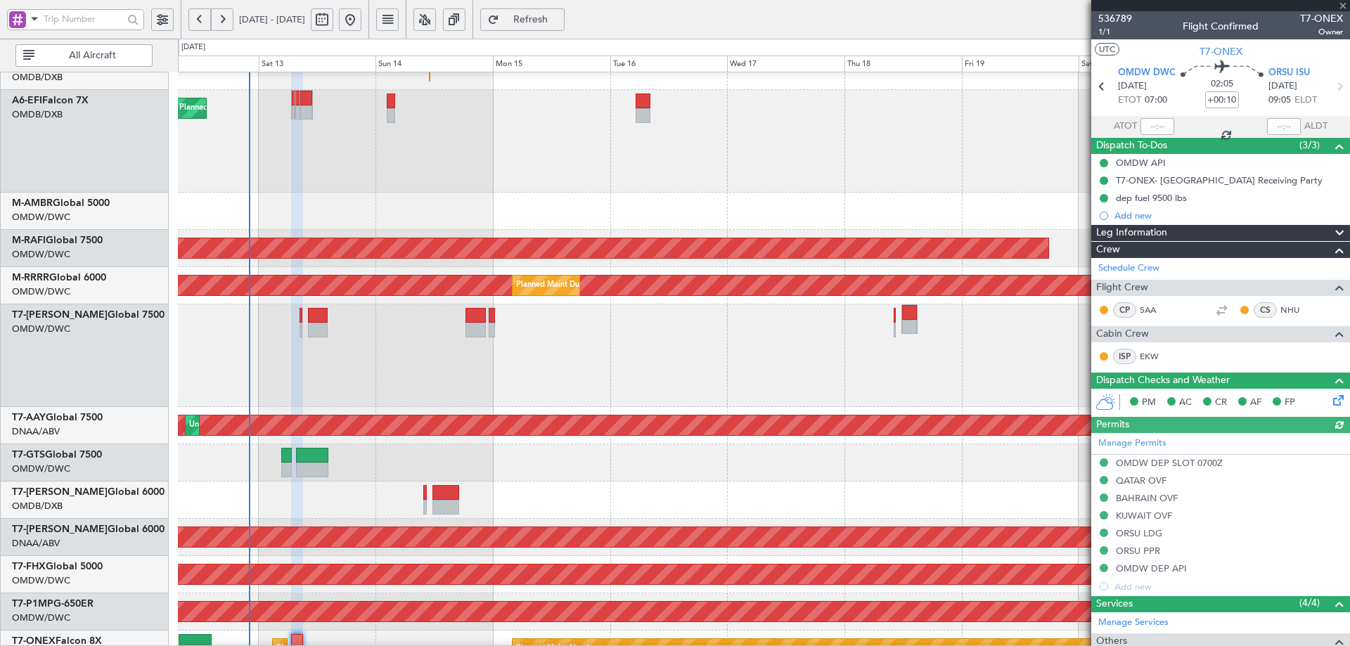
type input "[PERSON_NAME] (ANI)"
type input "7272"
click at [560, 25] on span "Refresh" at bounding box center [531, 20] width 58 height 10
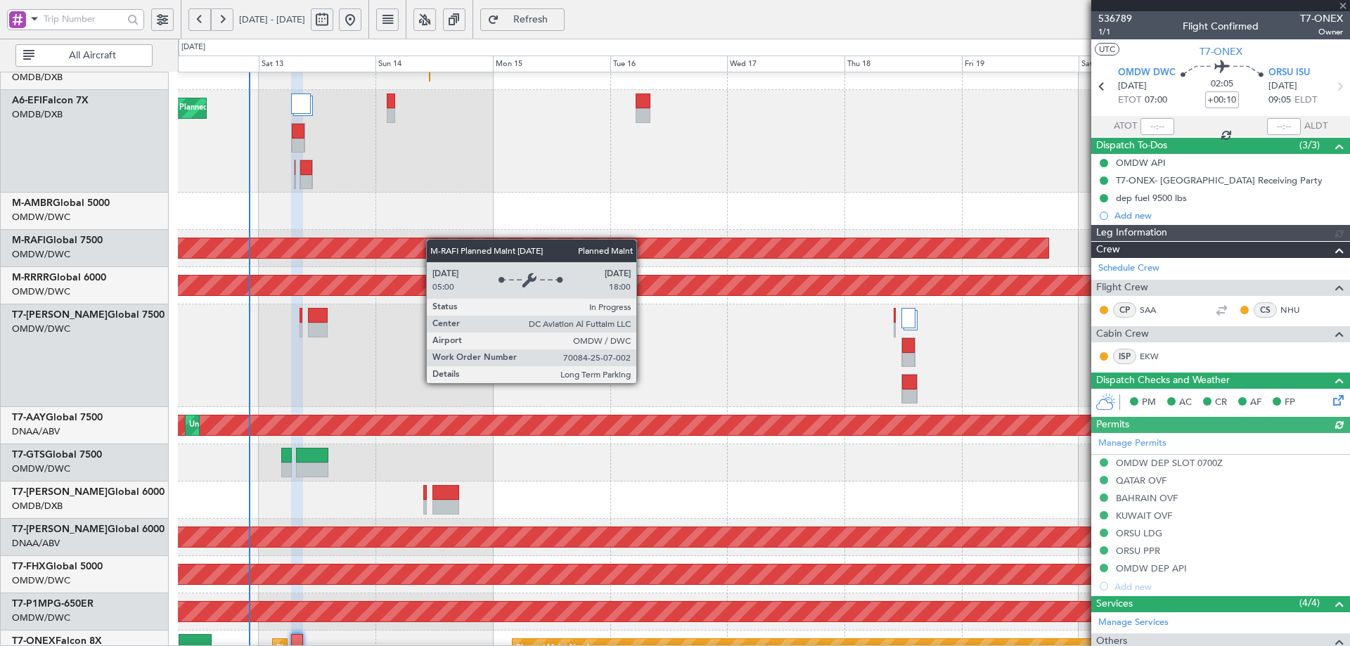
type input "[PERSON_NAME] (ANI)"
type input "7272"
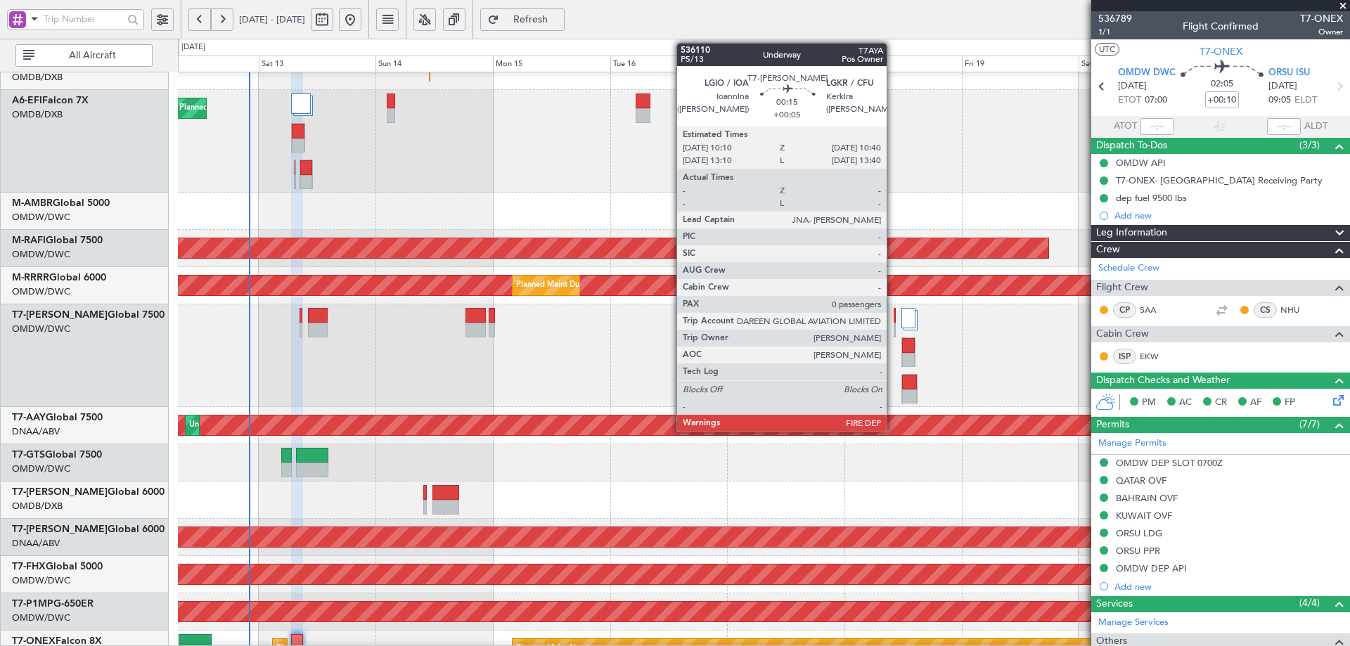
click at [894, 317] on div at bounding box center [895, 315] width 3 height 15
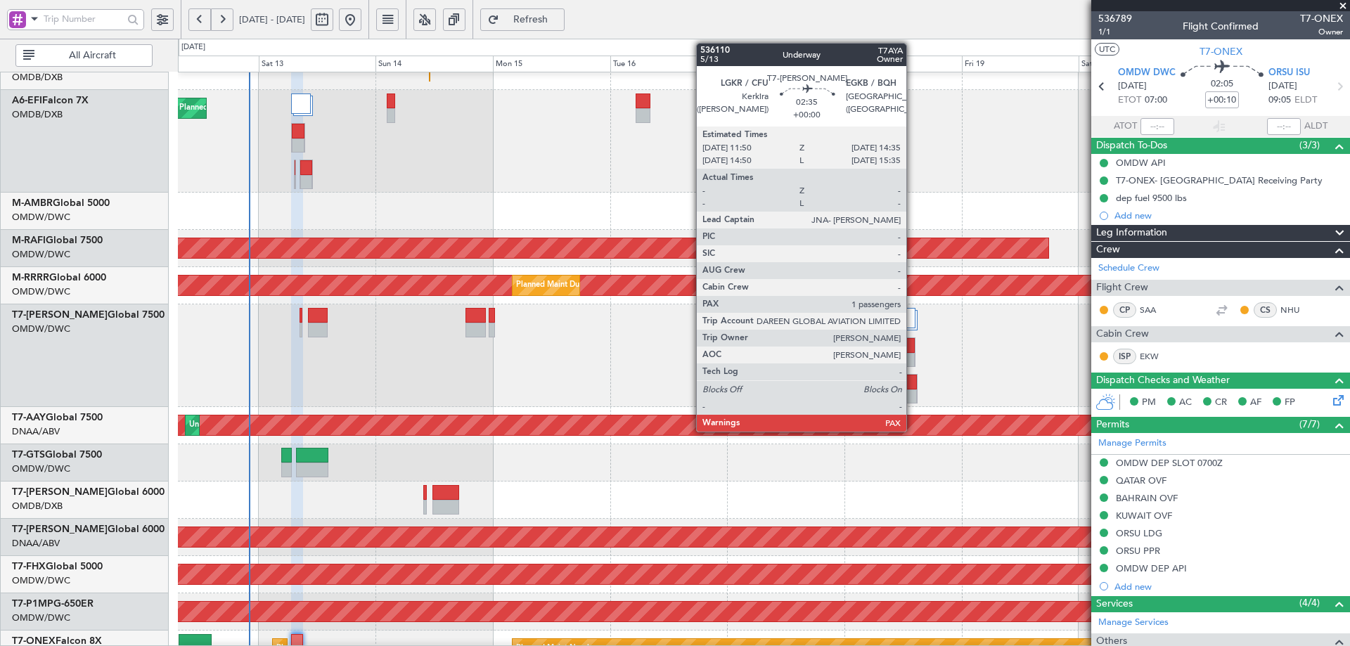
click at [913, 344] on div at bounding box center [908, 345] width 13 height 15
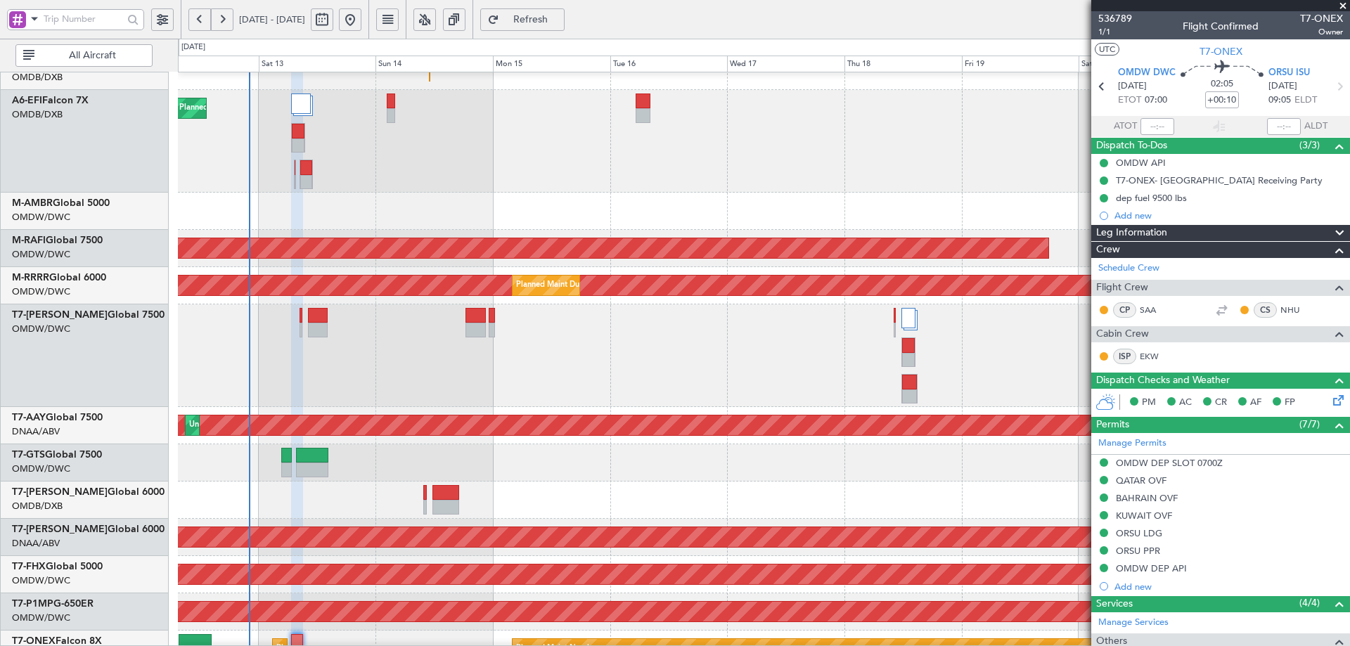
click at [560, 15] on span "Refresh" at bounding box center [531, 20] width 58 height 10
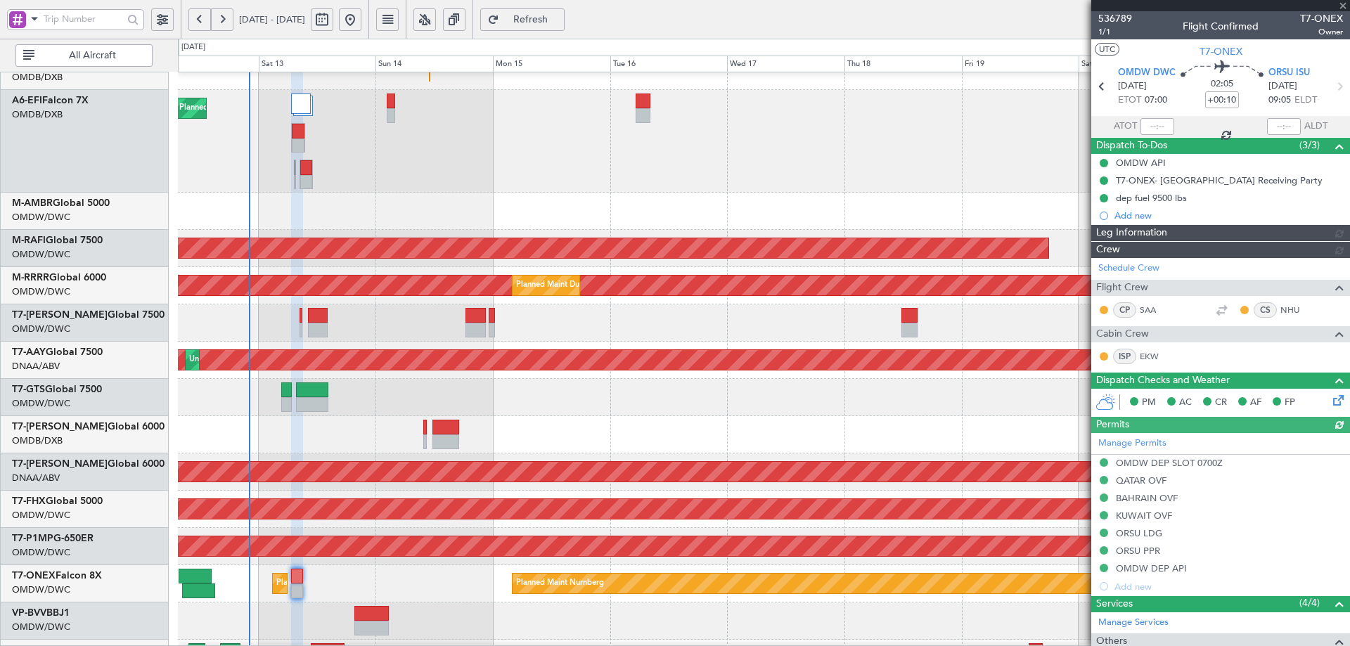
type input "[PERSON_NAME] (ANI)"
type input "7272"
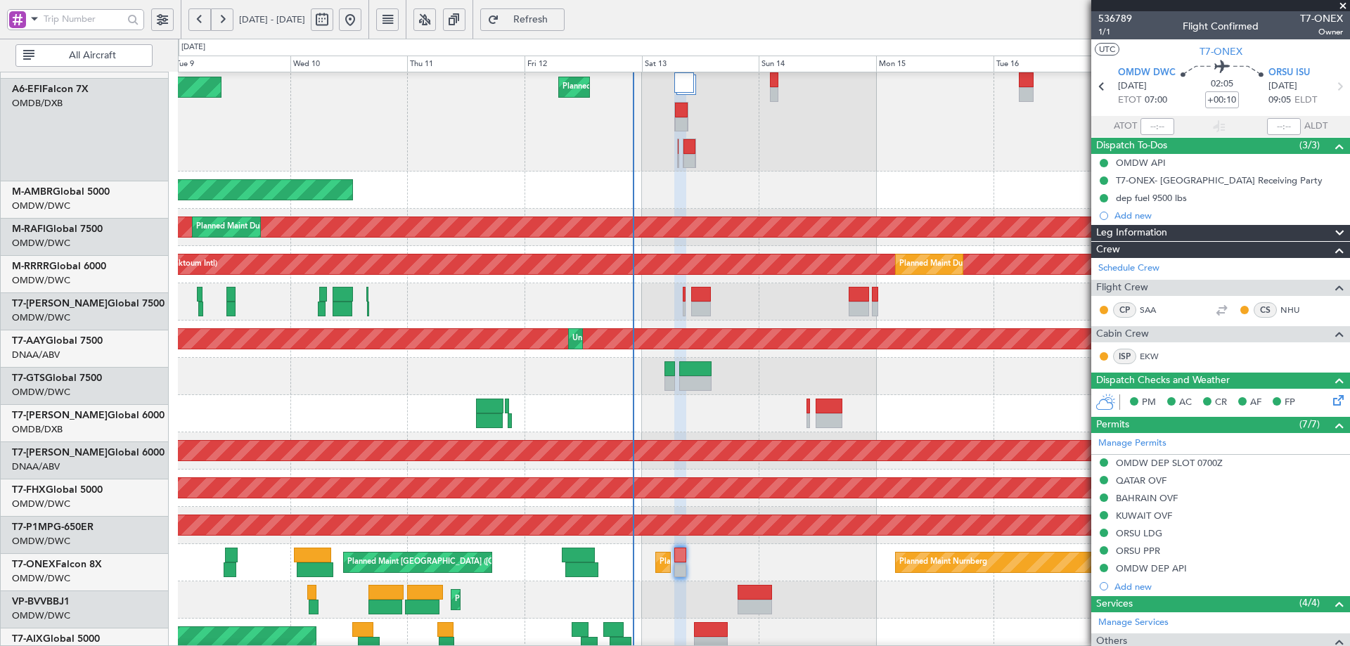
scroll to position [115, 0]
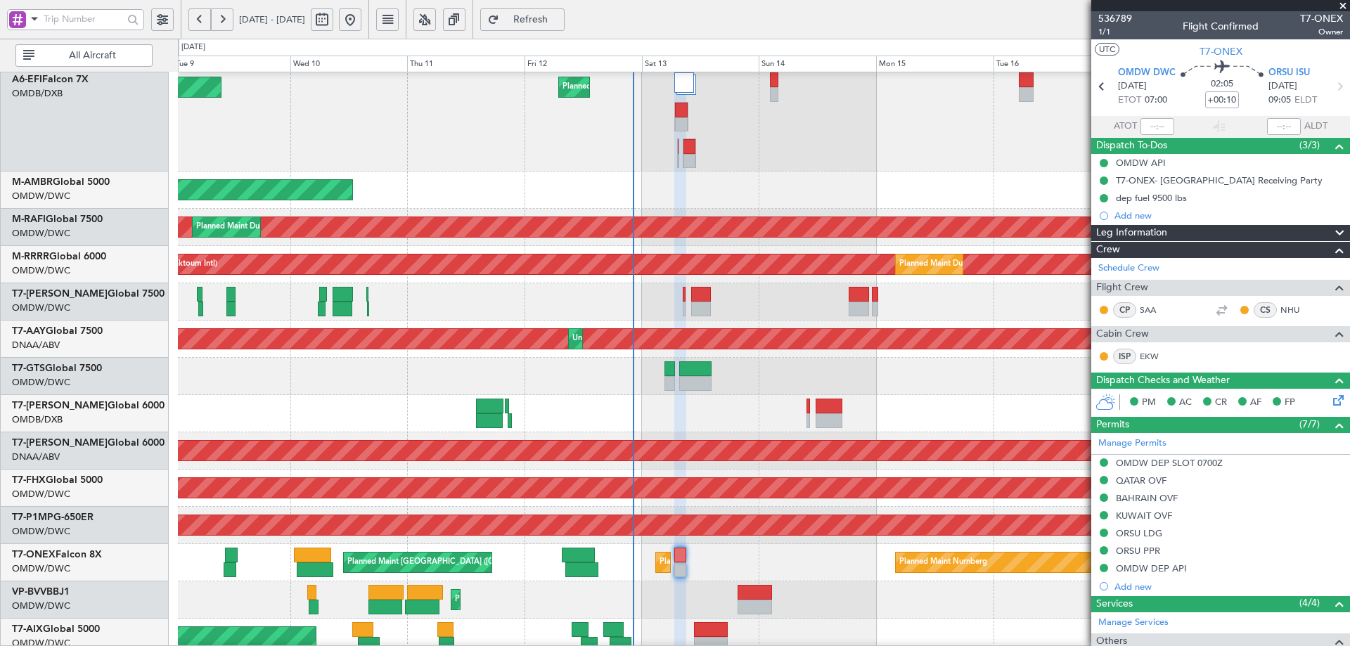
click at [759, 300] on div "Planned Maint Dubai (Al Maktoum Intl)" at bounding box center [764, 301] width 1172 height 37
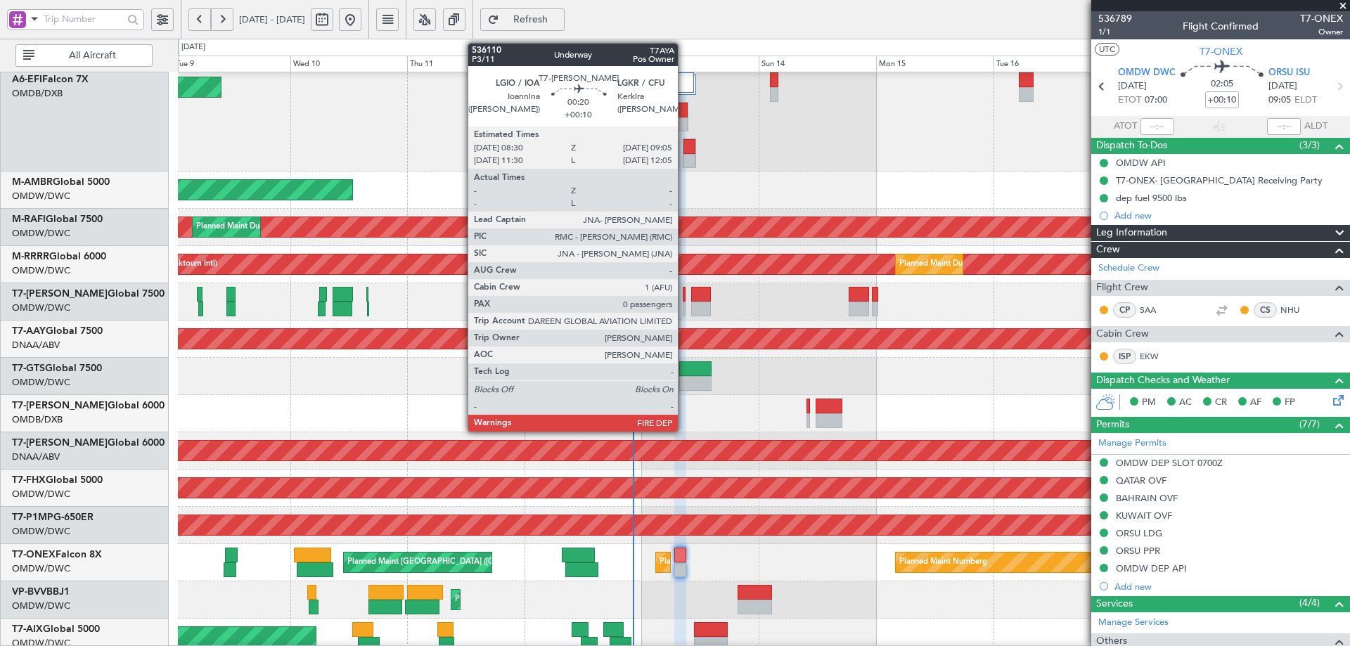
click at [684, 296] on div at bounding box center [685, 294] width 4 height 15
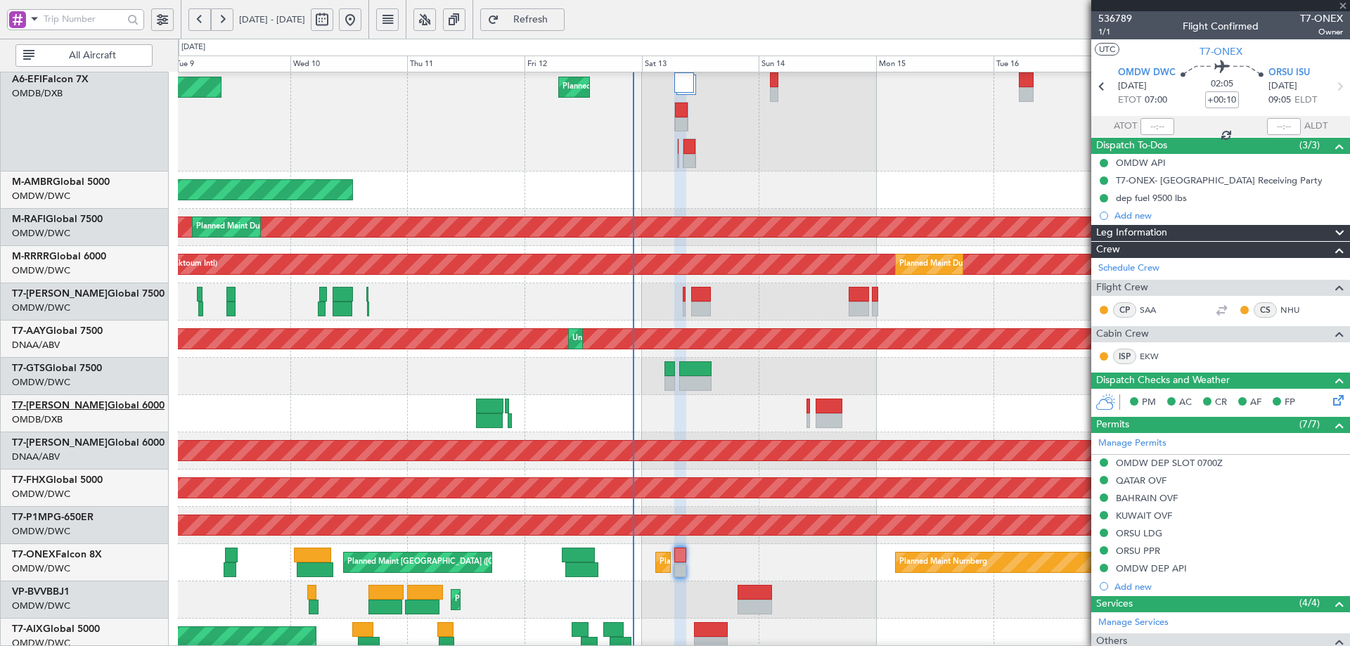
type input "0"
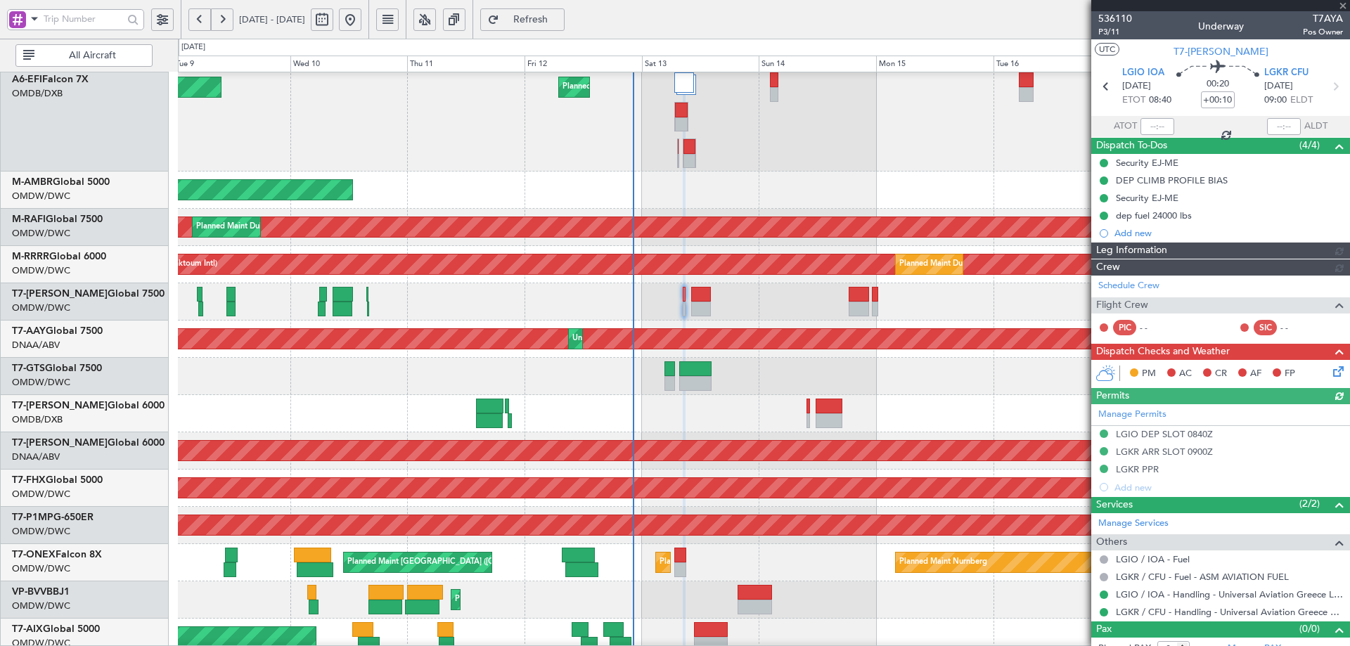
type input "[PERSON_NAME] (ANI)"
type input "7249"
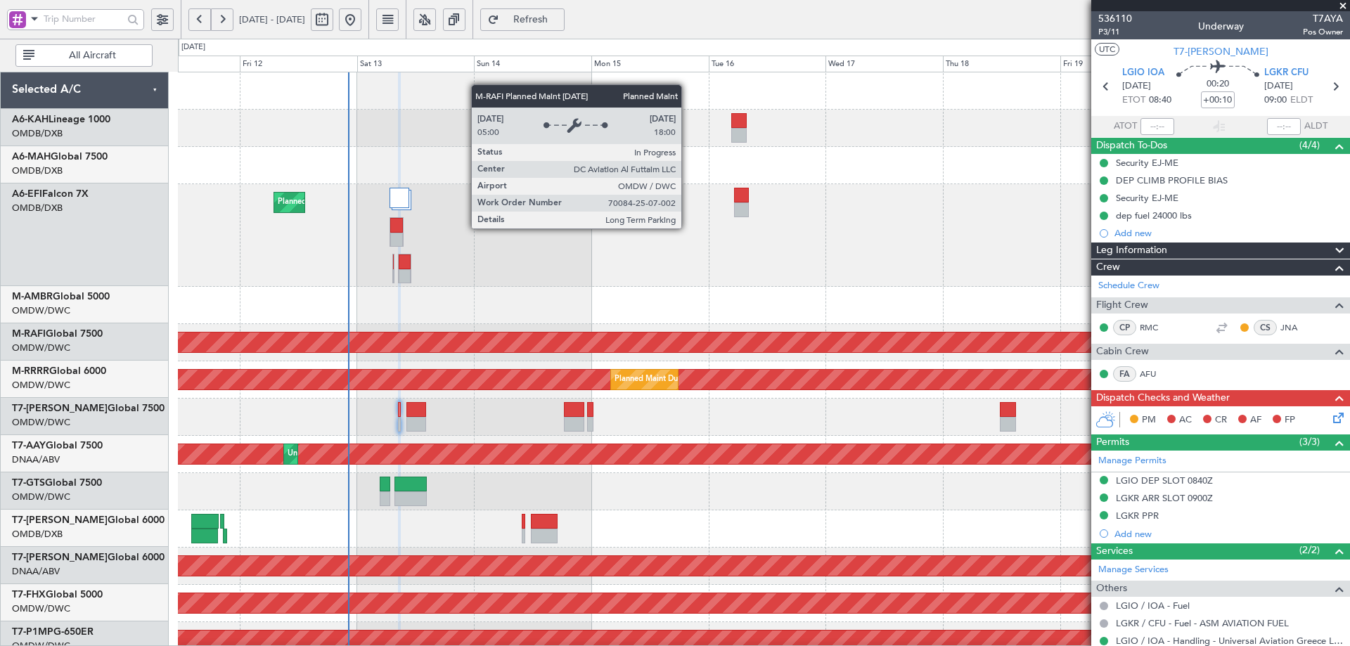
scroll to position [0, 0]
click at [395, 349] on div "Planned Maint Dubai (Al Maktoum Intl)" at bounding box center [77, 343] width 2140 height 20
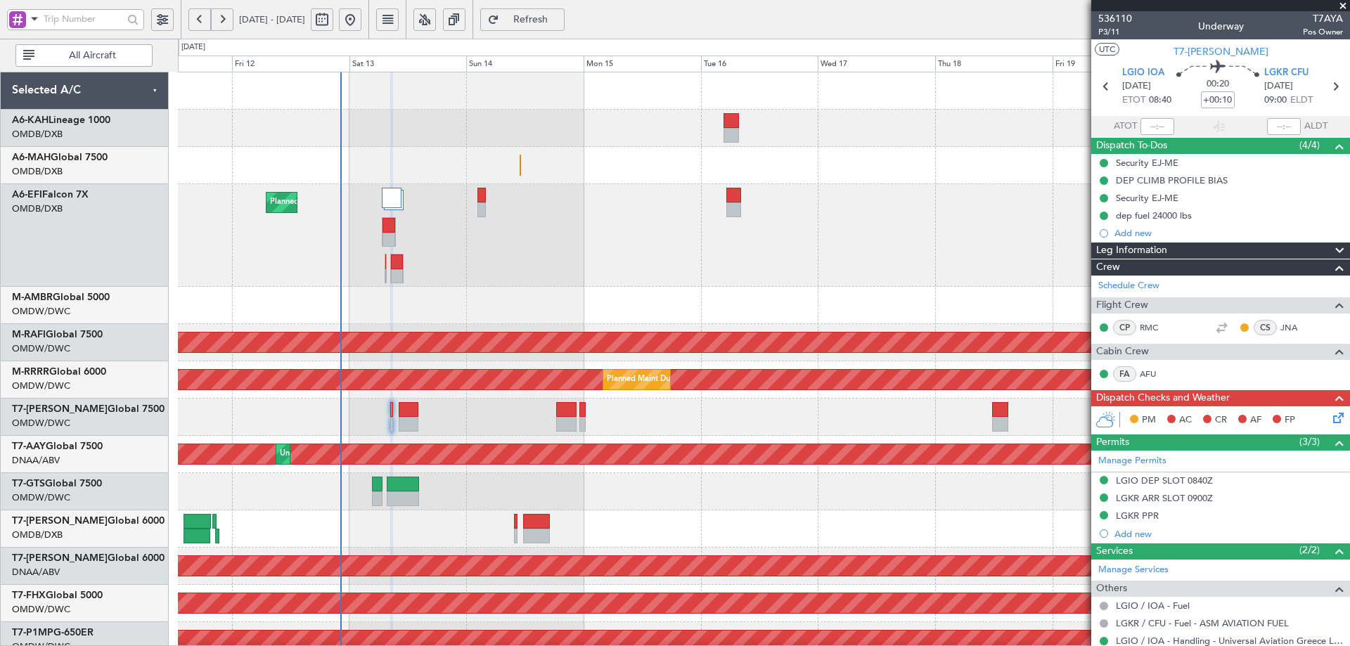
click at [767, 302] on div "AOG Maint Dubai (Al Maktoum Intl)" at bounding box center [764, 305] width 1172 height 37
click at [1331, 418] on icon at bounding box center [1336, 415] width 11 height 11
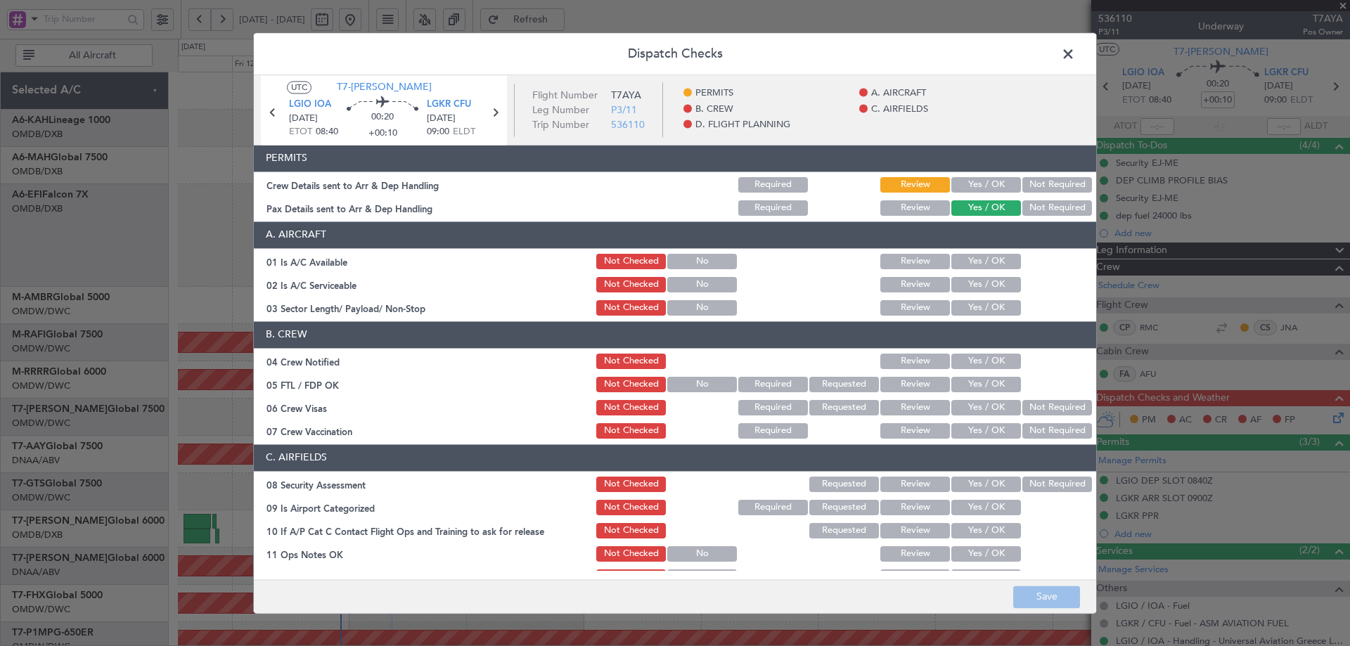
click at [968, 179] on button "Yes / OK" at bounding box center [986, 184] width 70 height 15
click at [964, 263] on button "Yes / OK" at bounding box center [986, 261] width 70 height 15
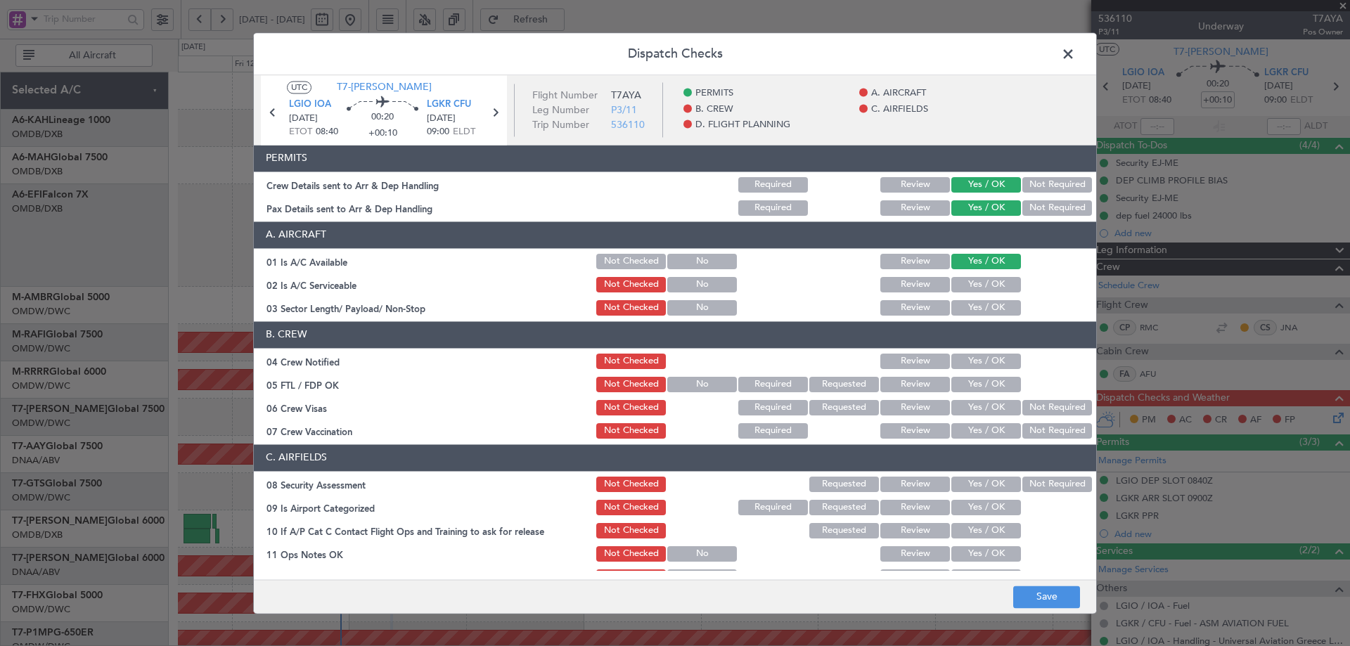
click at [961, 286] on button "Yes / OK" at bounding box center [986, 284] width 70 height 15
click at [970, 307] on button "Yes / OK" at bounding box center [986, 307] width 70 height 15
drag, startPoint x: 961, startPoint y: 357, endPoint x: 961, endPoint y: 373, distance: 16.2
click at [961, 359] on button "Yes / OK" at bounding box center [986, 361] width 70 height 15
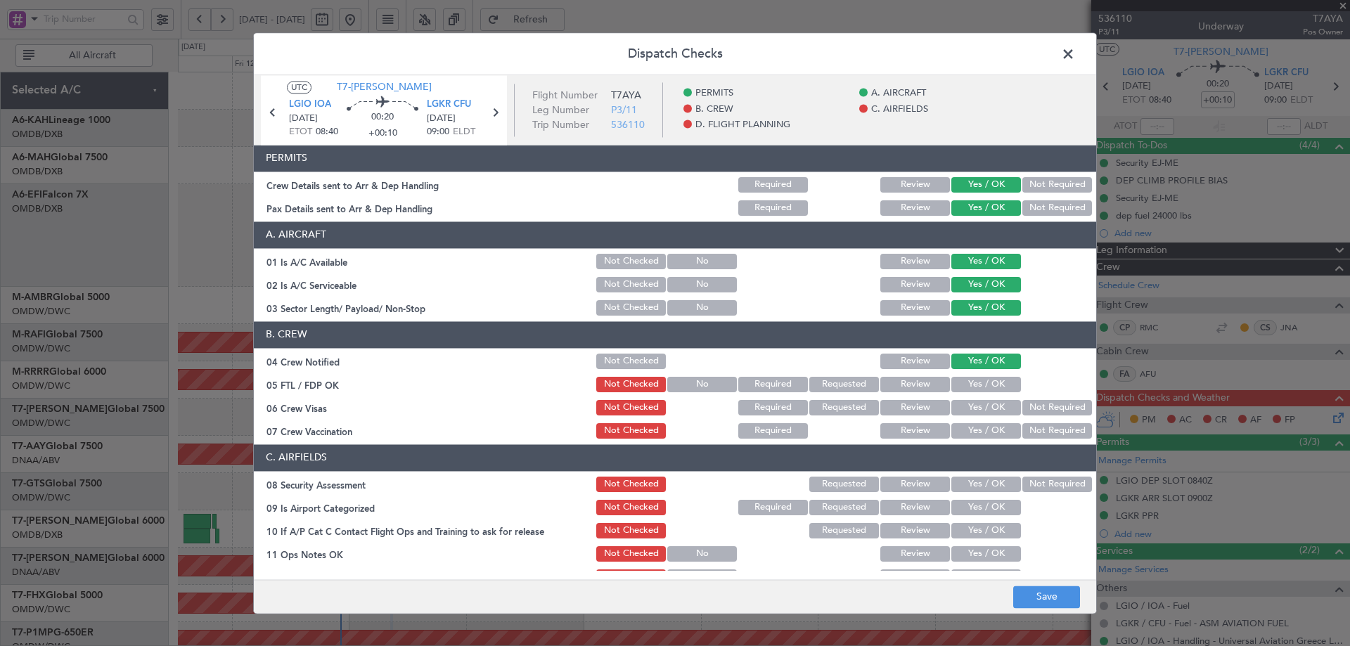
click at [964, 388] on button "Yes / OK" at bounding box center [986, 384] width 70 height 15
click at [960, 414] on button "Yes / OK" at bounding box center [986, 407] width 70 height 15
click at [964, 428] on button "Yes / OK" at bounding box center [986, 430] width 70 height 15
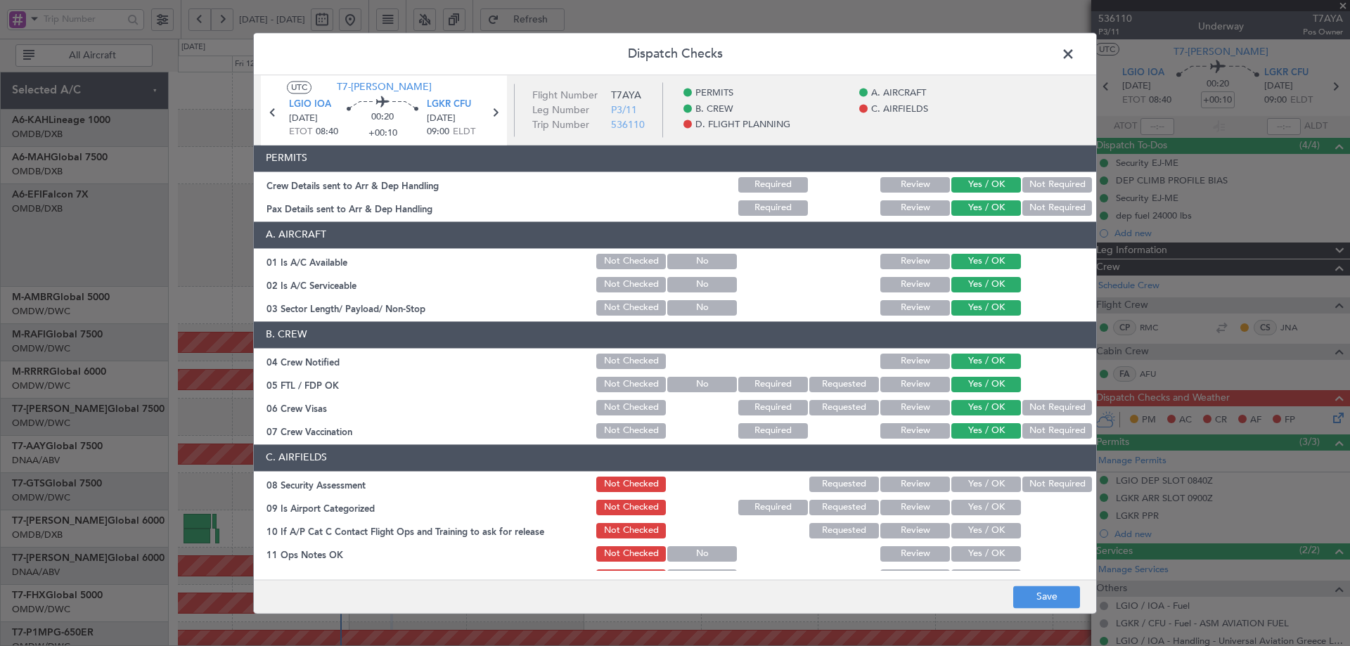
click at [966, 490] on button "Yes / OK" at bounding box center [986, 484] width 70 height 15
drag, startPoint x: 970, startPoint y: 508, endPoint x: 968, endPoint y: 525, distance: 17.0
click at [970, 509] on button "Yes / OK" at bounding box center [986, 507] width 70 height 15
drag, startPoint x: 966, startPoint y: 532, endPoint x: 976, endPoint y: 552, distance: 22.3
click at [967, 534] on button "Yes / OK" at bounding box center [986, 530] width 70 height 15
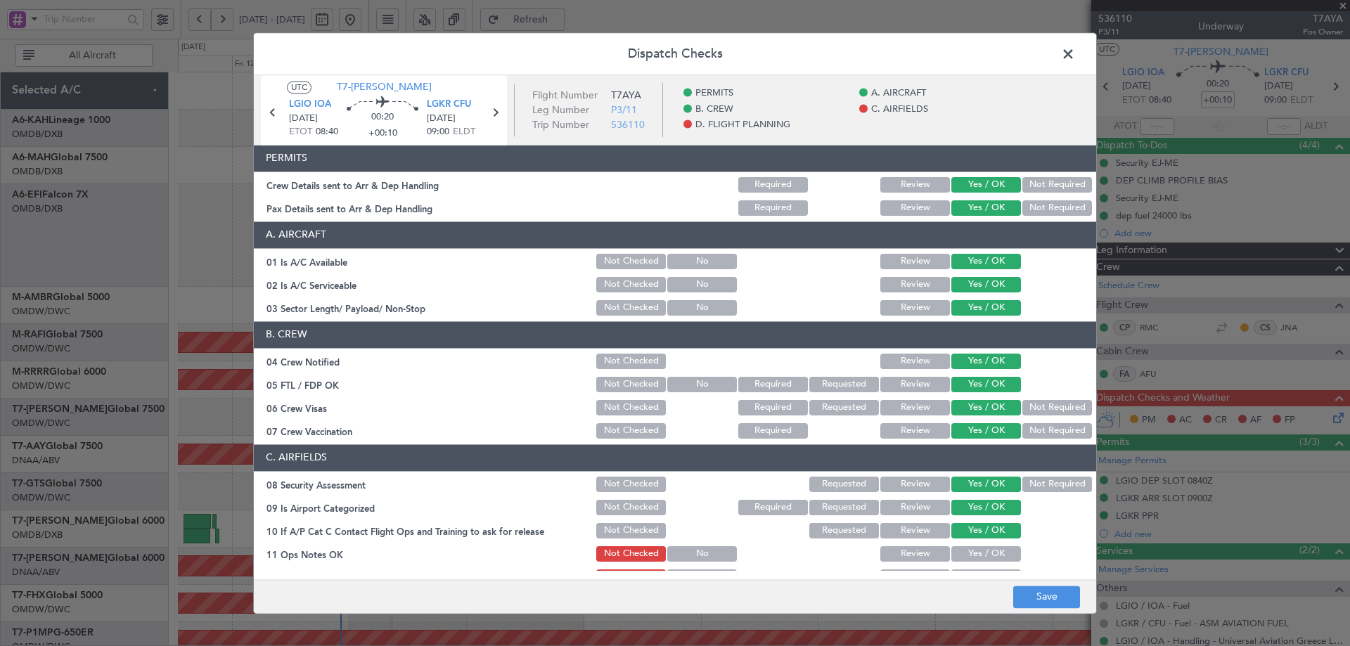
click at [978, 552] on button "Yes / OK" at bounding box center [986, 553] width 70 height 15
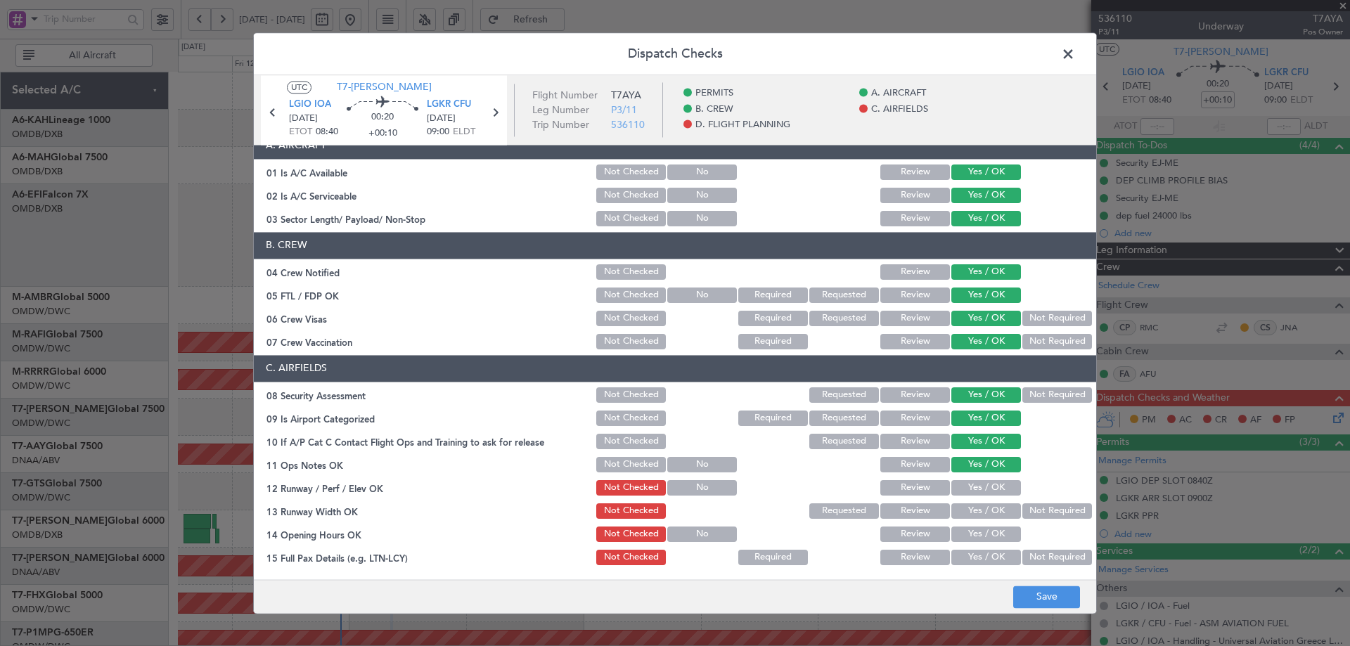
scroll to position [94, 0]
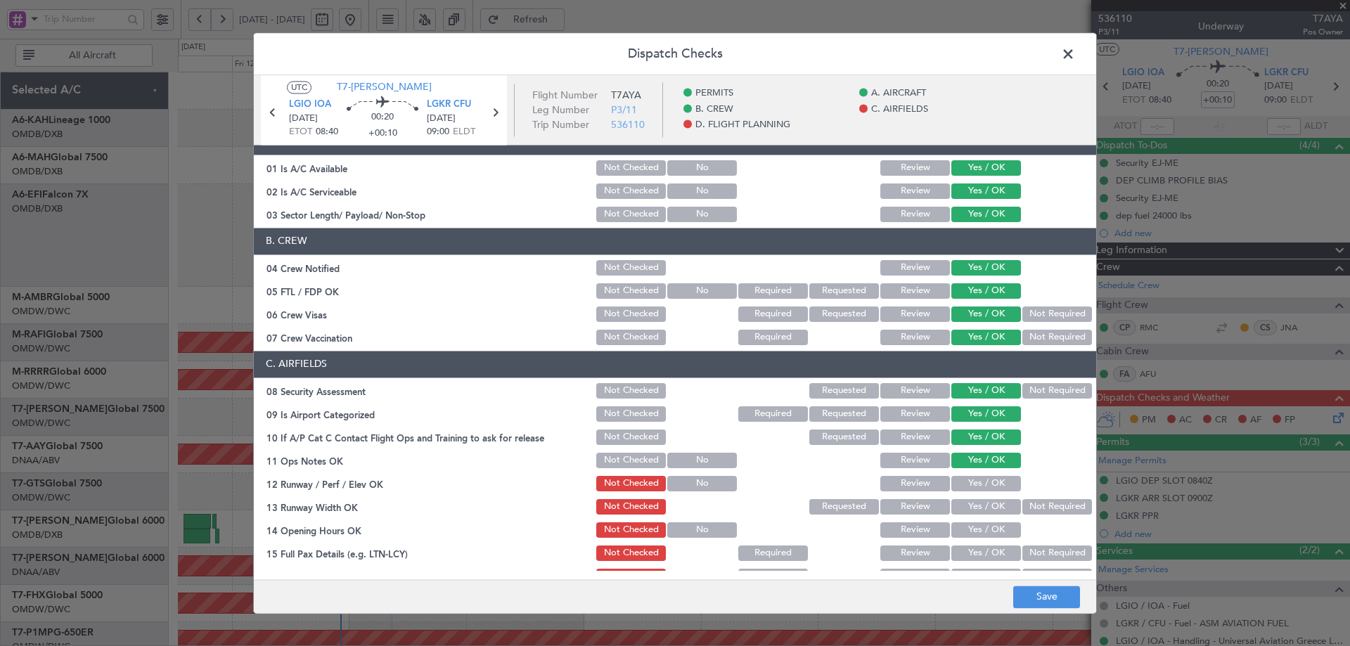
drag, startPoint x: 998, startPoint y: 475, endPoint x: 985, endPoint y: 506, distance: 32.8
click at [998, 477] on div "Yes / OK" at bounding box center [984, 484] width 71 height 20
click at [983, 505] on button "Yes / OK" at bounding box center [986, 506] width 70 height 15
click at [982, 489] on button "Yes / OK" at bounding box center [986, 483] width 70 height 15
click at [978, 532] on button "Yes / OK" at bounding box center [986, 530] width 70 height 15
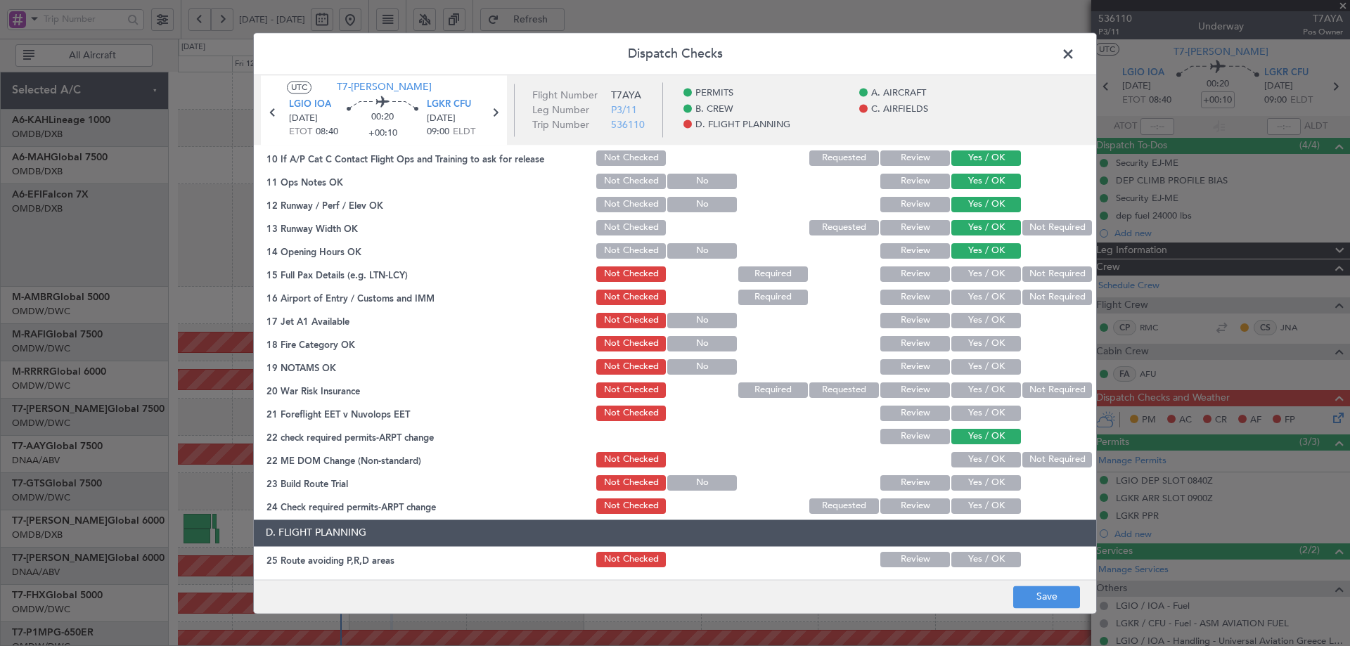
scroll to position [375, 0]
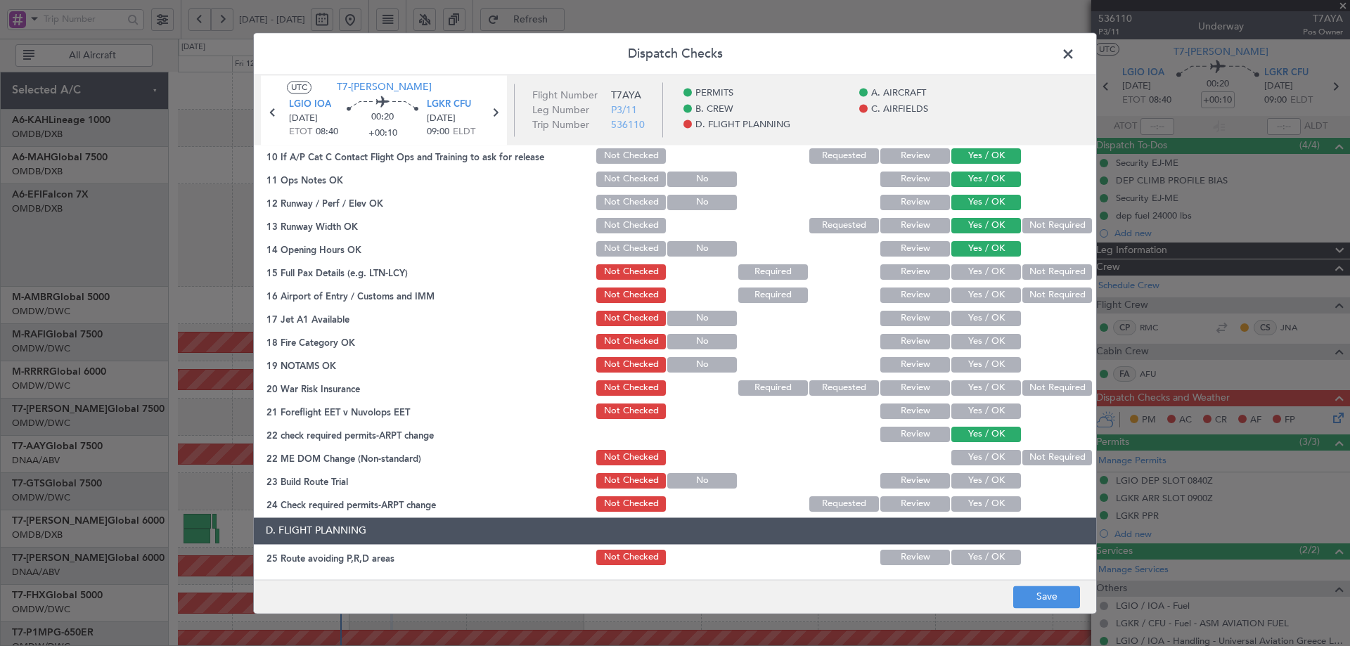
click at [982, 276] on button "Yes / OK" at bounding box center [986, 271] width 70 height 15
drag, startPoint x: 978, startPoint y: 294, endPoint x: 980, endPoint y: 312, distance: 18.5
click at [978, 295] on button "Yes / OK" at bounding box center [986, 295] width 70 height 15
drag, startPoint x: 980, startPoint y: 313, endPoint x: 978, endPoint y: 332, distance: 19.2
click at [980, 317] on button "Yes / OK" at bounding box center [986, 318] width 70 height 15
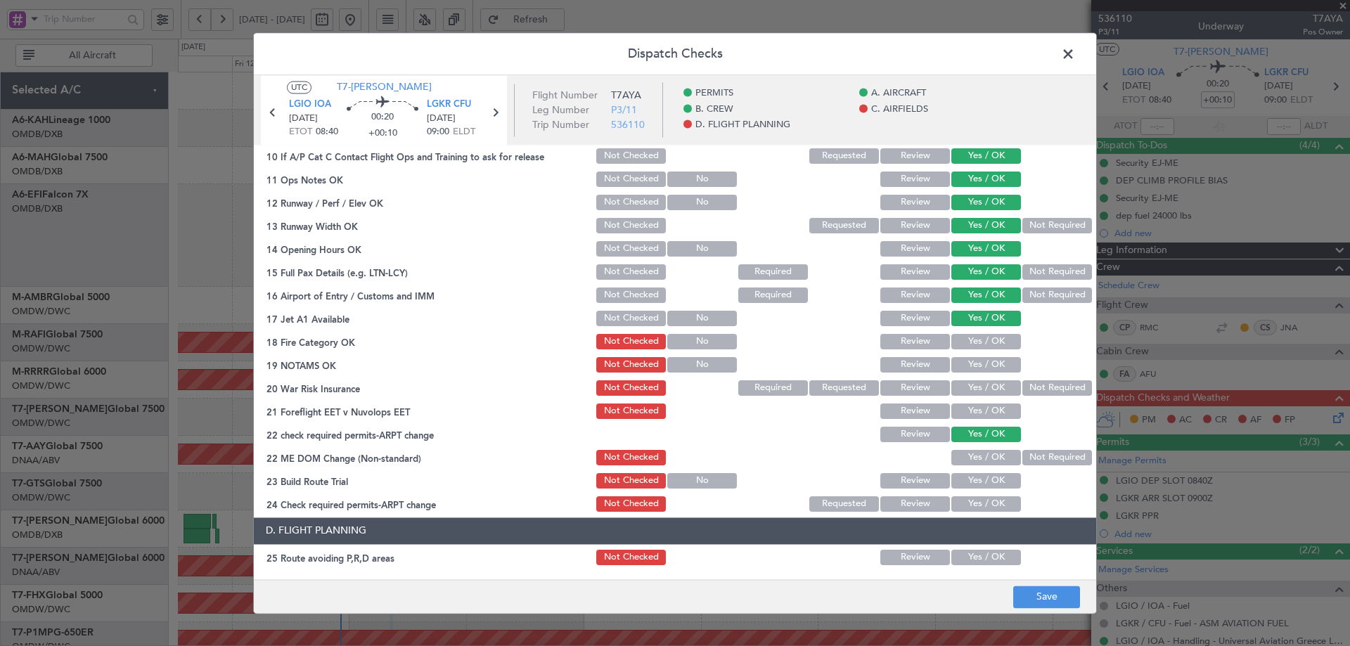
click at [978, 332] on div "Yes / OK" at bounding box center [984, 342] width 71 height 20
click at [969, 335] on button "Yes / OK" at bounding box center [986, 341] width 70 height 15
drag, startPoint x: 968, startPoint y: 359, endPoint x: 1017, endPoint y: 383, distance: 54.7
click at [968, 360] on button "Yes / OK" at bounding box center [986, 364] width 70 height 15
click at [1056, 384] on button "Not Required" at bounding box center [1058, 387] width 70 height 15
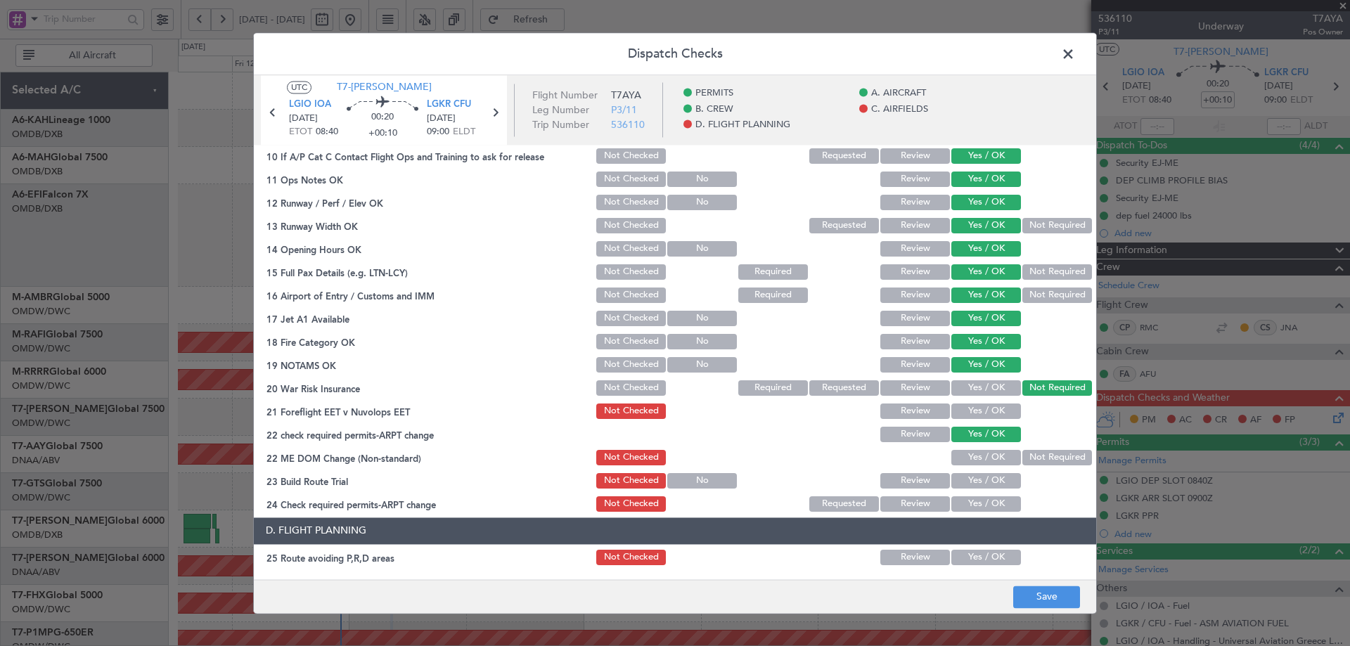
click at [993, 406] on button "Yes / OK" at bounding box center [986, 411] width 70 height 15
drag, startPoint x: 975, startPoint y: 458, endPoint x: 989, endPoint y: 489, distance: 33.7
click at [977, 460] on button "Yes / OK" at bounding box center [986, 457] width 70 height 15
click at [989, 489] on div "Yes / OK" at bounding box center [984, 481] width 71 height 20
drag, startPoint x: 974, startPoint y: 506, endPoint x: 978, endPoint y: 478, distance: 29.0
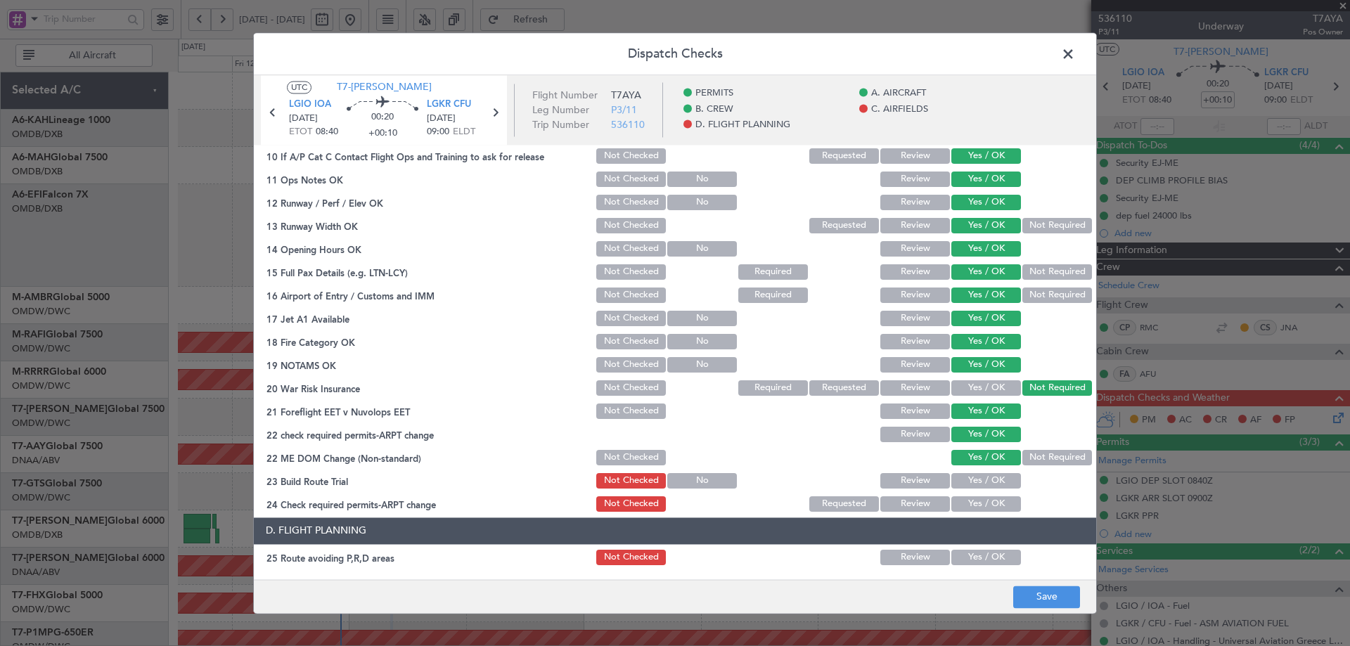
click at [975, 503] on button "Yes / OK" at bounding box center [986, 503] width 70 height 15
click at [978, 478] on button "Yes / OK" at bounding box center [986, 480] width 70 height 15
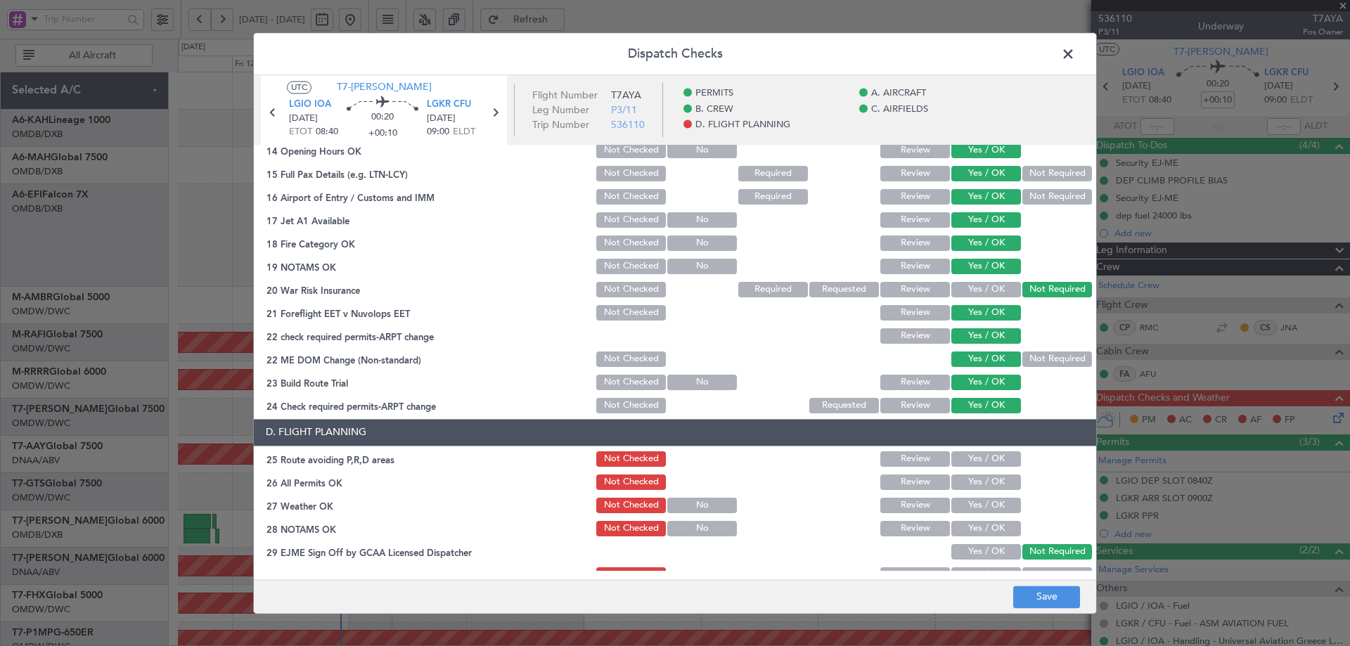
scroll to position [515, 0]
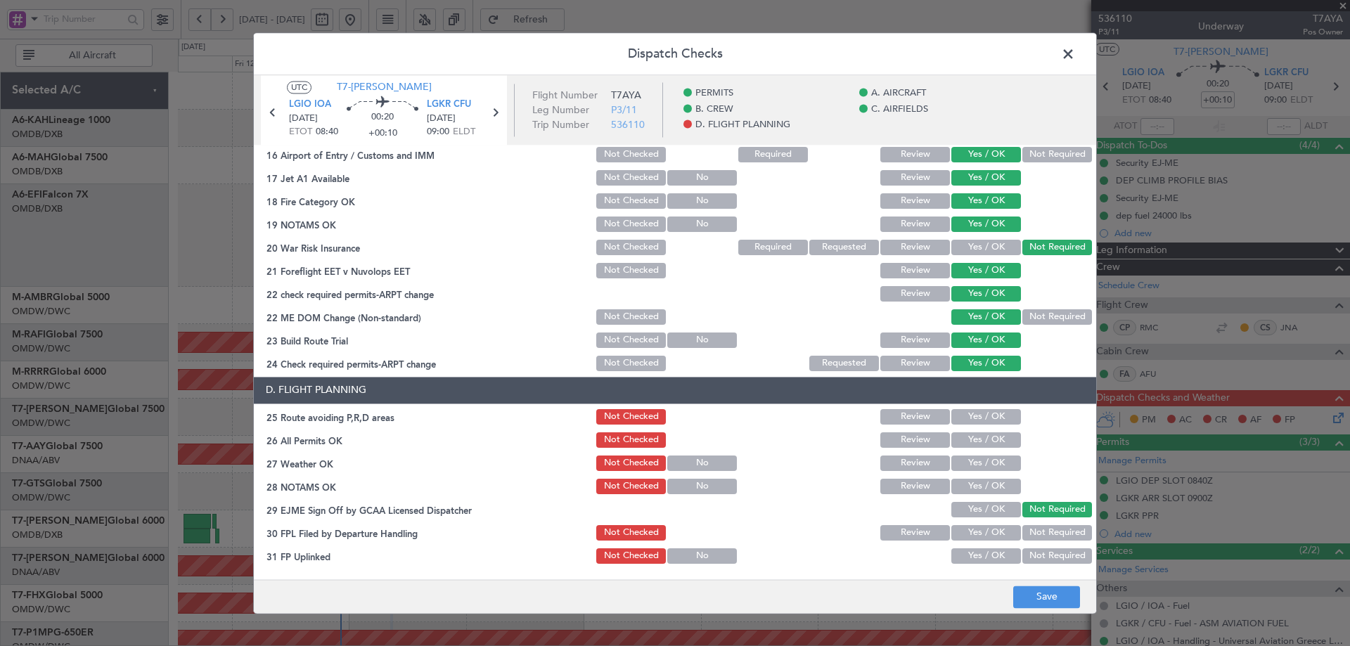
click at [964, 411] on button "Yes / OK" at bounding box center [986, 416] width 70 height 15
drag, startPoint x: 963, startPoint y: 435, endPoint x: 966, endPoint y: 446, distance: 11.6
click at [963, 442] on button "Yes / OK" at bounding box center [986, 439] width 70 height 15
drag, startPoint x: 966, startPoint y: 451, endPoint x: 966, endPoint y: 471, distance: 20.4
click at [967, 457] on section "D. FLIGHT PLANNING 25 Route avoiding P,R,D areas Not Checked Review Yes / OK 26…" at bounding box center [675, 518] width 842 height 282
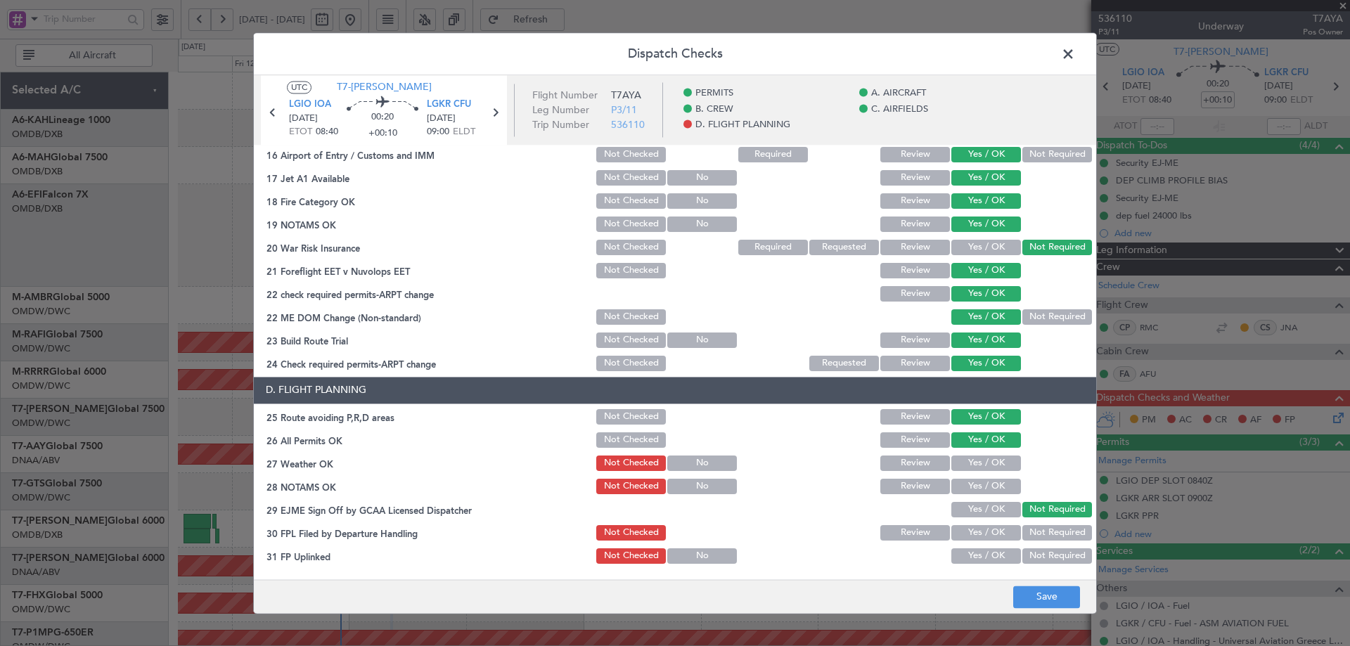
click at [966, 463] on button "Yes / OK" at bounding box center [986, 463] width 70 height 15
drag, startPoint x: 965, startPoint y: 484, endPoint x: 970, endPoint y: 506, distance: 23.2
click at [965, 485] on button "Yes / OK" at bounding box center [986, 486] width 70 height 15
click at [971, 512] on button "Yes / OK" at bounding box center [986, 509] width 70 height 15
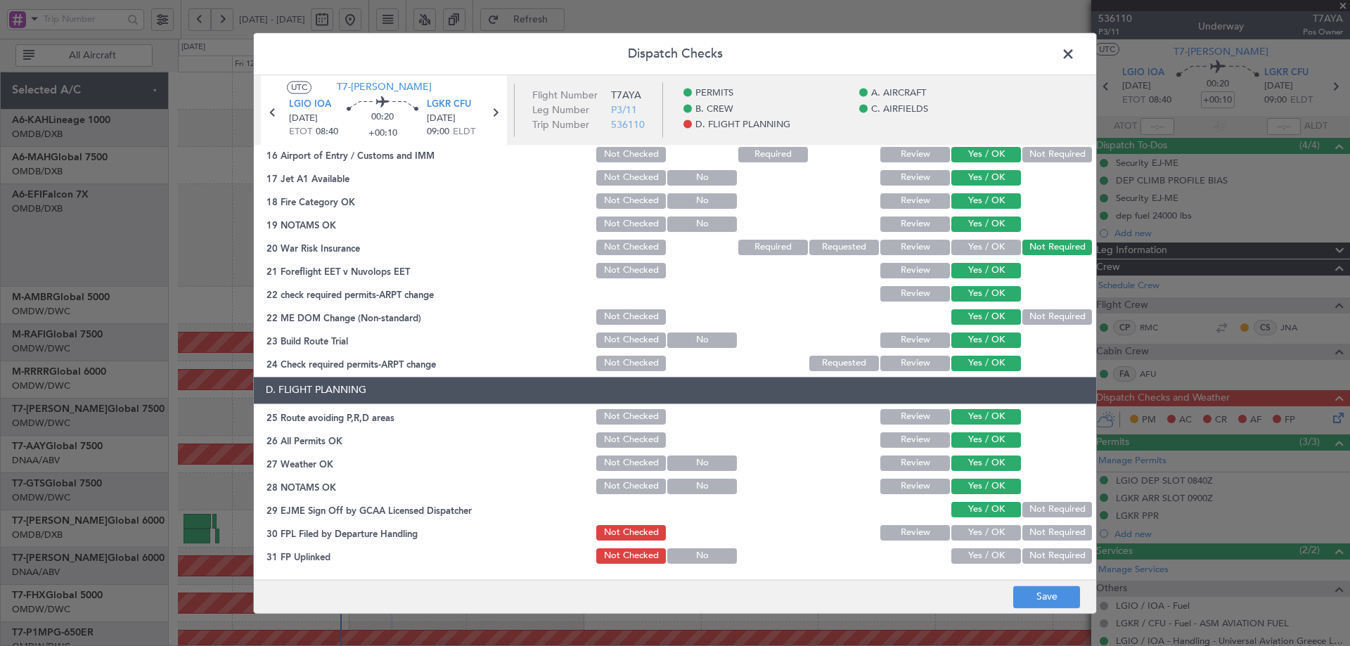
drag, startPoint x: 969, startPoint y: 532, endPoint x: 968, endPoint y: 539, distance: 7.8
click at [968, 535] on button "Yes / OK" at bounding box center [986, 532] width 70 height 15
click at [965, 555] on button "Yes / OK" at bounding box center [986, 556] width 70 height 15
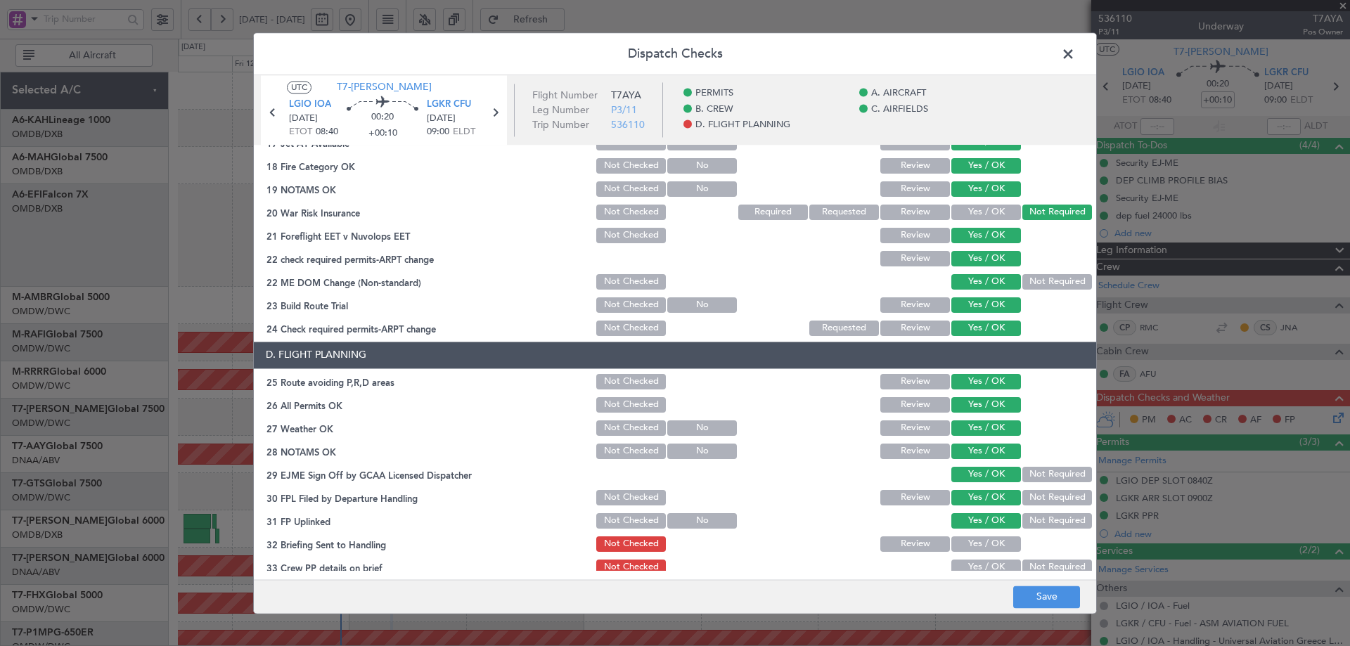
scroll to position [608, 0]
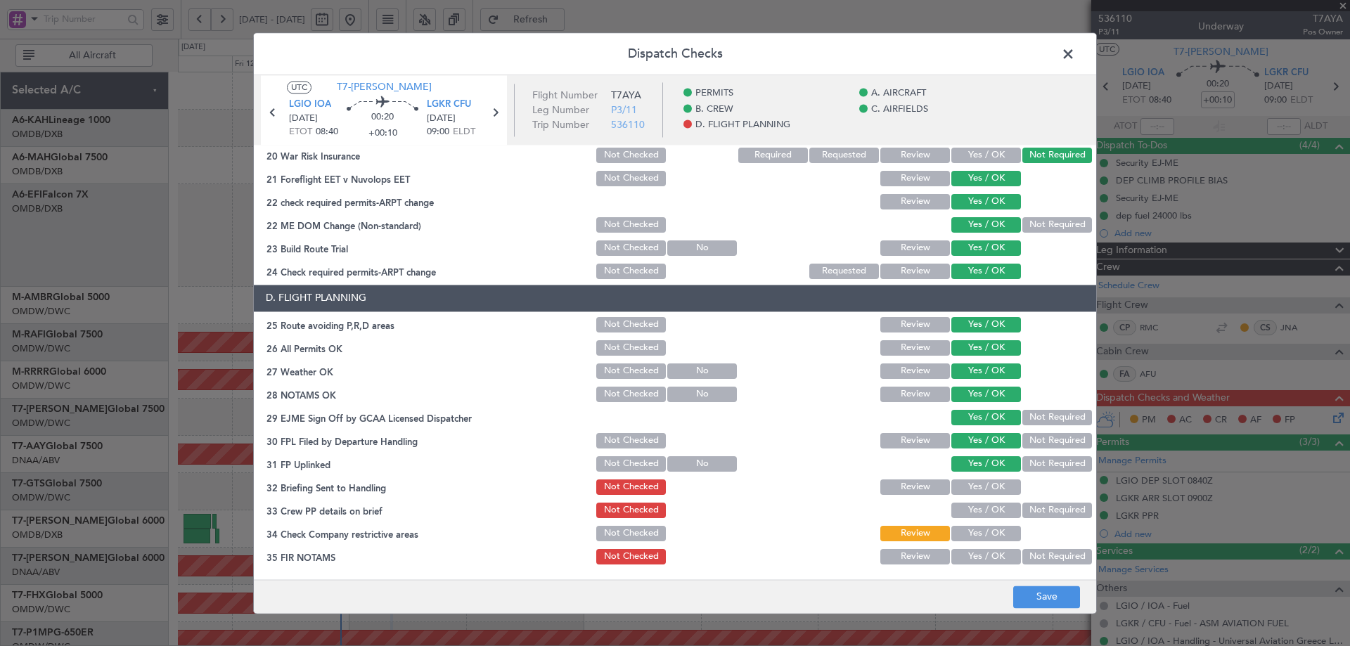
click at [962, 485] on button "Yes / OK" at bounding box center [986, 487] width 70 height 15
drag, startPoint x: 963, startPoint y: 511, endPoint x: 963, endPoint y: 530, distance: 18.3
click at [963, 513] on button "Yes / OK" at bounding box center [986, 510] width 70 height 15
drag, startPoint x: 965, startPoint y: 533, endPoint x: 965, endPoint y: 549, distance: 15.5
click at [965, 534] on button "Yes / OK" at bounding box center [986, 533] width 70 height 15
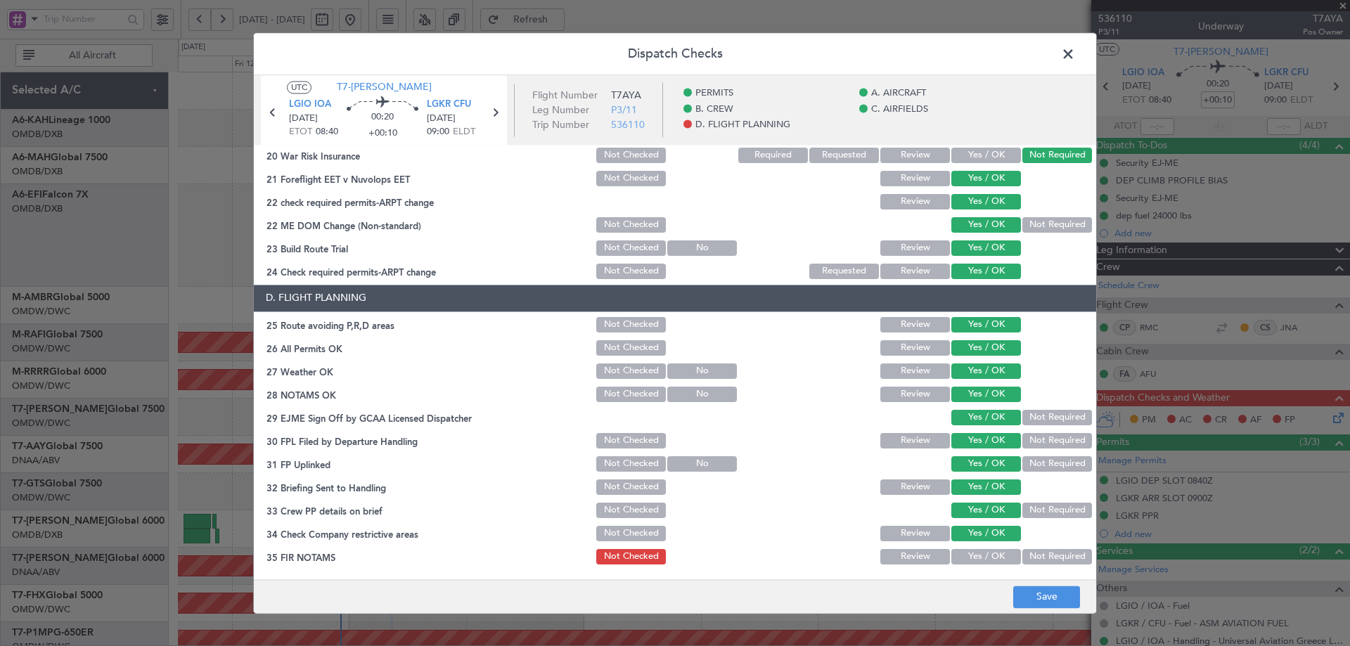
click at [965, 549] on div "Yes / OK" at bounding box center [984, 557] width 71 height 20
click at [965, 558] on button "Yes / OK" at bounding box center [986, 556] width 70 height 15
click at [1042, 602] on button "Save" at bounding box center [1046, 597] width 67 height 23
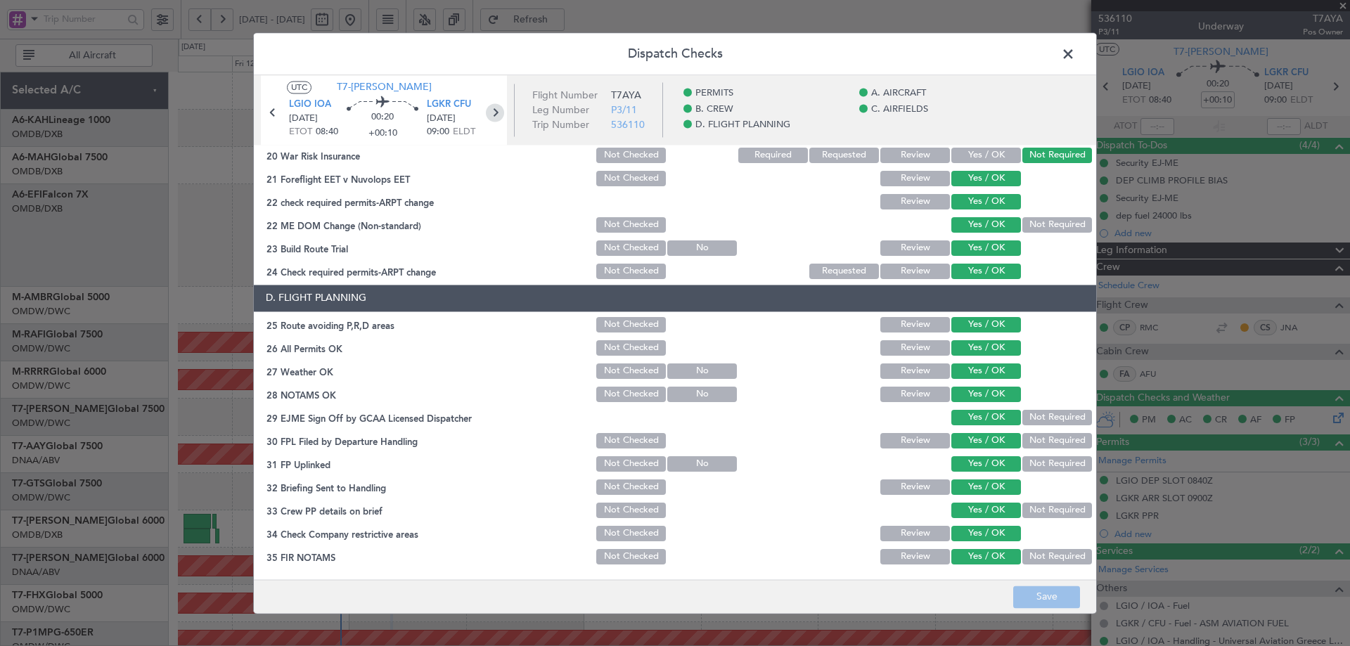
click at [498, 115] on icon at bounding box center [495, 112] width 18 height 18
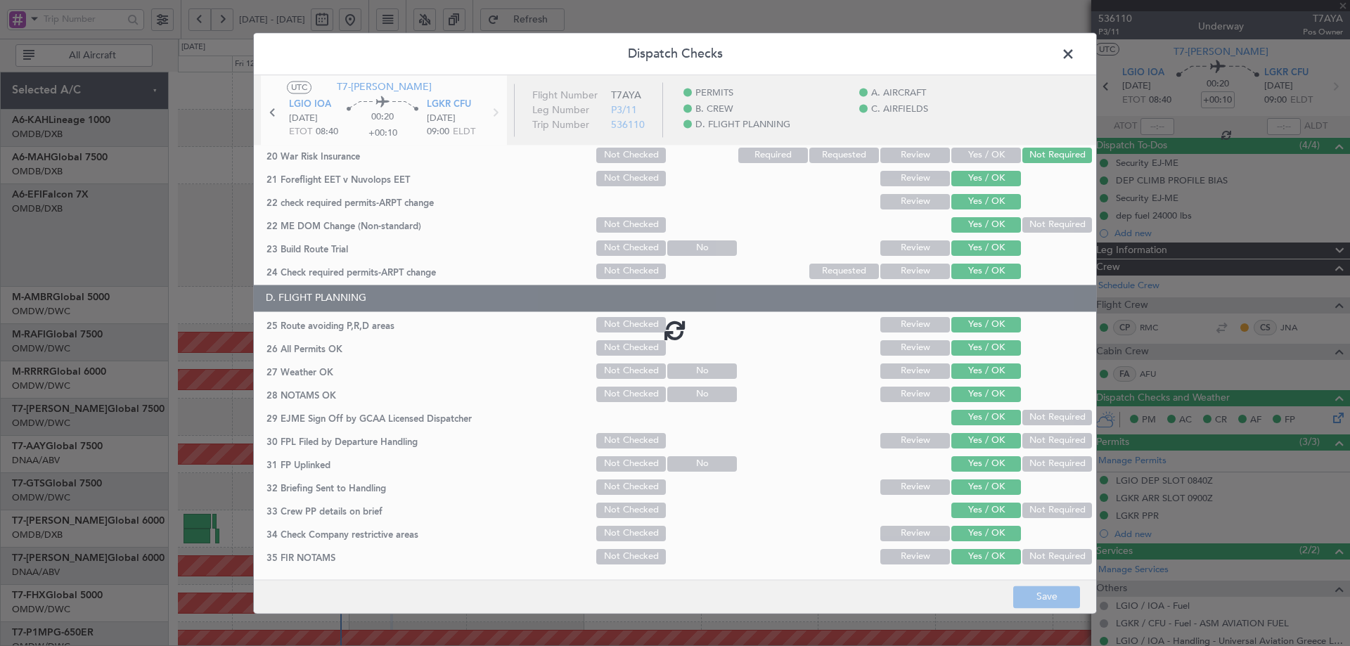
type input "+00:20"
type input "4"
type input "+00:20"
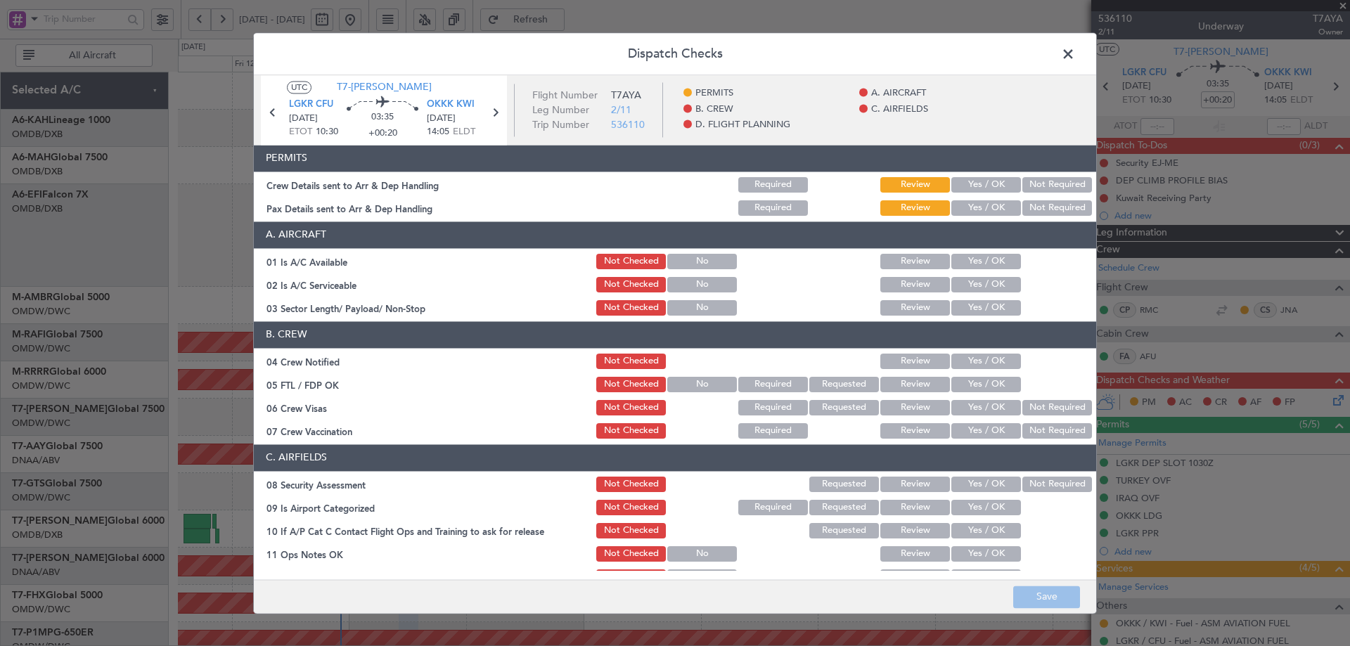
click at [977, 184] on button "Yes / OK" at bounding box center [986, 184] width 70 height 15
click at [971, 203] on button "Yes / OK" at bounding box center [986, 207] width 70 height 15
click at [965, 264] on button "Yes / OK" at bounding box center [986, 261] width 70 height 15
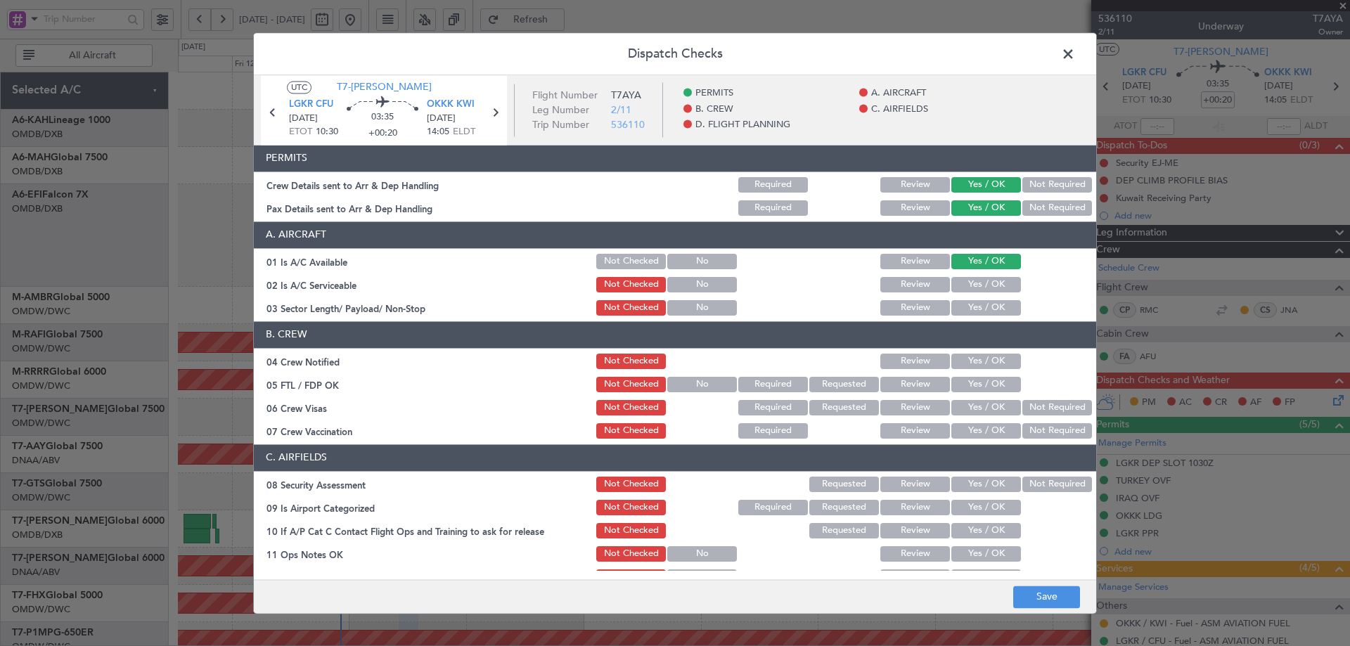
click at [963, 292] on button "Yes / OK" at bounding box center [986, 284] width 70 height 15
click at [966, 316] on div "Yes / OK" at bounding box center [984, 308] width 71 height 20
click at [966, 313] on button "Yes / OK" at bounding box center [986, 307] width 70 height 15
drag, startPoint x: 968, startPoint y: 353, endPoint x: 971, endPoint y: 386, distance: 33.2
click at [968, 360] on div "Yes / OK" at bounding box center [984, 362] width 71 height 20
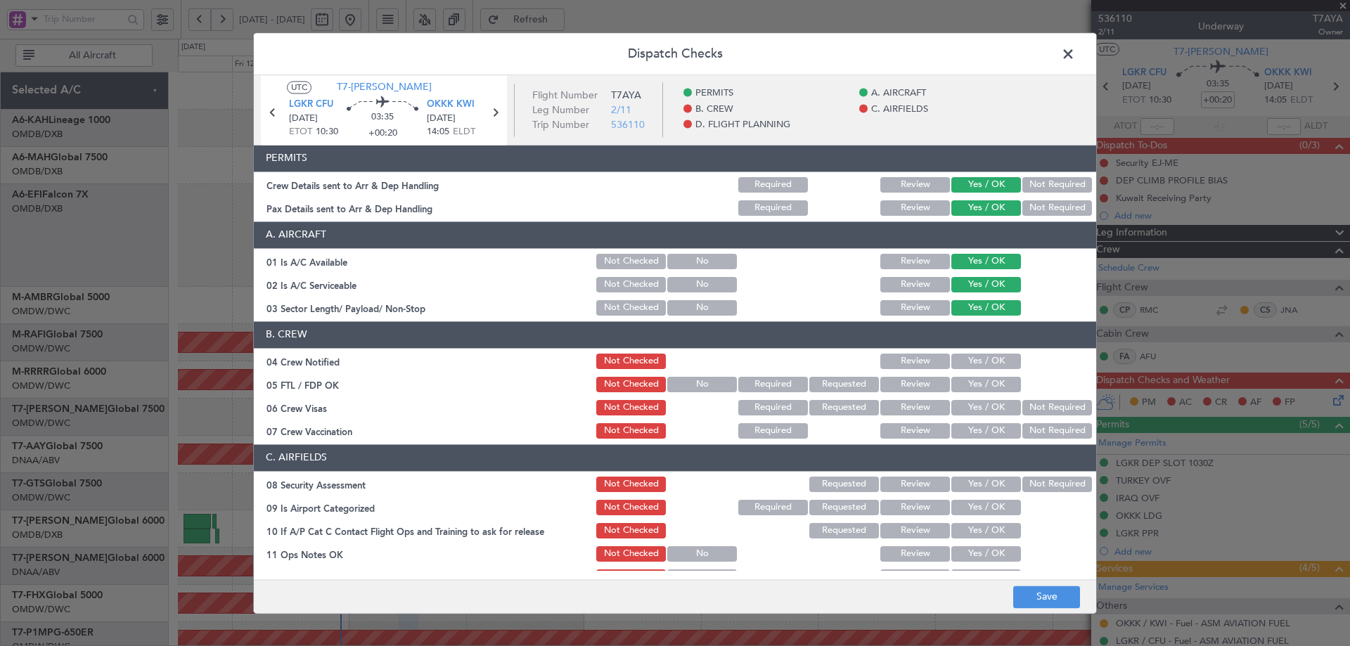
click at [974, 369] on button "Yes / OK" at bounding box center [986, 361] width 70 height 15
click at [972, 389] on button "Yes / OK" at bounding box center [986, 384] width 70 height 15
drag, startPoint x: 969, startPoint y: 413, endPoint x: 970, endPoint y: 430, distance: 16.9
click at [968, 413] on button "Yes / OK" at bounding box center [986, 407] width 70 height 15
click at [971, 430] on button "Yes / OK" at bounding box center [986, 430] width 70 height 15
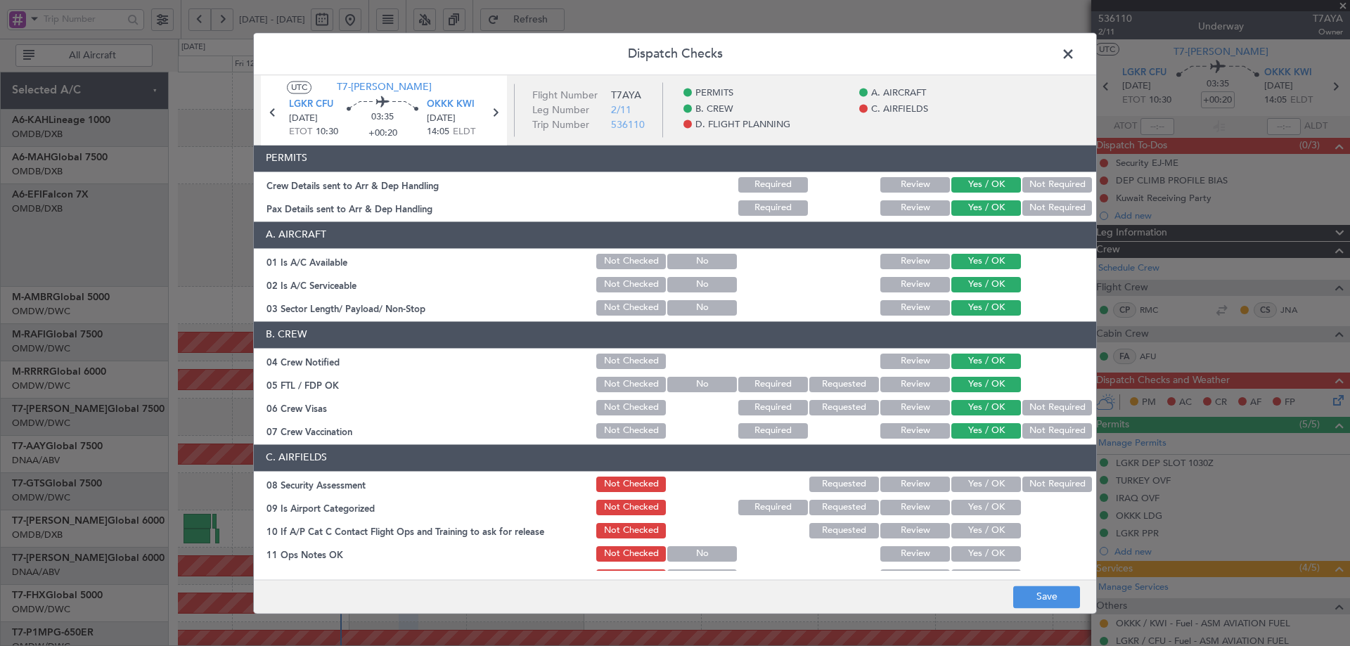
click at [964, 483] on button "Yes / OK" at bounding box center [986, 484] width 70 height 15
click at [973, 509] on button "Yes / OK" at bounding box center [986, 507] width 70 height 15
drag, startPoint x: 981, startPoint y: 532, endPoint x: 975, endPoint y: 551, distance: 20.5
click at [981, 534] on button "Yes / OK" at bounding box center [986, 530] width 70 height 15
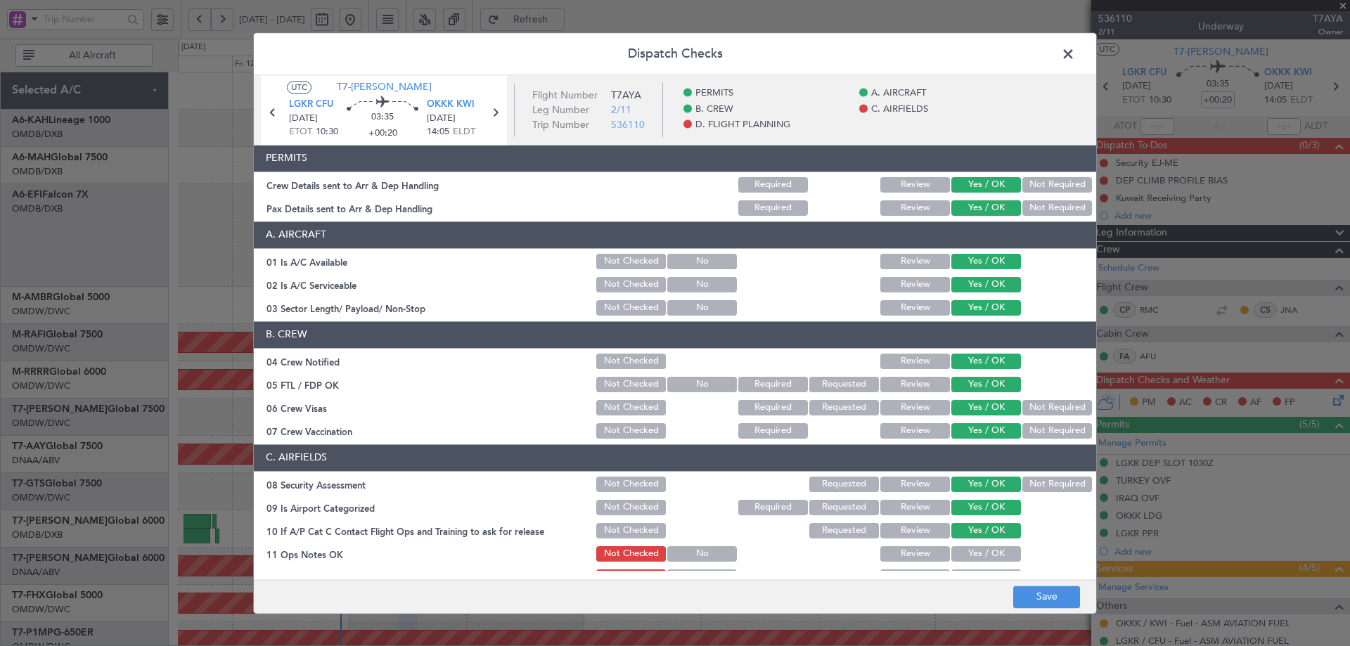
click at [975, 551] on button "Yes / OK" at bounding box center [986, 553] width 70 height 15
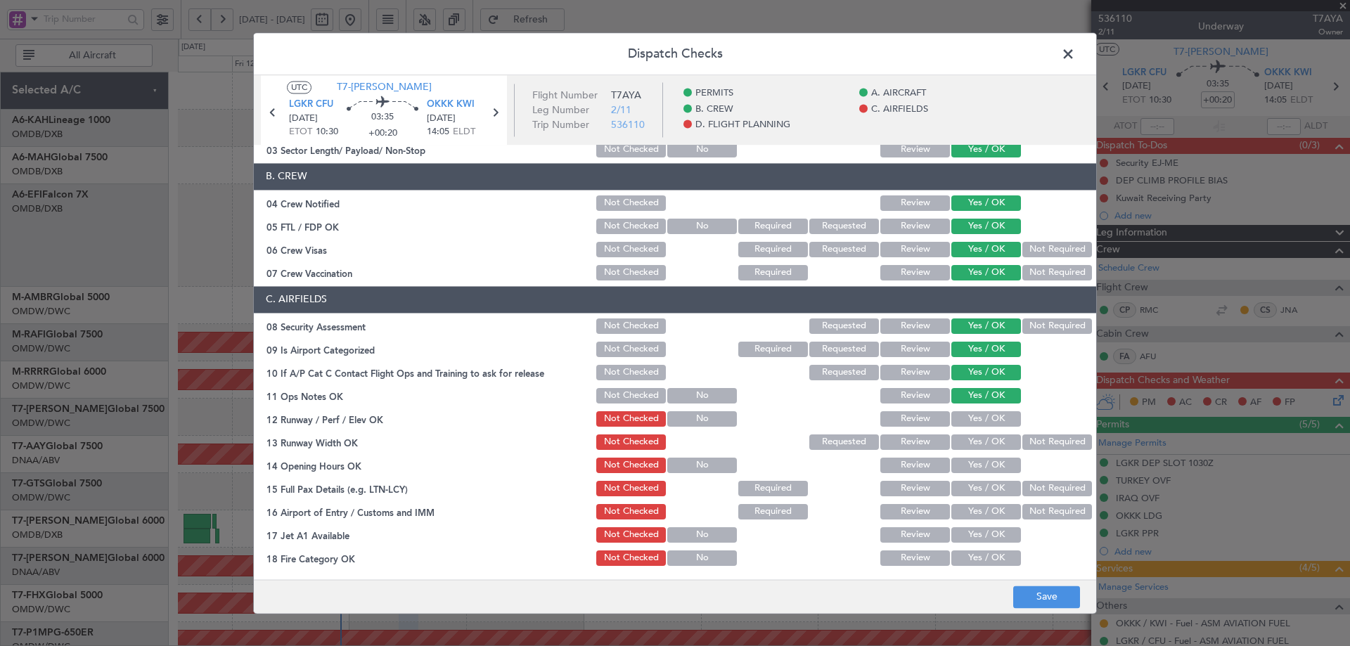
scroll to position [328, 0]
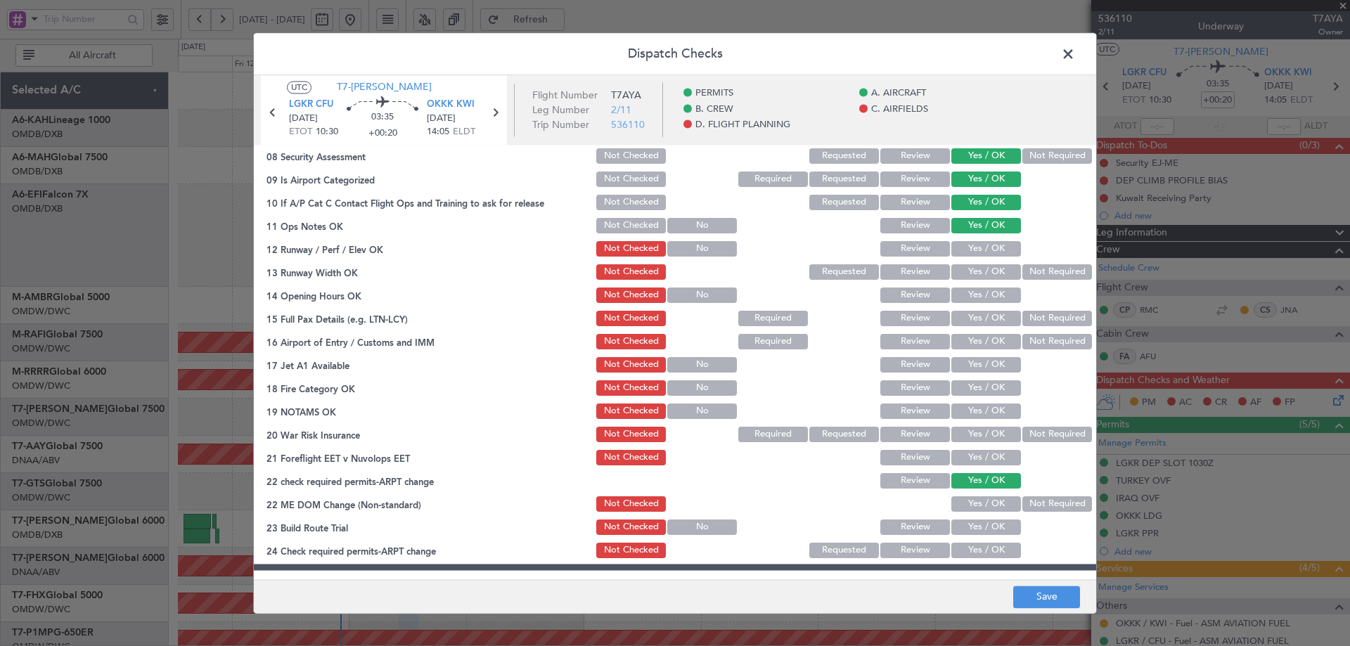
click at [977, 252] on button "Yes / OK" at bounding box center [986, 248] width 70 height 15
drag, startPoint x: 972, startPoint y: 265, endPoint x: 974, endPoint y: 293, distance: 28.2
click at [972, 268] on button "Yes / OK" at bounding box center [986, 271] width 70 height 15
drag, startPoint x: 974, startPoint y: 293, endPoint x: 972, endPoint y: 307, distance: 14.2
click at [975, 294] on button "Yes / OK" at bounding box center [986, 295] width 70 height 15
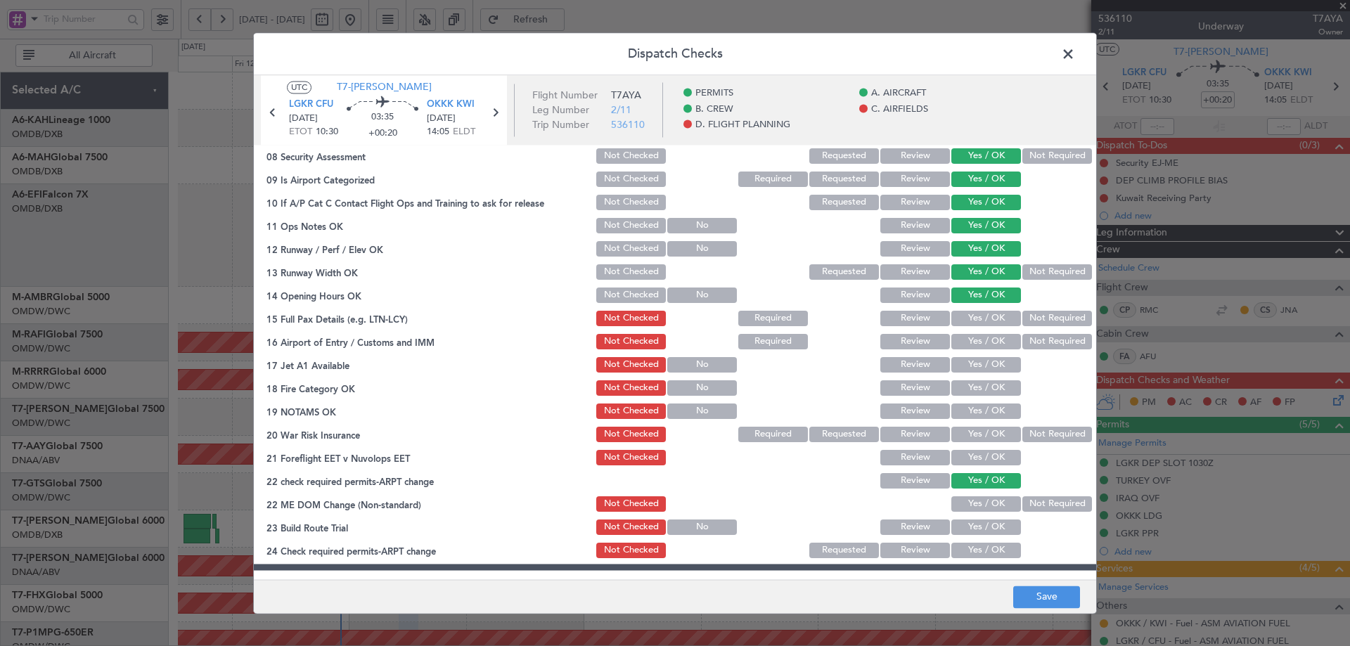
drag, startPoint x: 970, startPoint y: 314, endPoint x: 973, endPoint y: 325, distance: 11.4
click at [970, 314] on button "Yes / OK" at bounding box center [986, 318] width 70 height 15
click at [973, 336] on div "Yes / OK" at bounding box center [984, 342] width 71 height 20
drag, startPoint x: 970, startPoint y: 339, endPoint x: 972, endPoint y: 367, distance: 28.2
click at [970, 340] on button "Yes / OK" at bounding box center [986, 341] width 70 height 15
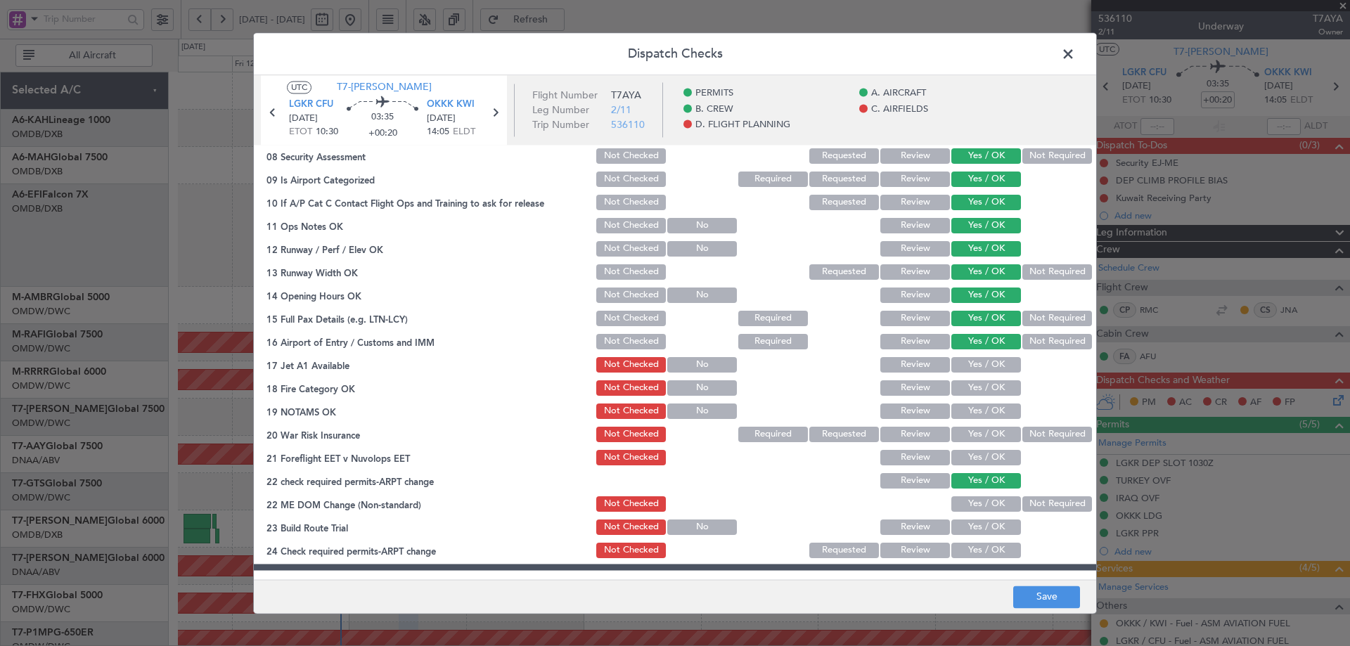
click at [972, 366] on button "Yes / OK" at bounding box center [986, 364] width 70 height 15
drag, startPoint x: 973, startPoint y: 385, endPoint x: 973, endPoint y: 395, distance: 10.6
click at [973, 387] on button "Yes / OK" at bounding box center [986, 387] width 70 height 15
click at [973, 409] on button "Yes / OK" at bounding box center [986, 411] width 70 height 15
click at [1032, 438] on button "Not Required" at bounding box center [1058, 434] width 70 height 15
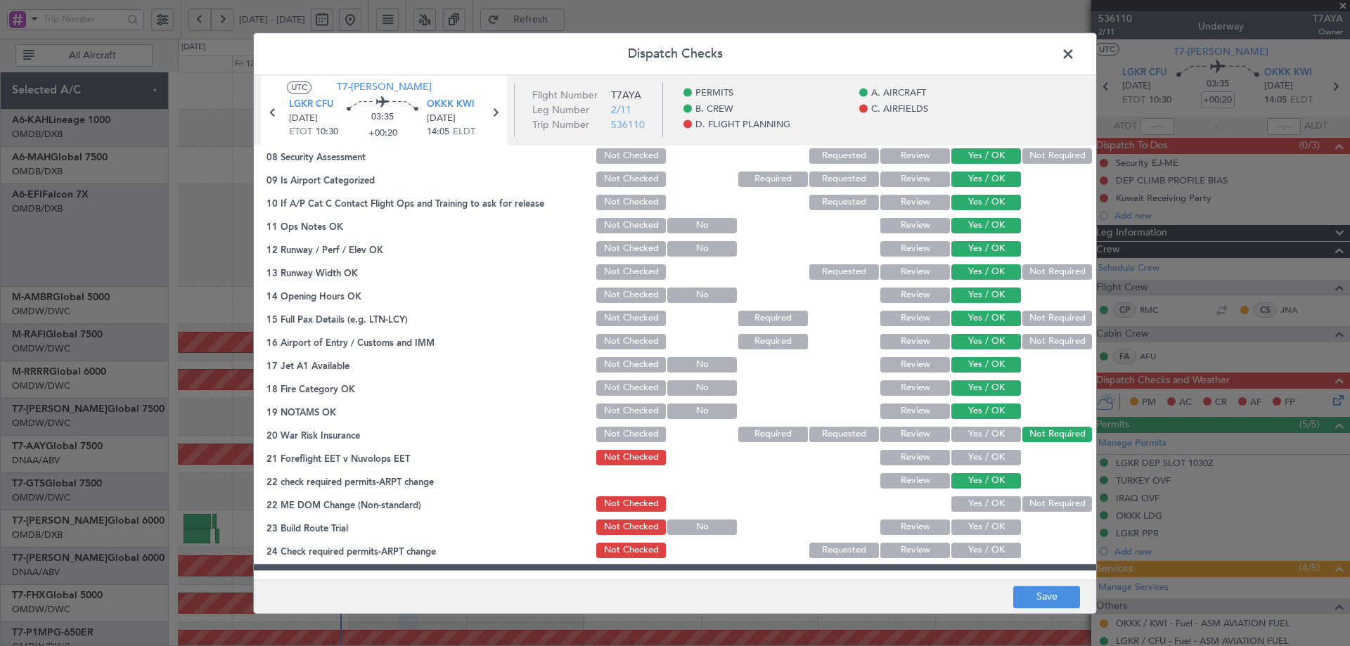
click at [978, 472] on div "Yes / OK" at bounding box center [984, 481] width 71 height 20
click at [979, 457] on button "Yes / OK" at bounding box center [986, 457] width 70 height 15
click at [971, 504] on button "Yes / OK" at bounding box center [986, 503] width 70 height 15
drag, startPoint x: 973, startPoint y: 532, endPoint x: 972, endPoint y: 544, distance: 11.3
click at [973, 532] on button "Yes / OK" at bounding box center [986, 527] width 70 height 15
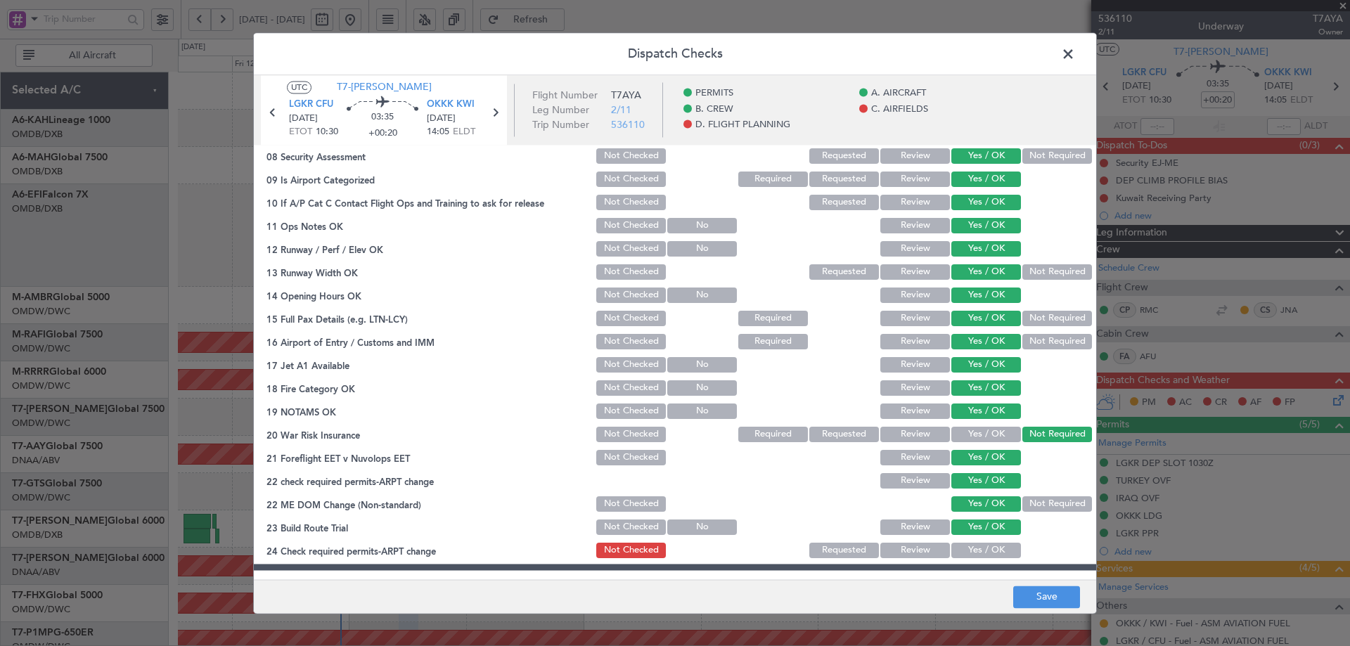
click at [970, 549] on button "Yes / OK" at bounding box center [986, 550] width 70 height 15
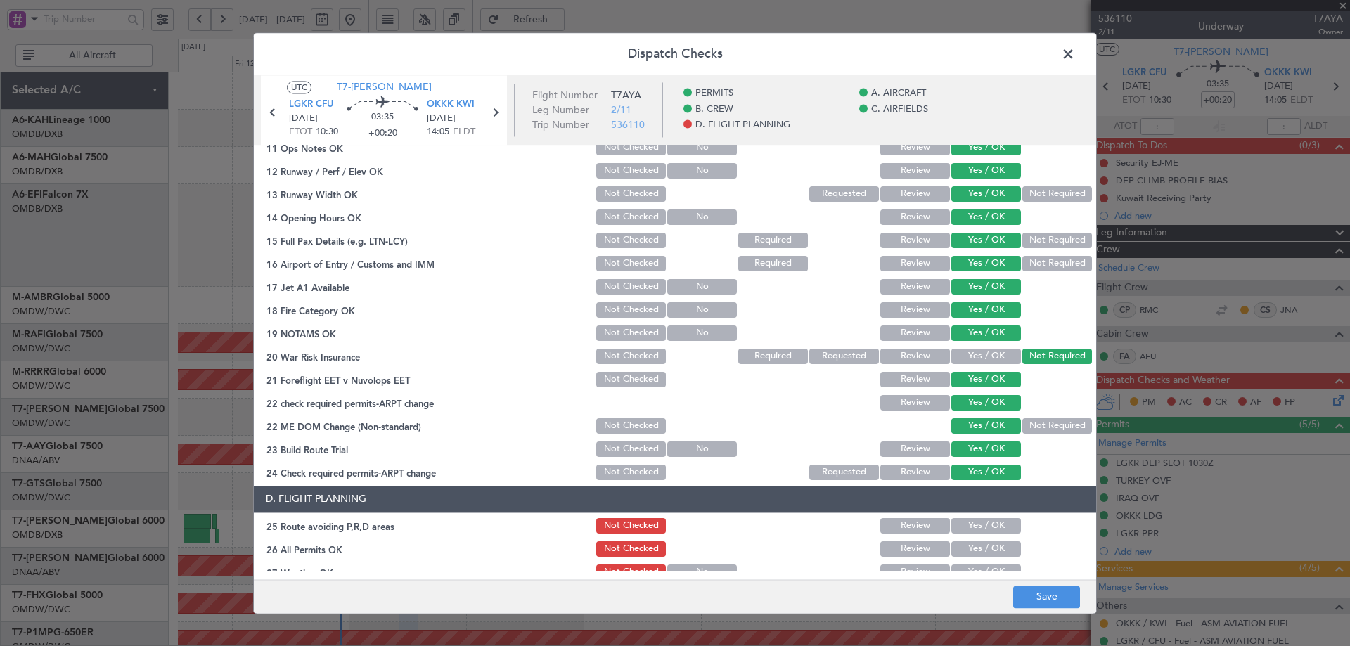
scroll to position [515, 0]
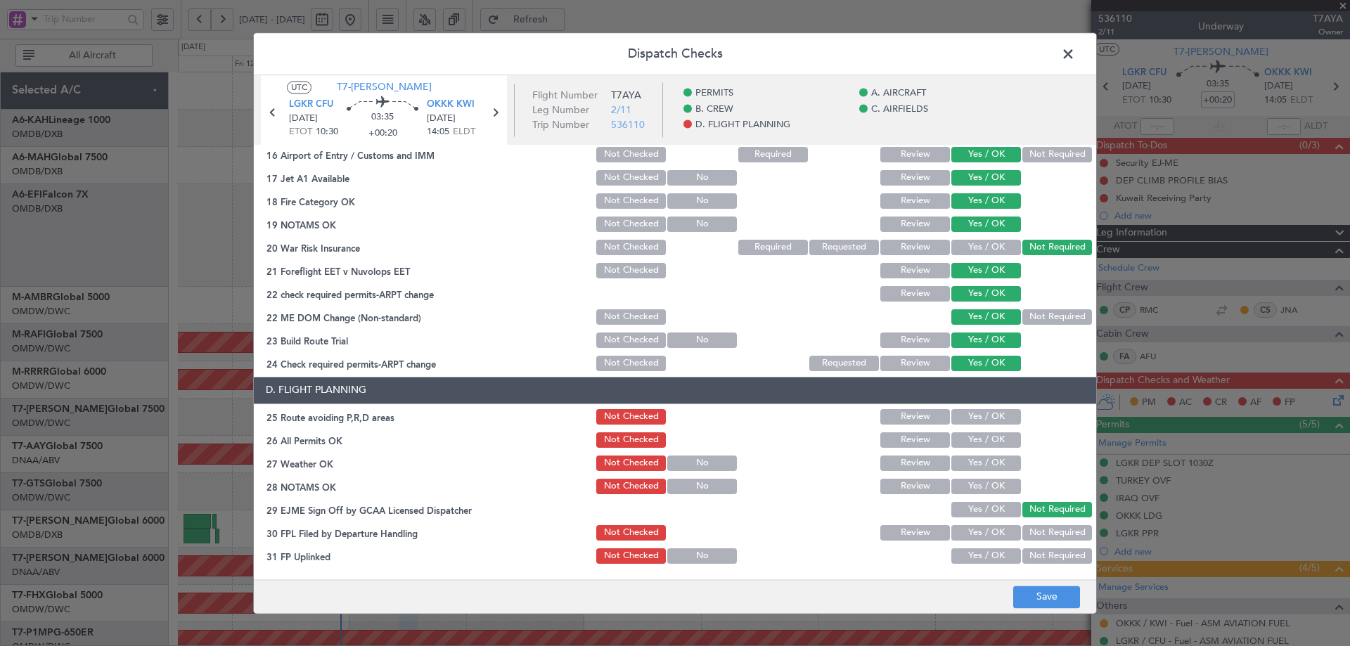
drag, startPoint x: 974, startPoint y: 413, endPoint x: 968, endPoint y: 430, distance: 17.8
click at [970, 416] on button "Yes / OK" at bounding box center [986, 416] width 70 height 15
click at [967, 447] on button "Yes / OK" at bounding box center [986, 439] width 70 height 15
click at [985, 471] on div "Yes / OK" at bounding box center [984, 464] width 71 height 20
drag, startPoint x: 982, startPoint y: 454, endPoint x: 980, endPoint y: 488, distance: 33.8
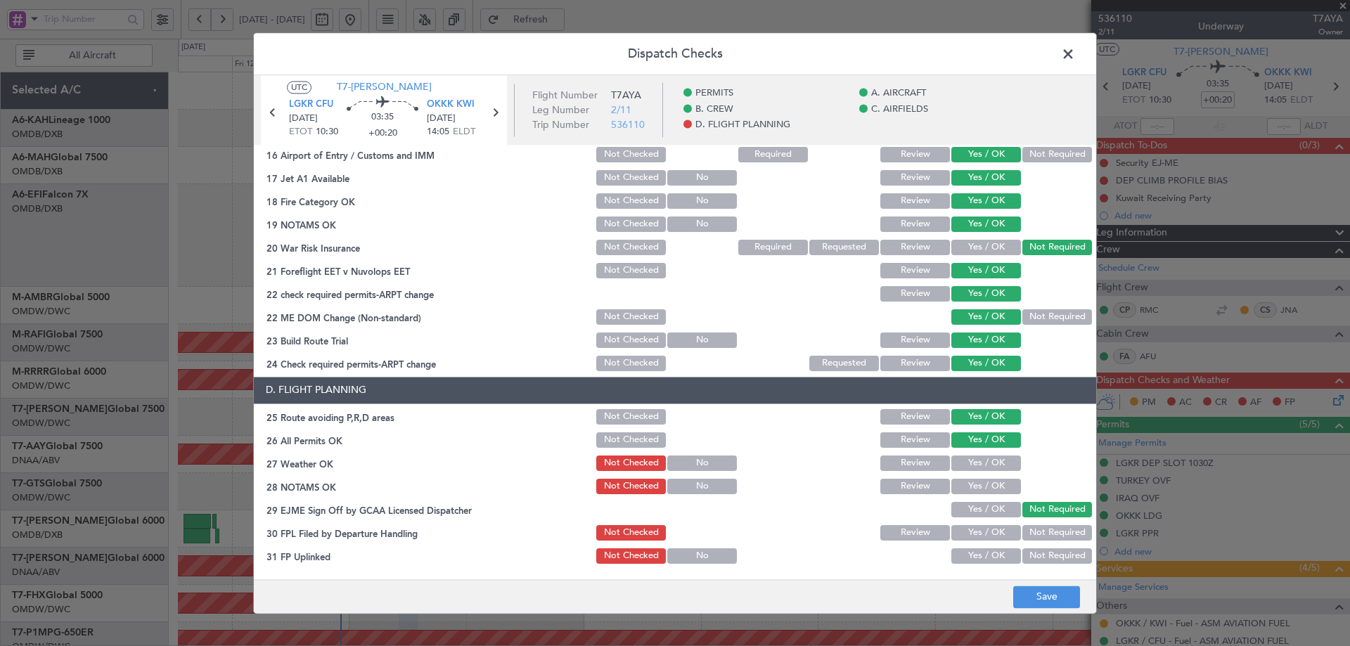
click at [982, 459] on div "Yes / OK" at bounding box center [984, 464] width 71 height 20
click at [980, 489] on button "Yes / OK" at bounding box center [986, 486] width 70 height 15
drag, startPoint x: 980, startPoint y: 454, endPoint x: 982, endPoint y: 478, distance: 23.3
click at [980, 455] on div "Yes / OK" at bounding box center [984, 464] width 71 height 20
click at [980, 463] on button "Yes / OK" at bounding box center [986, 463] width 70 height 15
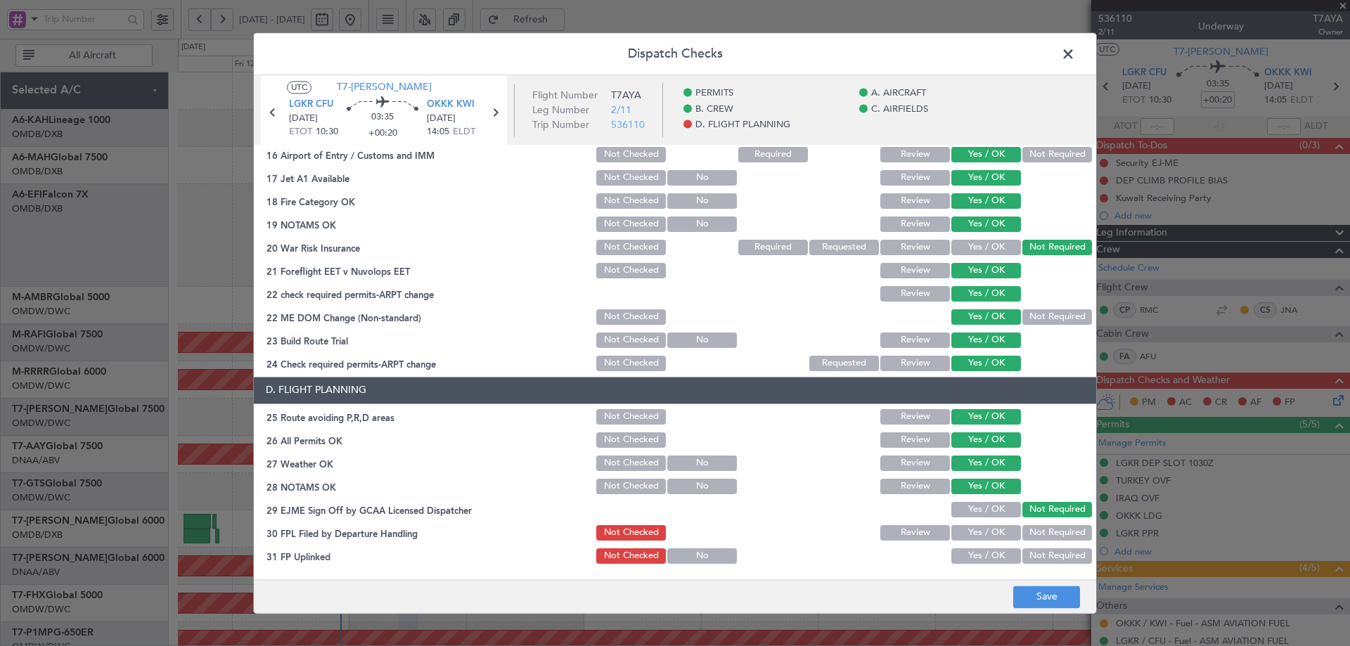
click at [973, 508] on button "Yes / OK" at bounding box center [986, 509] width 70 height 15
click at [973, 539] on button "Yes / OK" at bounding box center [986, 532] width 70 height 15
click at [969, 553] on button "Yes / OK" at bounding box center [986, 556] width 70 height 15
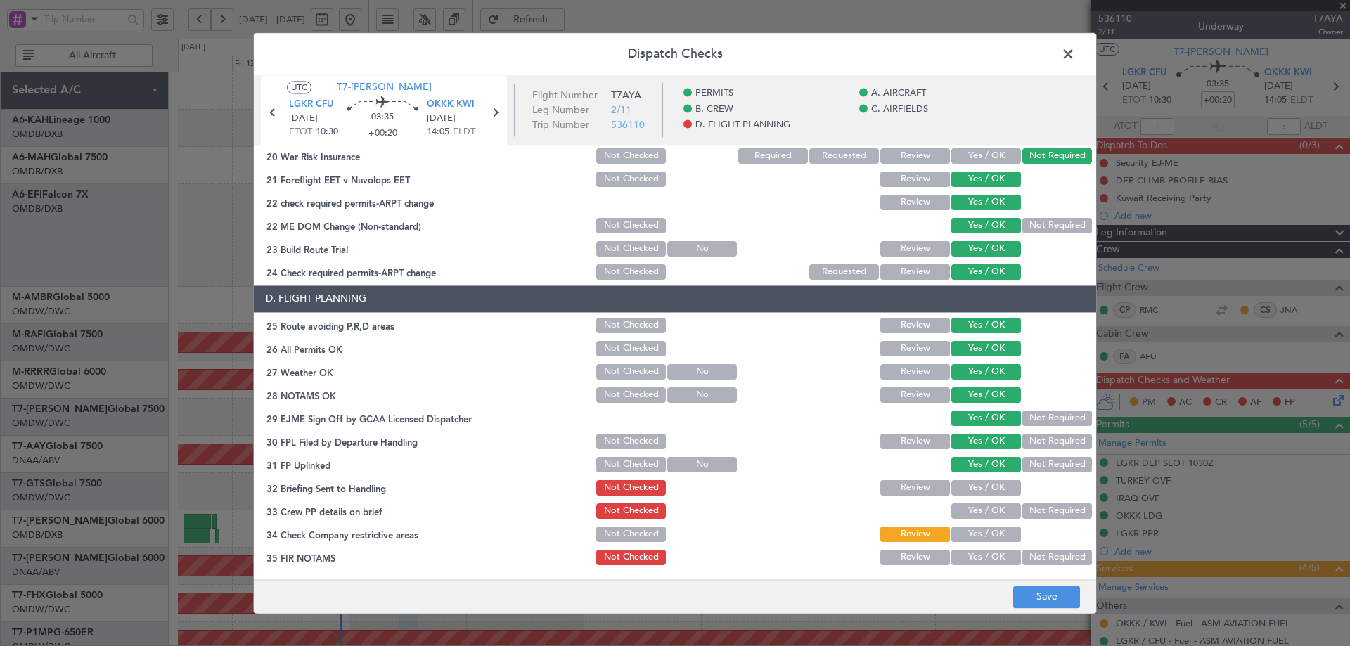
scroll to position [608, 0]
click at [965, 490] on button "Yes / OK" at bounding box center [986, 487] width 70 height 15
click at [968, 508] on button "Yes / OK" at bounding box center [986, 510] width 70 height 15
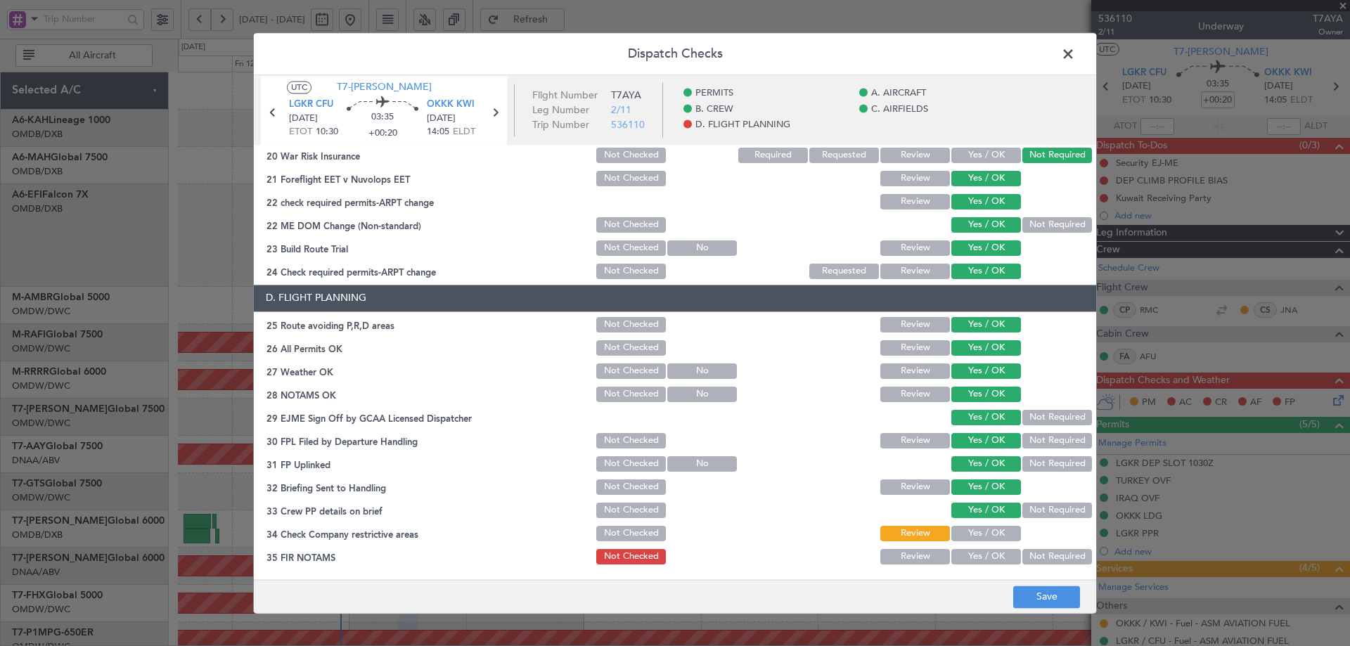
click at [971, 527] on button "Yes / OK" at bounding box center [986, 533] width 70 height 15
click at [970, 556] on button "Yes / OK" at bounding box center [986, 556] width 70 height 15
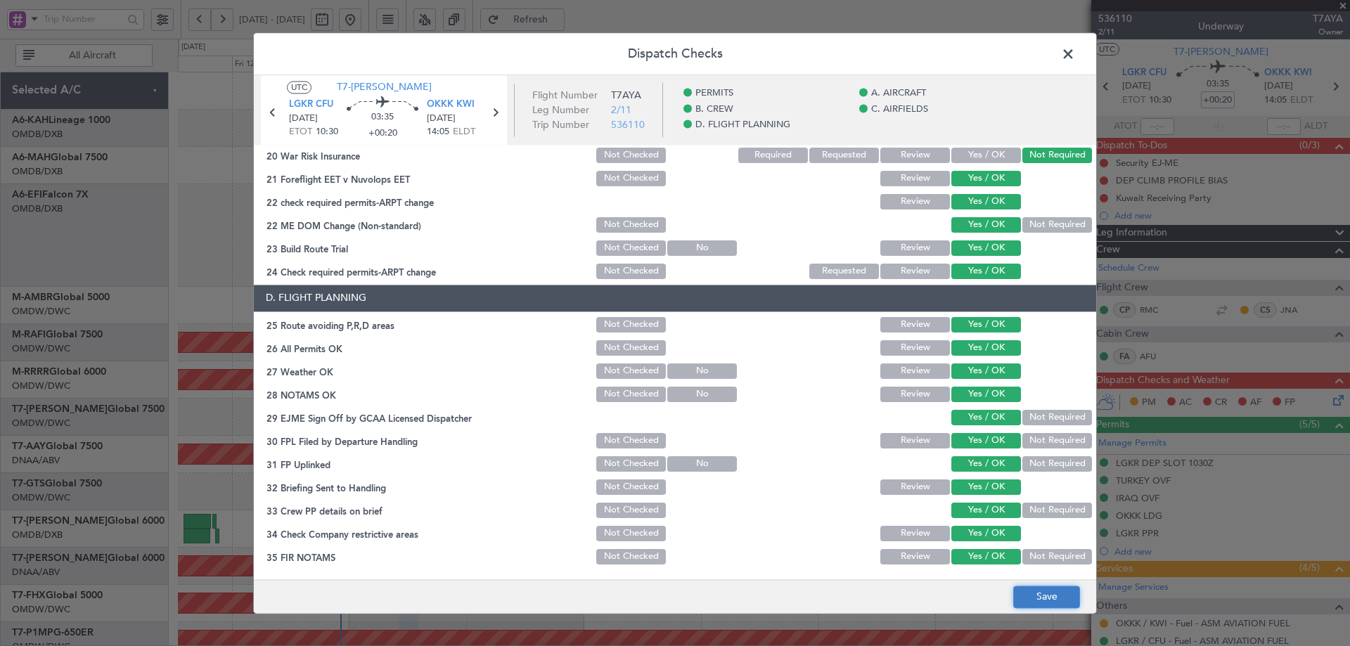
click at [1054, 598] on button "Save" at bounding box center [1046, 597] width 67 height 23
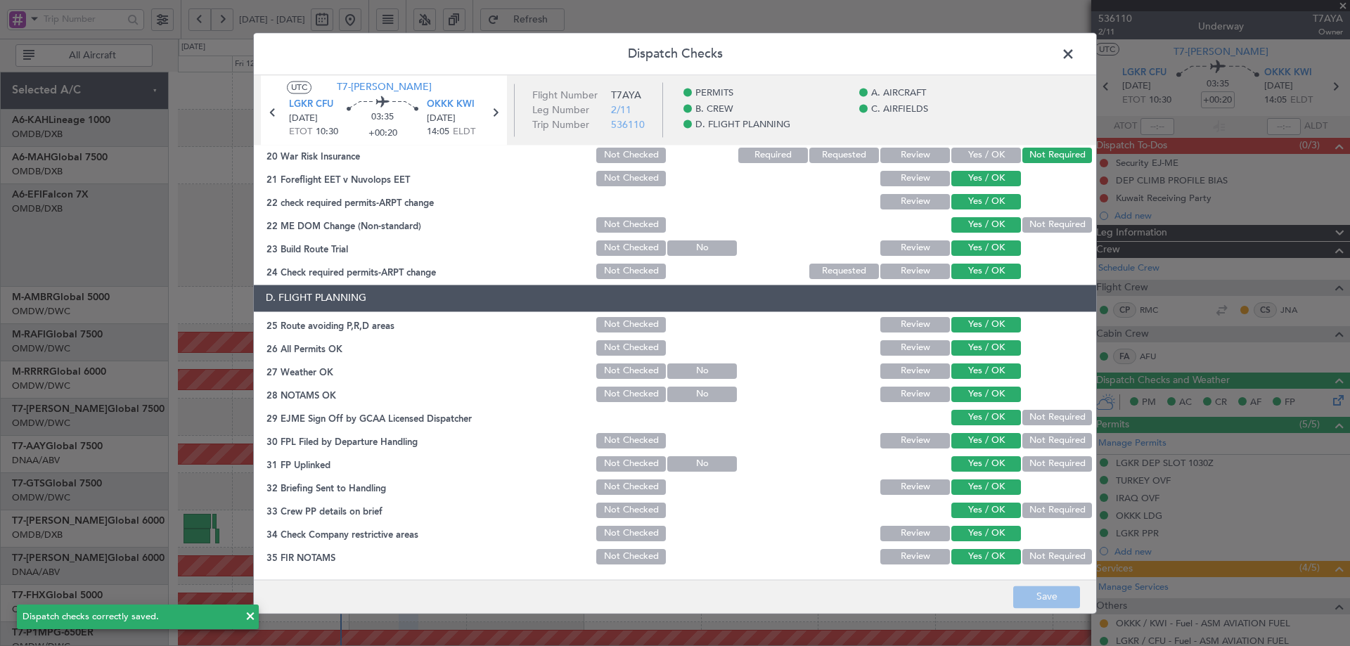
click at [1075, 52] on span at bounding box center [1075, 58] width 0 height 28
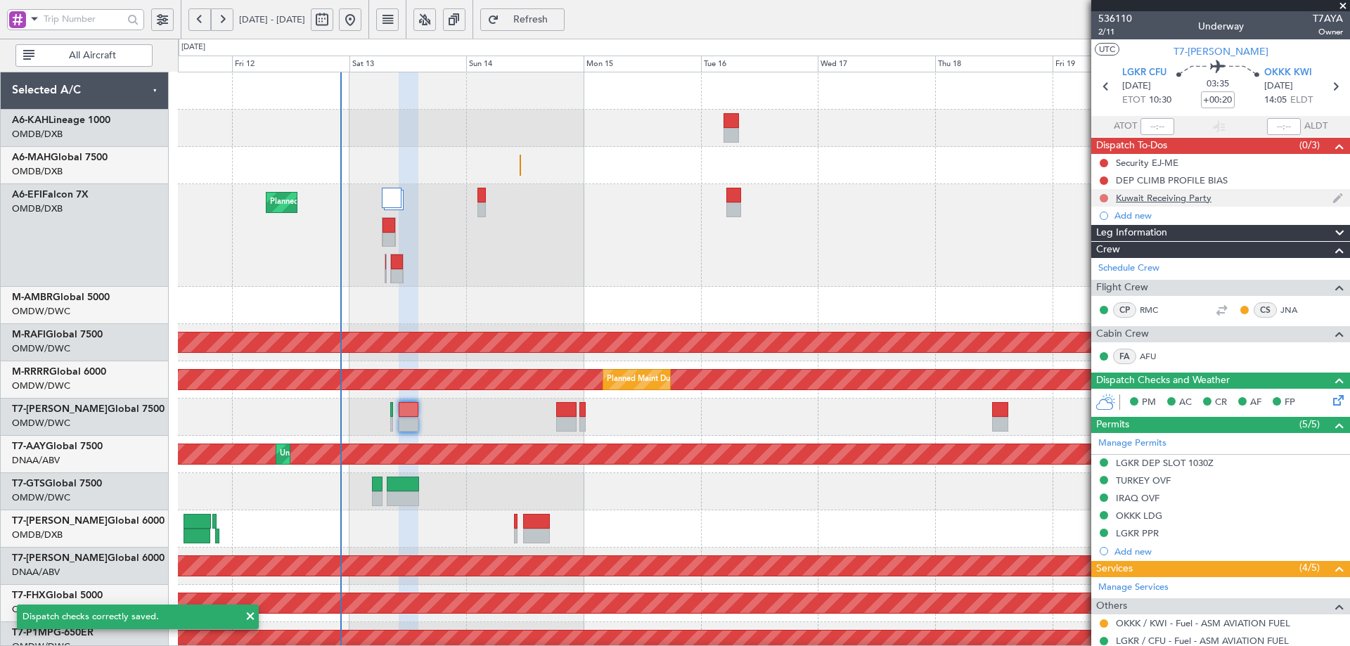
click at [1103, 199] on button at bounding box center [1104, 198] width 8 height 8
click at [1089, 265] on span "Completed" at bounding box center [1110, 260] width 46 height 14
click at [1106, 183] on button at bounding box center [1104, 181] width 8 height 8
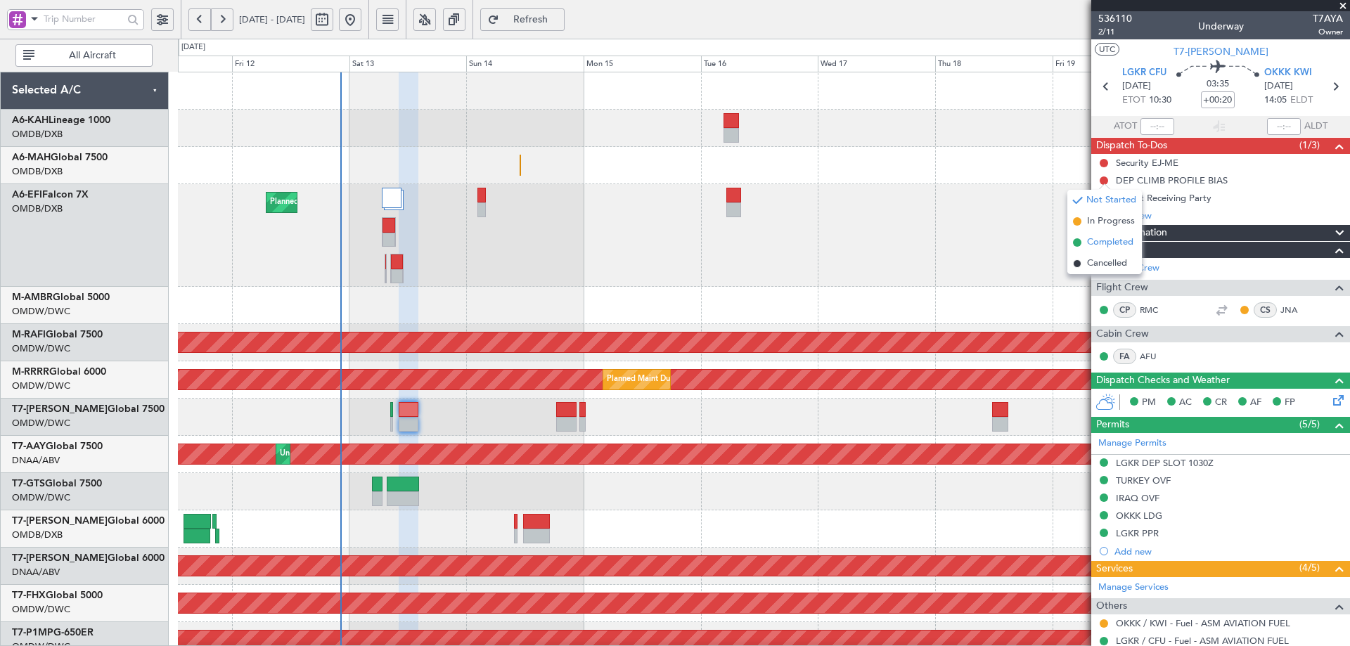
click at [1091, 241] on span "Completed" at bounding box center [1110, 243] width 46 height 14
click at [1104, 162] on button at bounding box center [1104, 163] width 8 height 8
click at [1096, 223] on span "Completed" at bounding box center [1110, 225] width 46 height 14
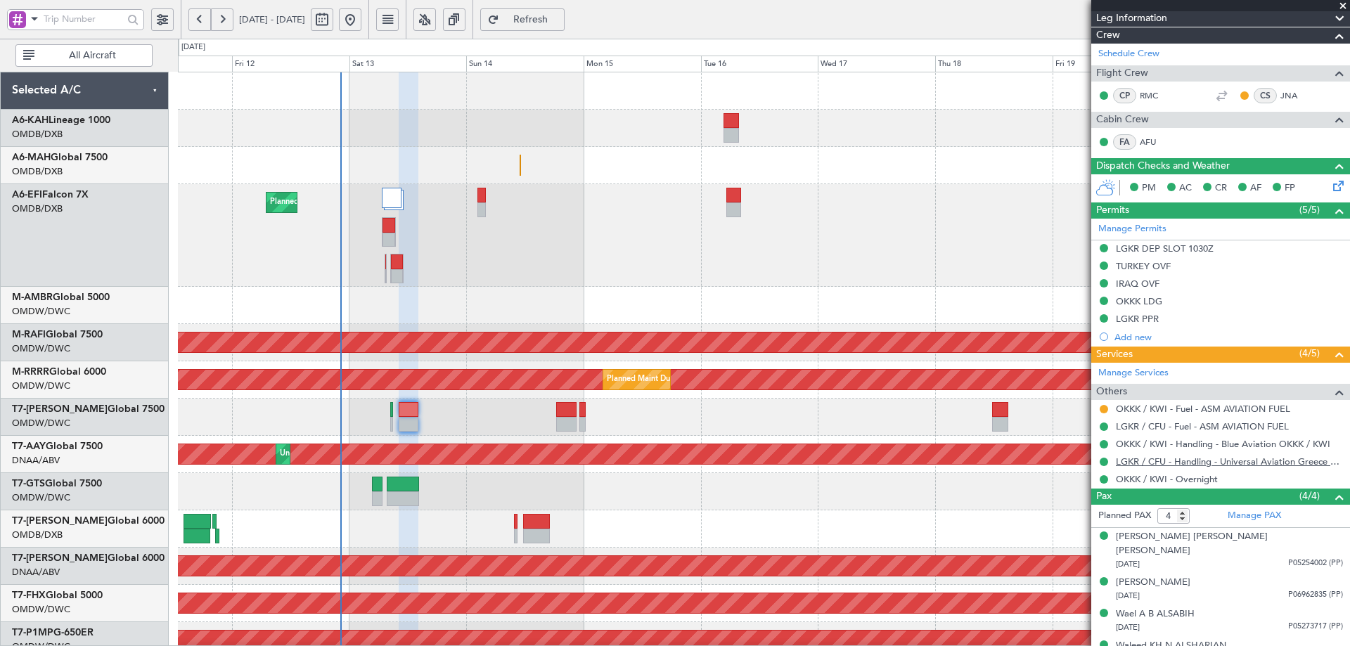
scroll to position [222, 0]
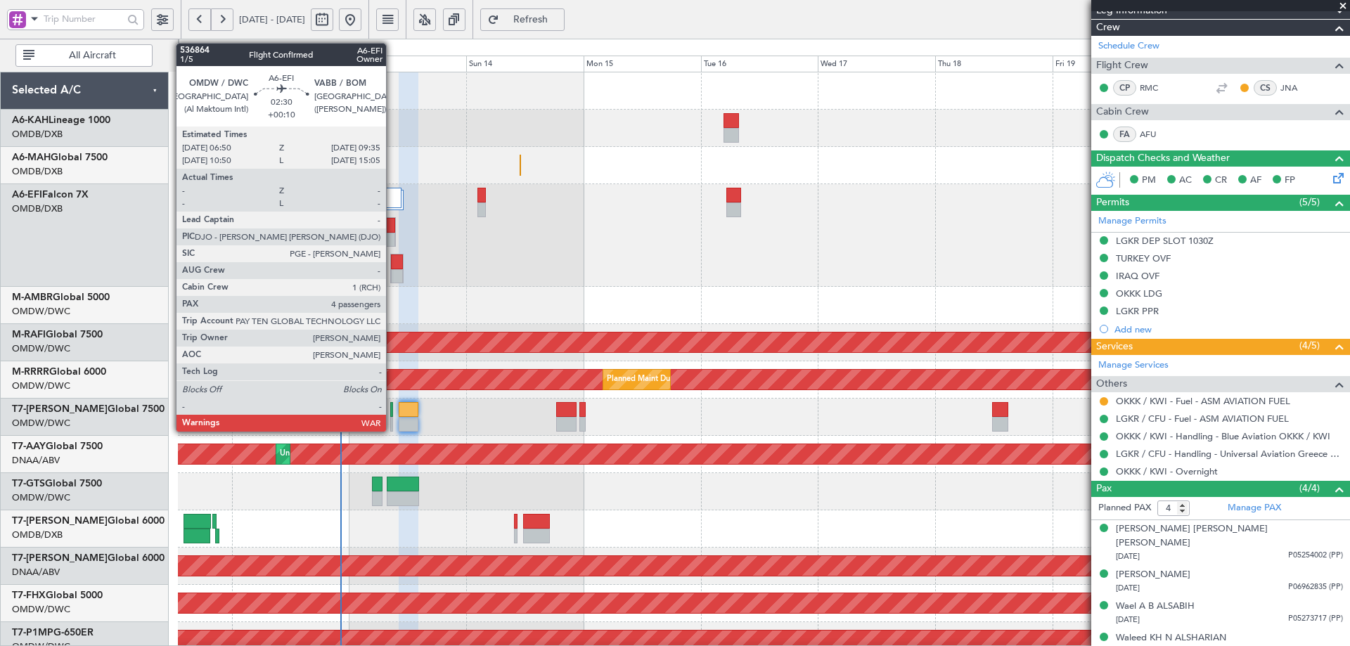
click at [392, 225] on div at bounding box center [389, 225] width 13 height 15
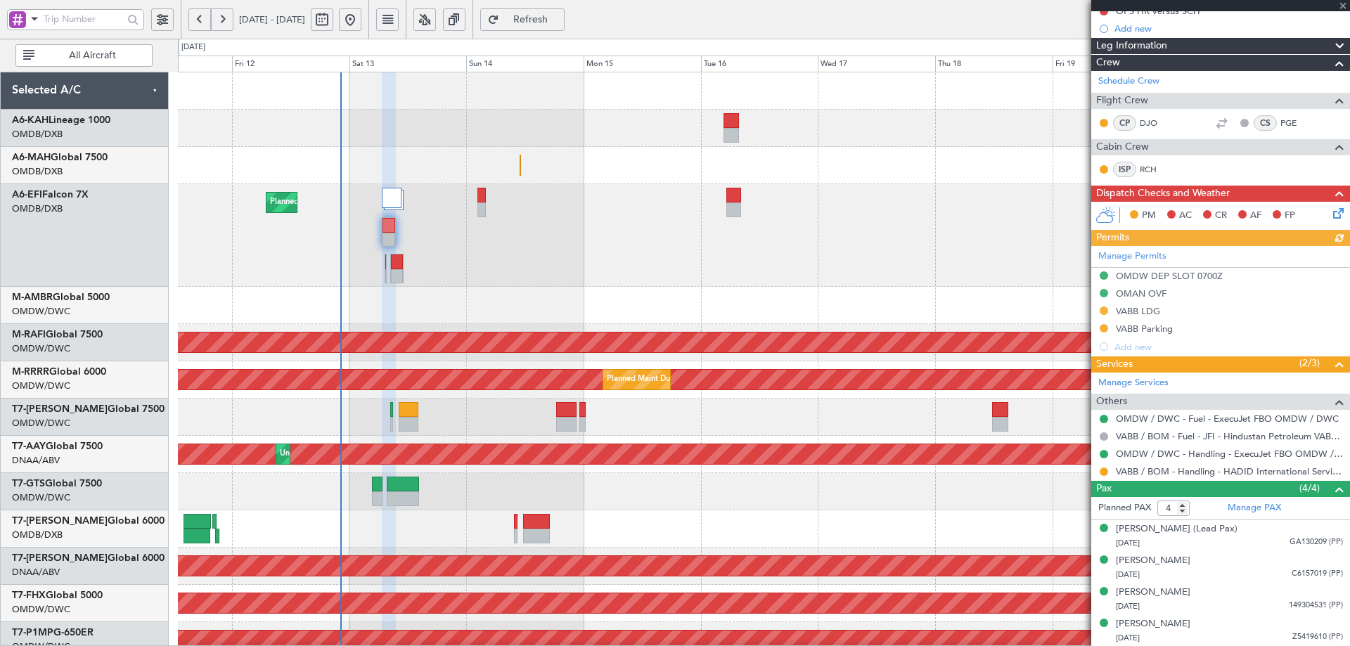
scroll to position [169, 0]
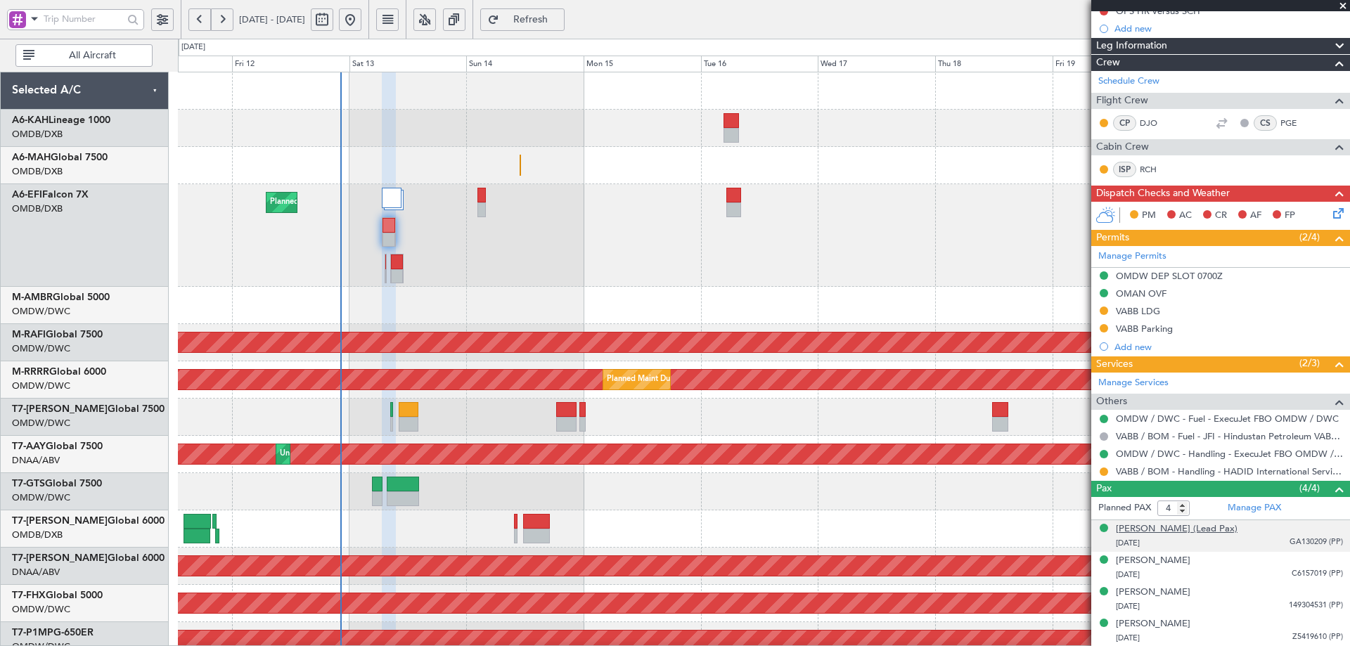
click at [1197, 533] on div "[PERSON_NAME] (Lead Pax)" at bounding box center [1177, 530] width 122 height 14
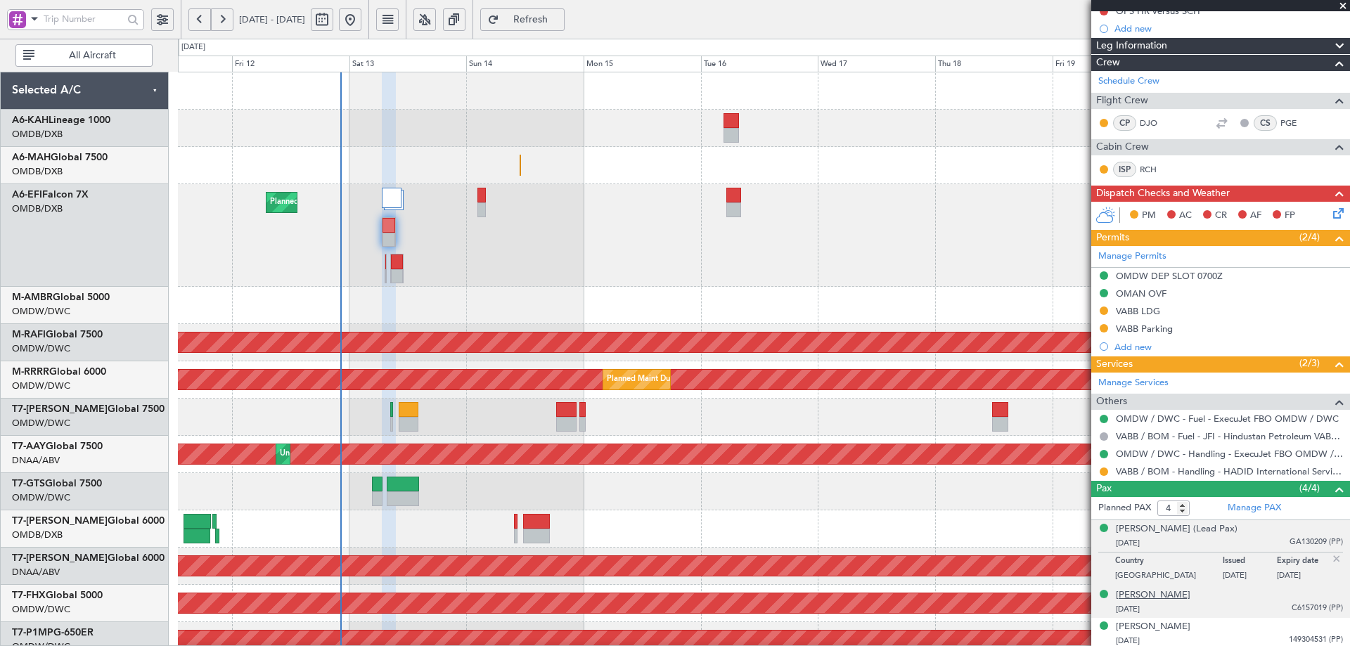
click at [1141, 598] on div "[PERSON_NAME]" at bounding box center [1153, 596] width 75 height 14
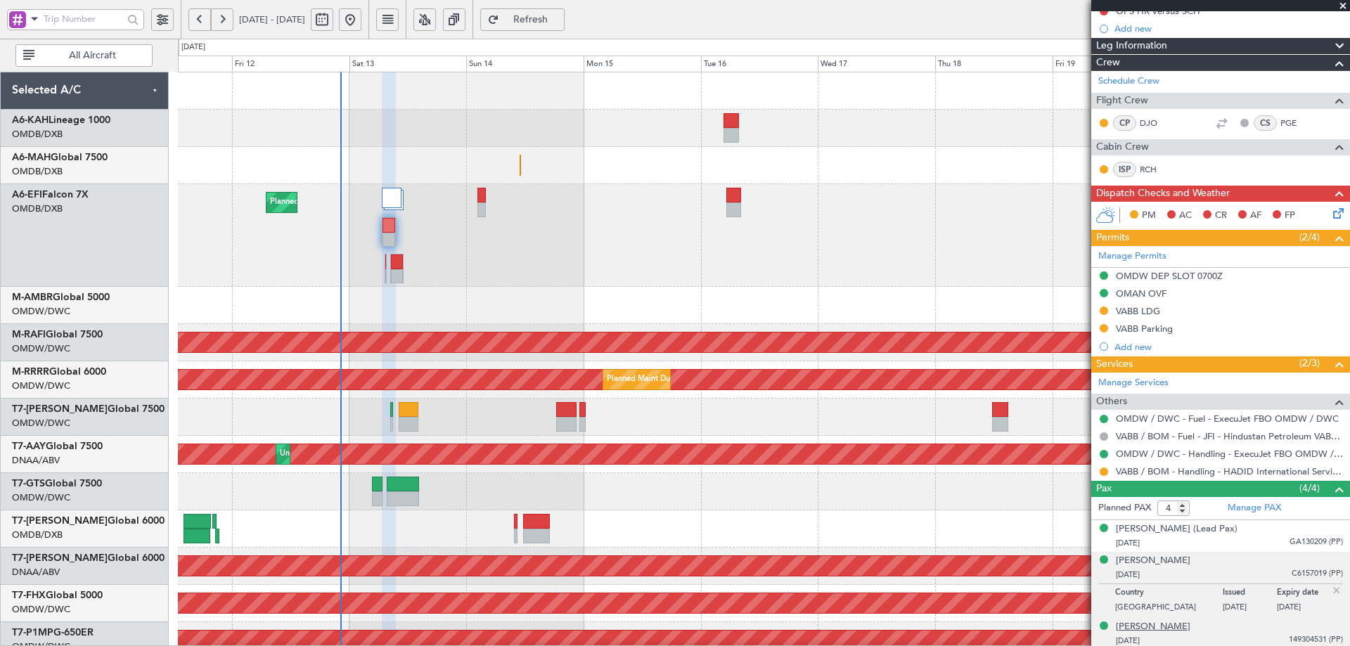
click at [1142, 630] on div "[PERSON_NAME]" at bounding box center [1153, 627] width 75 height 14
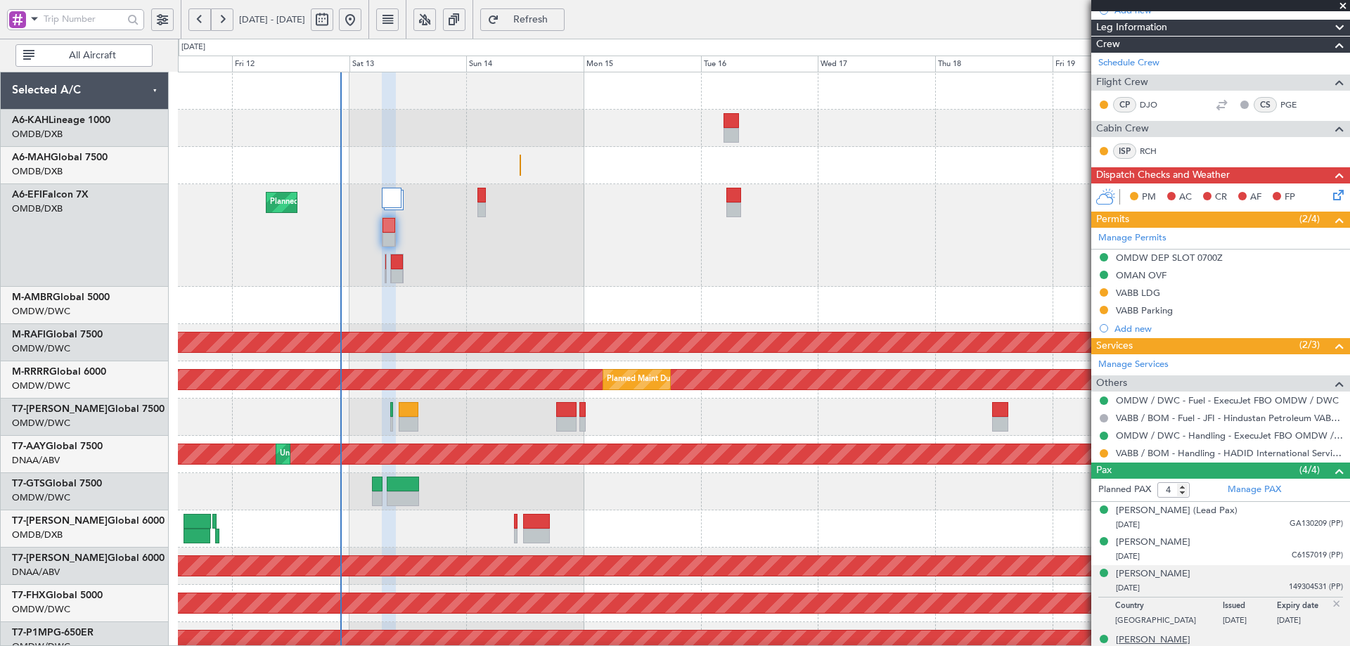
scroll to position [204, 0]
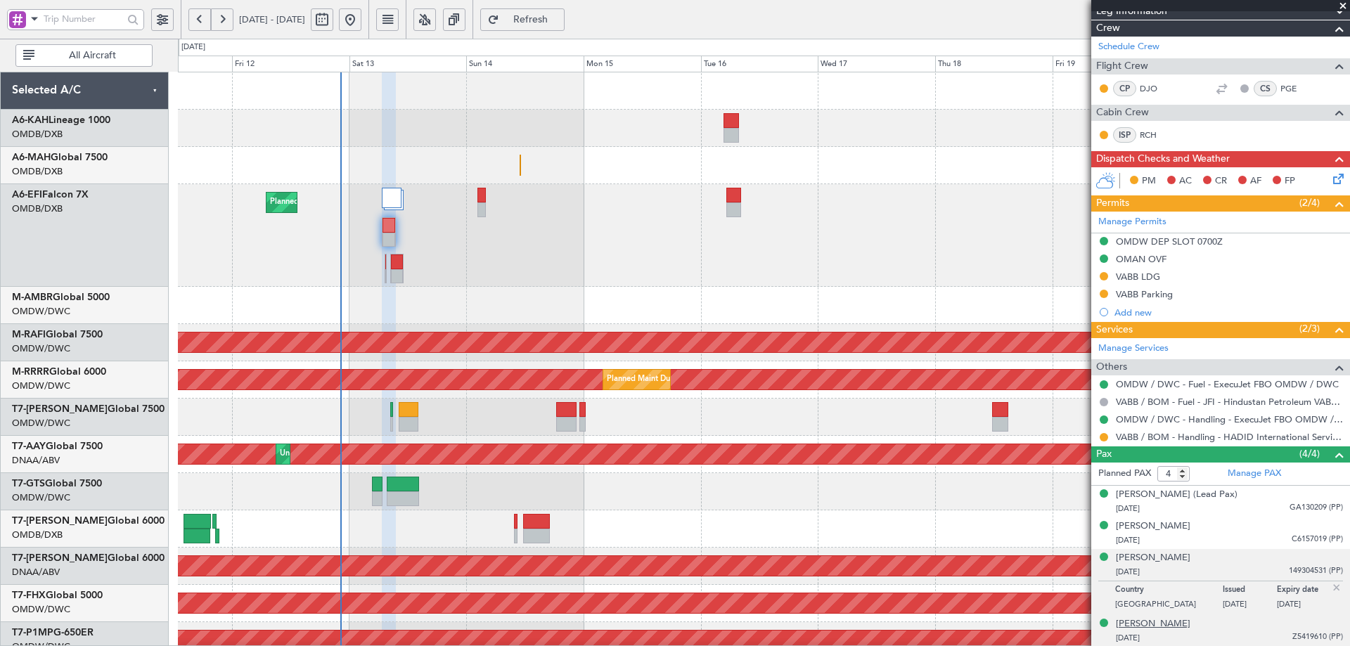
click at [1160, 620] on div "[PERSON_NAME]" at bounding box center [1153, 624] width 75 height 14
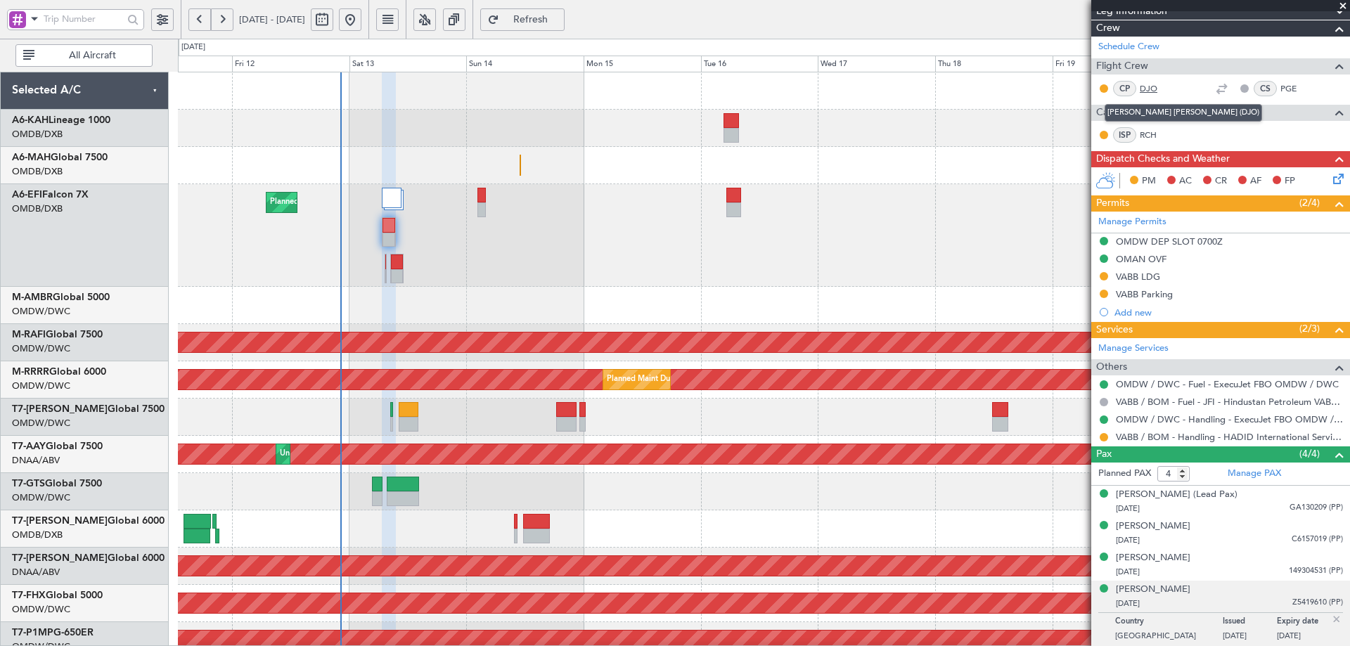
click at [1150, 85] on link "DJO" at bounding box center [1156, 88] width 32 height 13
click at [1148, 134] on link "RCH" at bounding box center [1156, 135] width 32 height 13
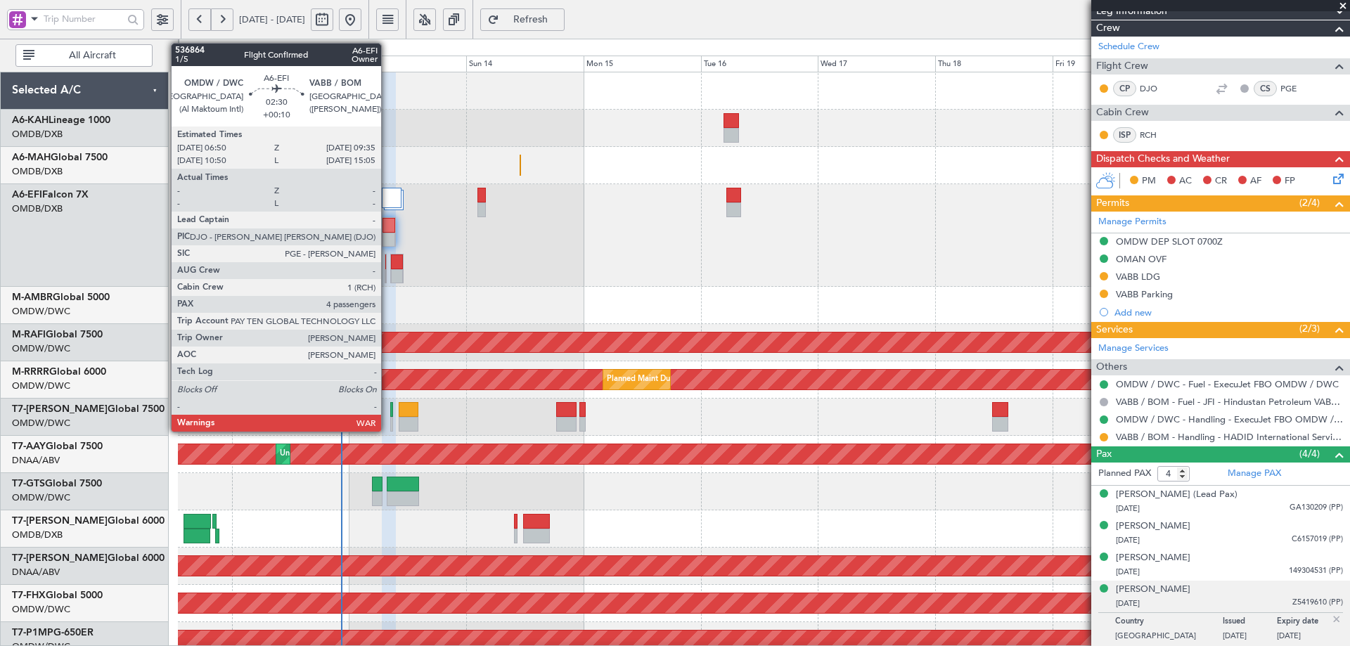
click at [387, 228] on div at bounding box center [389, 225] width 13 height 15
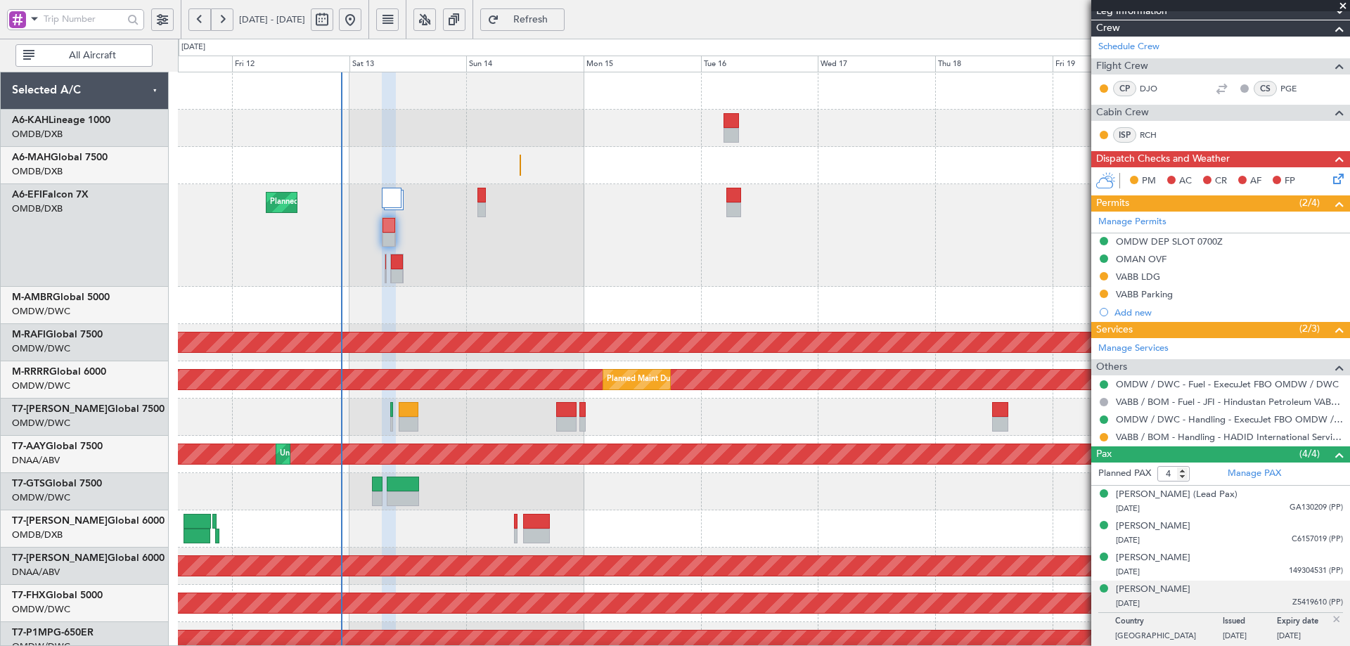
click at [560, 18] on span "Refresh" at bounding box center [531, 20] width 58 height 10
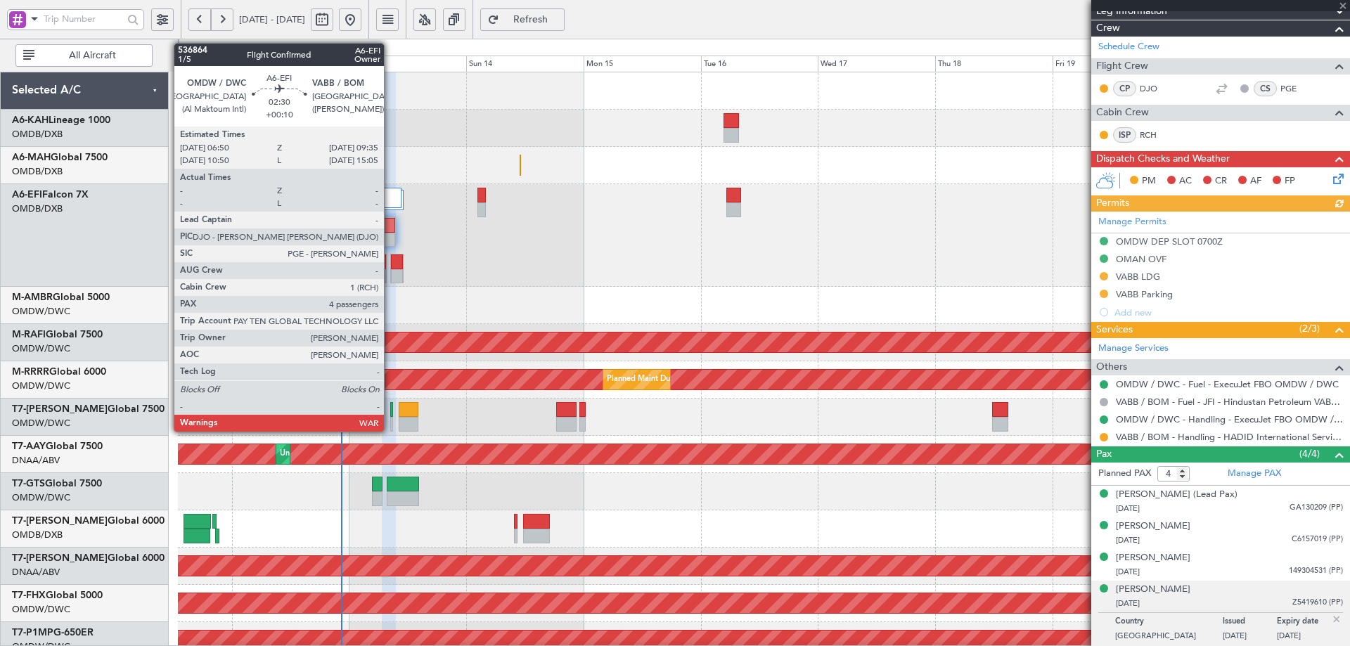
click at [390, 228] on div at bounding box center [389, 225] width 13 height 15
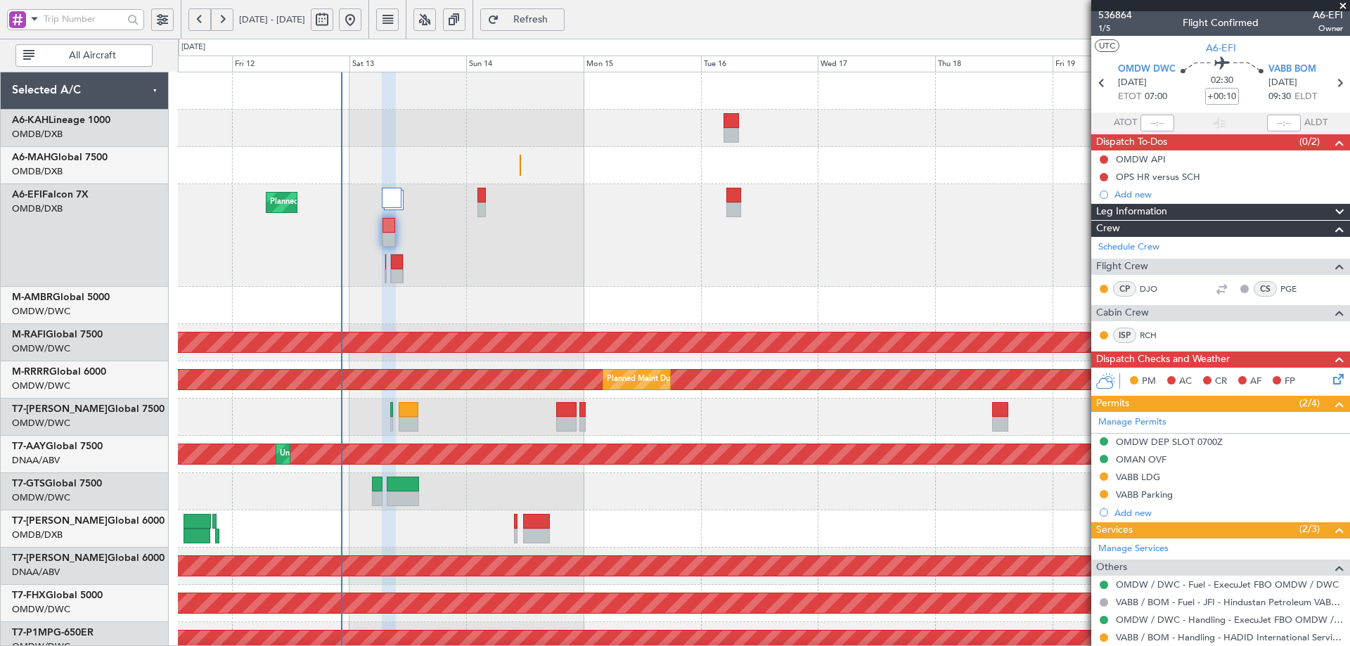
scroll to position [0, 0]
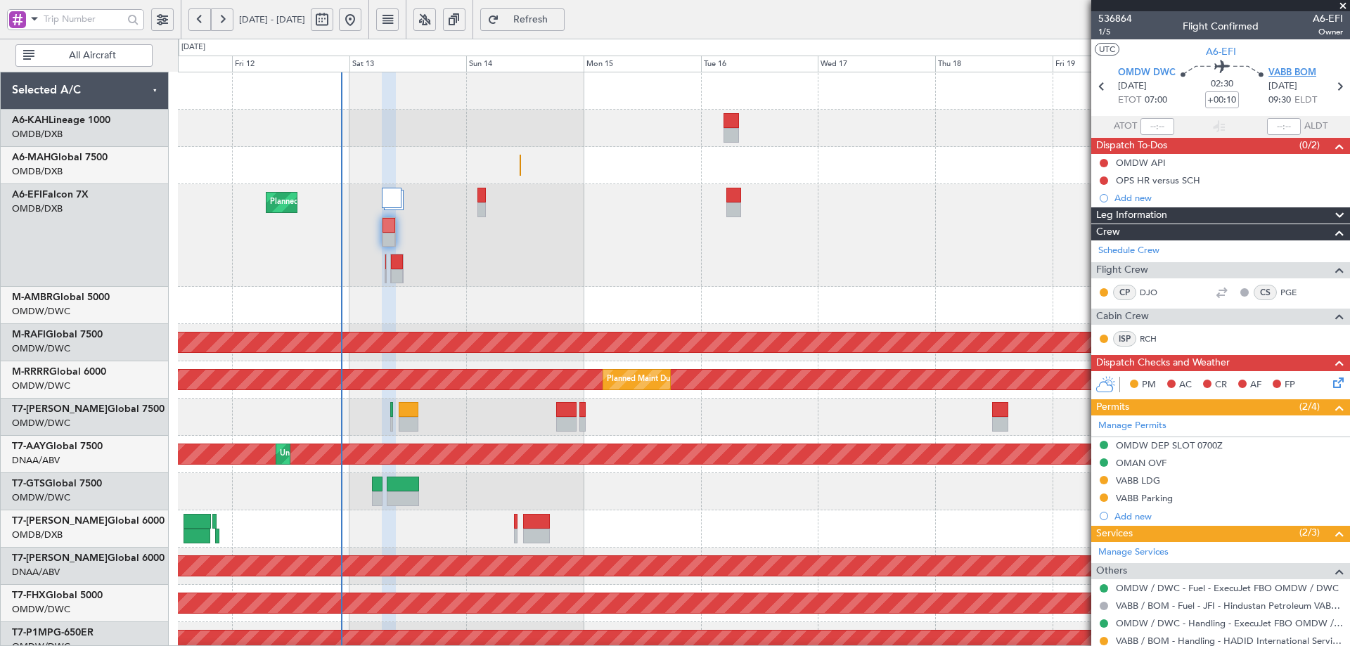
click at [1302, 75] on span "VABB BOM" at bounding box center [1293, 73] width 48 height 14
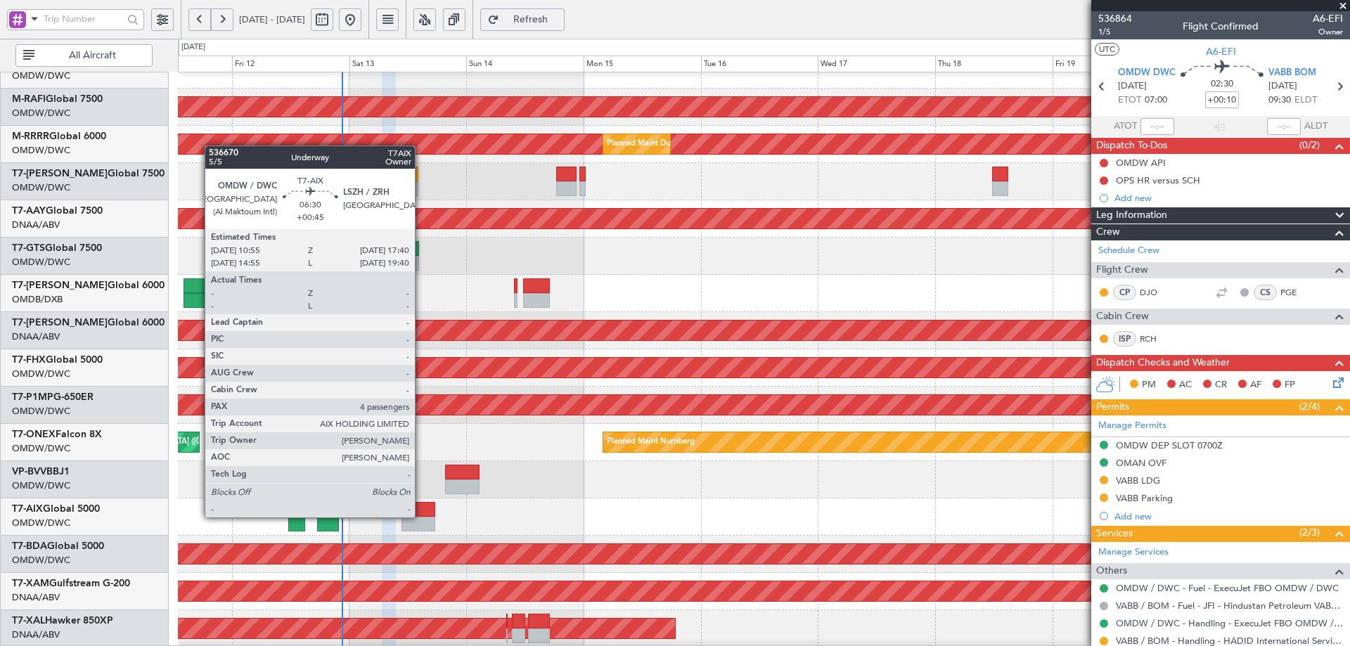
click at [419, 512] on div at bounding box center [418, 509] width 33 height 15
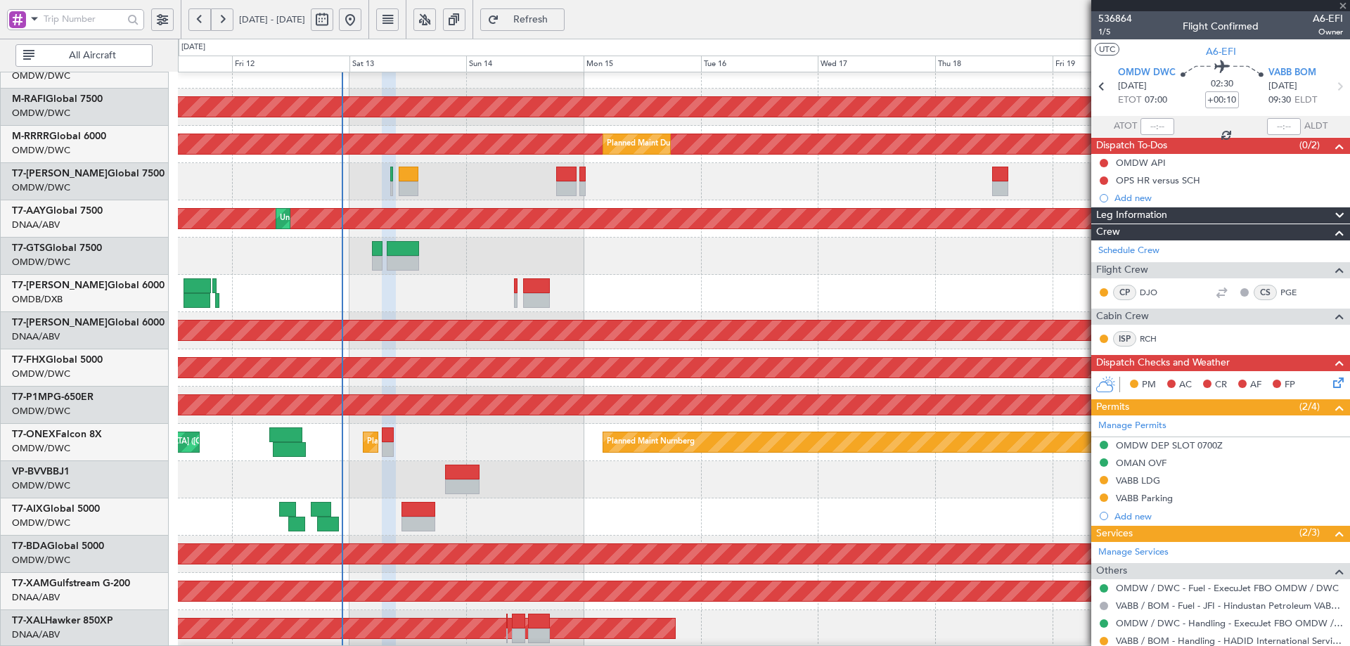
type input "+00:45"
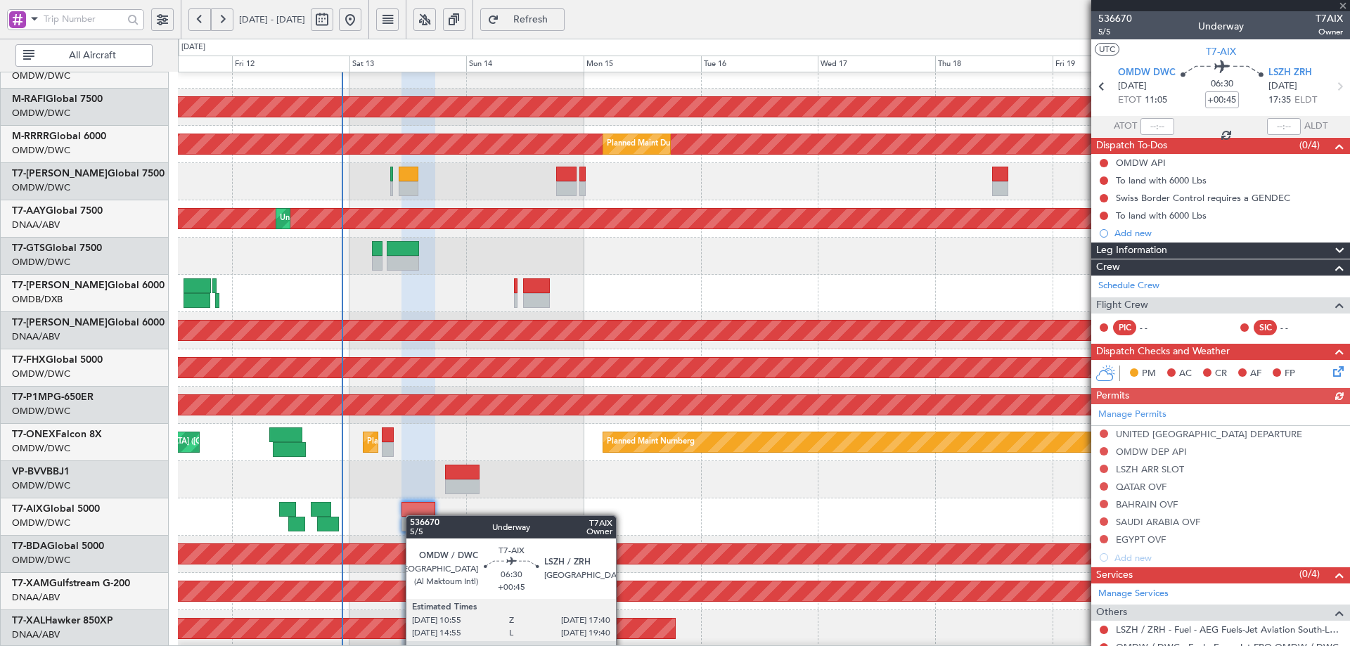
click at [413, 515] on div at bounding box center [418, 509] width 33 height 15
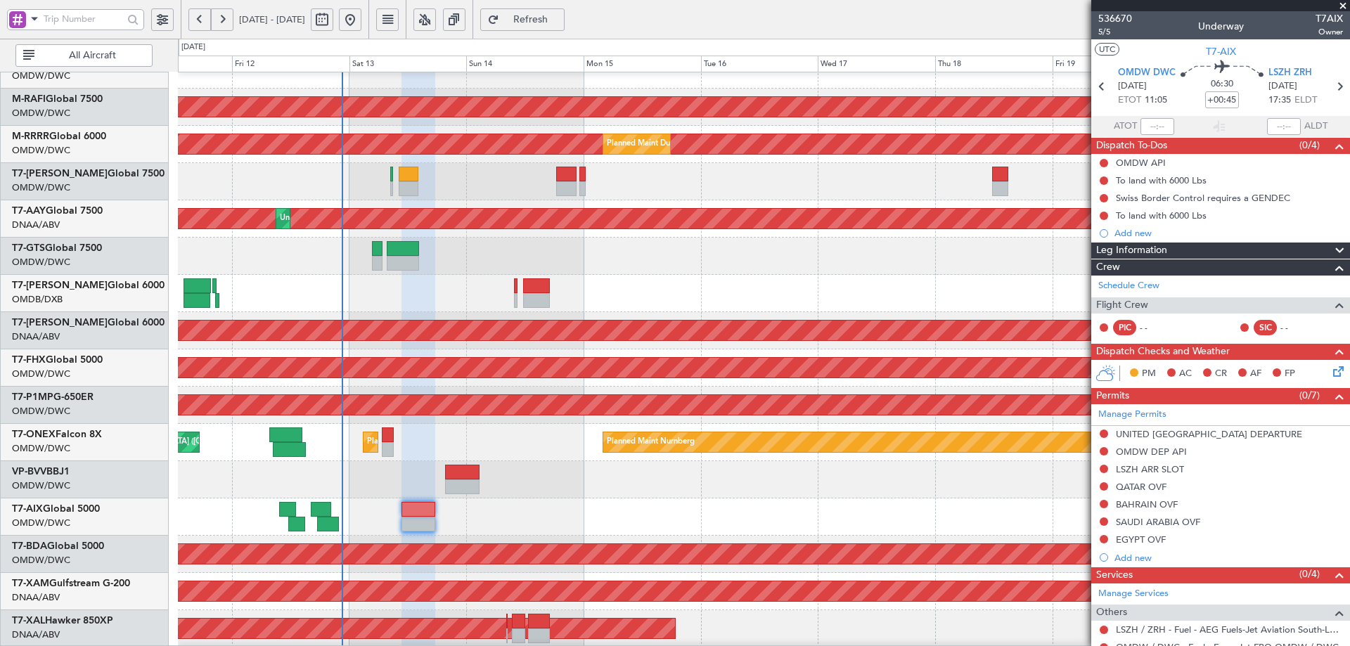
click at [565, 26] on button "Refresh" at bounding box center [522, 19] width 84 height 23
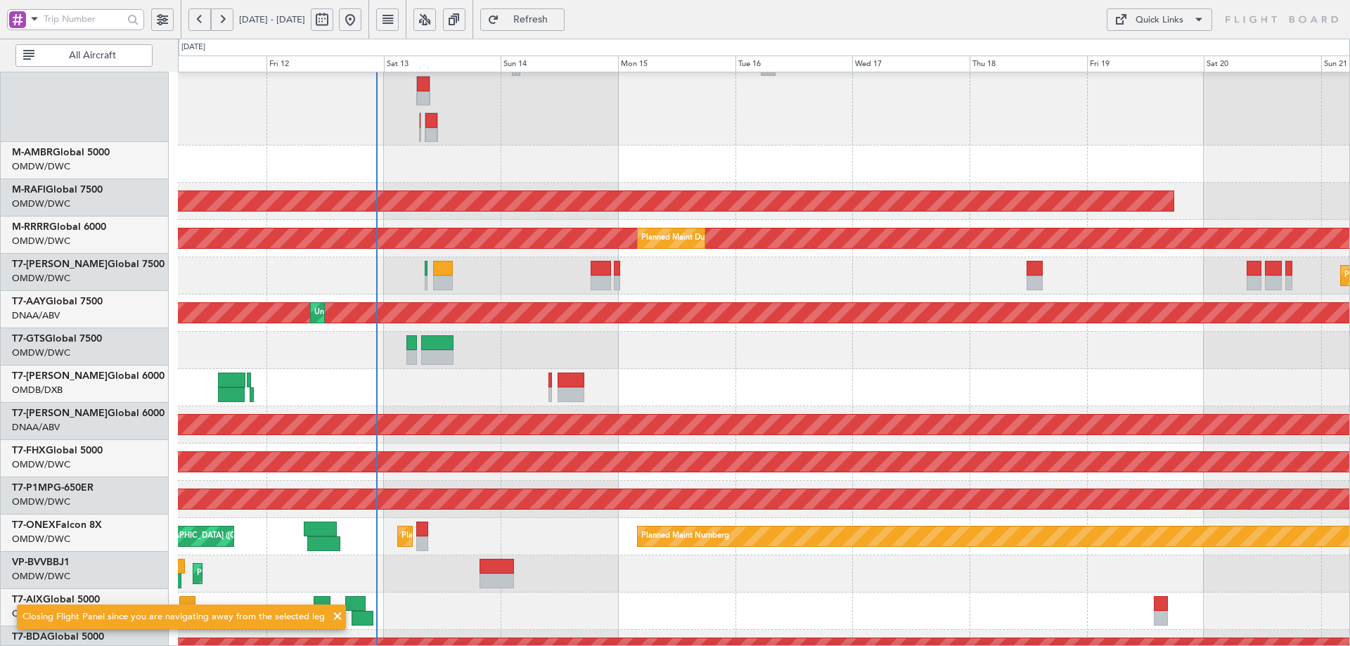
scroll to position [141, 0]
click at [433, 614] on div "AOG Maint" at bounding box center [764, 611] width 1172 height 37
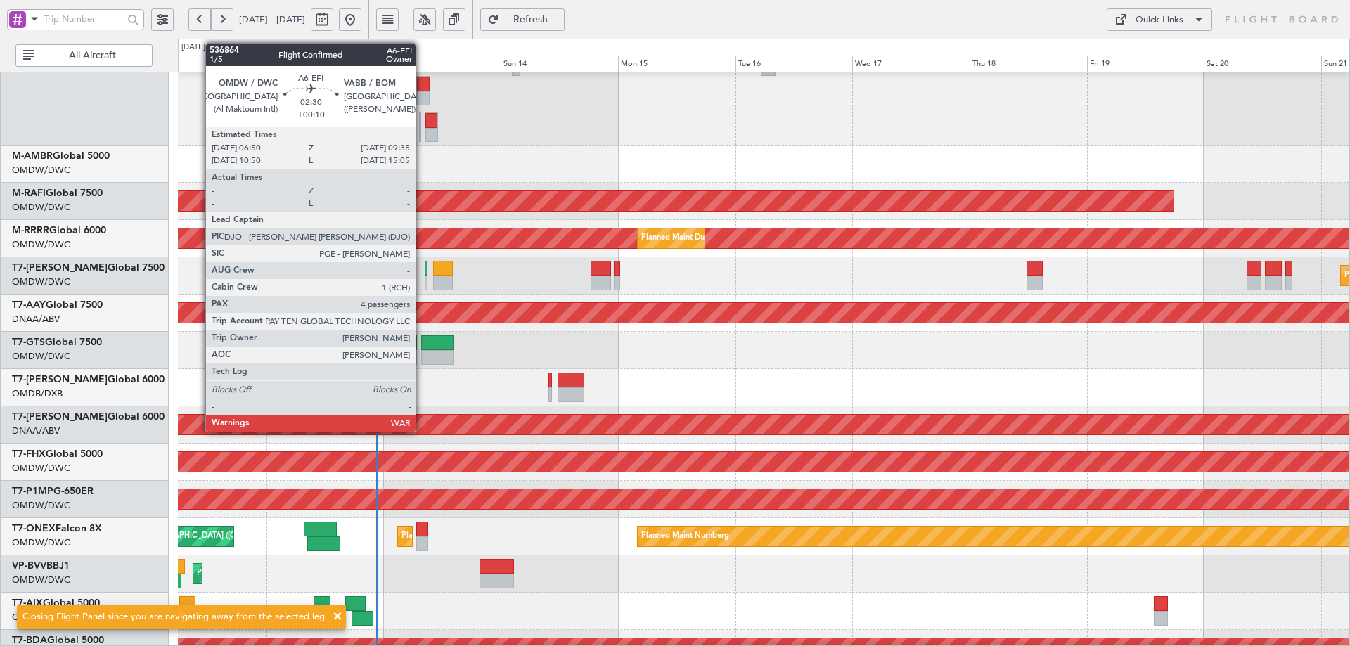
click at [422, 87] on div at bounding box center [423, 84] width 13 height 15
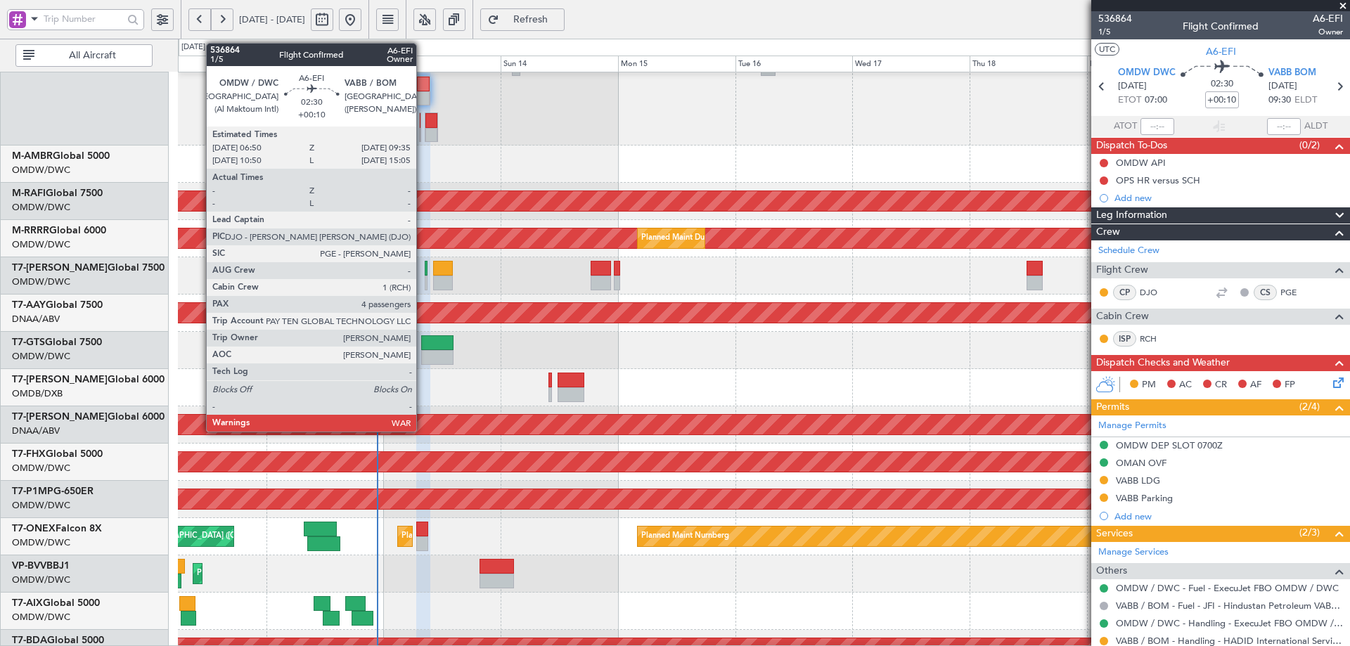
click at [423, 89] on div at bounding box center [423, 84] width 13 height 15
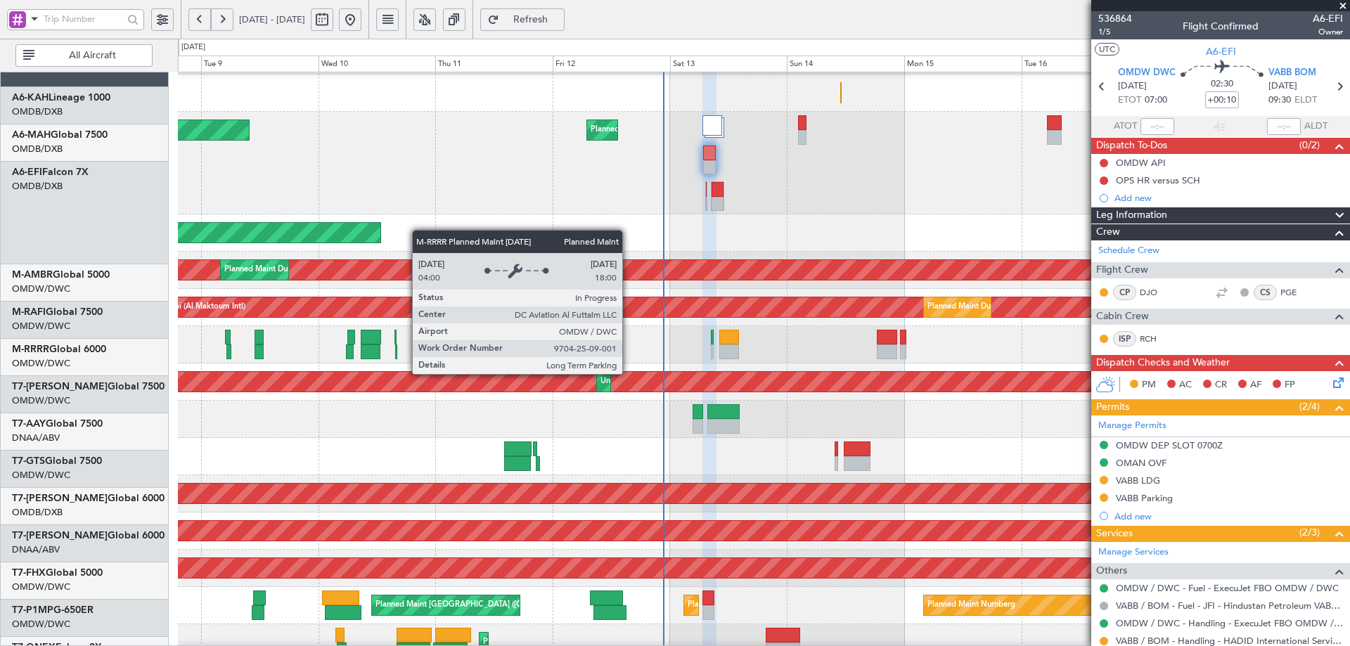
scroll to position [0, 0]
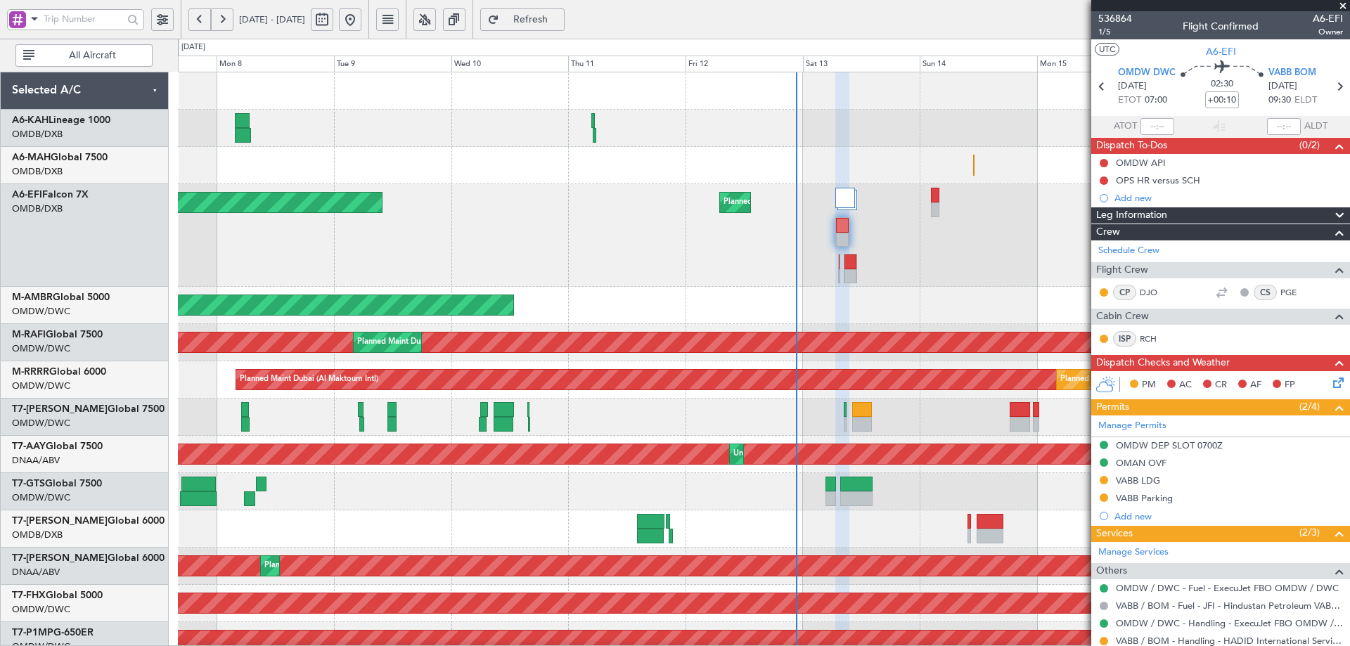
click at [832, 398] on div "Planned Maint Dubai (Al Maktoum Intl) Planned Maint [GEOGRAPHIC_DATA] (Al Makto…" at bounding box center [764, 379] width 1172 height 37
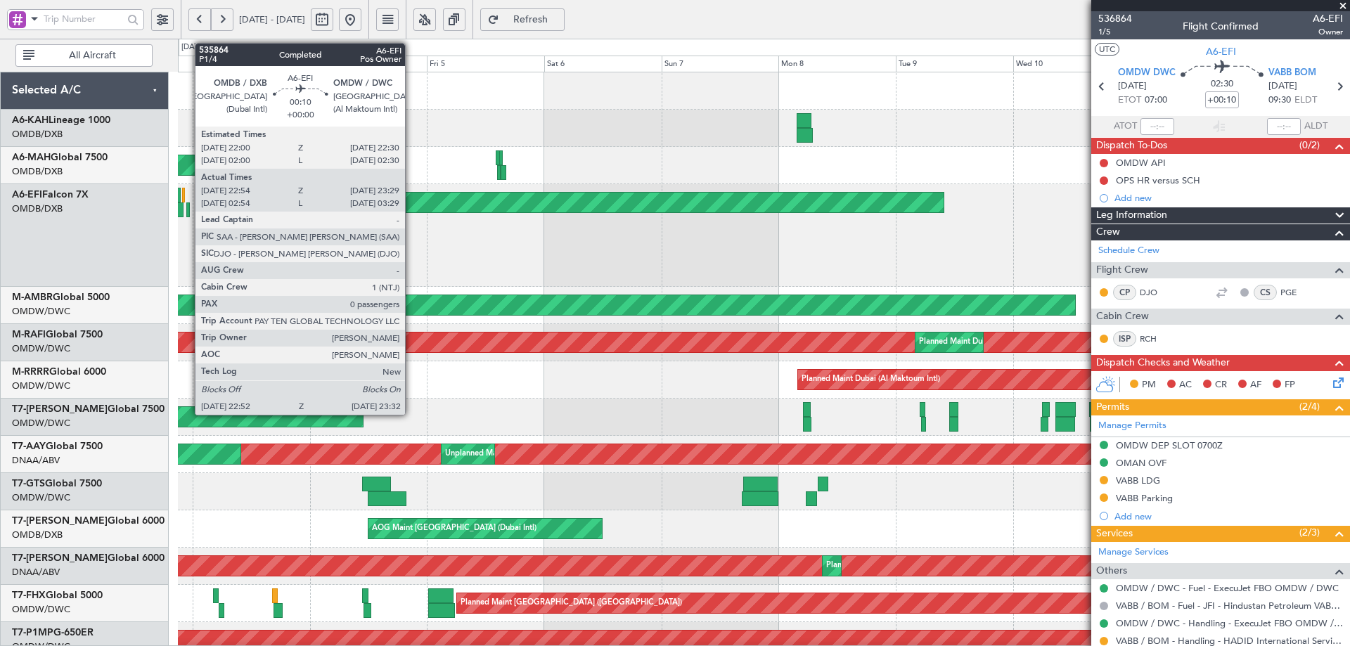
click at [188, 210] on div at bounding box center [188, 210] width 4 height 15
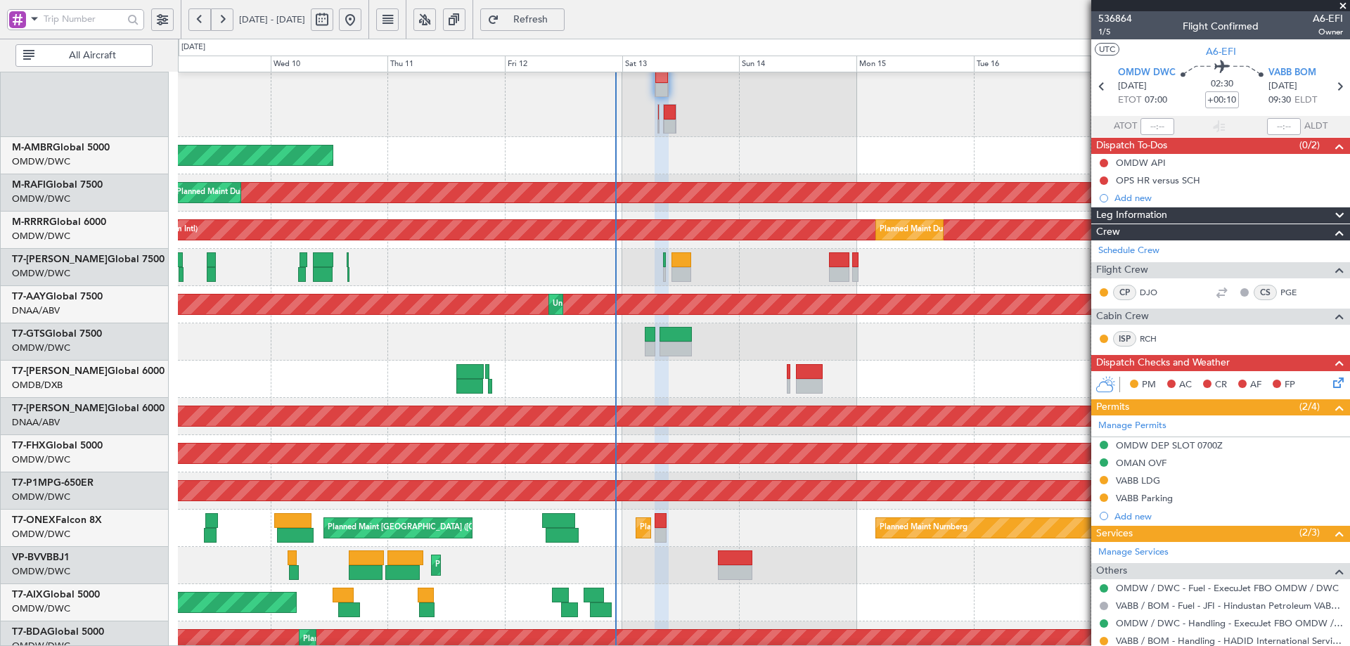
click at [0, 327] on html "[DATE] - [DATE] Refresh Quick Links All Aircraft Planned Maint [GEOGRAPHIC_DATA…" at bounding box center [675, 323] width 1350 height 646
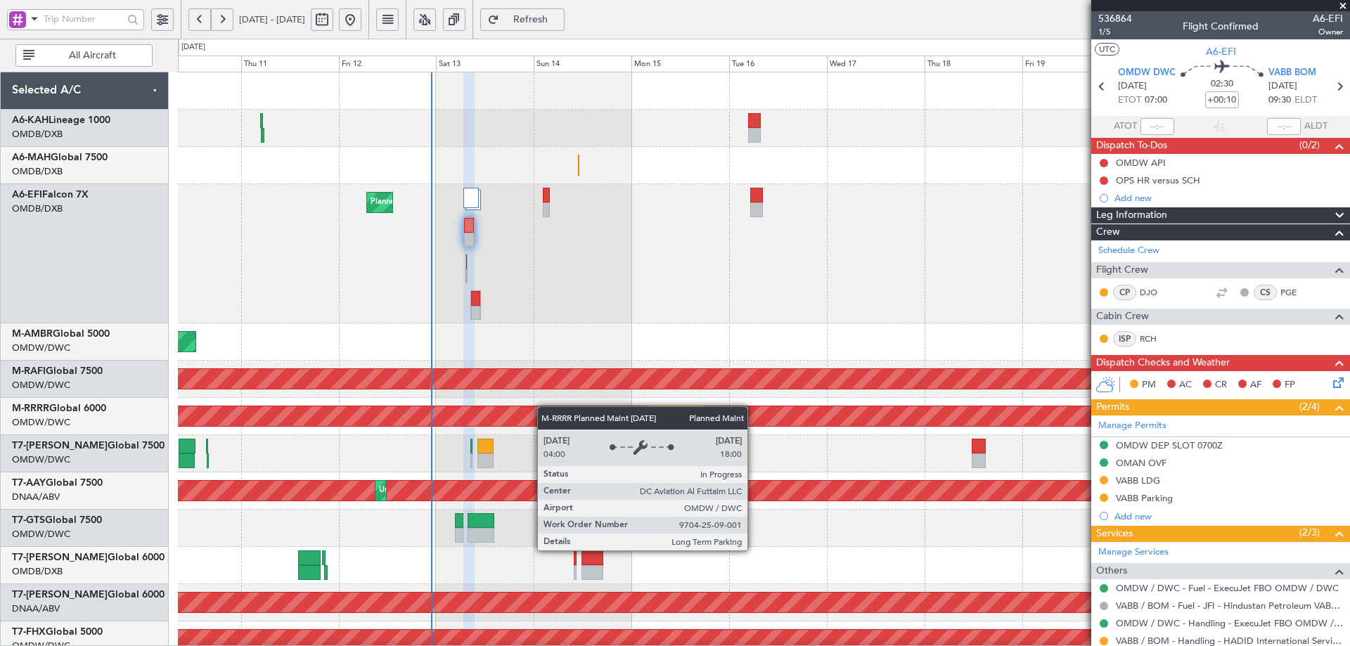
click at [544, 414] on div "Planned Maint [GEOGRAPHIC_DATA] ([GEOGRAPHIC_DATA] Intl) Planned Maint [GEOGRAP…" at bounding box center [764, 533] width 1172 height 922
